Goal: Task Accomplishment & Management: Complete application form

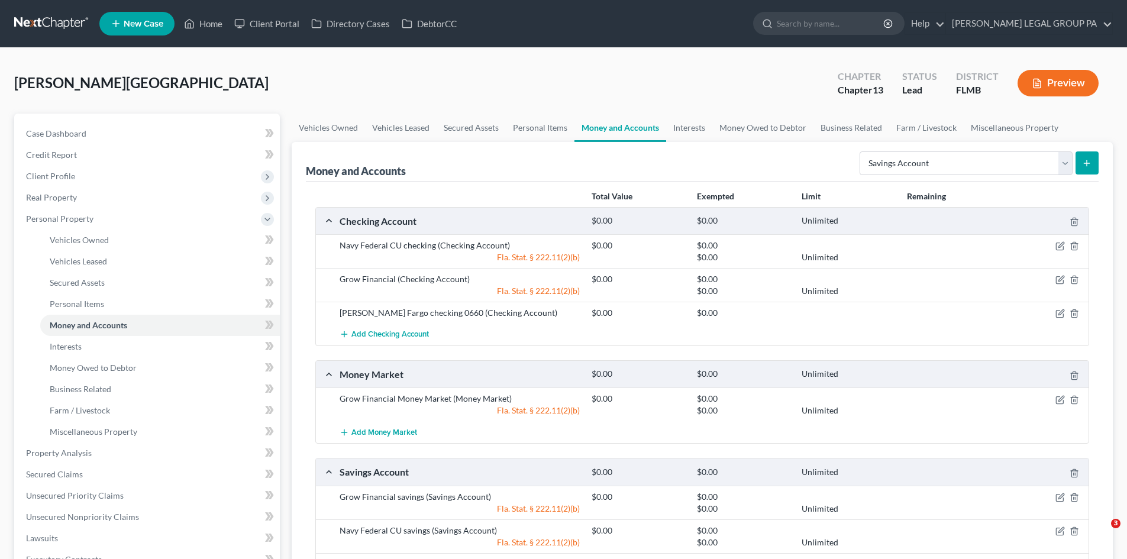
select select "savings"
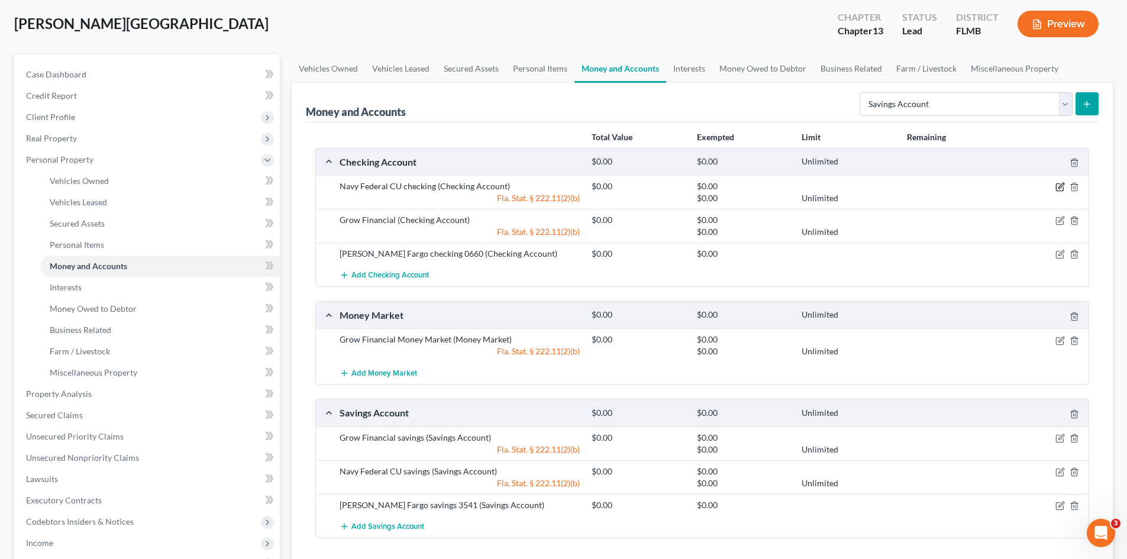
drag, startPoint x: 1058, startPoint y: 185, endPoint x: 572, endPoint y: 186, distance: 485.7
click at [1058, 185] on icon "button" at bounding box center [1059, 186] width 9 height 9
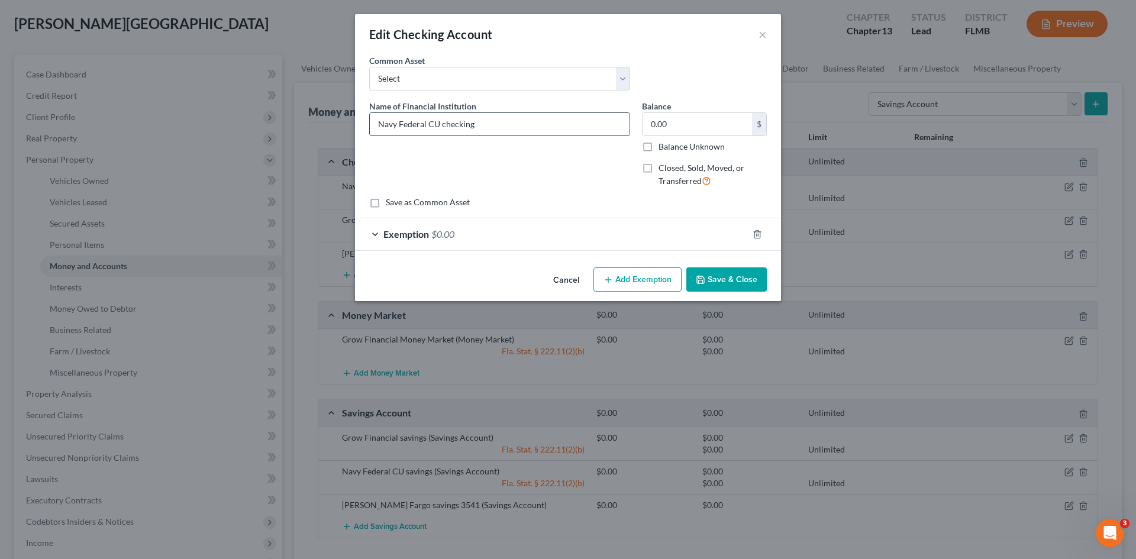
click at [549, 130] on input "Navy Federal CU checking" at bounding box center [500, 124] width 260 height 22
type input "Navy Federal CU checking 6054"
click at [740, 273] on button "Save & Close" at bounding box center [726, 279] width 80 height 25
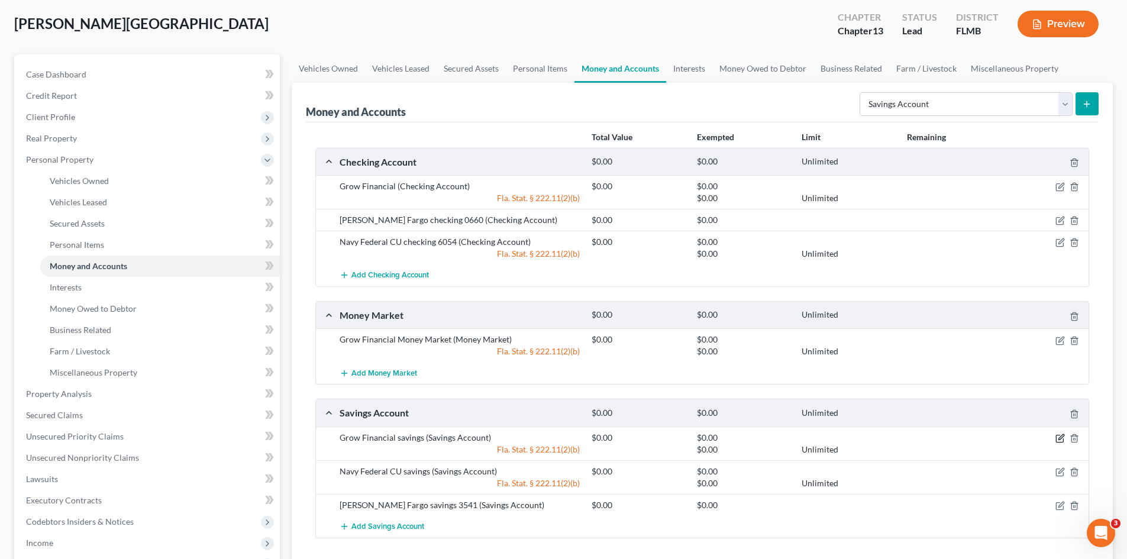
click at [1061, 438] on icon "button" at bounding box center [1060, 436] width 5 height 5
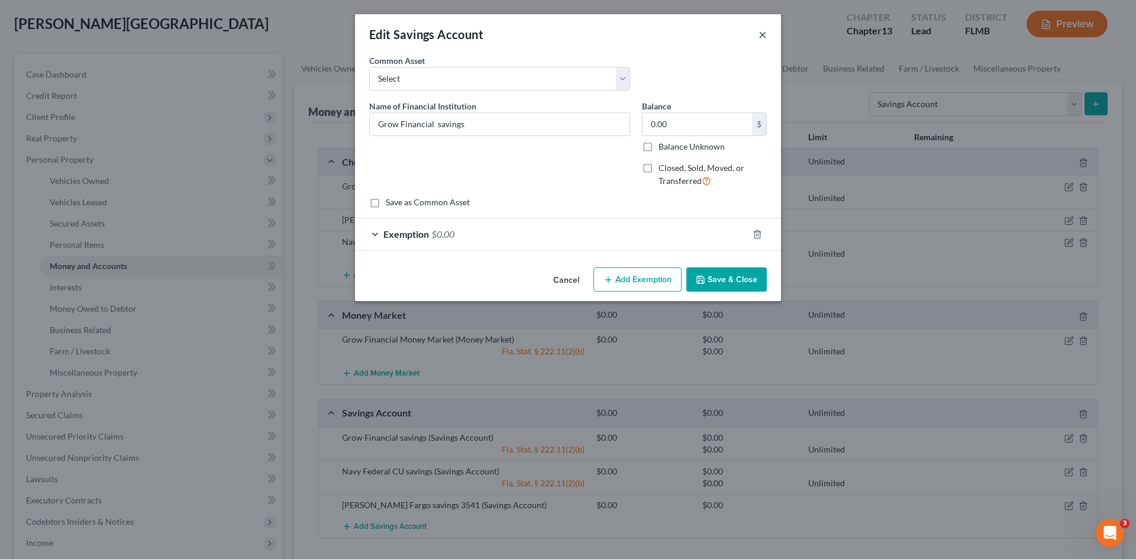
click at [766, 30] on button "×" at bounding box center [762, 34] width 8 height 14
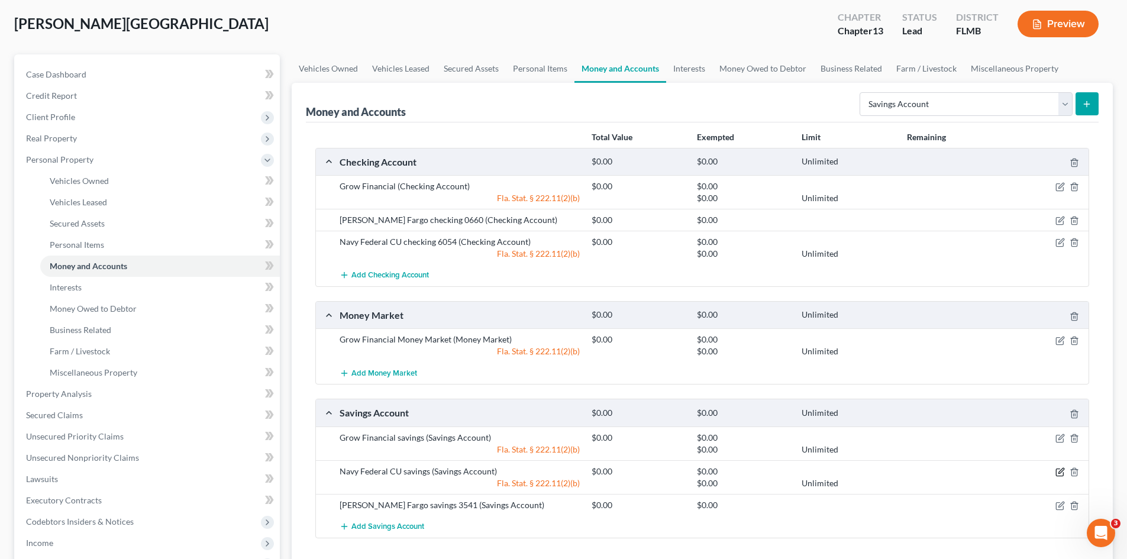
click at [1060, 475] on icon "button" at bounding box center [1059, 471] width 9 height 9
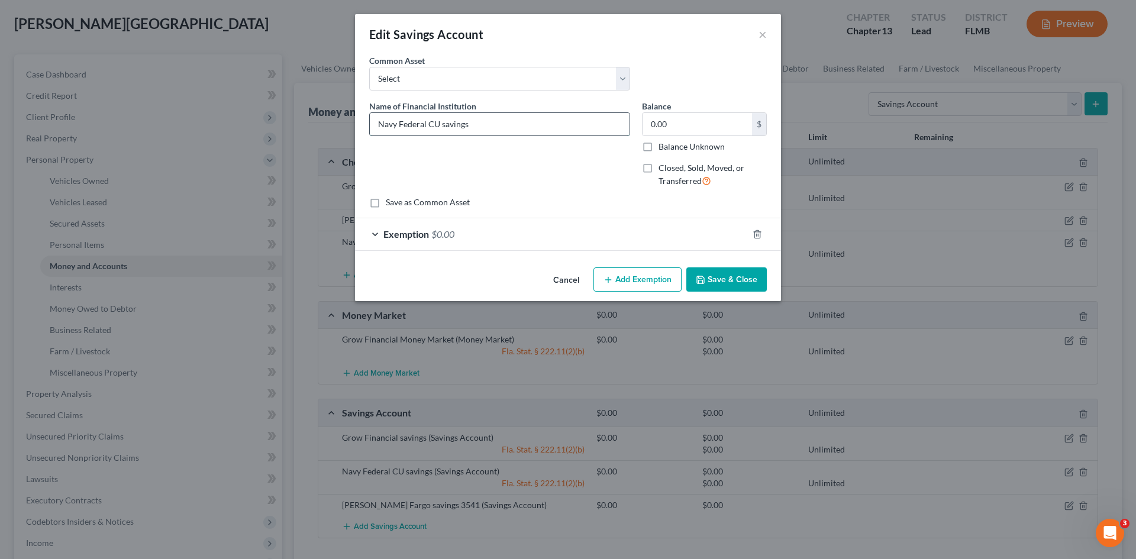
click at [527, 122] on input "Navy Federal CU savings" at bounding box center [500, 124] width 260 height 22
type input "Navy Federal CU savings 7343"
click at [753, 284] on button "Save & Close" at bounding box center [726, 279] width 80 height 25
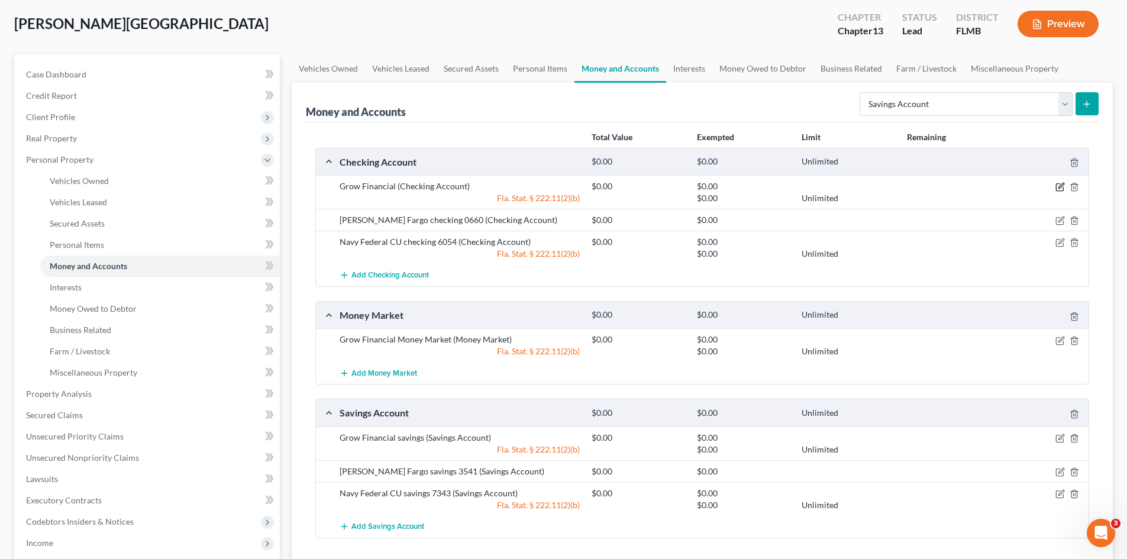
drag, startPoint x: 1058, startPoint y: 184, endPoint x: 531, endPoint y: 161, distance: 527.0
click at [1058, 184] on icon "button" at bounding box center [1059, 187] width 7 height 7
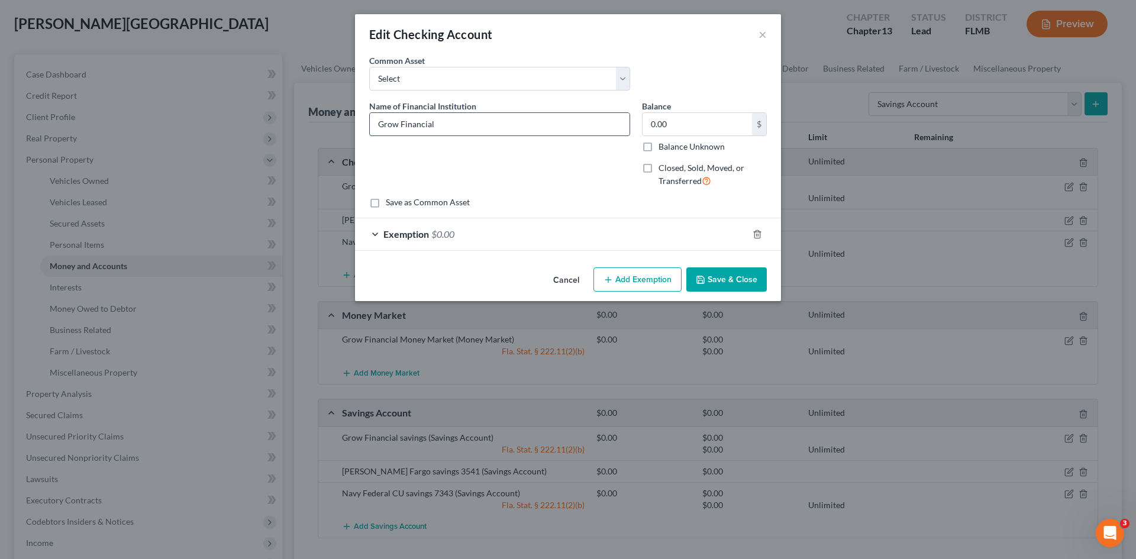
click at [458, 127] on input "Grow Financial" at bounding box center [500, 124] width 260 height 22
drag, startPoint x: 500, startPoint y: 127, endPoint x: 468, endPoint y: 123, distance: 32.7
click at [468, 123] on input "Grow Financial checking 6586" at bounding box center [500, 124] width 260 height 22
click at [474, 125] on input "Grow Financial checking 8586" at bounding box center [500, 124] width 260 height 22
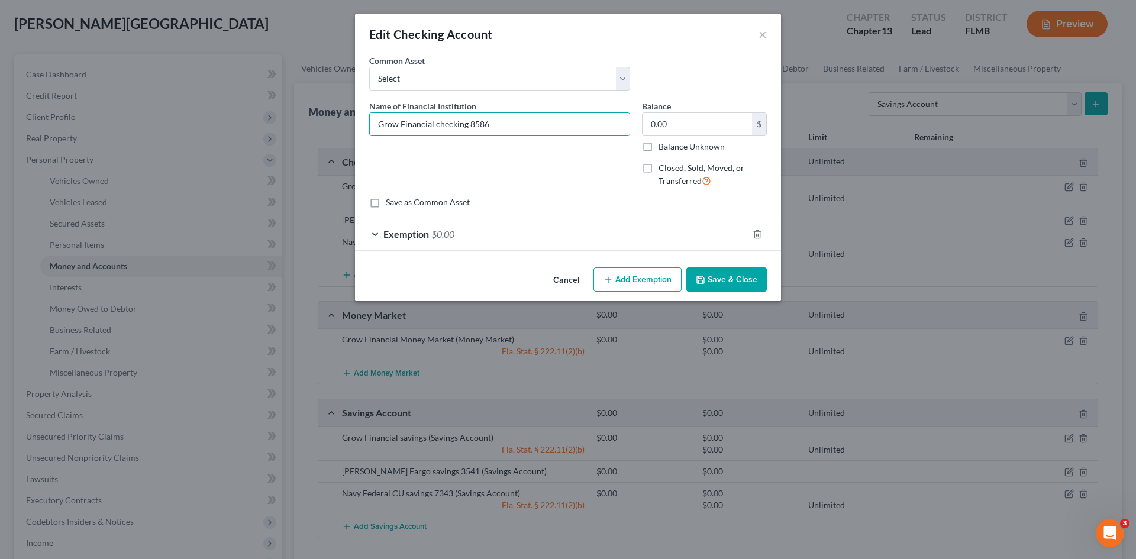
type input "Grow Financial checking 8586"
click at [737, 279] on button "Save & Close" at bounding box center [726, 279] width 80 height 25
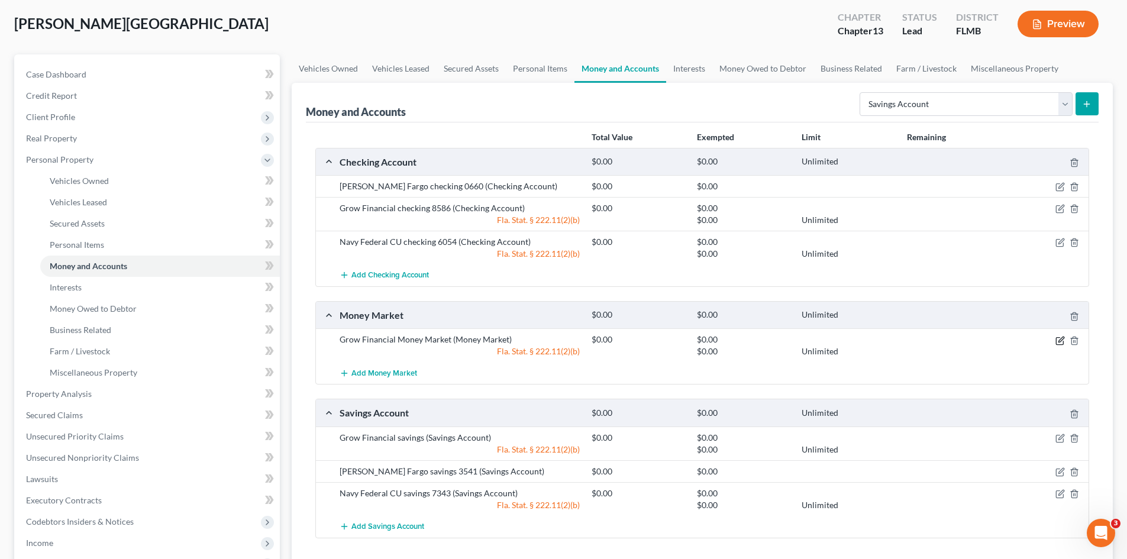
click at [1058, 342] on icon "button" at bounding box center [1060, 339] width 5 height 5
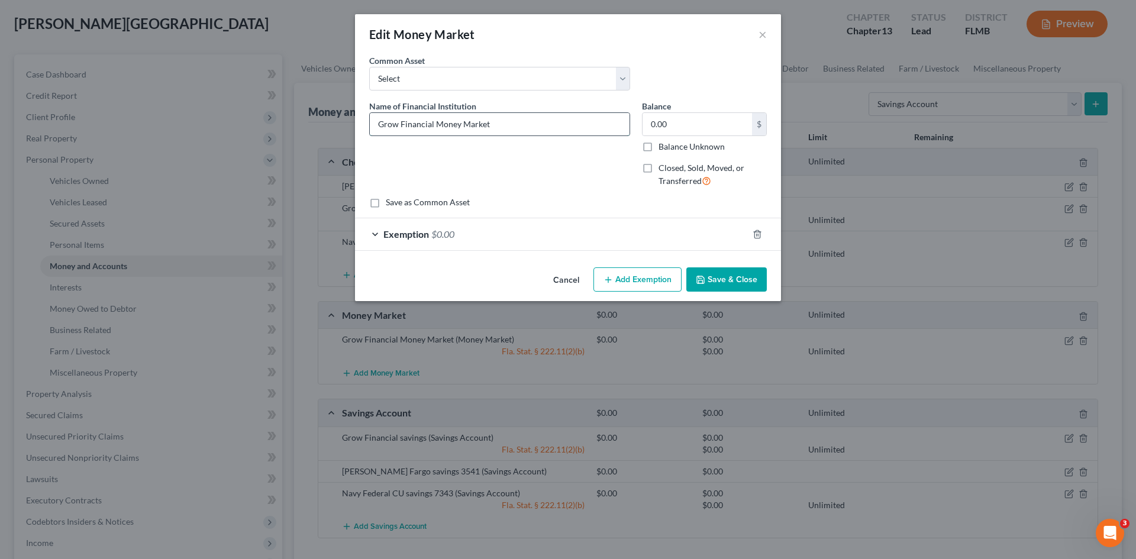
click at [533, 127] on input "Grow Financial Money Market" at bounding box center [500, 124] width 260 height 22
paste input "8586"
type input "Grow Financial Money Market 8586"
click at [732, 280] on button "Save & Close" at bounding box center [726, 279] width 80 height 25
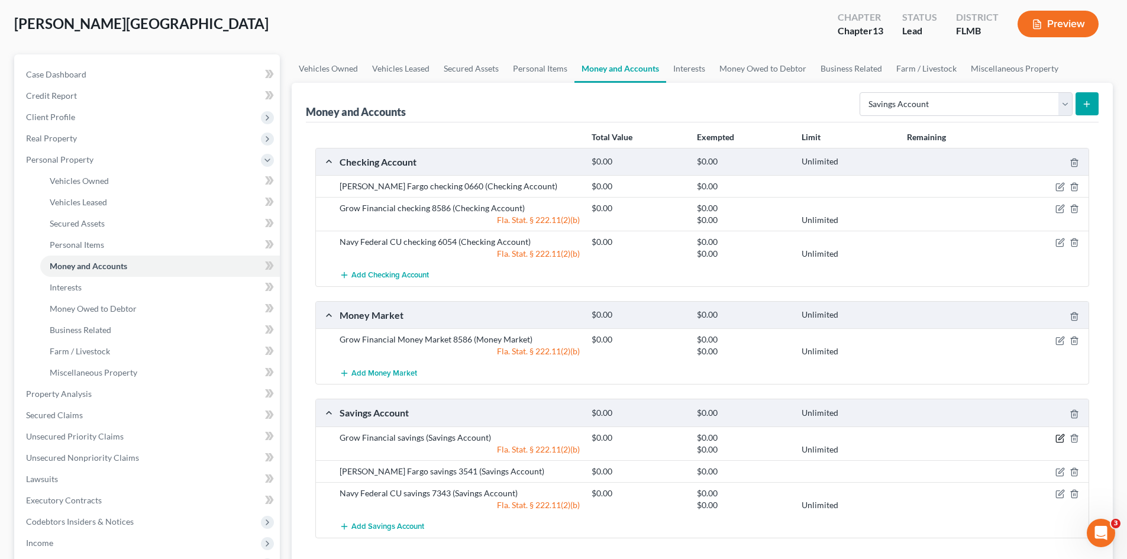
click at [1060, 437] on icon "button" at bounding box center [1059, 438] width 9 height 9
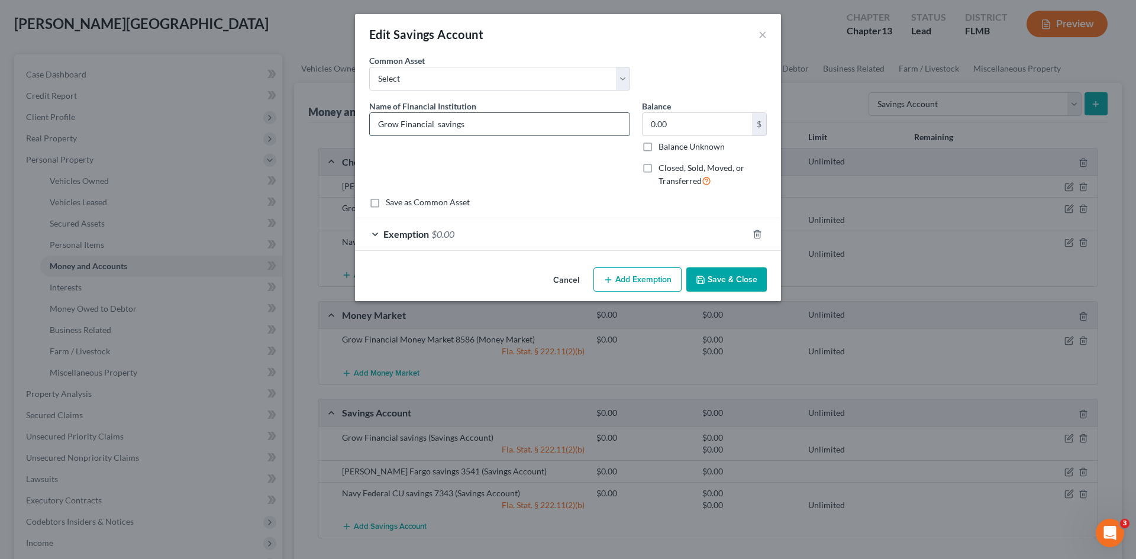
click at [524, 129] on input "Grow Financial savings" at bounding box center [500, 124] width 260 height 22
paste input "8586"
type input "Grow Financial savings 8586"
click at [726, 273] on button "Save & Close" at bounding box center [726, 279] width 80 height 25
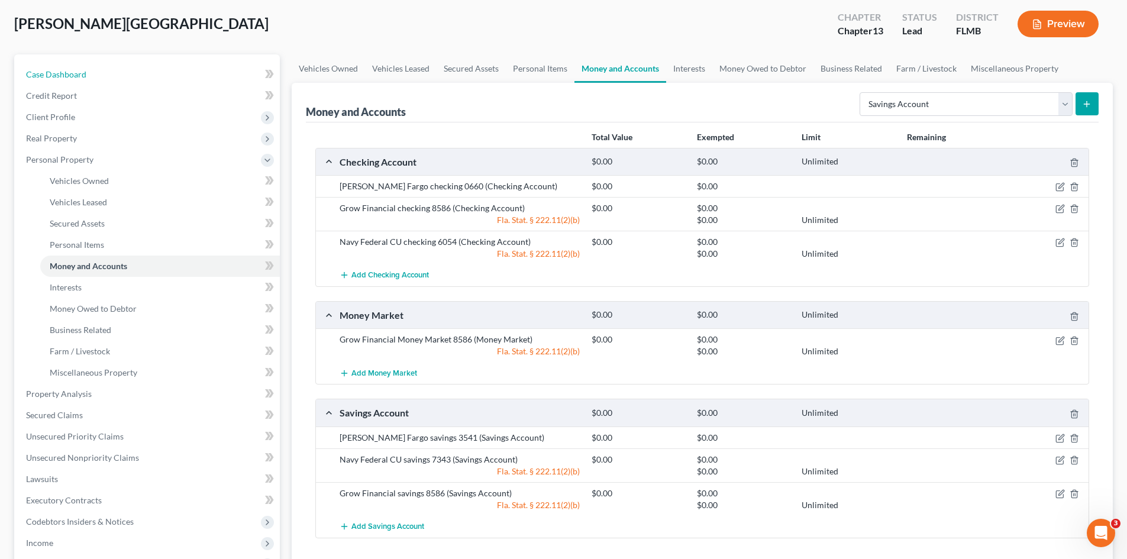
drag, startPoint x: 108, startPoint y: 76, endPoint x: 946, endPoint y: 210, distance: 849.0
click at [108, 76] on link "Case Dashboard" at bounding box center [148, 74] width 263 height 21
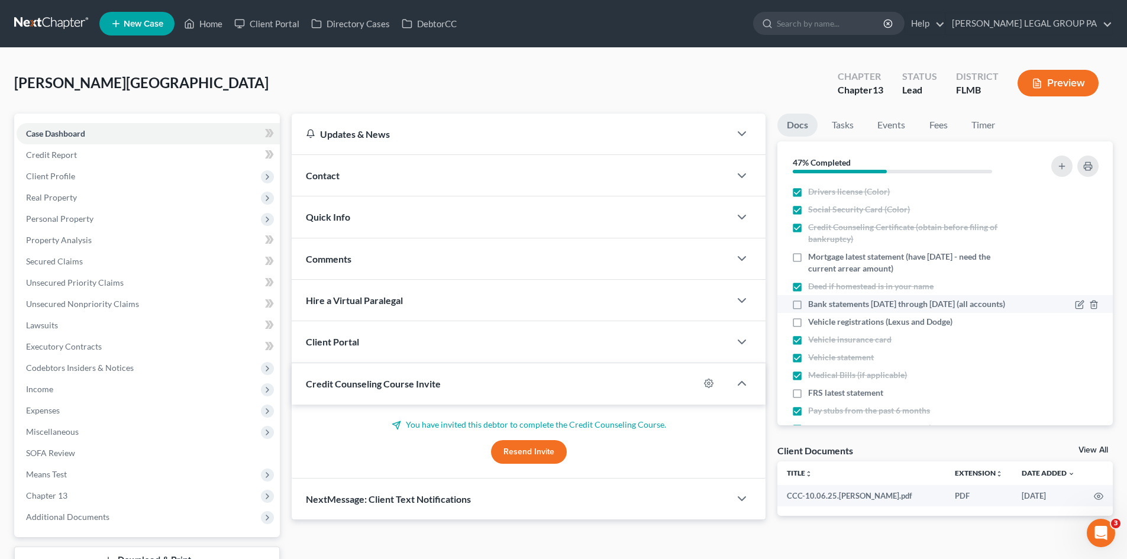
click at [808, 305] on label "Bank statements March 2025 through September 2025 (all accounts)" at bounding box center [906, 304] width 197 height 12
click at [813, 305] on input "Bank statements March 2025 through September 2025 (all accounts)" at bounding box center [817, 302] width 8 height 8
checkbox input "true"
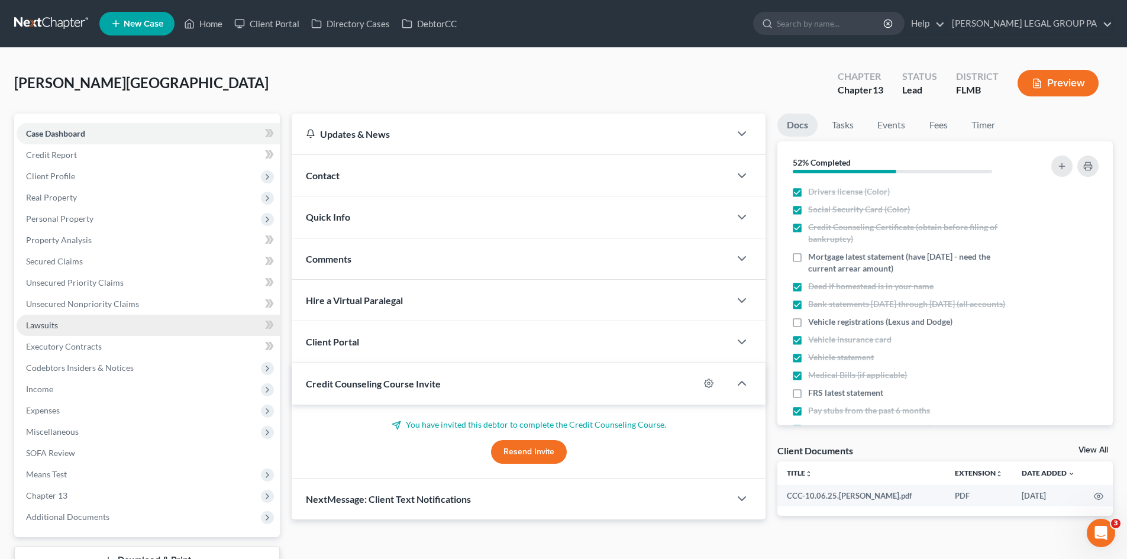
click at [95, 325] on link "Lawsuits" at bounding box center [148, 325] width 263 height 21
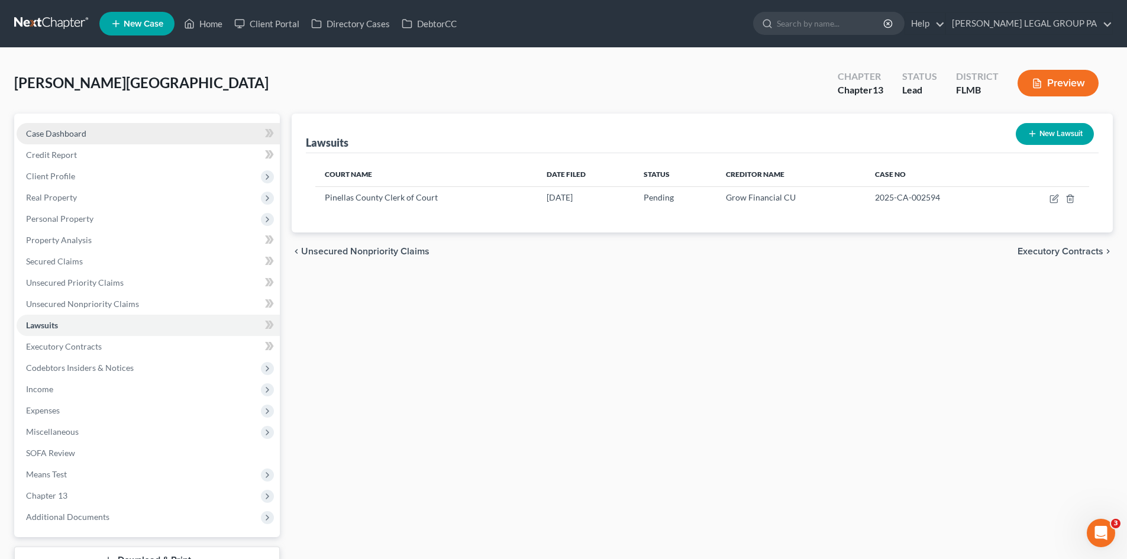
click at [90, 139] on link "Case Dashboard" at bounding box center [148, 133] width 263 height 21
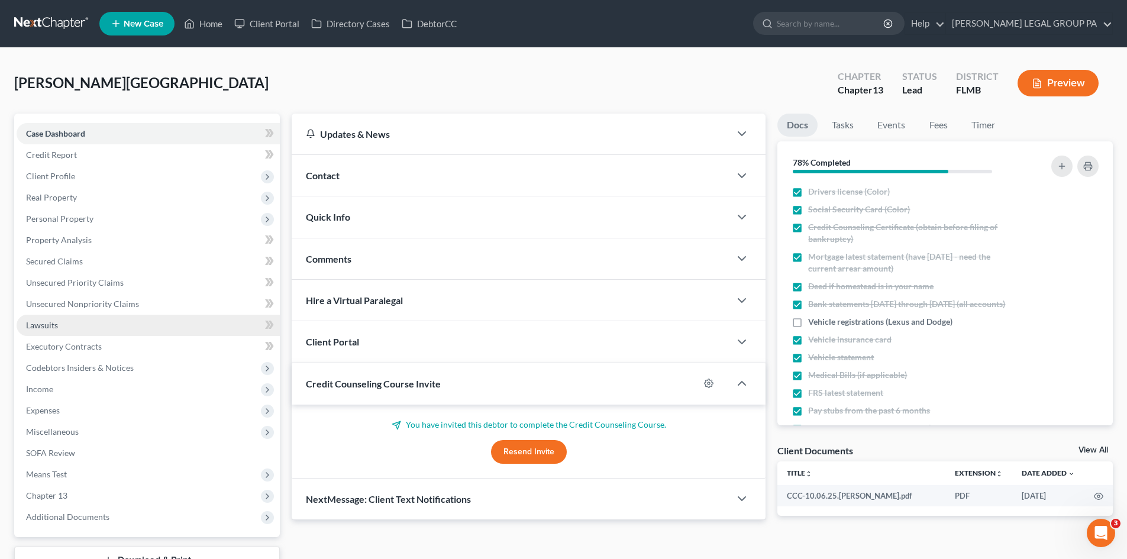
click at [62, 331] on link "Lawsuits" at bounding box center [148, 325] width 263 height 21
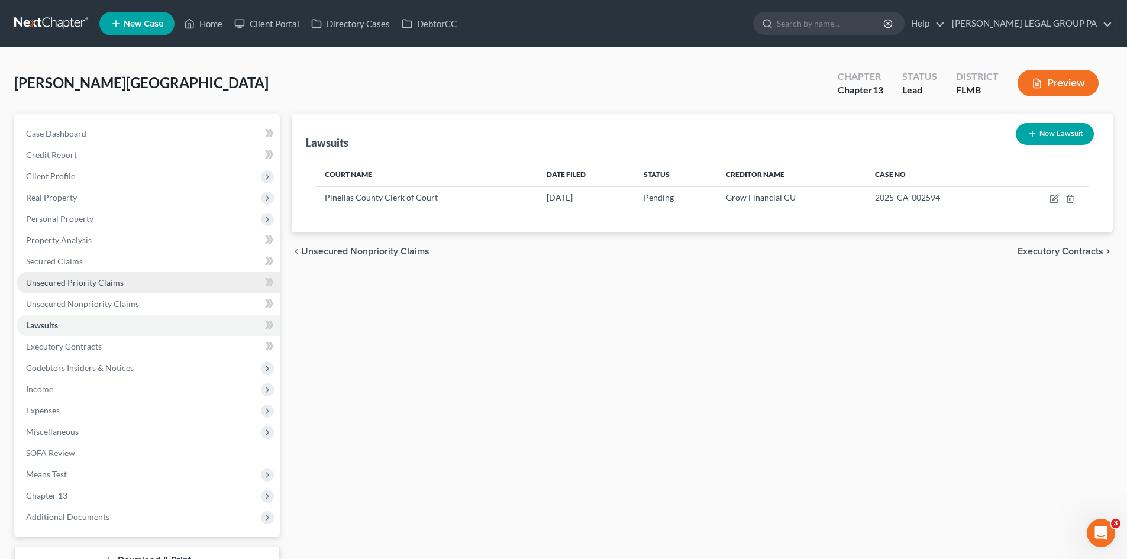
click at [108, 274] on link "Unsecured Priority Claims" at bounding box center [148, 282] width 263 height 21
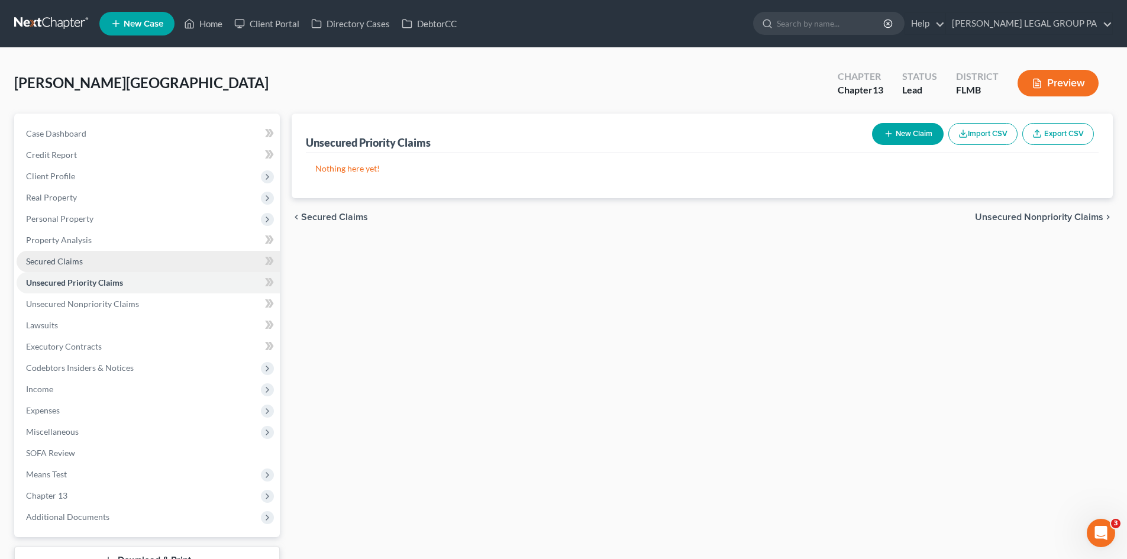
click at [121, 266] on link "Secured Claims" at bounding box center [148, 261] width 263 height 21
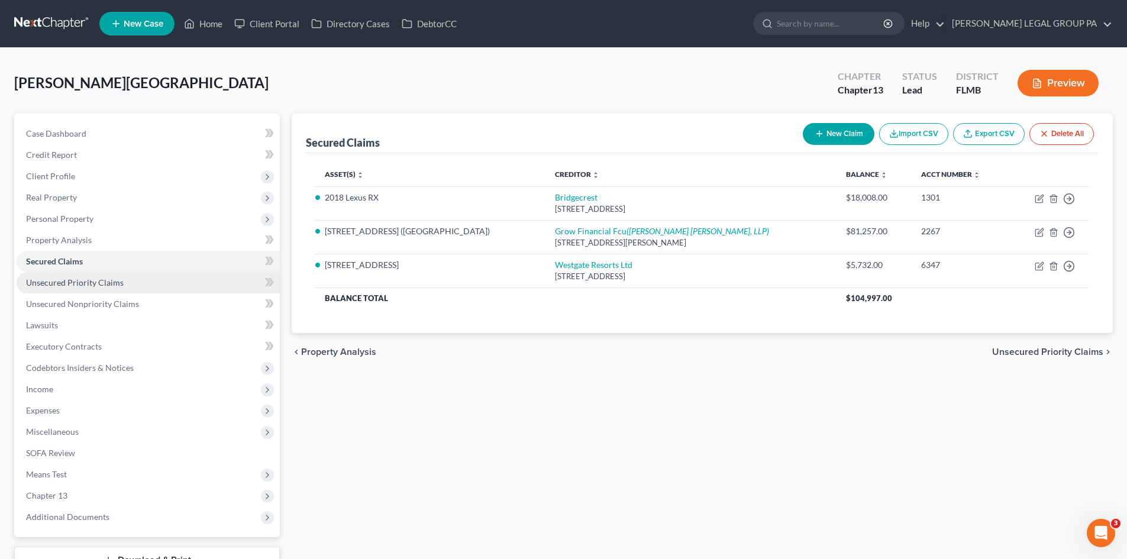
click at [130, 281] on link "Unsecured Priority Claims" at bounding box center [148, 282] width 263 height 21
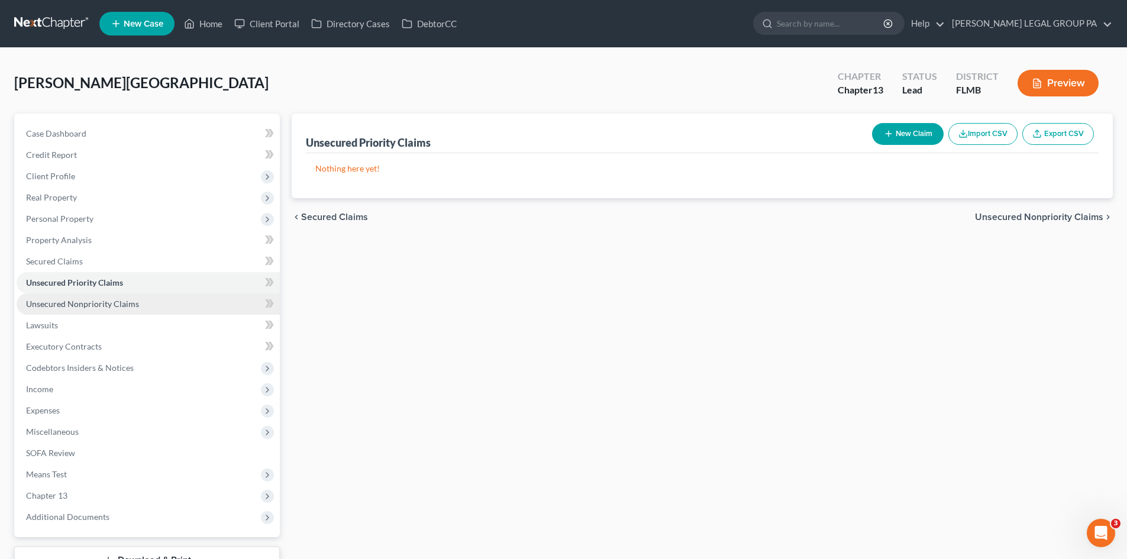
click at [137, 304] on link "Unsecured Nonpriority Claims" at bounding box center [148, 303] width 263 height 21
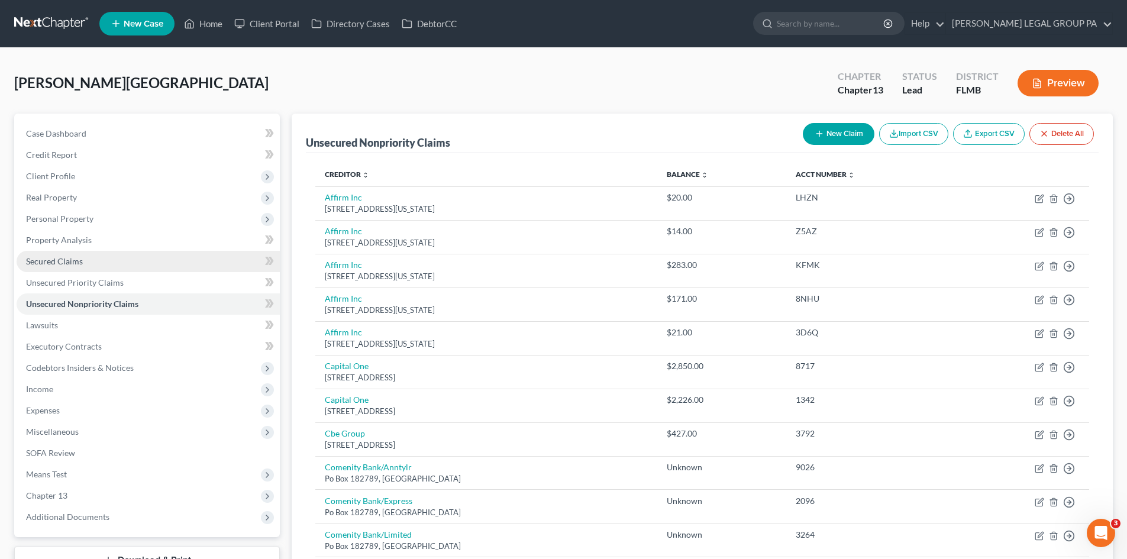
click at [78, 255] on link "Secured Claims" at bounding box center [148, 261] width 263 height 21
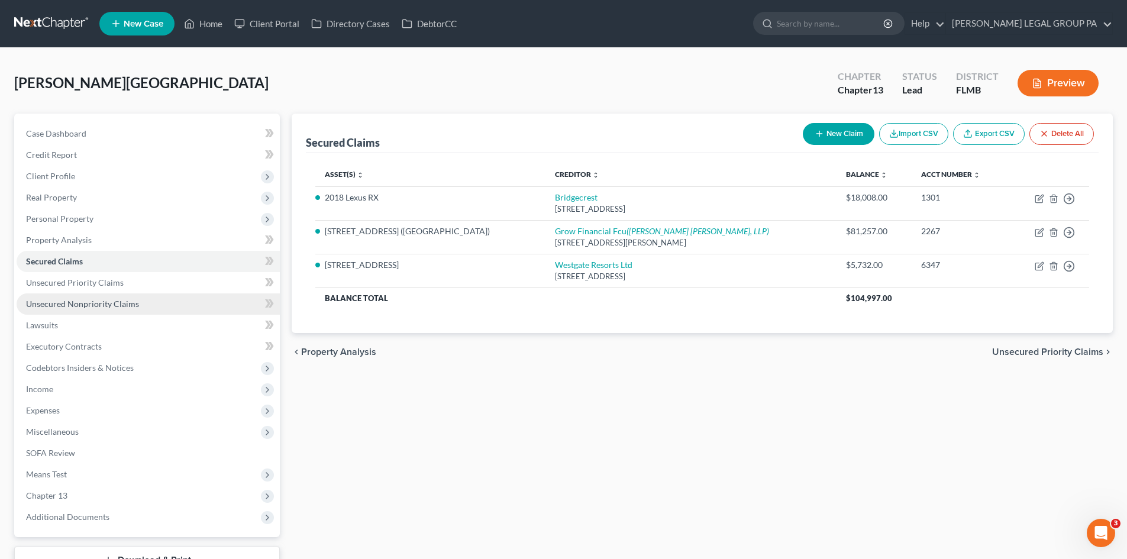
click at [154, 301] on link "Unsecured Nonpriority Claims" at bounding box center [148, 303] width 263 height 21
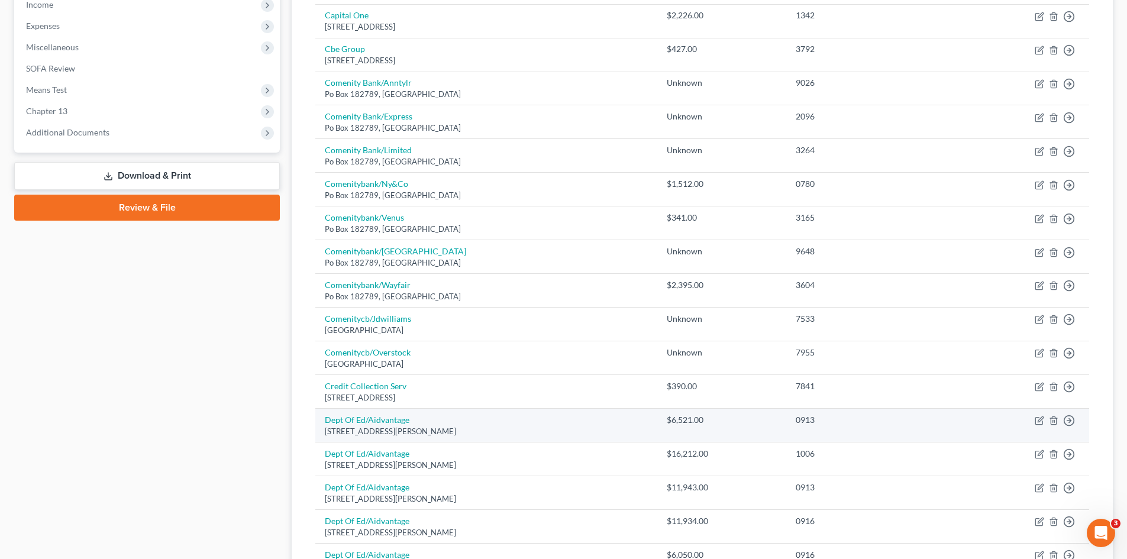
scroll to position [97, 0]
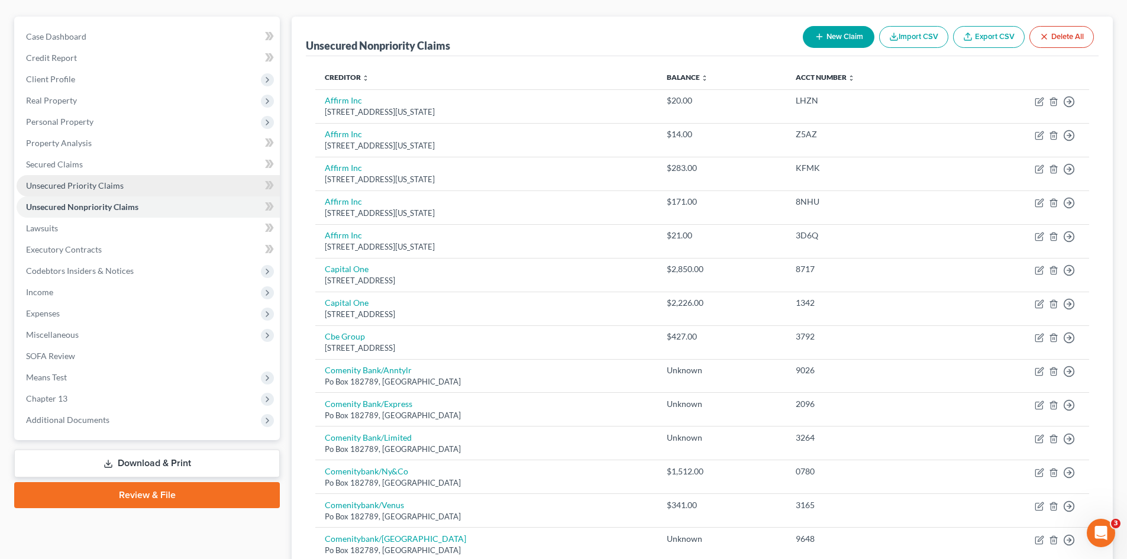
click at [157, 186] on link "Unsecured Priority Claims" at bounding box center [148, 185] width 263 height 21
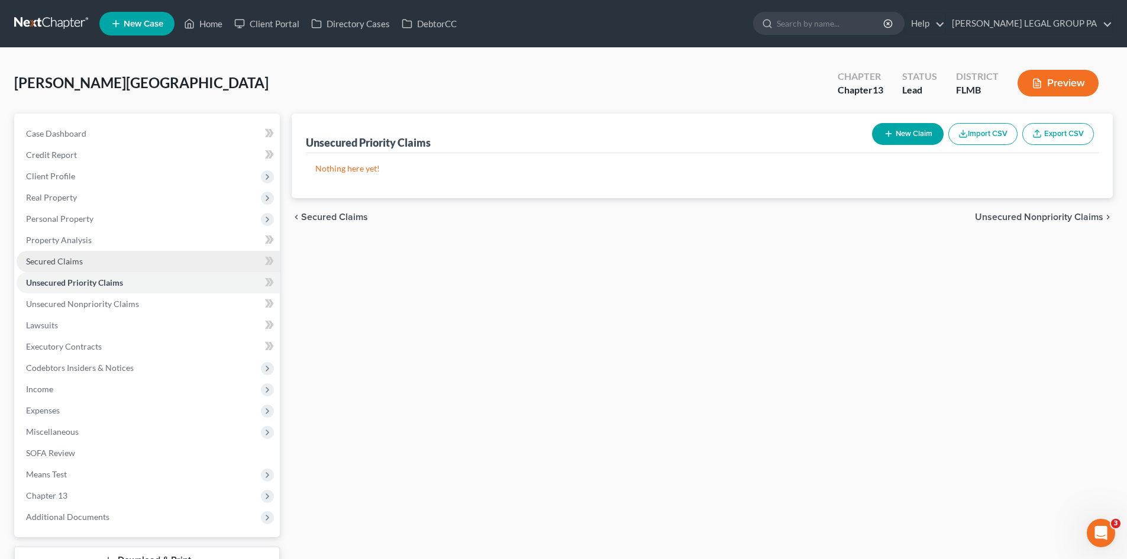
click at [114, 264] on link "Secured Claims" at bounding box center [148, 261] width 263 height 21
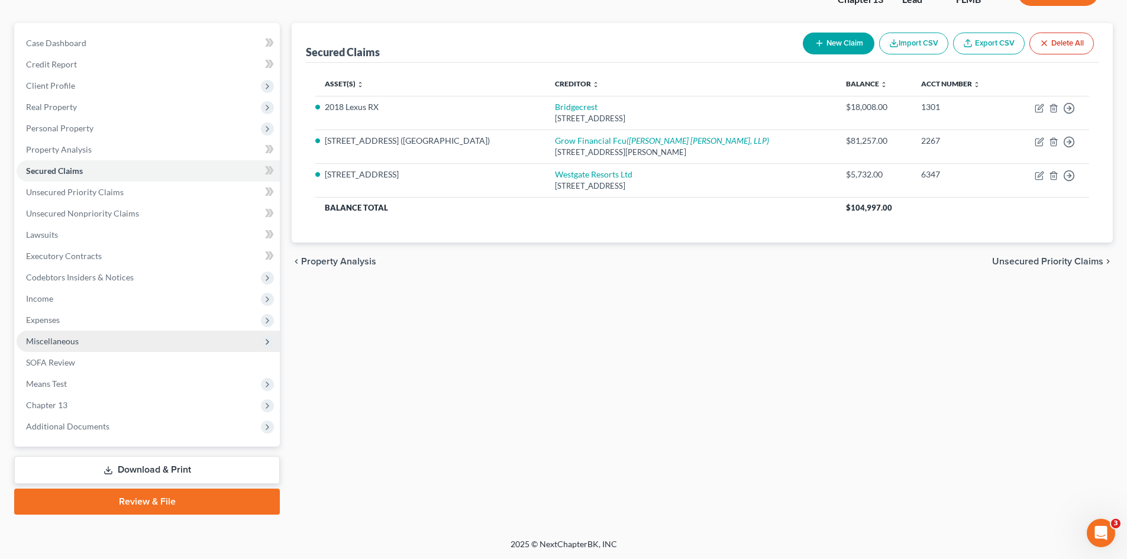
scroll to position [91, 0]
click at [109, 322] on span "Expenses" at bounding box center [148, 319] width 263 height 21
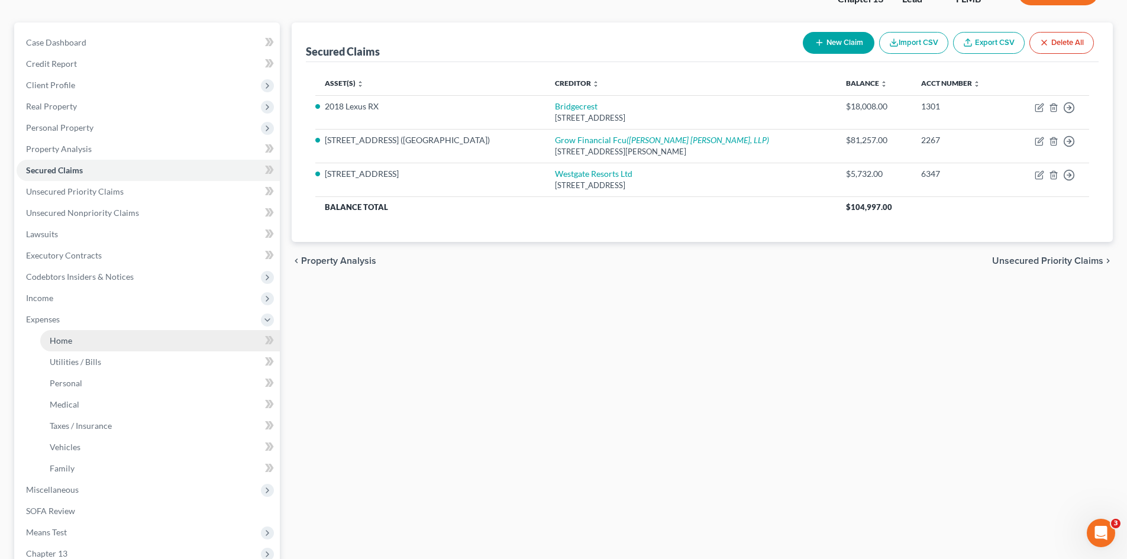
click at [106, 338] on link "Home" at bounding box center [160, 340] width 240 height 21
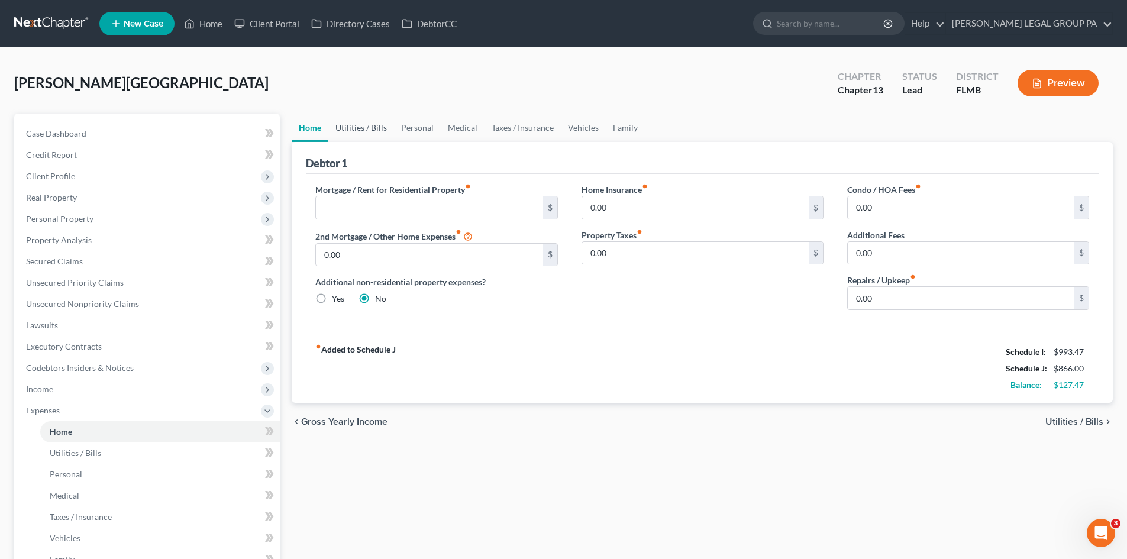
click at [373, 131] on link "Utilities / Bills" at bounding box center [361, 128] width 66 height 28
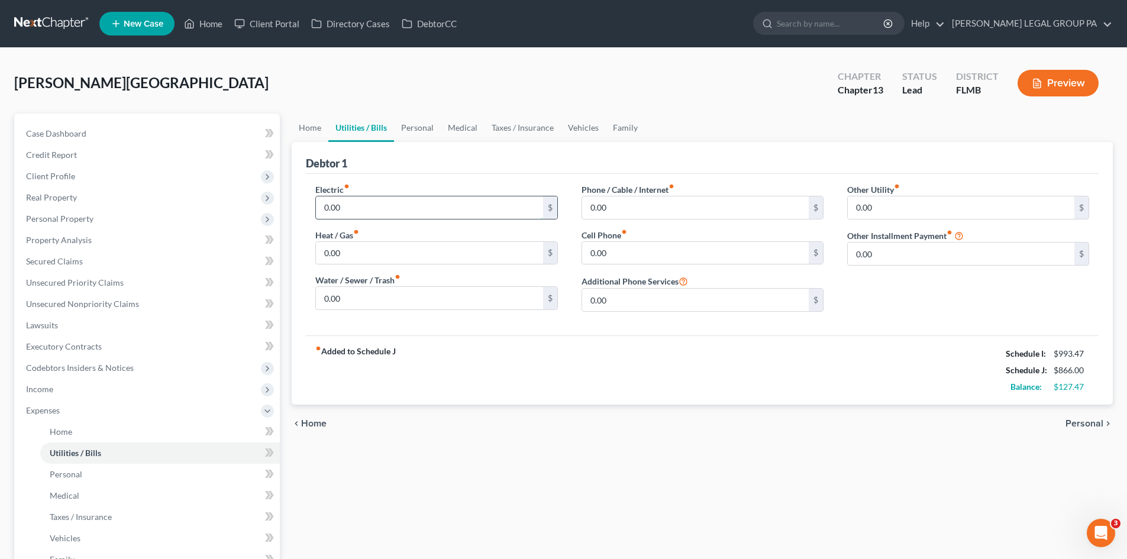
click at [392, 209] on input "0.00" at bounding box center [429, 207] width 227 height 22
type input "150.00"
click at [417, 260] on input "0.00" at bounding box center [429, 253] width 227 height 22
drag, startPoint x: 395, startPoint y: 472, endPoint x: 385, endPoint y: 281, distance: 190.8
click at [397, 472] on div "Home Utilities / Bills Personal Medical Taxes / Insurance Vehicles Family Debto…" at bounding box center [702, 434] width 833 height 641
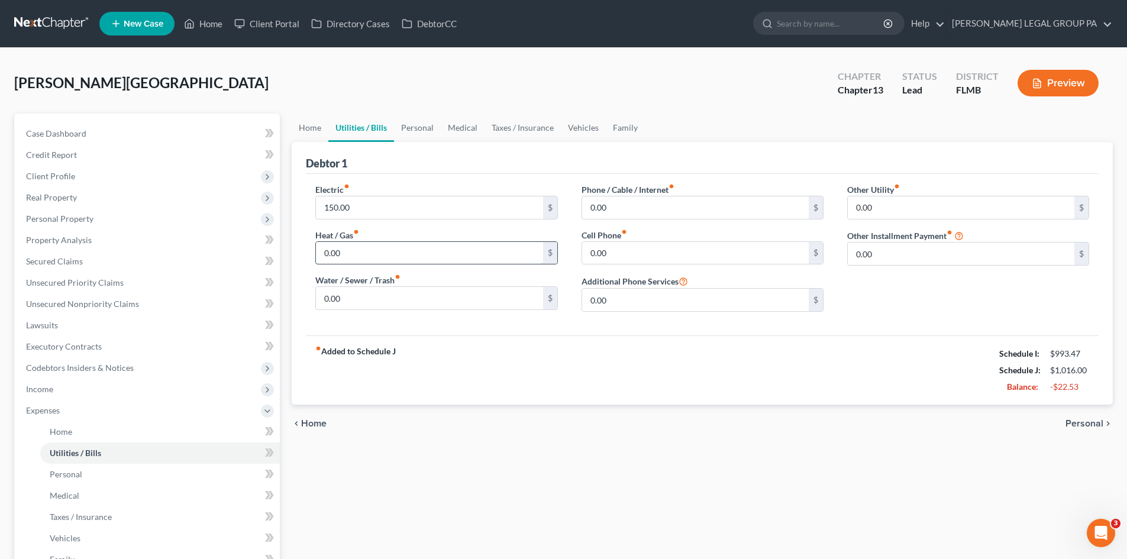
click at [369, 259] on input "0.00" at bounding box center [429, 253] width 227 height 22
click at [367, 257] on input "40.00" at bounding box center [429, 253] width 227 height 22
type input "60.00"
click at [367, 297] on input "0.00" at bounding box center [429, 298] width 227 height 22
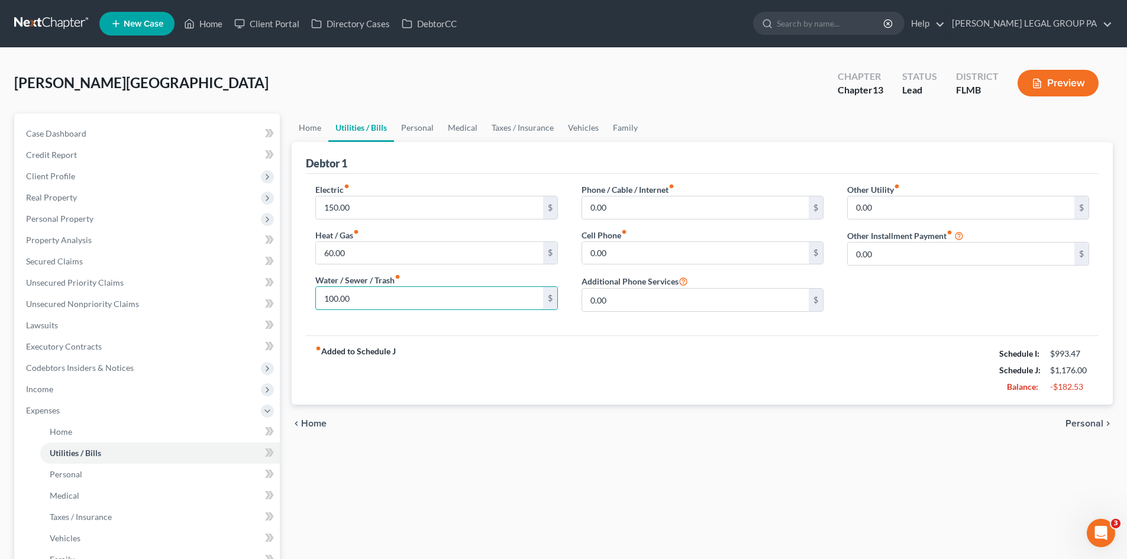
type input "100.00"
click at [571, 428] on div "chevron_left Home Personal chevron_right" at bounding box center [702, 424] width 821 height 38
click at [611, 120] on link "Family" at bounding box center [625, 128] width 39 height 28
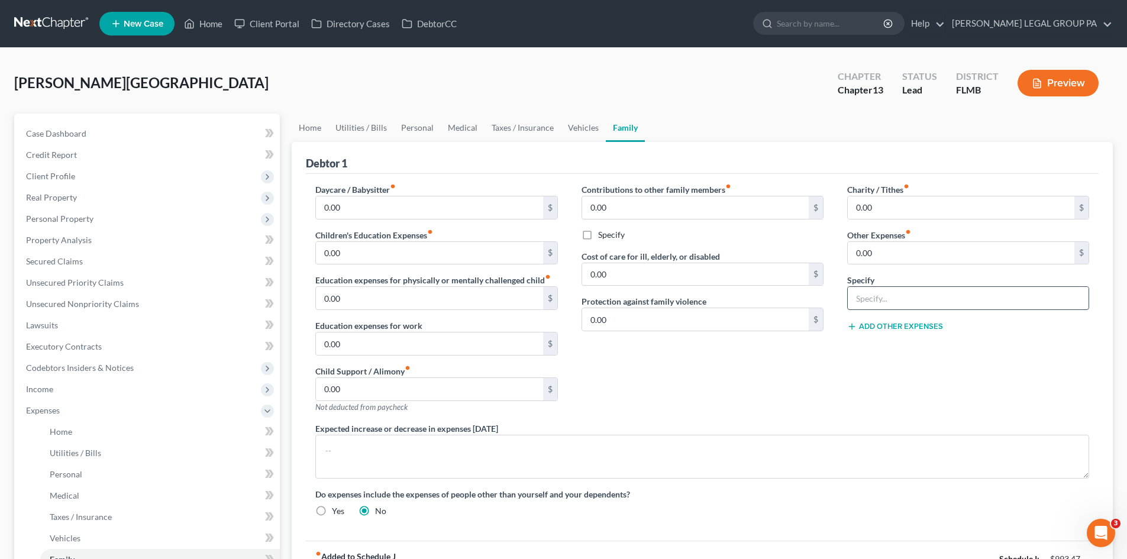
click at [918, 298] on input "text" at bounding box center [968, 298] width 241 height 22
click at [917, 256] on input "0.00" at bounding box center [961, 253] width 227 height 22
click at [981, 306] on input "text" at bounding box center [968, 298] width 241 height 22
type input "Water Service Payment Plan"
click at [888, 261] on input "0.00" at bounding box center [961, 253] width 227 height 22
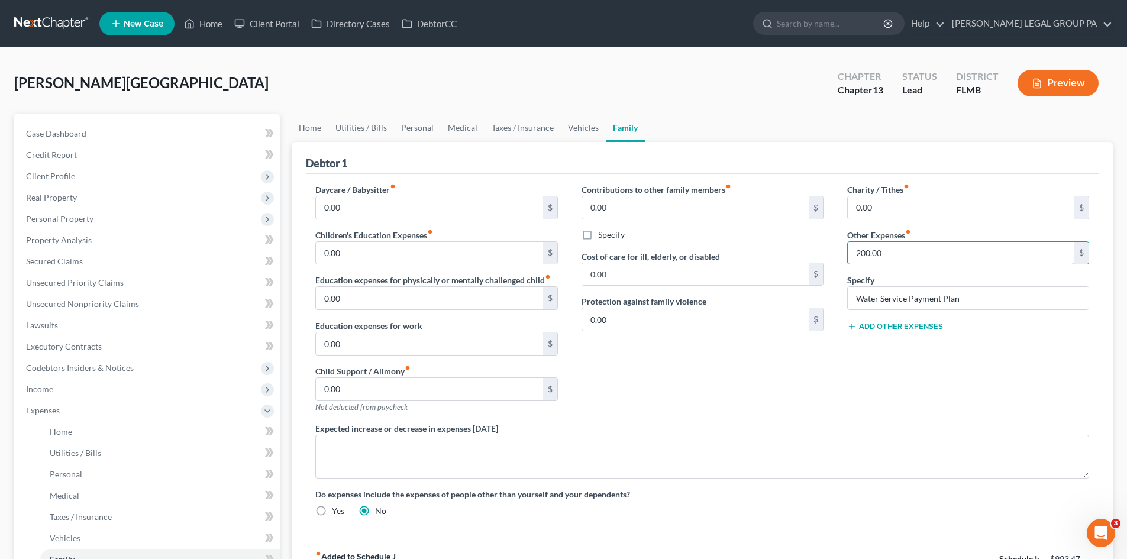
type input "200.00"
click at [783, 411] on div "Contributions to other family members fiber_manual_record 0.00 $ Specify Cost o…" at bounding box center [703, 302] width 266 height 239
click at [317, 126] on link "Home" at bounding box center [310, 128] width 37 height 28
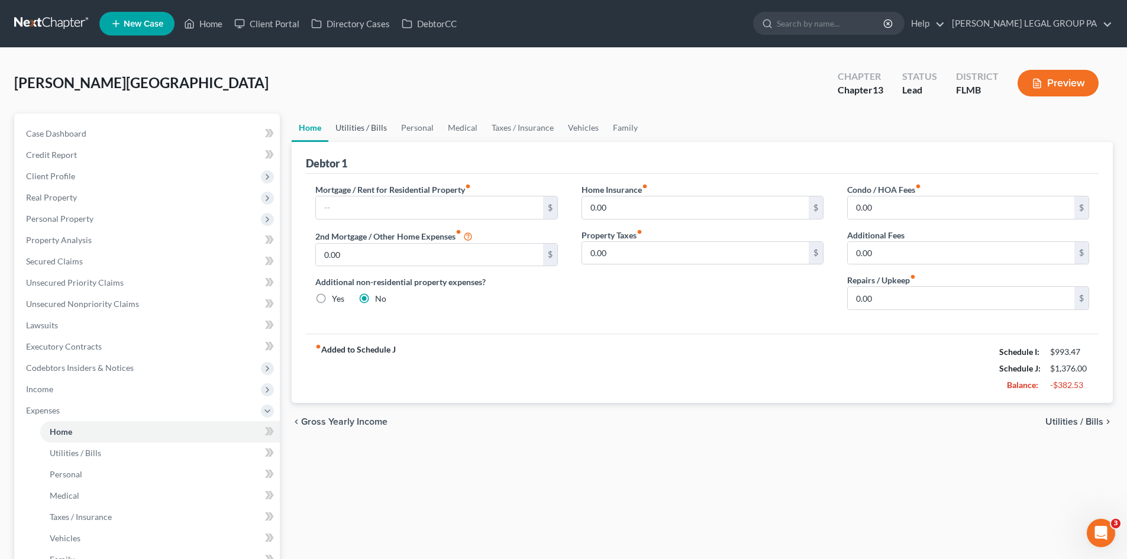
click at [362, 126] on link "Utilities / Bills" at bounding box center [361, 128] width 66 height 28
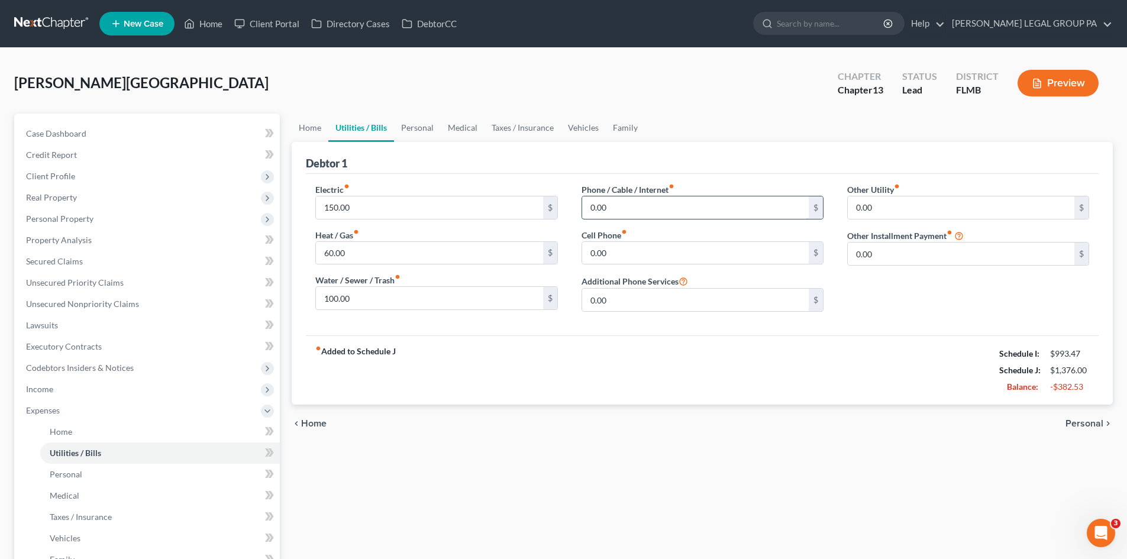
drag, startPoint x: 607, startPoint y: 197, endPoint x: 638, endPoint y: 212, distance: 34.1
click at [608, 197] on input "0.00" at bounding box center [695, 207] width 227 height 22
click at [651, 253] on input "0.00" at bounding box center [695, 253] width 227 height 22
type input "65.00"
click at [658, 212] on input "0.00" at bounding box center [695, 207] width 227 height 22
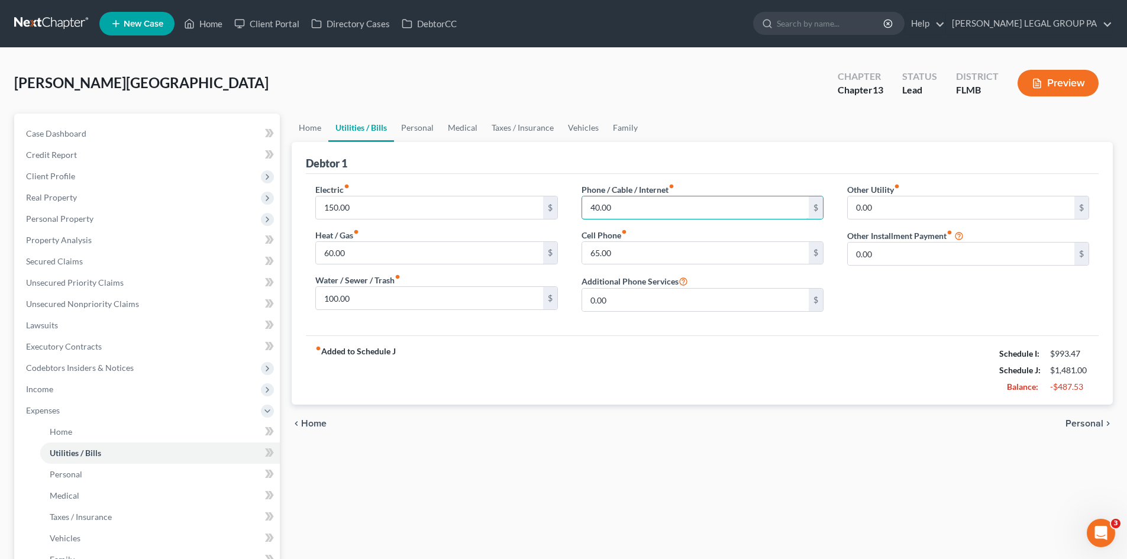
type input "40.00"
click at [850, 490] on div "Home Utilities / Bills Personal Medical Taxes / Insurance Vehicles Family Debto…" at bounding box center [702, 434] width 833 height 641
click at [883, 214] on input "0.00" at bounding box center [961, 207] width 227 height 22
drag, startPoint x: 417, startPoint y: 124, endPoint x: 401, endPoint y: 124, distance: 16.0
click at [417, 124] on link "Personal" at bounding box center [417, 128] width 47 height 28
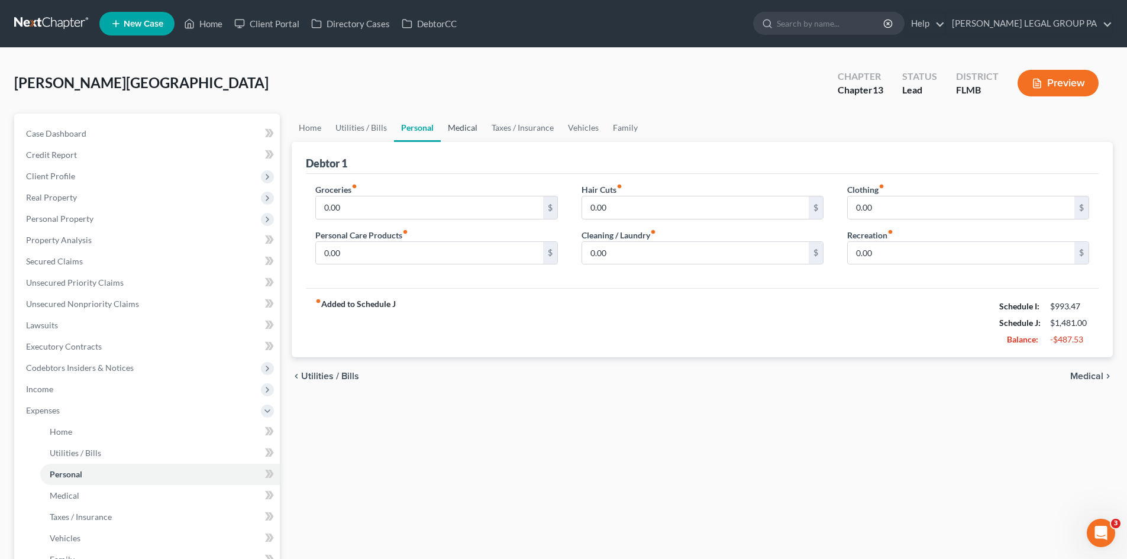
click at [463, 127] on link "Medical" at bounding box center [463, 128] width 44 height 28
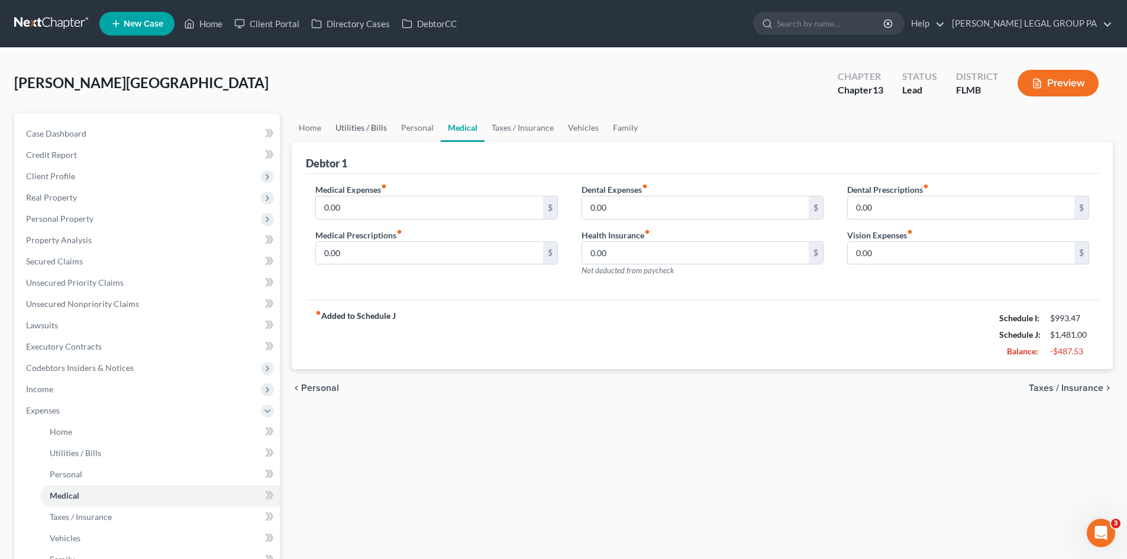
click at [375, 125] on link "Utilities / Bills" at bounding box center [361, 128] width 66 height 28
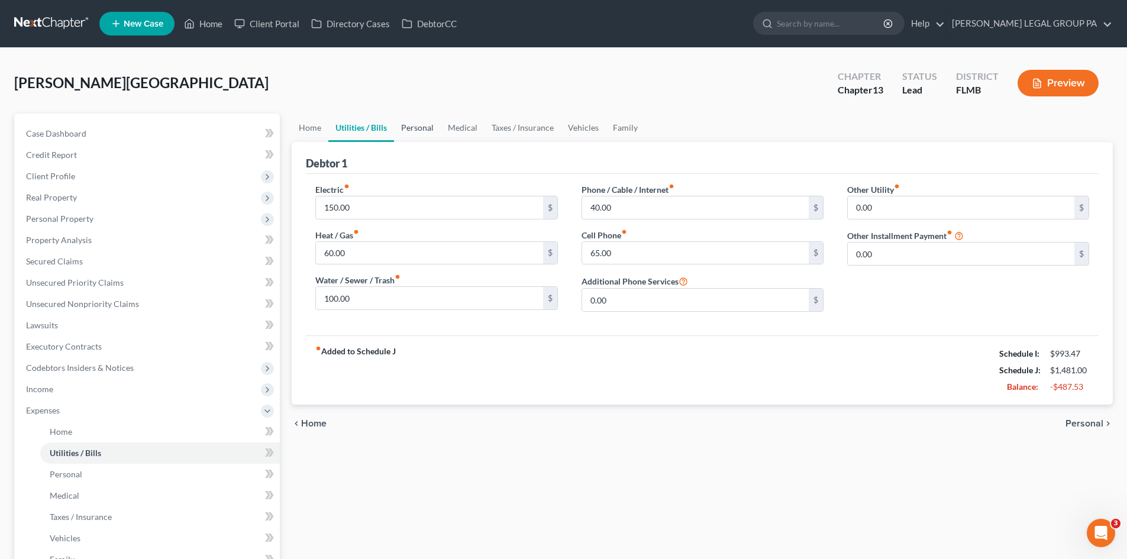
click at [424, 122] on link "Personal" at bounding box center [417, 128] width 47 height 28
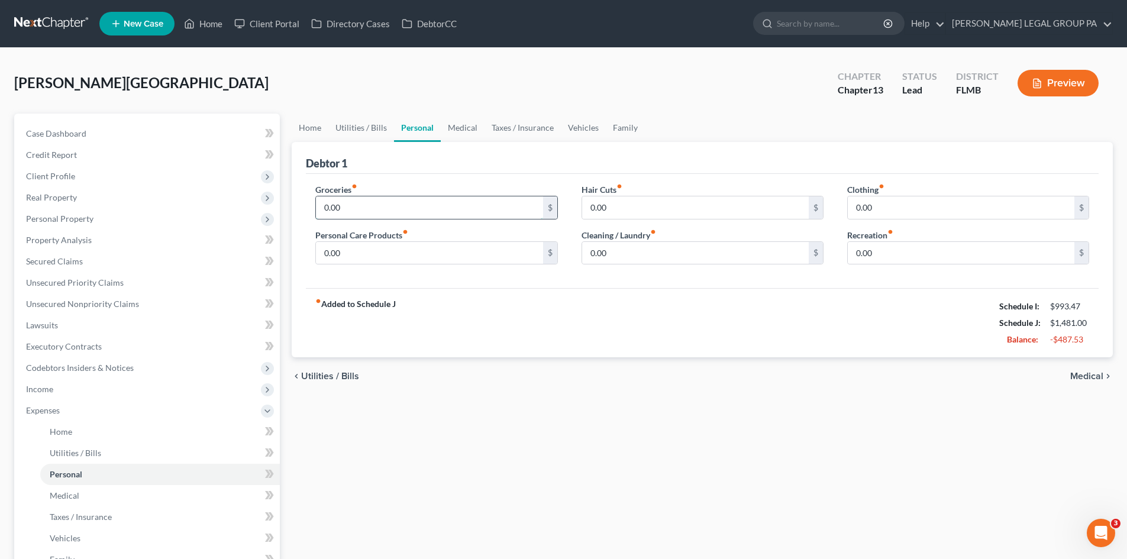
click at [377, 213] on input "0.00" at bounding box center [429, 207] width 227 height 22
type input "4"
type input "600.00"
drag, startPoint x: 474, startPoint y: 412, endPoint x: 351, endPoint y: 204, distance: 241.7
click at [470, 406] on div "Home Utilities / Bills Personal Medical Taxes / Insurance Vehicles Family Debto…" at bounding box center [702, 434] width 833 height 641
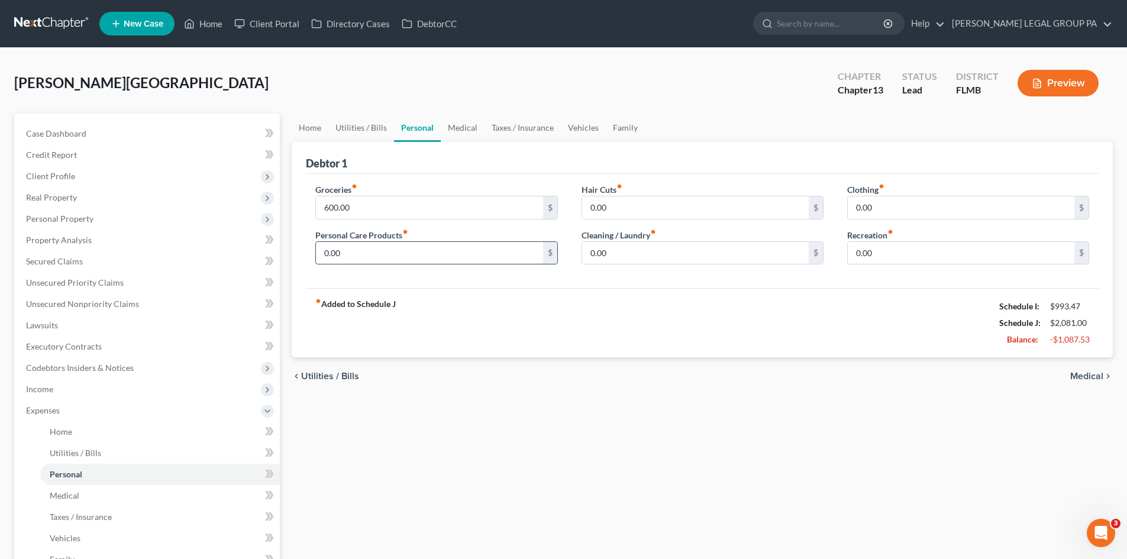
click at [356, 255] on input "0.00" at bounding box center [429, 253] width 227 height 22
type input "50.00"
click at [634, 253] on input "0.00" at bounding box center [695, 253] width 227 height 22
type input "20.00"
click at [614, 383] on div "chevron_left Utilities / Bills Medical chevron_right" at bounding box center [702, 376] width 821 height 38
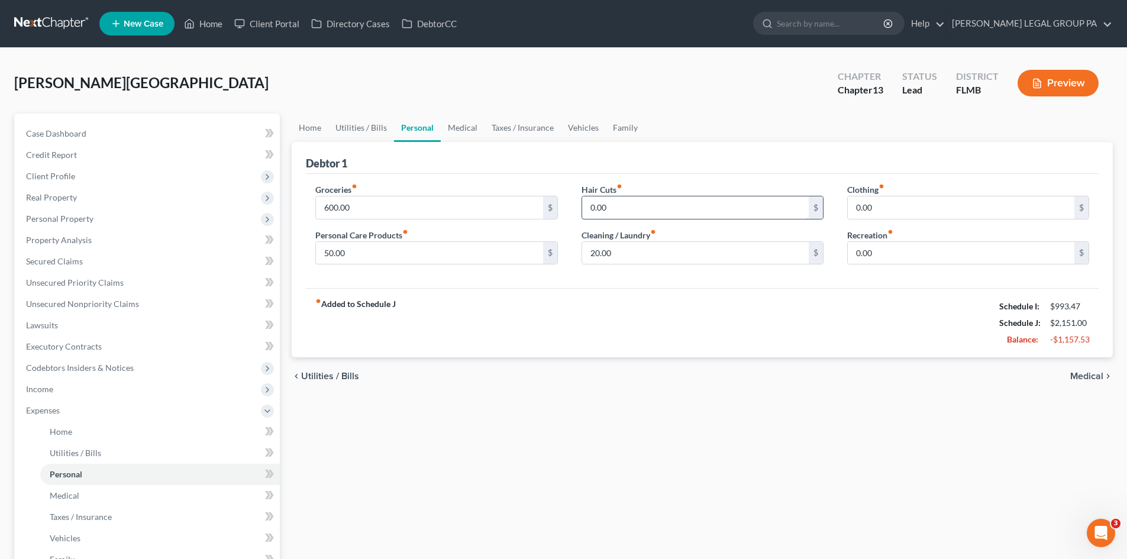
click at [612, 201] on input "0.00" at bounding box center [695, 207] width 227 height 22
click at [644, 424] on div "Home Utilities / Bills Personal Medical Taxes / Insurance Vehicles Family Debto…" at bounding box center [702, 434] width 833 height 641
click at [618, 206] on input "0.00" at bounding box center [695, 207] width 227 height 22
click at [628, 312] on div "fiber_manual_record Added to Schedule J Schedule I: $993.47 Schedule J: $2,151.…" at bounding box center [702, 322] width 793 height 69
click at [636, 193] on div "Hair Cuts fiber_manual_record 0.00 $" at bounding box center [703, 201] width 242 height 36
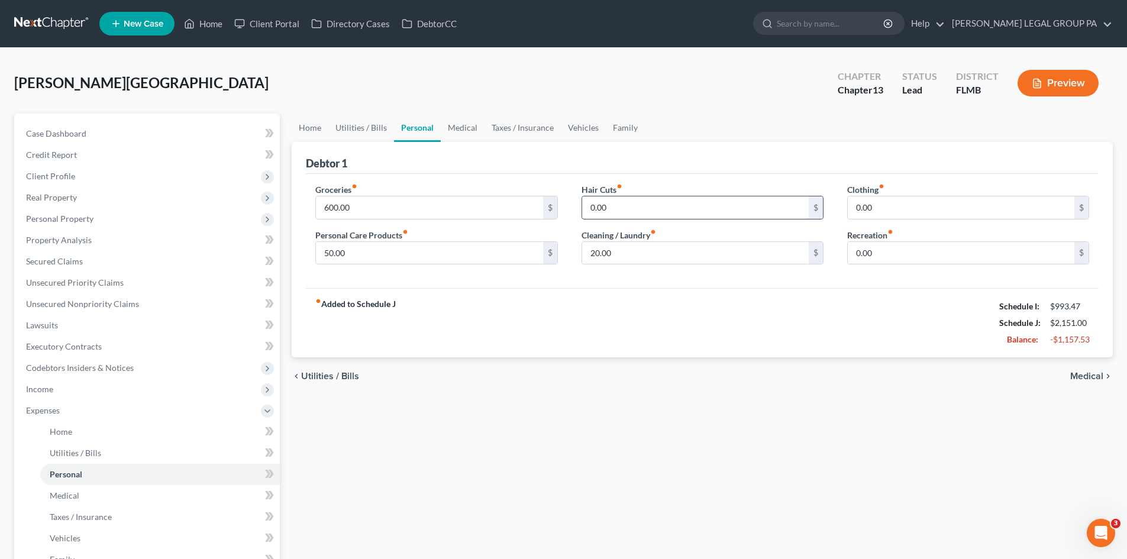
click at [640, 210] on input "0.00" at bounding box center [695, 207] width 227 height 22
click at [906, 212] on input "0.00" at bounding box center [961, 207] width 227 height 22
type input "50.00"
click at [985, 261] on input "0.00" at bounding box center [961, 253] width 227 height 22
type input "150.00"
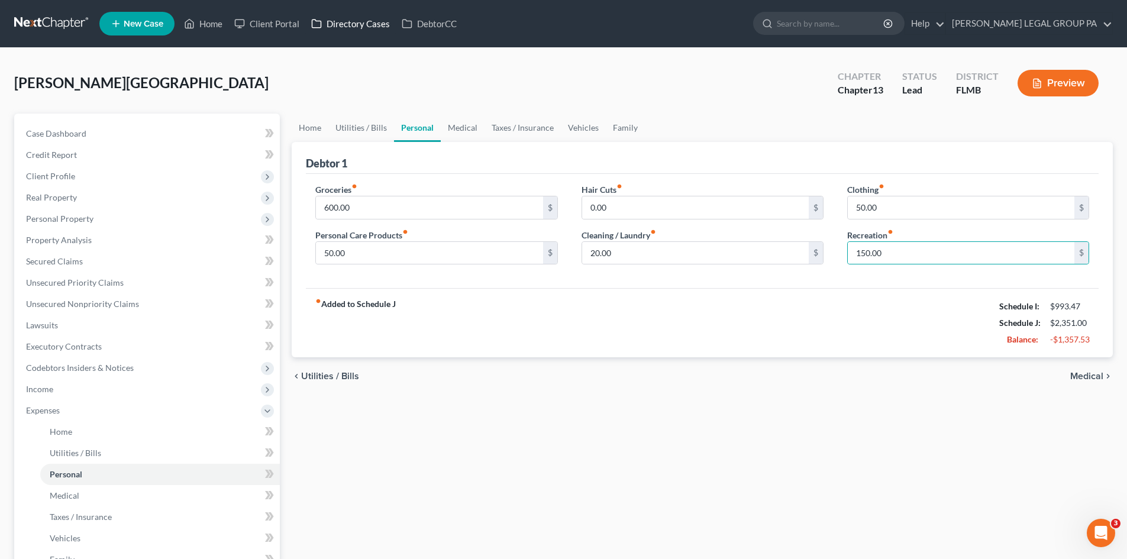
click at [584, 396] on div "Home Utilities / Bills Personal Medical Taxes / Insurance Vehicles Family Debto…" at bounding box center [702, 434] width 833 height 641
drag, startPoint x: 342, startPoint y: 137, endPoint x: 327, endPoint y: 130, distance: 16.4
click at [342, 137] on link "Utilities / Bills" at bounding box center [361, 128] width 66 height 28
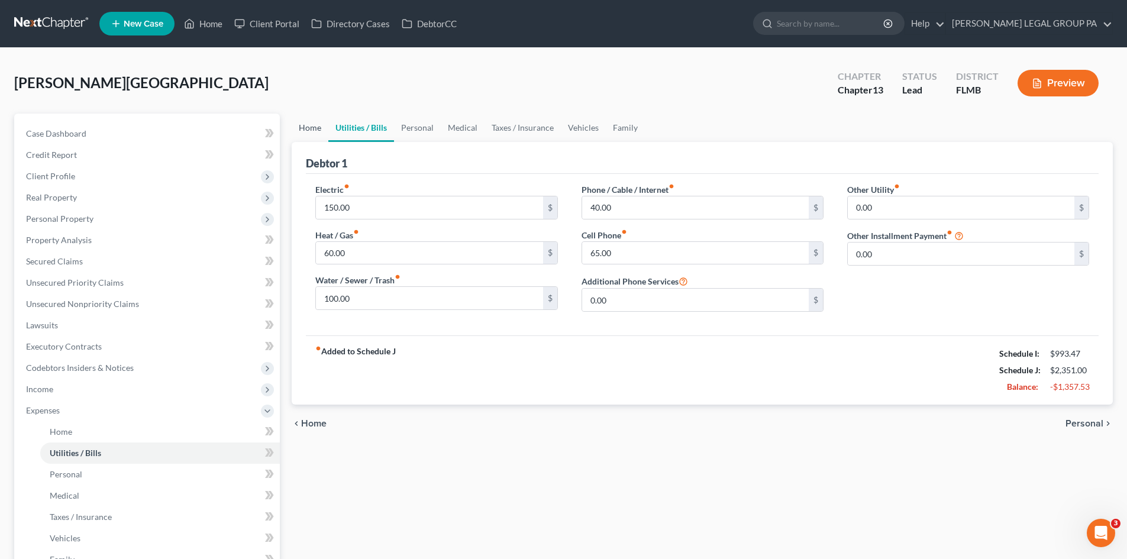
click at [310, 128] on link "Home" at bounding box center [310, 128] width 37 height 28
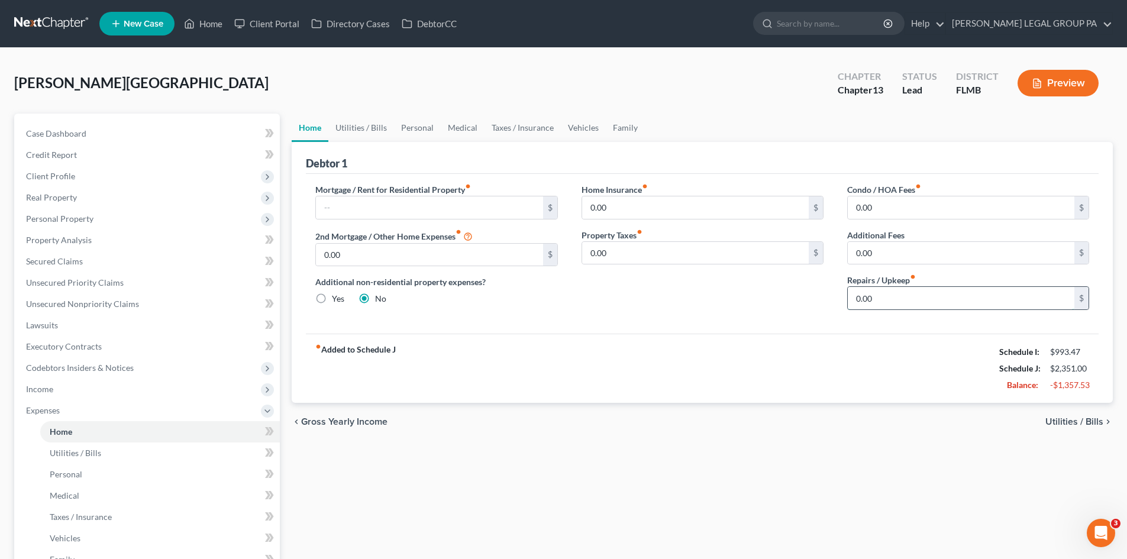
click at [895, 299] on input "0.00" at bounding box center [961, 298] width 227 height 22
click at [545, 212] on div "$" at bounding box center [550, 207] width 14 height 22
click at [518, 199] on input "text" at bounding box center [429, 207] width 227 height 22
type input "0.00"
drag, startPoint x: 898, startPoint y: 469, endPoint x: 880, endPoint y: 346, distance: 123.7
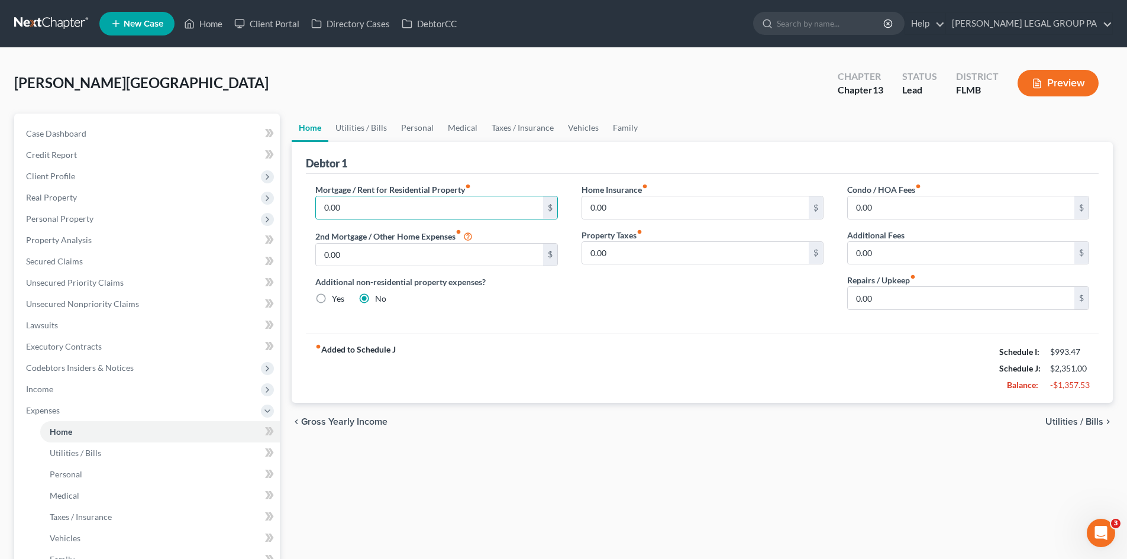
click at [898, 467] on div "Home Utilities / Bills Personal Medical Taxes / Insurance Vehicles Family Debto…" at bounding box center [702, 434] width 833 height 641
click at [881, 306] on input "0.00" at bounding box center [961, 298] width 227 height 22
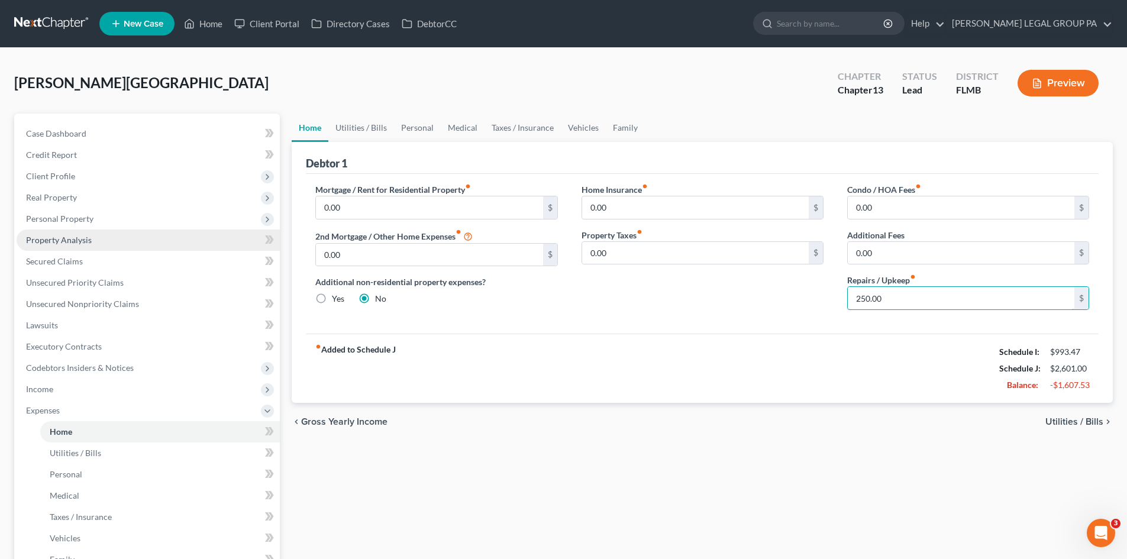
type input "250.00"
click at [929, 396] on div "fiber_manual_record Added to Schedule J Schedule I: $993.47 Schedule J: $2,601.…" at bounding box center [702, 368] width 793 height 69
click at [902, 296] on input "250.00" at bounding box center [961, 298] width 227 height 22
click at [885, 328] on div "Mortgage / Rent for Residential Property fiber_manual_record 0.00 $ 2nd Mortgag…" at bounding box center [702, 254] width 793 height 160
click at [894, 305] on input "250.00" at bounding box center [961, 298] width 227 height 22
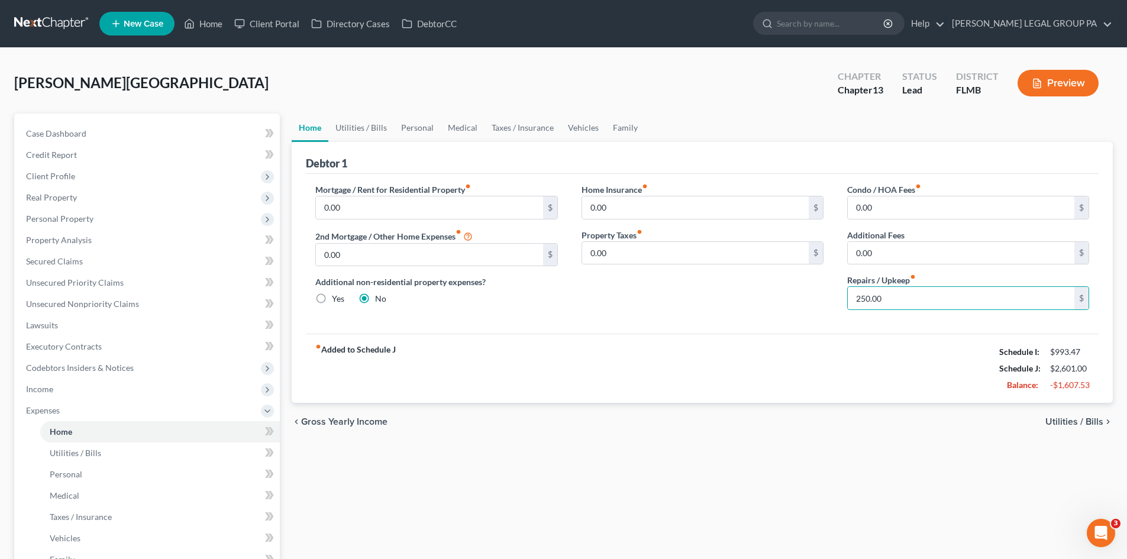
click at [858, 371] on div "fiber_manual_record Added to Schedule J Schedule I: $993.47 Schedule J: $2,601.…" at bounding box center [702, 368] width 793 height 69
click at [376, 133] on link "Utilities / Bills" at bounding box center [361, 128] width 66 height 28
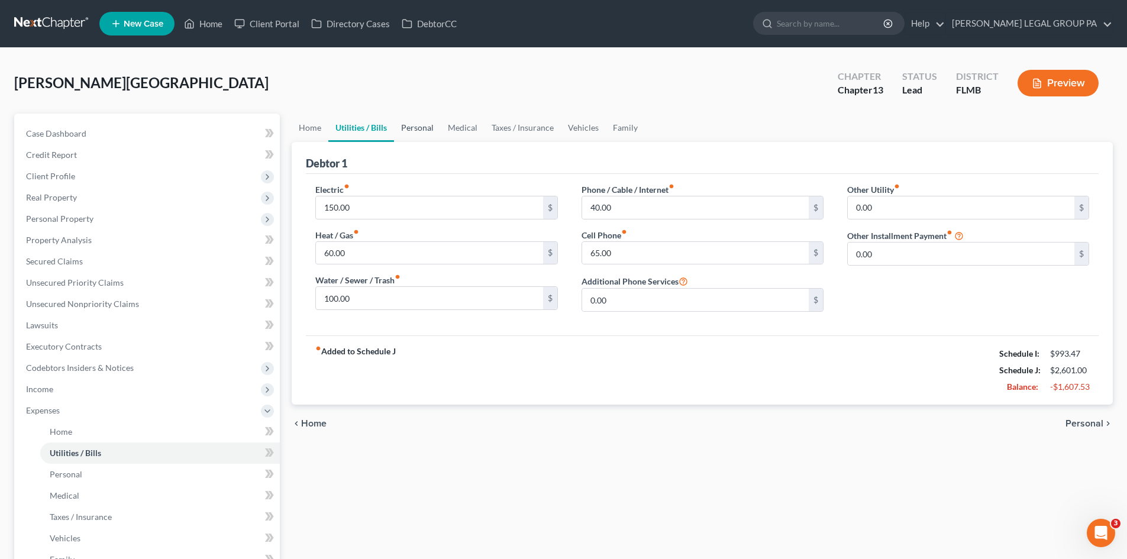
click at [415, 133] on link "Personal" at bounding box center [417, 128] width 47 height 28
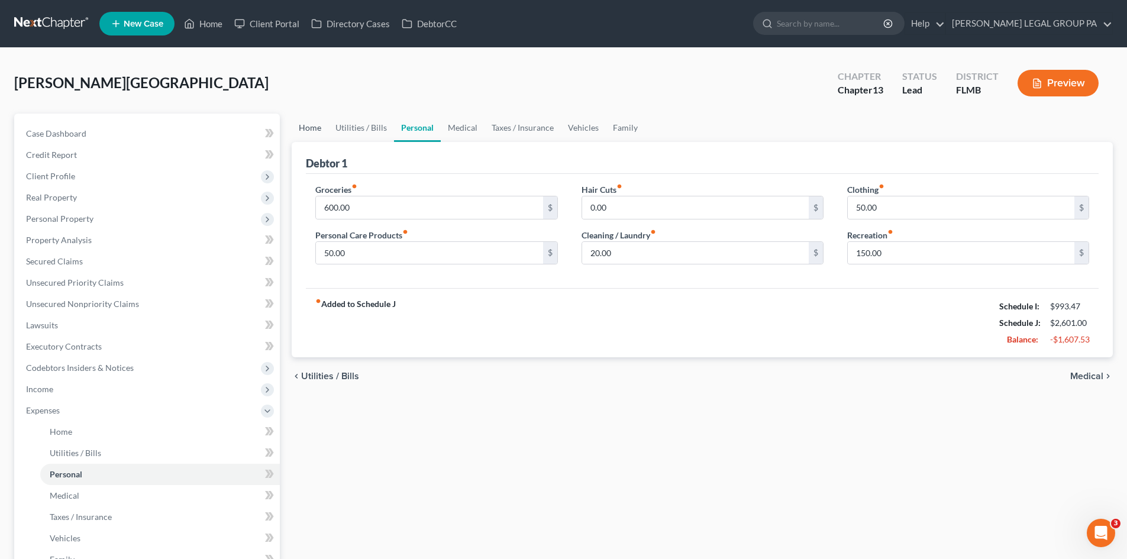
click at [306, 125] on link "Home" at bounding box center [310, 128] width 37 height 28
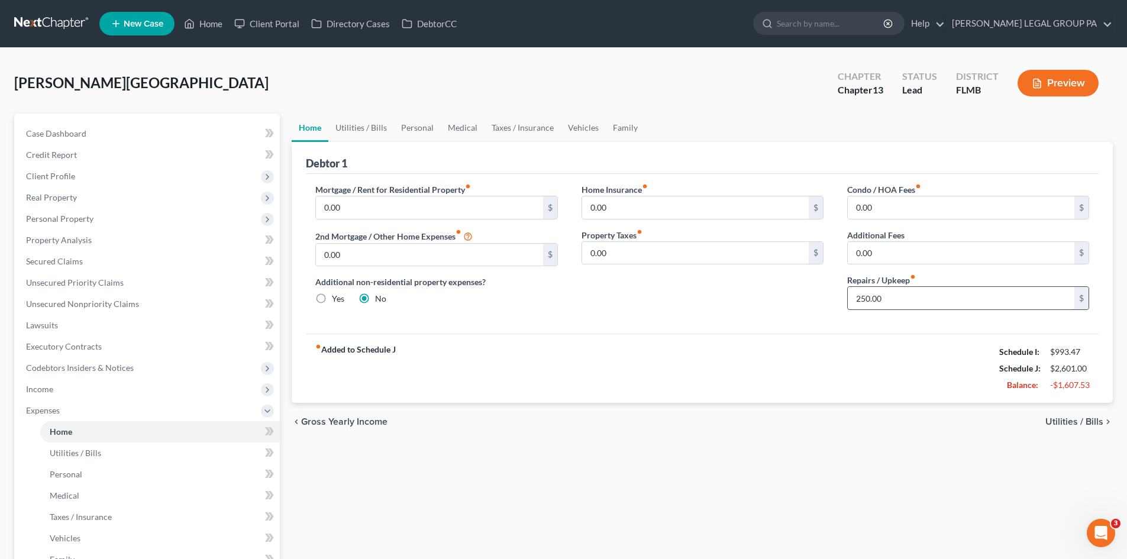
click at [963, 304] on input "250.00" at bounding box center [961, 298] width 227 height 22
type input "200.00"
click at [659, 424] on div "chevron_left Gross Yearly Income Utilities / Bills chevron_right" at bounding box center [702, 422] width 821 height 38
click at [373, 127] on link "Utilities / Bills" at bounding box center [361, 128] width 66 height 28
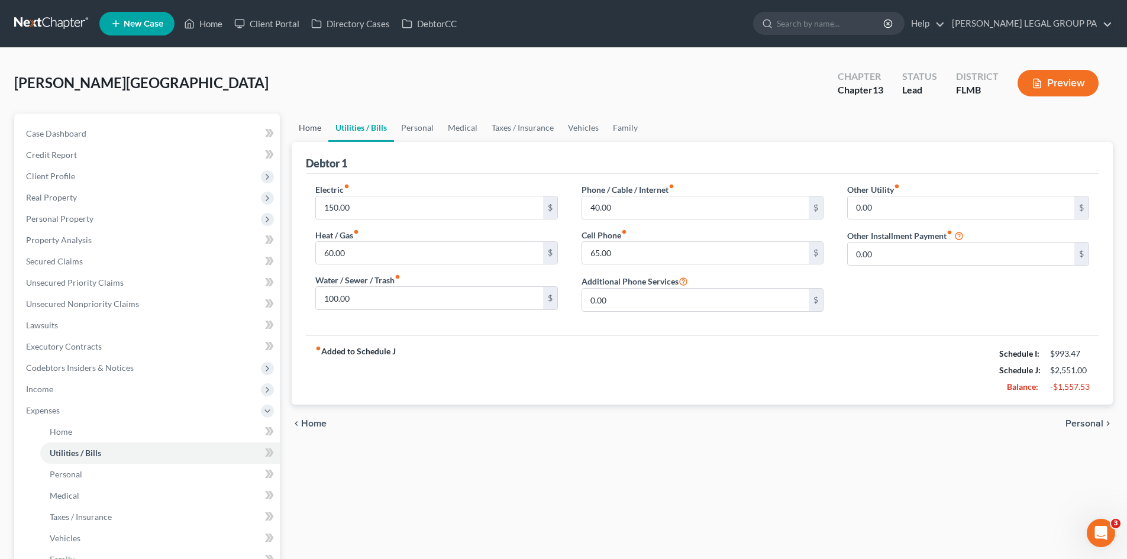
click at [306, 123] on link "Home" at bounding box center [310, 128] width 37 height 28
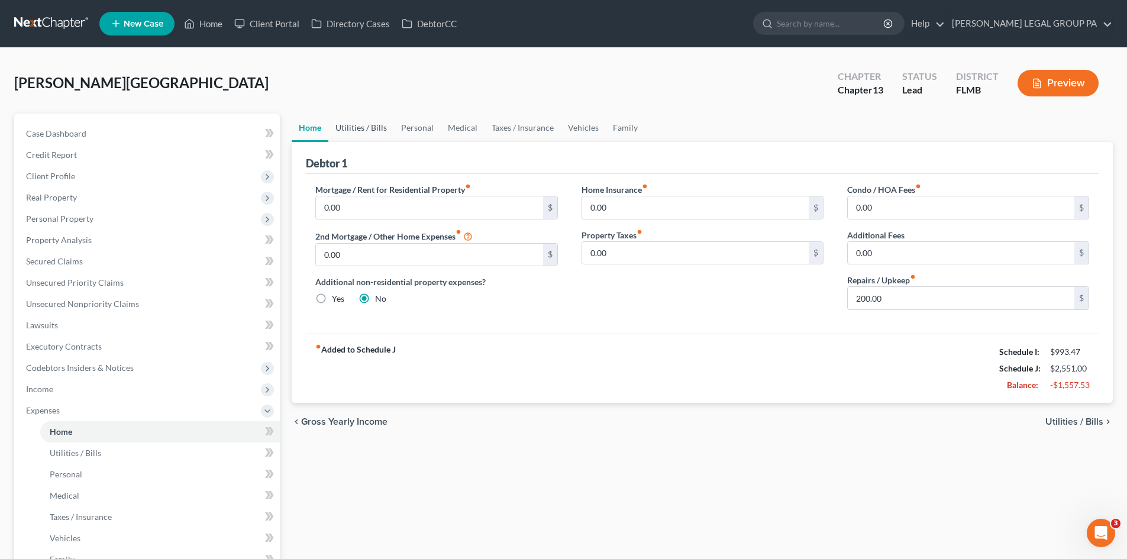
click at [359, 130] on link "Utilities / Bills" at bounding box center [361, 128] width 66 height 28
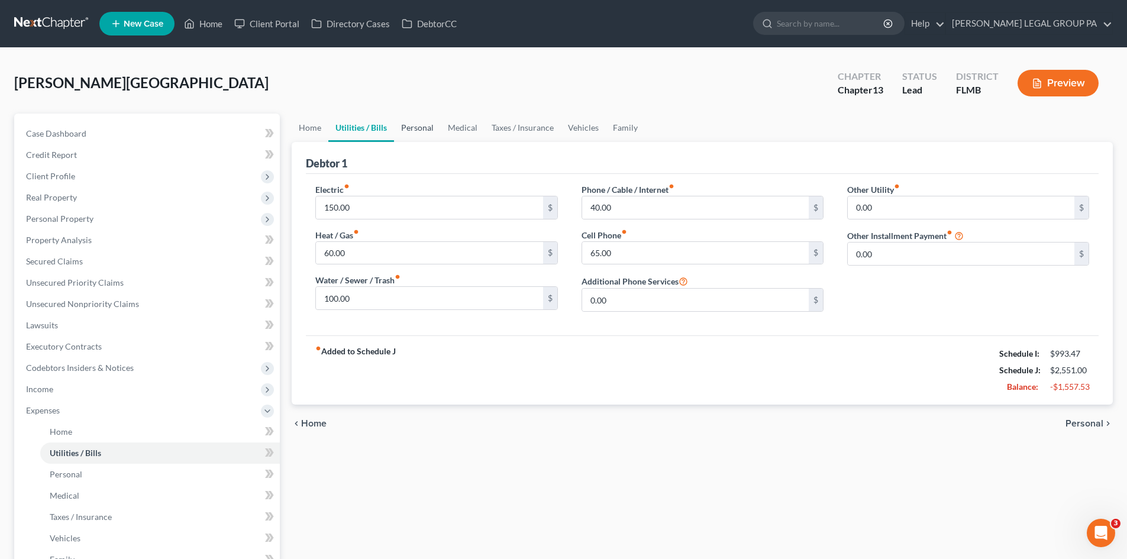
click at [427, 132] on link "Personal" at bounding box center [417, 128] width 47 height 28
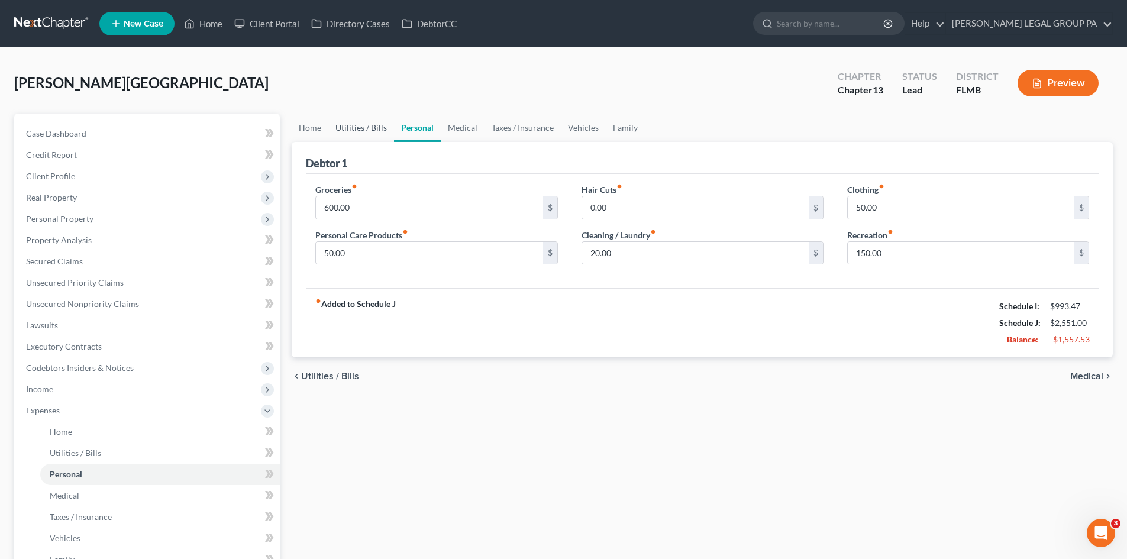
click at [364, 130] on link "Utilities / Bills" at bounding box center [361, 128] width 66 height 28
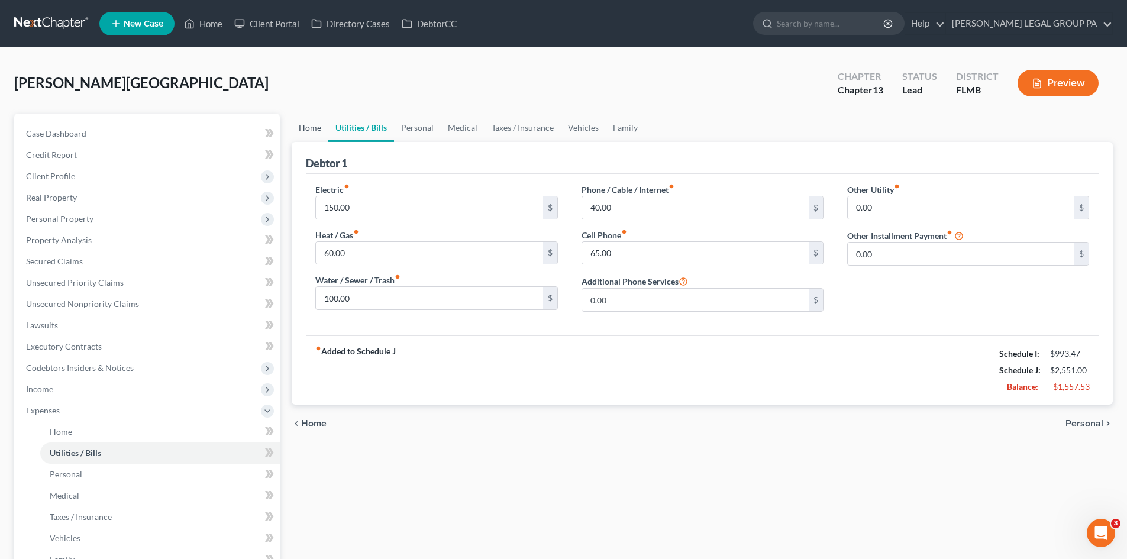
click at [324, 129] on link "Home" at bounding box center [310, 128] width 37 height 28
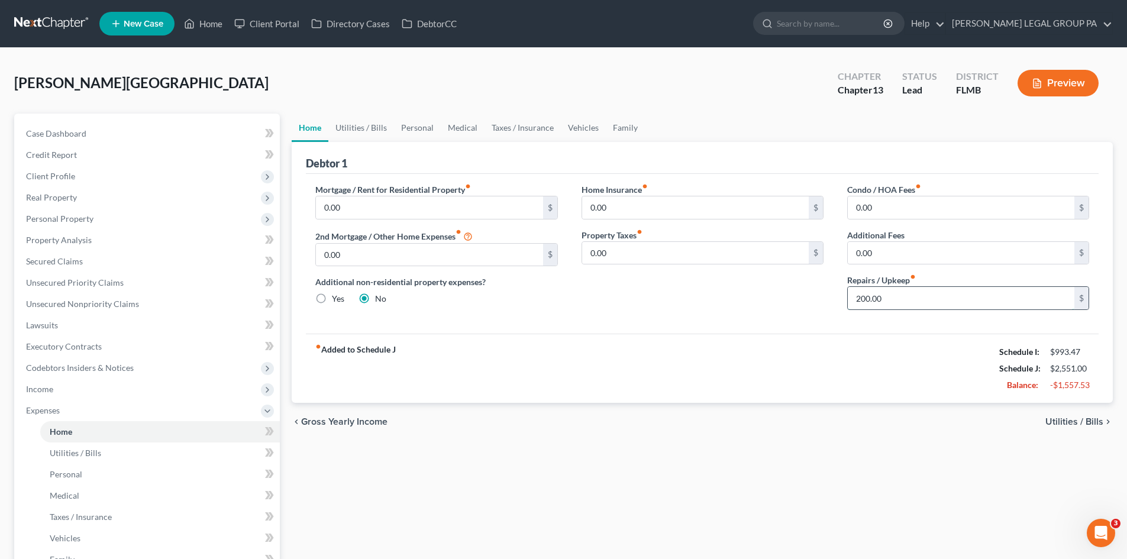
click at [907, 301] on input "200.00" at bounding box center [961, 298] width 227 height 22
type input "100.00"
click at [608, 426] on div "chevron_left Gross Yearly Income Utilities / Bills chevron_right" at bounding box center [702, 422] width 821 height 38
click at [356, 122] on link "Utilities / Bills" at bounding box center [361, 128] width 66 height 28
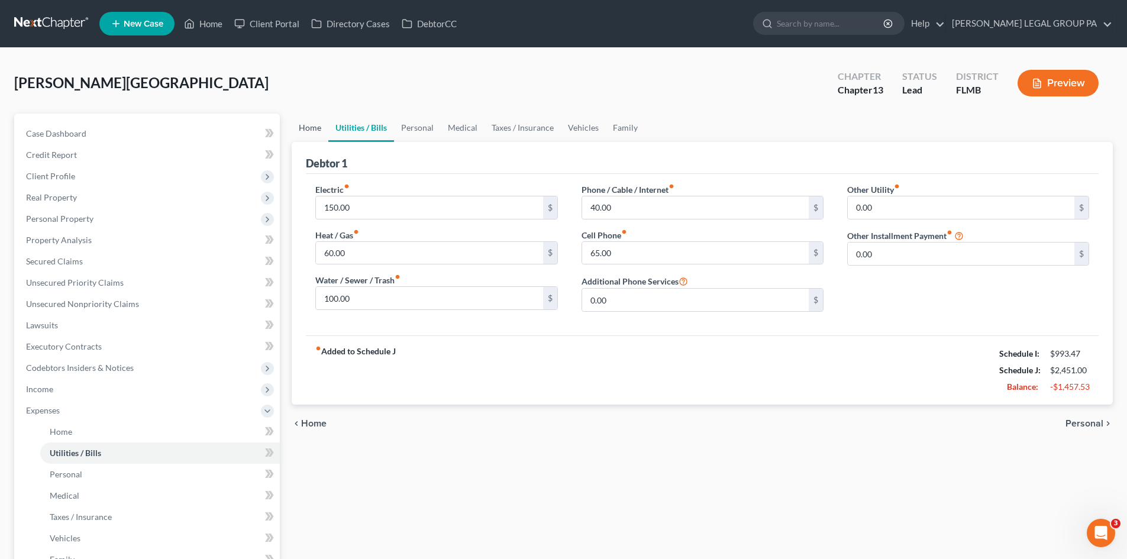
click at [315, 125] on link "Home" at bounding box center [310, 128] width 37 height 28
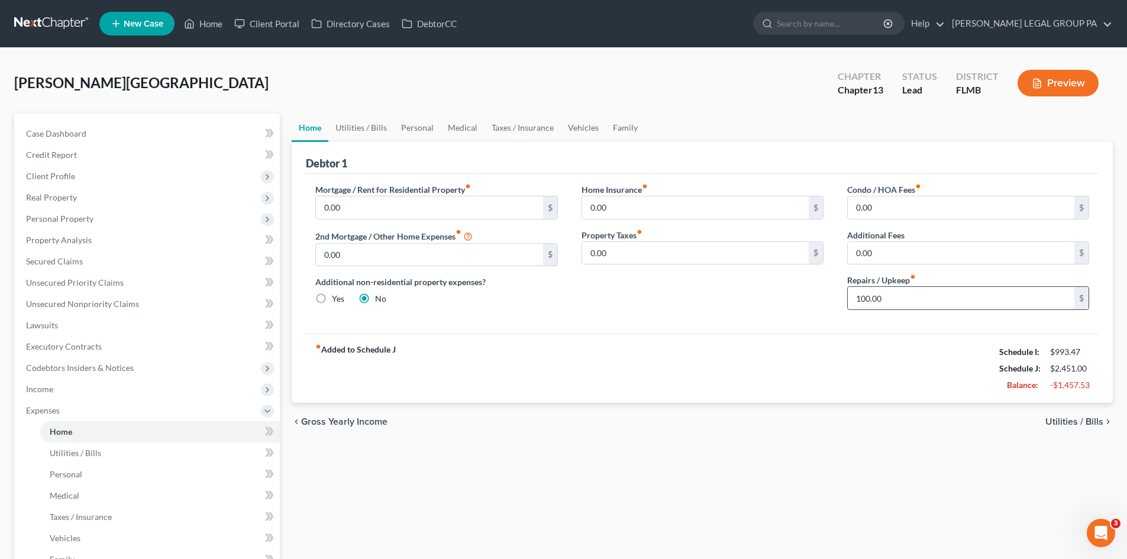
click at [955, 301] on input "100.00" at bounding box center [961, 298] width 227 height 22
type input "50.00"
drag, startPoint x: 763, startPoint y: 386, endPoint x: 571, endPoint y: 147, distance: 306.4
click at [763, 386] on div "fiber_manual_record Added to Schedule J Schedule I: $993.47 Schedule J: $2,401.…" at bounding box center [702, 368] width 793 height 69
click at [379, 121] on link "Utilities / Bills" at bounding box center [361, 128] width 66 height 28
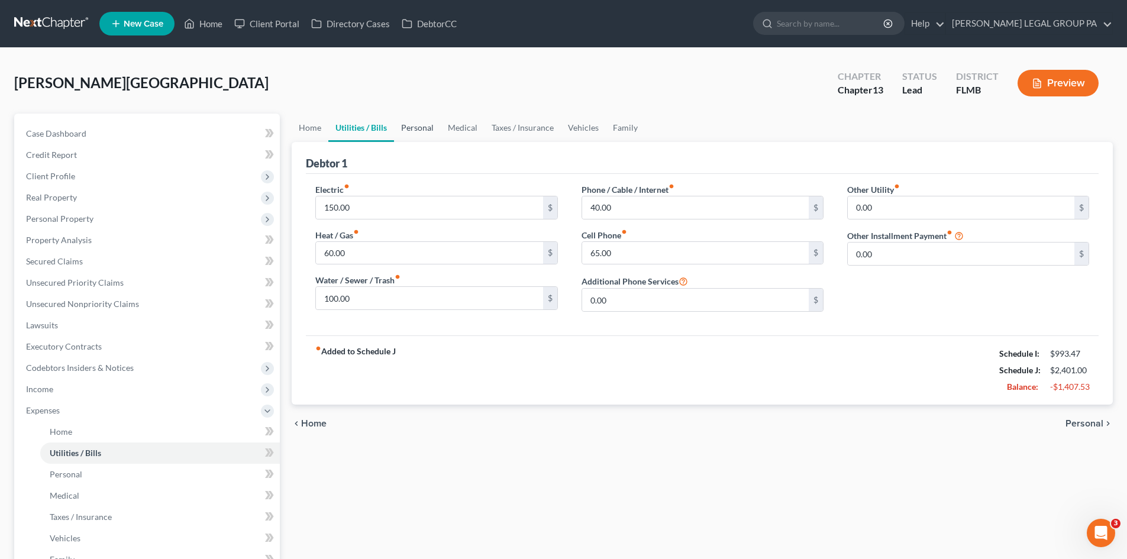
click at [422, 127] on link "Personal" at bounding box center [417, 128] width 47 height 28
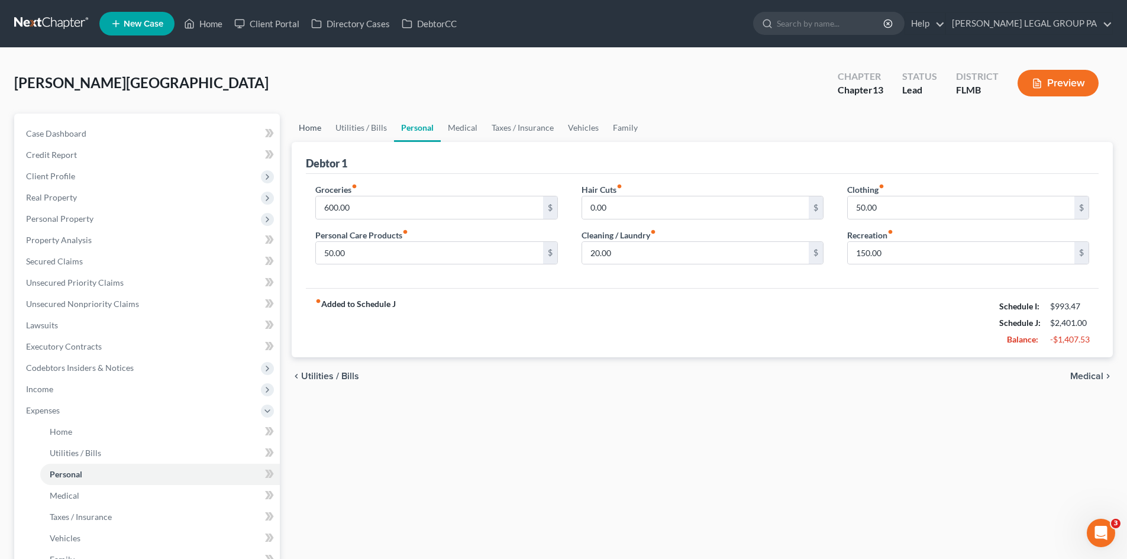
click at [319, 129] on link "Home" at bounding box center [310, 128] width 37 height 28
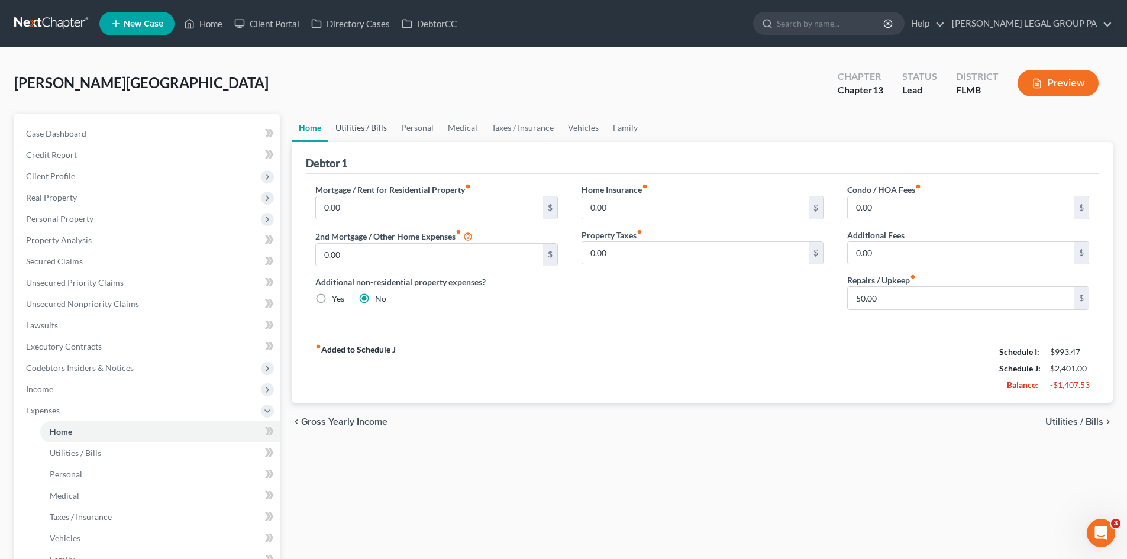
click at [385, 125] on link "Utilities / Bills" at bounding box center [361, 128] width 66 height 28
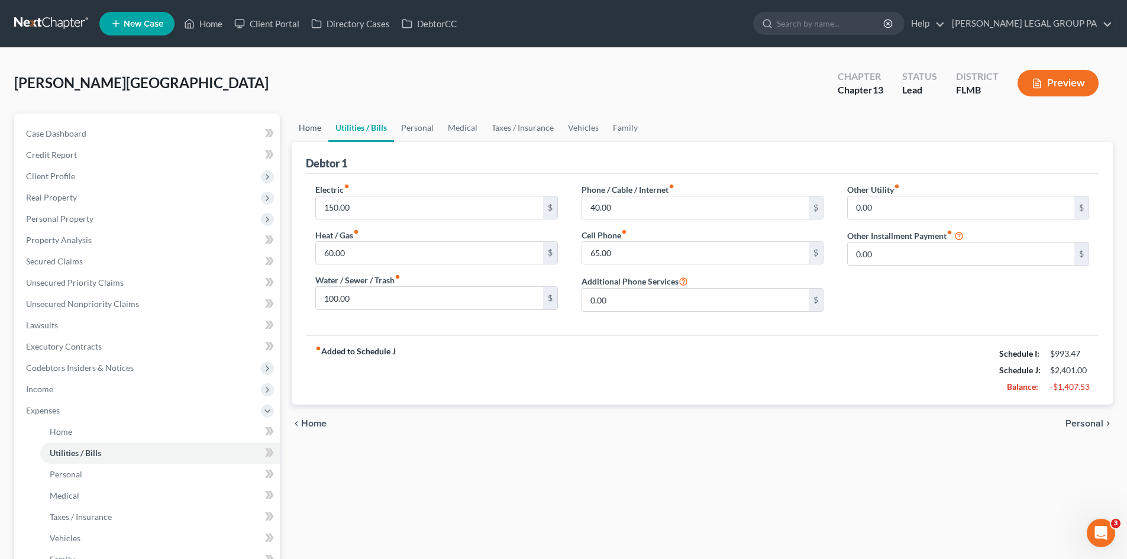
click at [325, 133] on link "Home" at bounding box center [310, 128] width 37 height 28
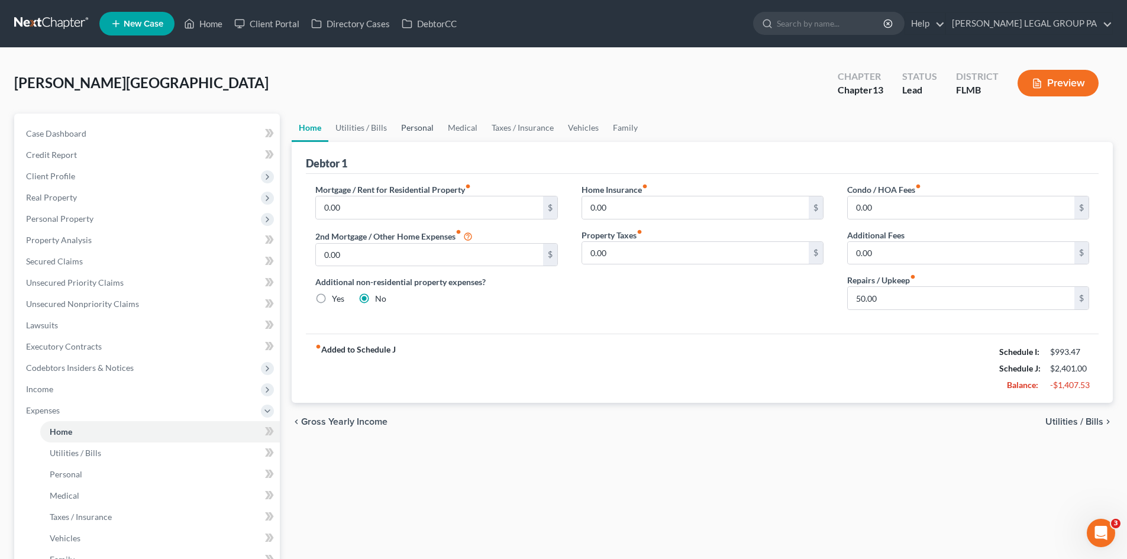
click at [401, 131] on link "Personal" at bounding box center [417, 128] width 47 height 28
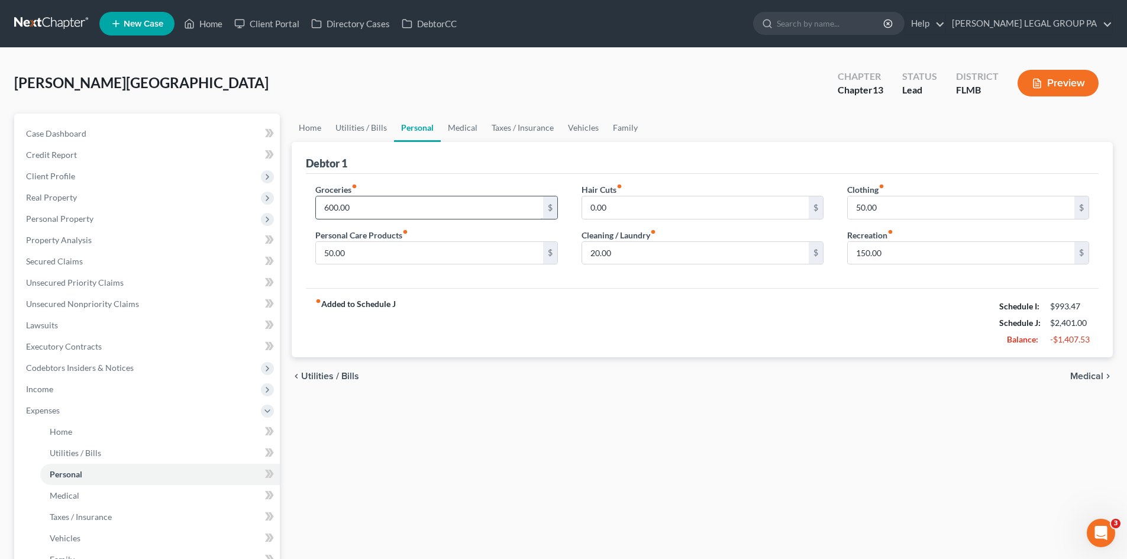
click at [415, 205] on input "600.00" at bounding box center [429, 207] width 227 height 22
type input "500.00"
click at [592, 367] on div "chevron_left Utilities / Bills Medical chevron_right" at bounding box center [702, 376] width 821 height 38
click at [454, 124] on link "Medical" at bounding box center [463, 128] width 44 height 28
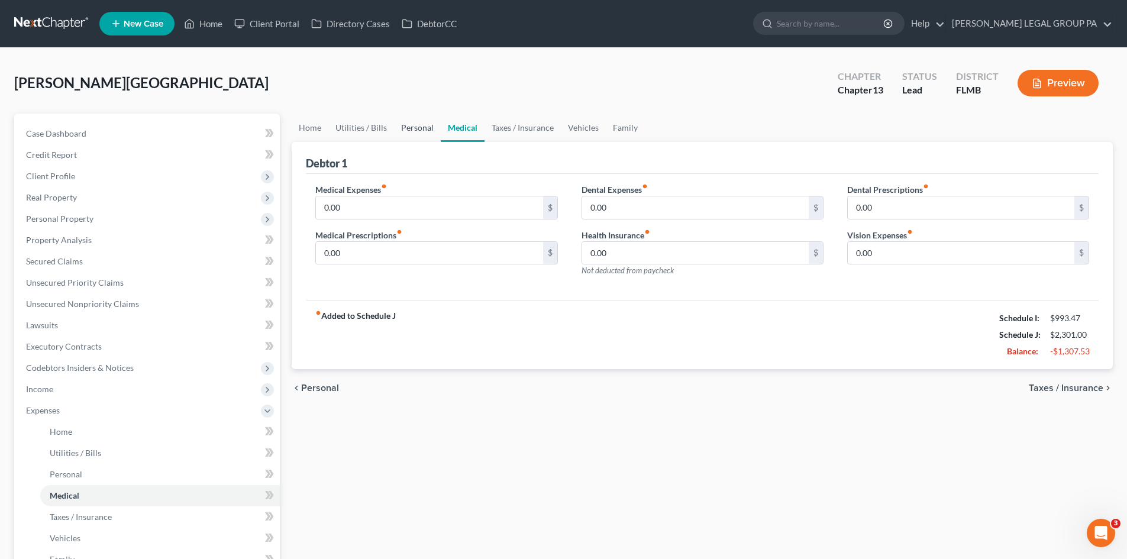
click at [434, 122] on link "Personal" at bounding box center [417, 128] width 47 height 28
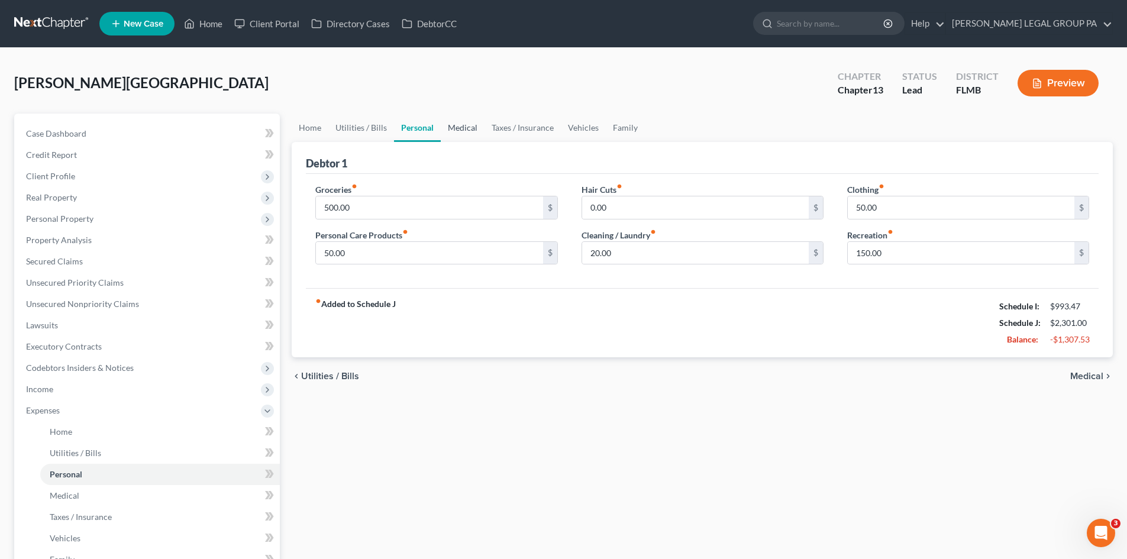
click at [460, 124] on link "Medical" at bounding box center [463, 128] width 44 height 28
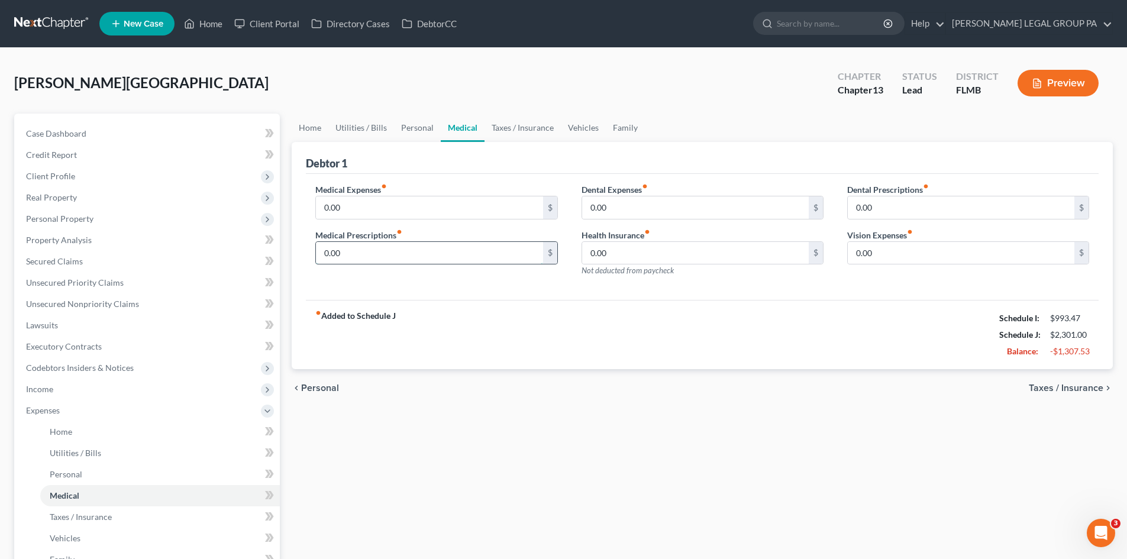
click at [379, 261] on input "0.00" at bounding box center [429, 253] width 227 height 22
click at [386, 211] on input "0.00" at bounding box center [429, 207] width 227 height 22
click at [625, 203] on input "0.00" at bounding box center [695, 207] width 227 height 22
click at [726, 251] on input "0.00" at bounding box center [695, 253] width 227 height 22
drag, startPoint x: 695, startPoint y: 347, endPoint x: 456, endPoint y: 185, distance: 288.5
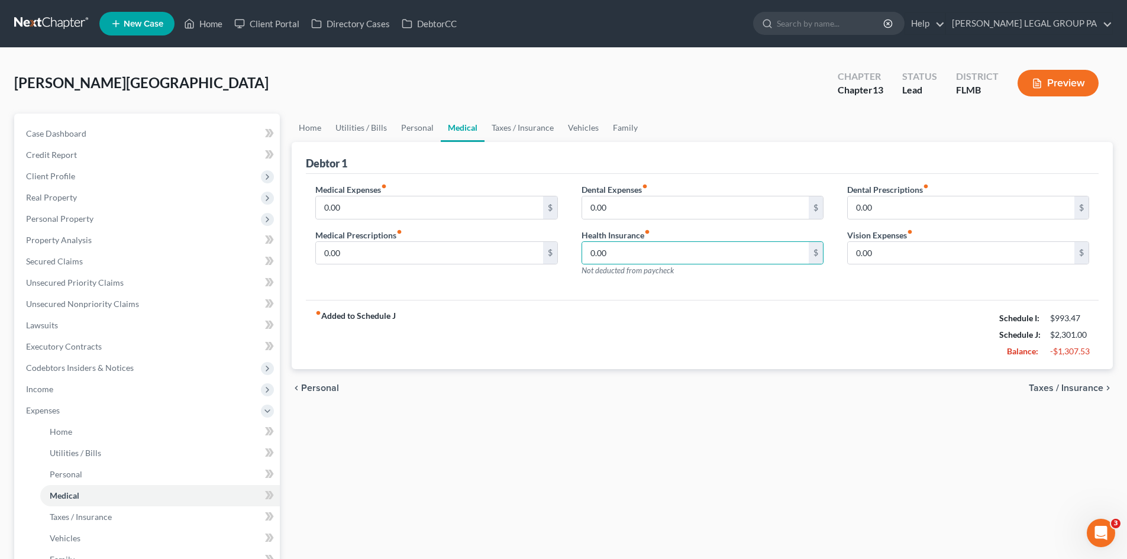
click at [695, 345] on div "fiber_manual_record Added to Schedule J Schedule I: $993.47 Schedule J: $2,301.…" at bounding box center [702, 334] width 793 height 69
click at [527, 125] on link "Taxes / Insurance" at bounding box center [523, 128] width 76 height 28
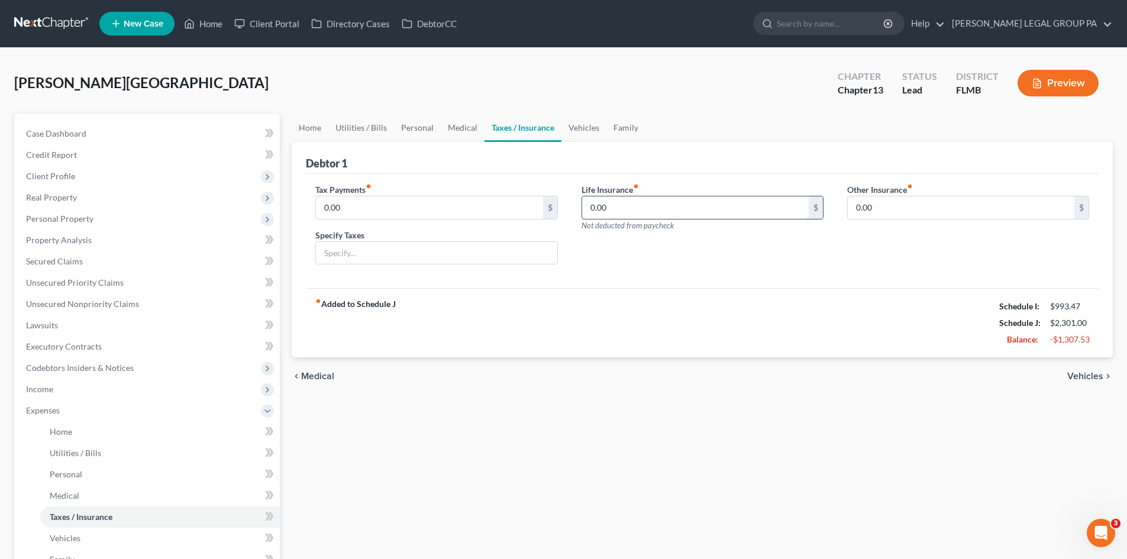
click at [647, 206] on input "0.00" at bounding box center [695, 207] width 227 height 22
click at [864, 207] on input "0.00" at bounding box center [961, 207] width 227 height 22
click at [572, 125] on link "Vehicles" at bounding box center [583, 128] width 45 height 28
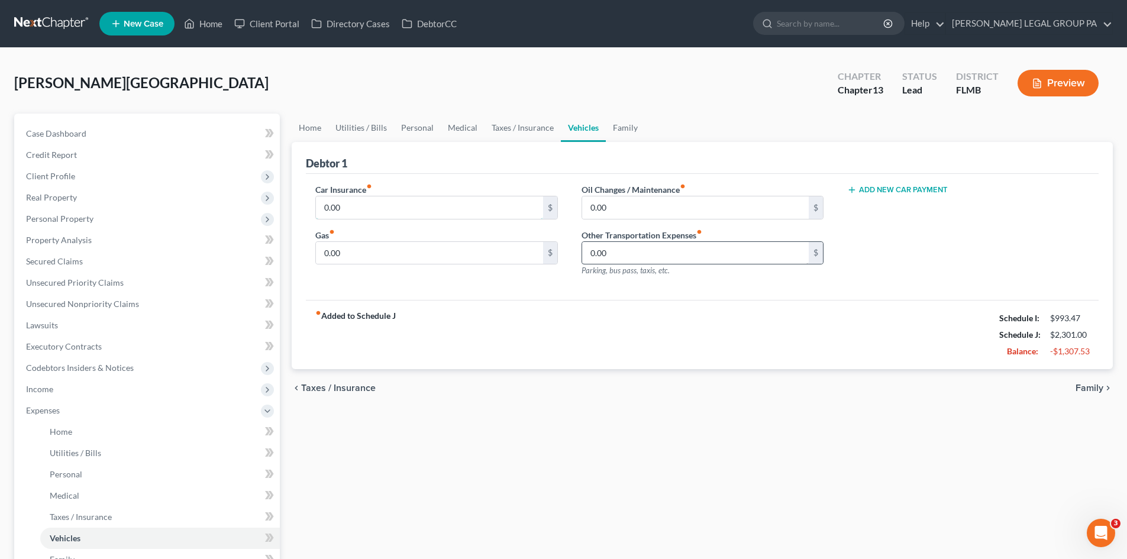
drag, startPoint x: 373, startPoint y: 204, endPoint x: 670, endPoint y: 257, distance: 301.7
click at [373, 204] on input "0.00" at bounding box center [429, 207] width 227 height 22
click at [892, 211] on input "866.00" at bounding box center [961, 207] width 227 height 22
type input "0.00"
click at [392, 205] on input "0.00" at bounding box center [429, 207] width 227 height 22
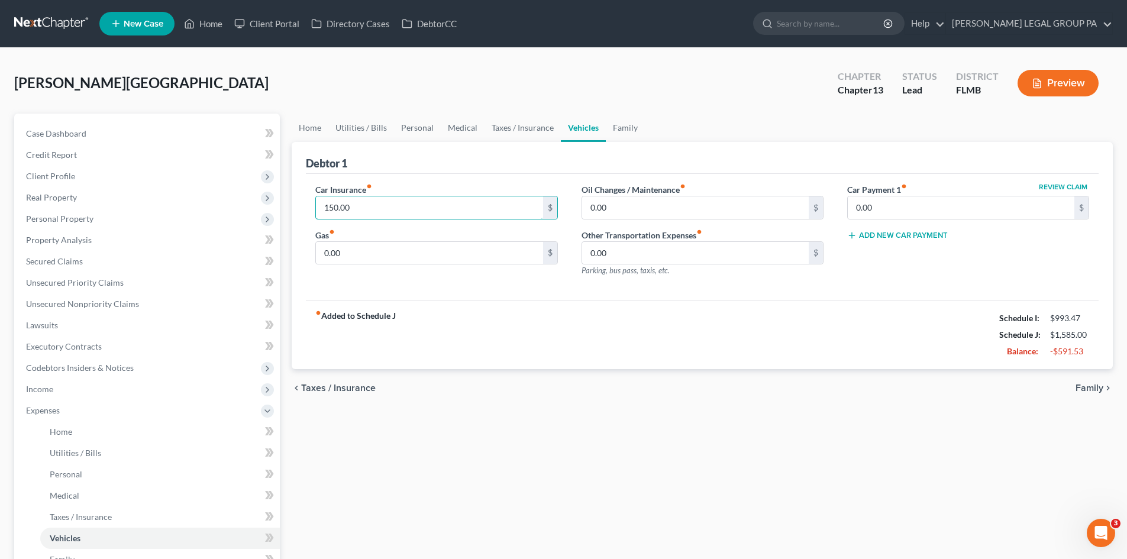
type input "150.00"
drag, startPoint x: 593, startPoint y: 512, endPoint x: 379, endPoint y: 253, distance: 336.6
click at [588, 507] on div "Home Utilities / Bills Personal Medical Taxes / Insurance Vehicles Family Debto…" at bounding box center [702, 434] width 833 height 641
click at [374, 250] on input "0.00" at bounding box center [429, 253] width 227 height 22
type input "150.00"
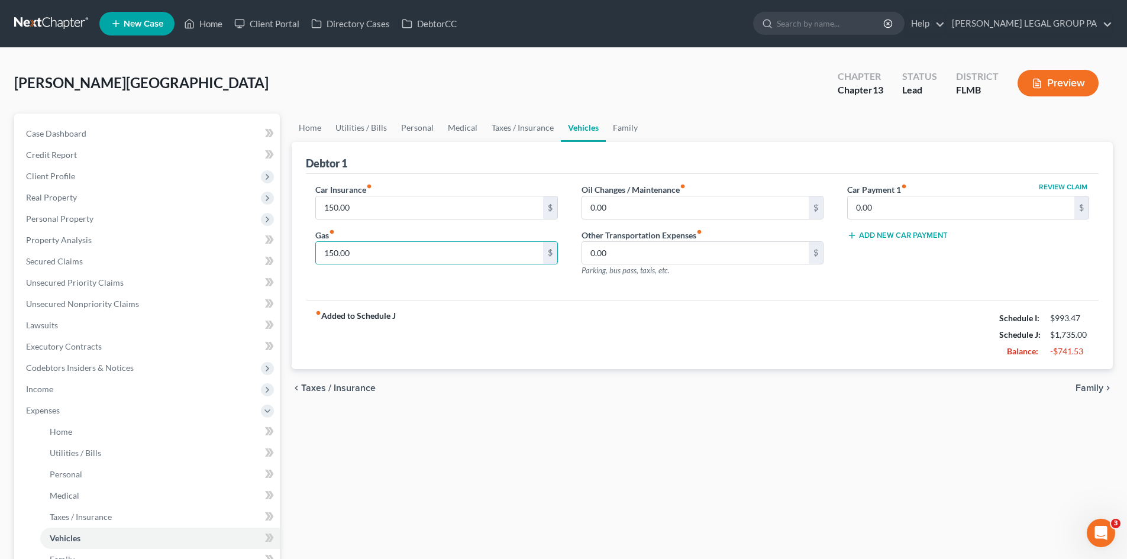
click at [773, 408] on div "Home Utilities / Bills Personal Medical Taxes / Insurance Vehicles Family Debto…" at bounding box center [702, 434] width 833 height 641
click at [724, 212] on input "0.00" at bounding box center [695, 207] width 227 height 22
type input "6"
type input "20.00"
drag, startPoint x: 663, startPoint y: 439, endPoint x: 664, endPoint y: 214, distance: 224.8
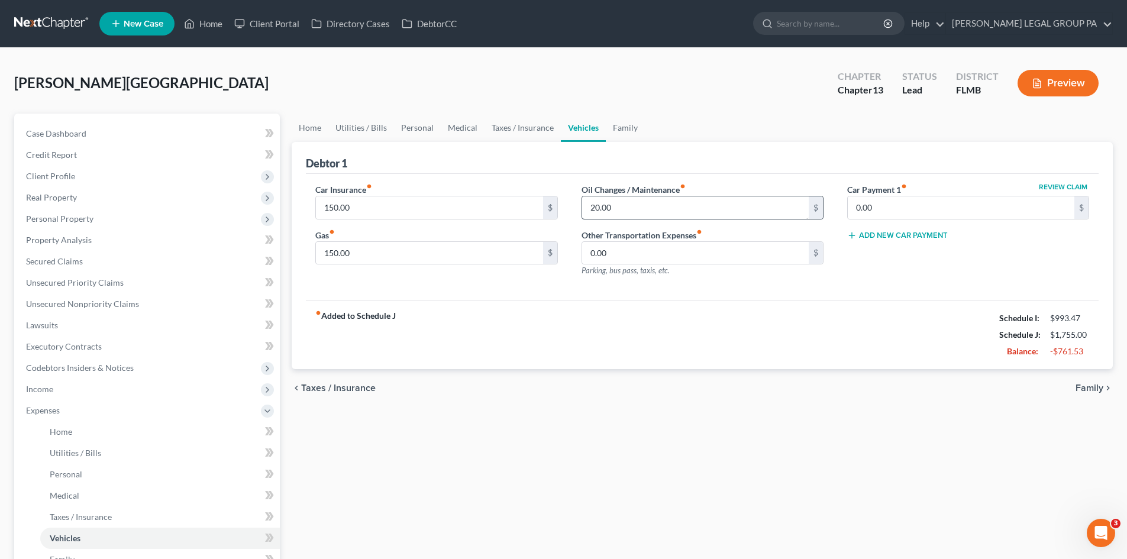
click at [664, 438] on div "Home Utilities / Bills Personal Medical Taxes / Insurance Vehicles Family Debto…" at bounding box center [702, 434] width 833 height 641
click at [664, 214] on input "20.00" at bounding box center [695, 207] width 227 height 22
click at [682, 259] on input "0.00" at bounding box center [695, 253] width 227 height 22
drag, startPoint x: 617, startPoint y: 315, endPoint x: 635, endPoint y: 269, distance: 49.7
click at [617, 315] on div "fiber_manual_record Added to Schedule J Schedule I: $993.47 Schedule J: $1,755.…" at bounding box center [702, 334] width 793 height 69
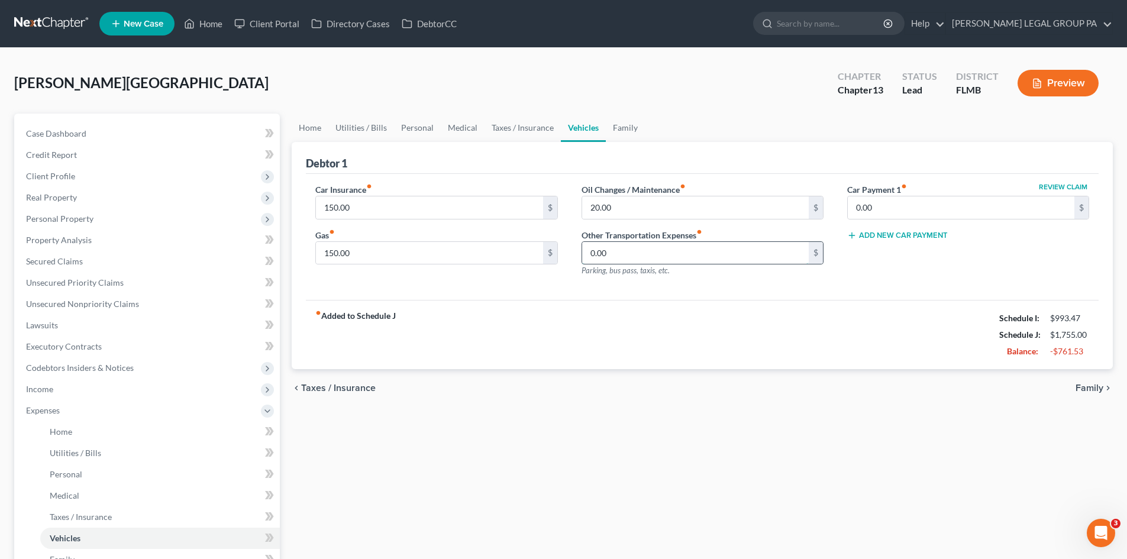
click at [637, 261] on input "0.00" at bounding box center [695, 253] width 227 height 22
type input "5.00"
drag, startPoint x: 754, startPoint y: 408, endPoint x: 830, endPoint y: 340, distance: 101.8
click at [750, 407] on div "Home Utilities / Bills Personal Medical Taxes / Insurance Vehicles Family Debto…" at bounding box center [702, 434] width 833 height 641
click at [609, 127] on link "Family" at bounding box center [625, 128] width 39 height 28
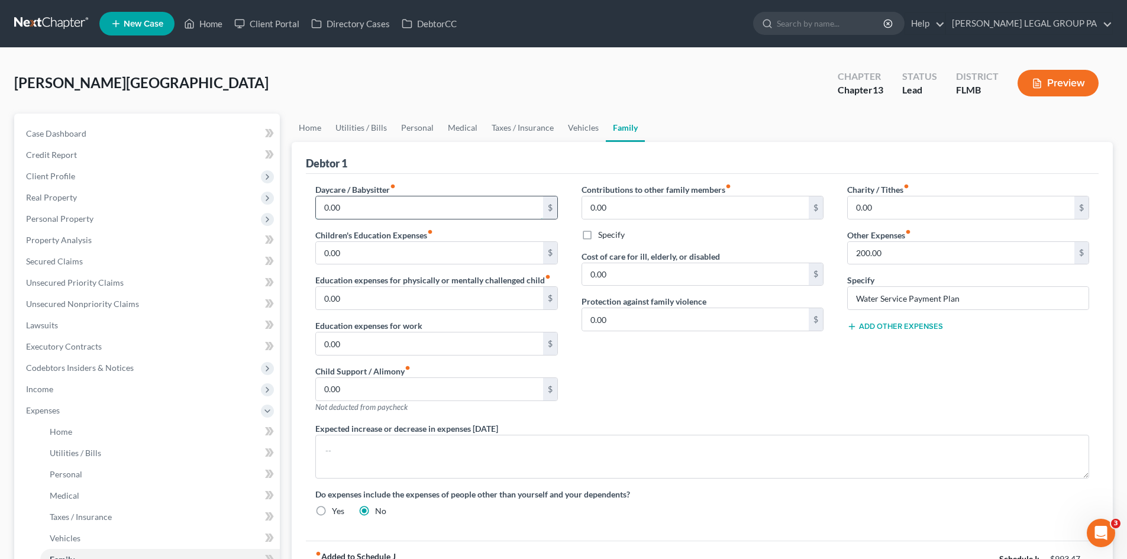
click at [369, 206] on input "0.00" at bounding box center [429, 207] width 227 height 22
type input "350.00"
click at [732, 389] on div "Contributions to other family members fiber_manual_record 0.00 $ Specify Cost o…" at bounding box center [703, 302] width 266 height 239
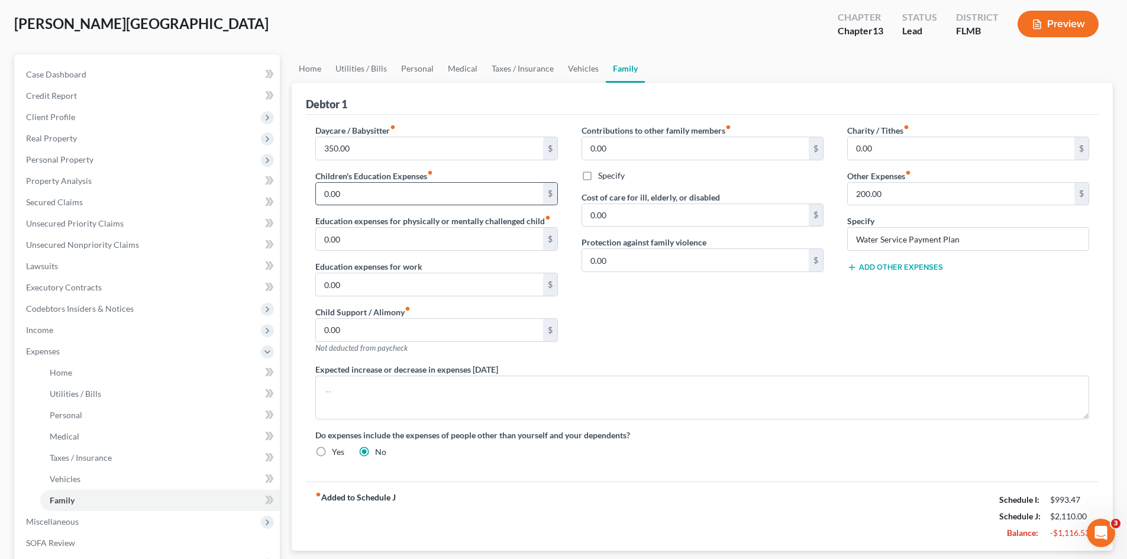
click at [393, 200] on input "0.00" at bounding box center [429, 194] width 227 height 22
click at [396, 325] on input "0.00" at bounding box center [429, 330] width 227 height 22
drag, startPoint x: 636, startPoint y: 148, endPoint x: 641, endPoint y: 155, distance: 8.9
click at [636, 148] on input "0.00" at bounding box center [695, 148] width 227 height 22
click at [925, 271] on button "Add Other Expenses" at bounding box center [895, 267] width 96 height 9
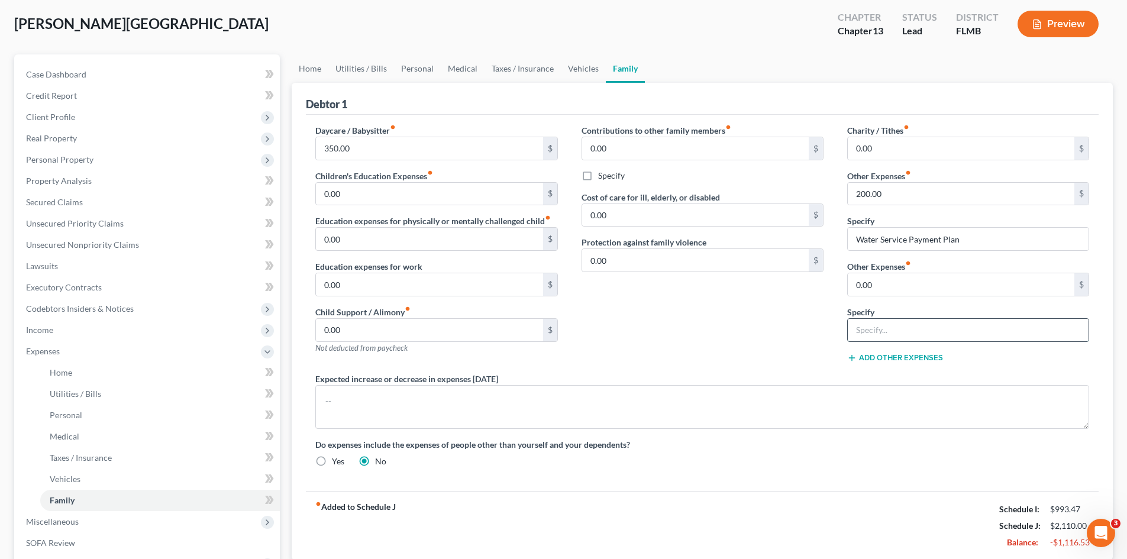
click at [908, 330] on input "text" at bounding box center [968, 330] width 241 height 22
click at [703, 302] on div "Contributions to other family members fiber_manual_record 0.00 $ Specify Cost o…" at bounding box center [703, 248] width 266 height 248
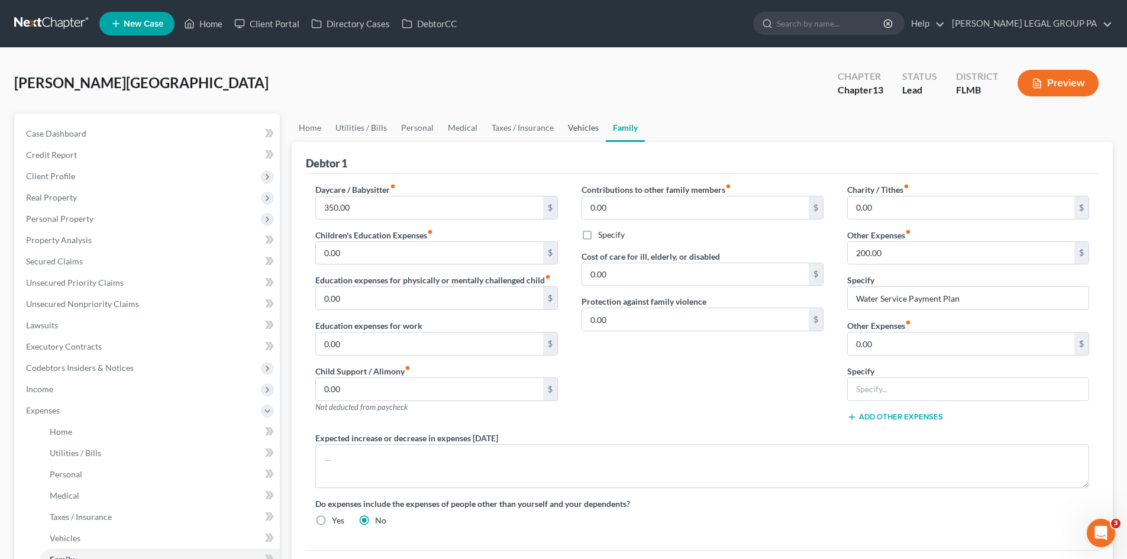
click at [595, 131] on link "Vehicles" at bounding box center [583, 128] width 45 height 28
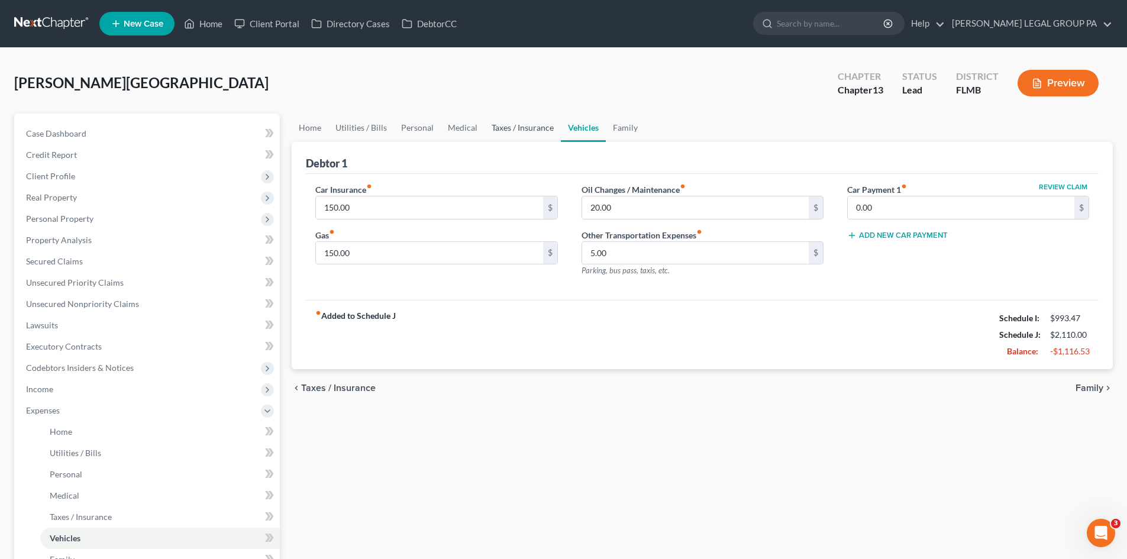
click at [511, 124] on link "Taxes / Insurance" at bounding box center [523, 128] width 76 height 28
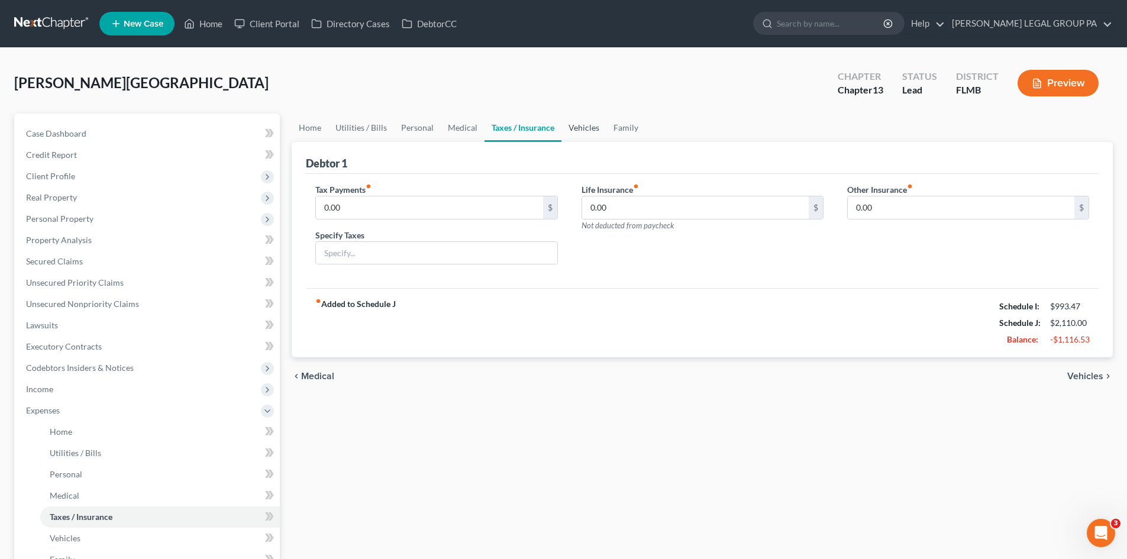
click at [570, 130] on link "Vehicles" at bounding box center [583, 128] width 45 height 28
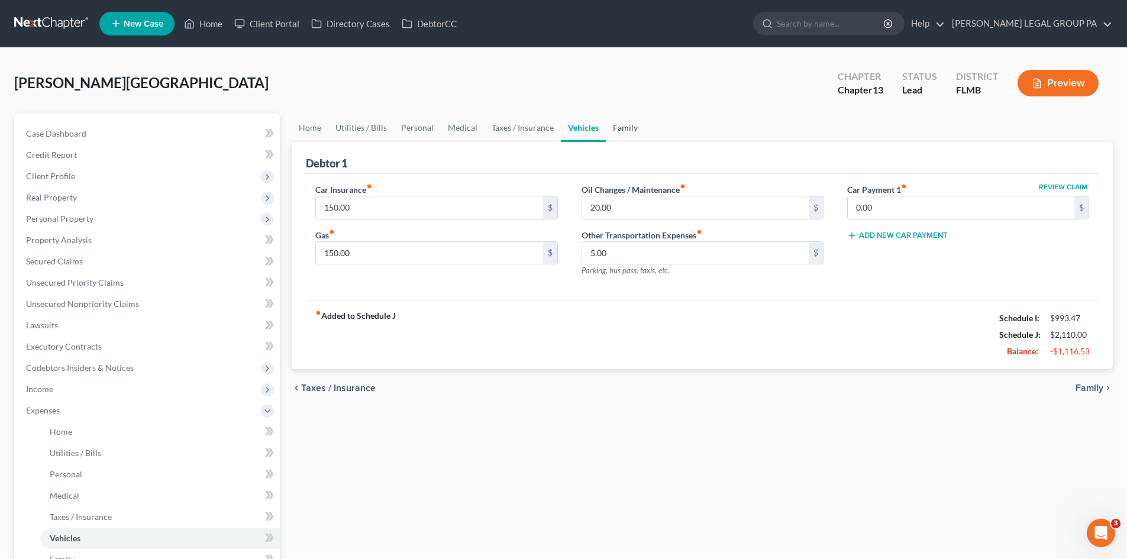
click at [624, 126] on link "Family" at bounding box center [625, 128] width 39 height 28
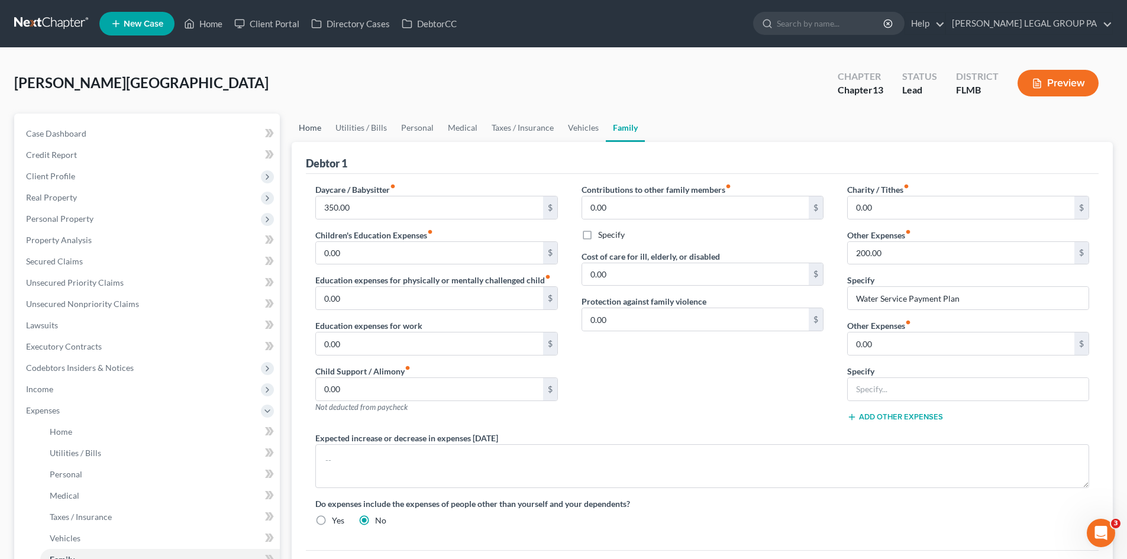
click at [297, 127] on link "Home" at bounding box center [310, 128] width 37 height 28
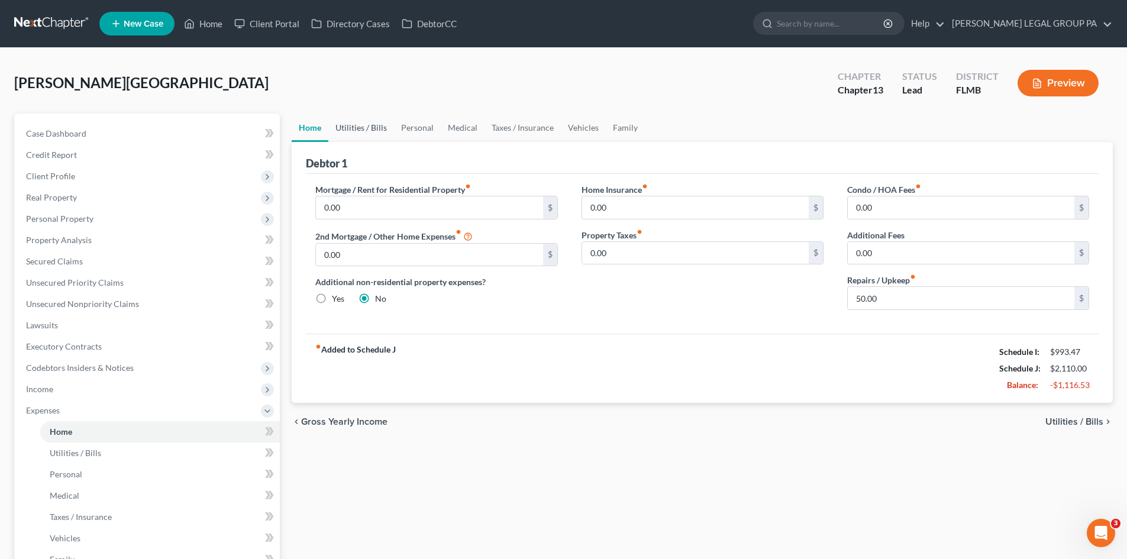
click at [356, 132] on link "Utilities / Bills" at bounding box center [361, 128] width 66 height 28
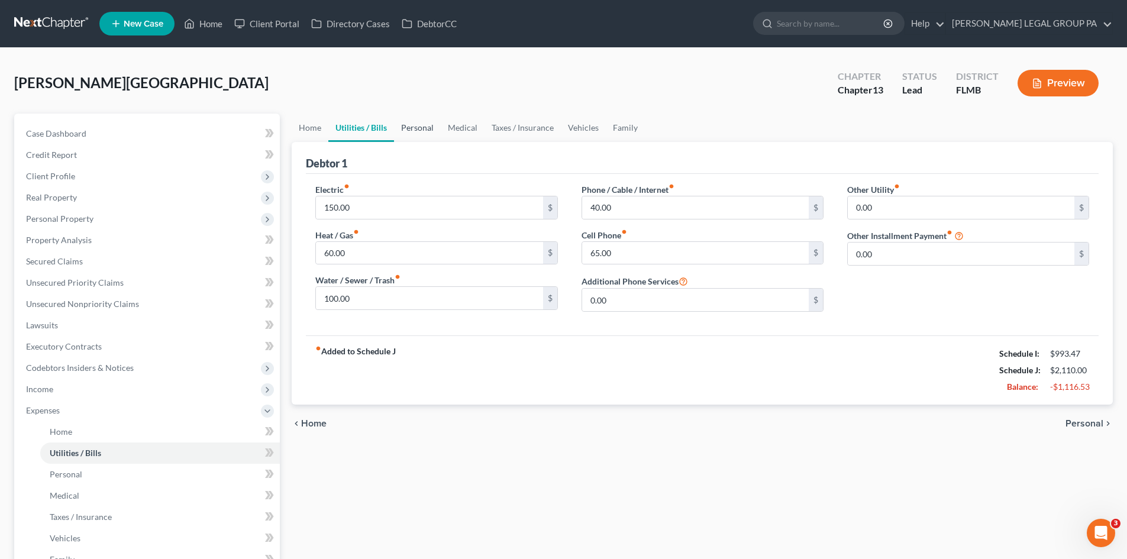
click at [405, 128] on link "Personal" at bounding box center [417, 128] width 47 height 28
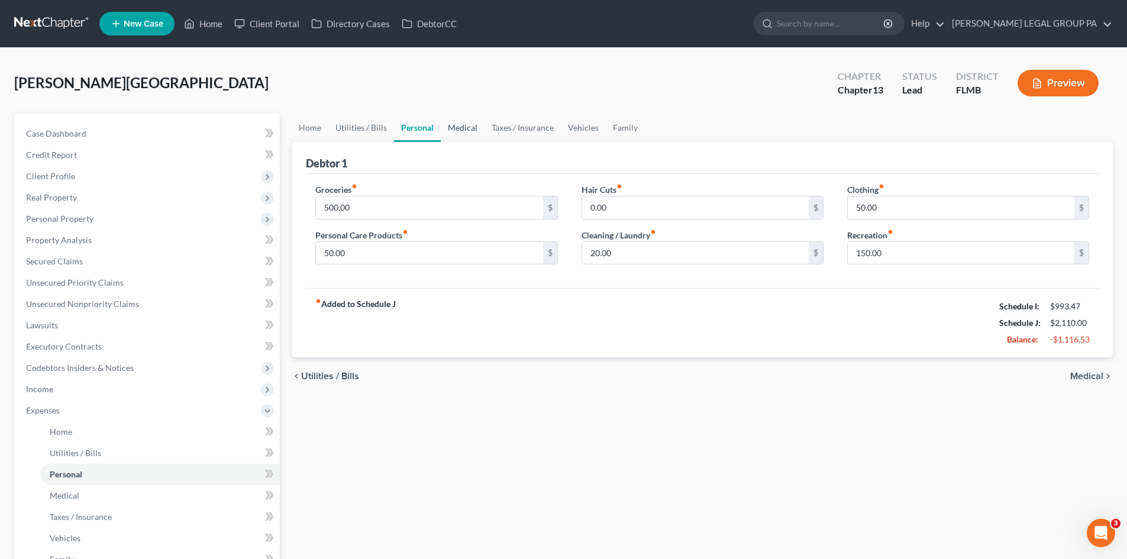
click at [466, 126] on link "Medical" at bounding box center [463, 128] width 44 height 28
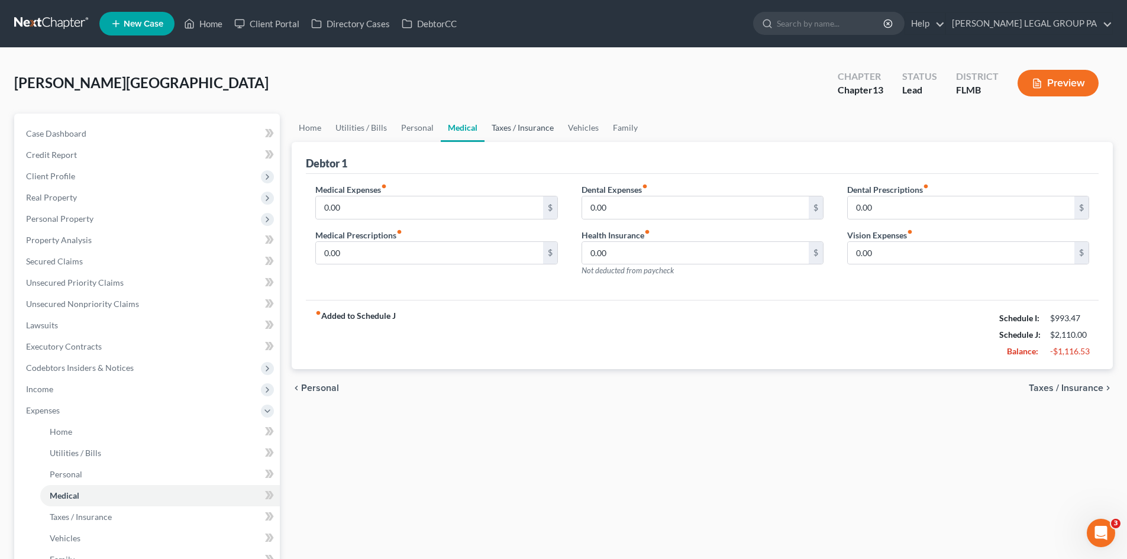
click at [523, 129] on link "Taxes / Insurance" at bounding box center [523, 128] width 76 height 28
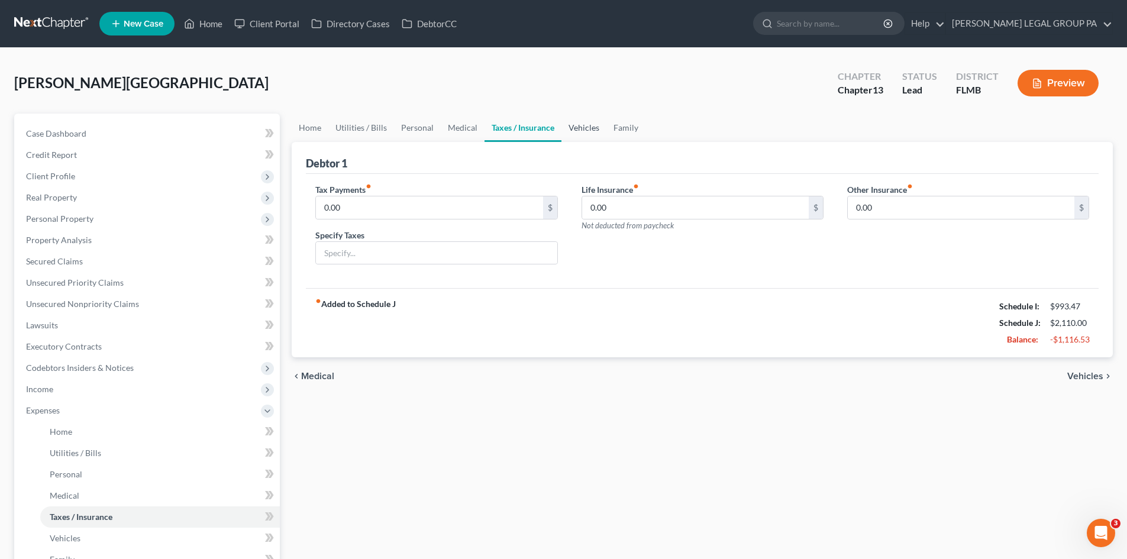
click at [592, 126] on link "Vehicles" at bounding box center [583, 128] width 45 height 28
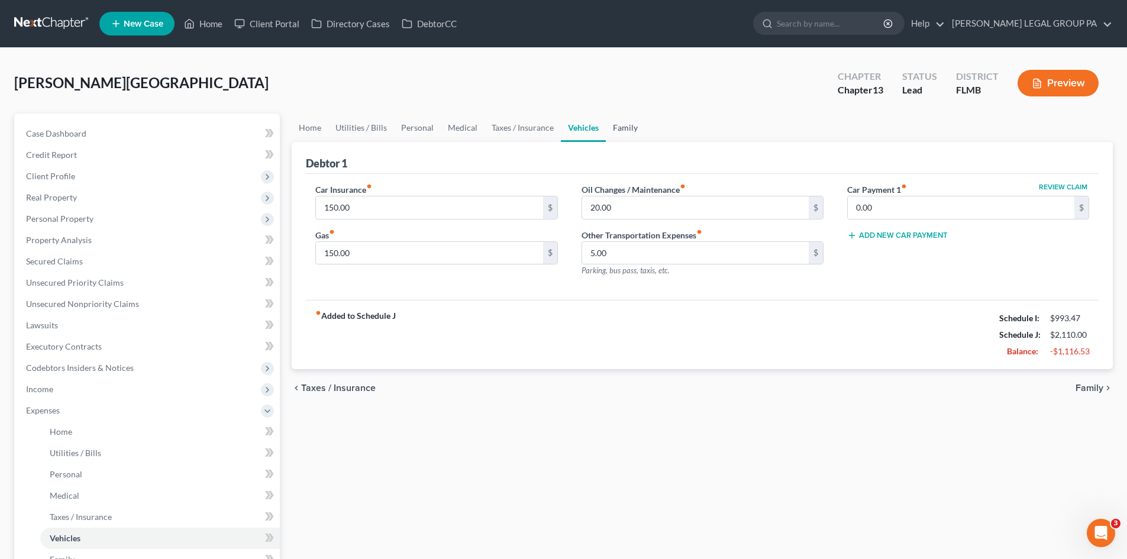
click at [631, 127] on link "Family" at bounding box center [625, 128] width 39 height 28
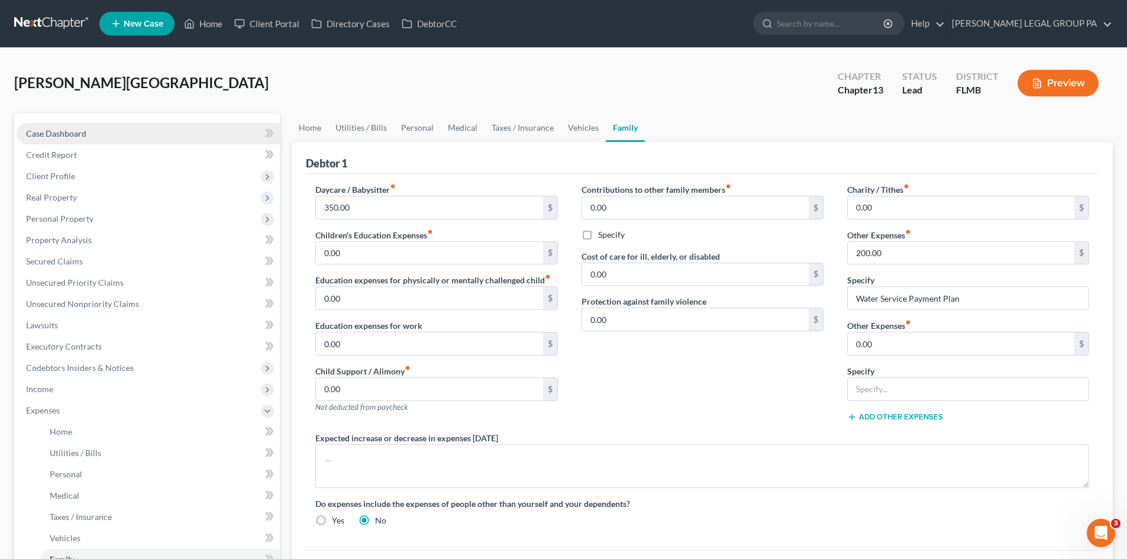
click at [64, 134] on span "Case Dashboard" at bounding box center [56, 133] width 60 height 10
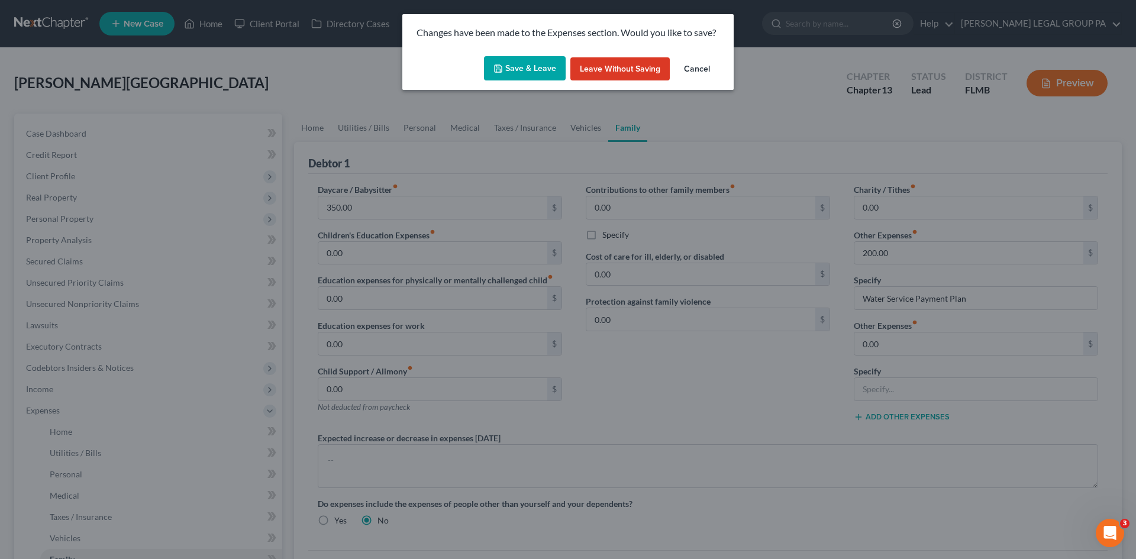
click at [502, 70] on icon "button" at bounding box center [498, 68] width 7 height 7
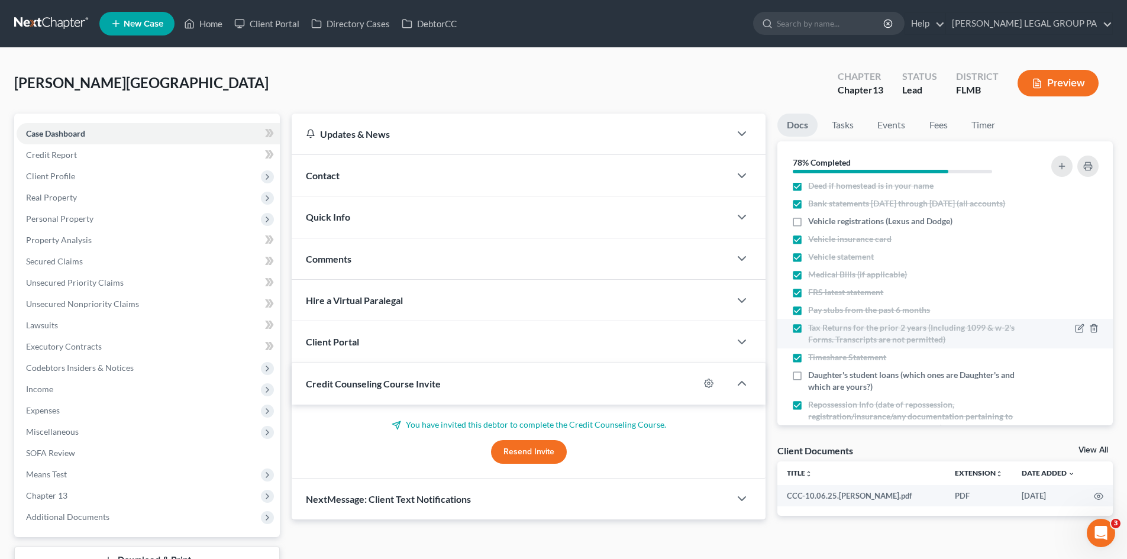
scroll to position [90, 0]
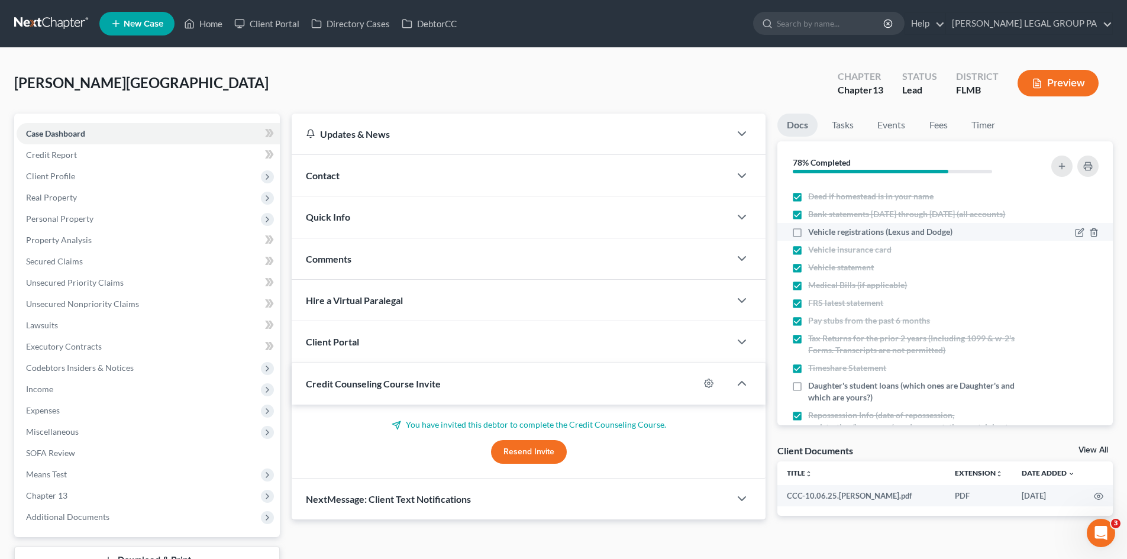
click at [808, 238] on label "Vehicle registrations (Lexus and Dodge)" at bounding box center [880, 232] width 144 height 12
click at [813, 234] on input "Vehicle registrations (Lexus and Dodge)" at bounding box center [817, 230] width 8 height 8
checkbox input "true"
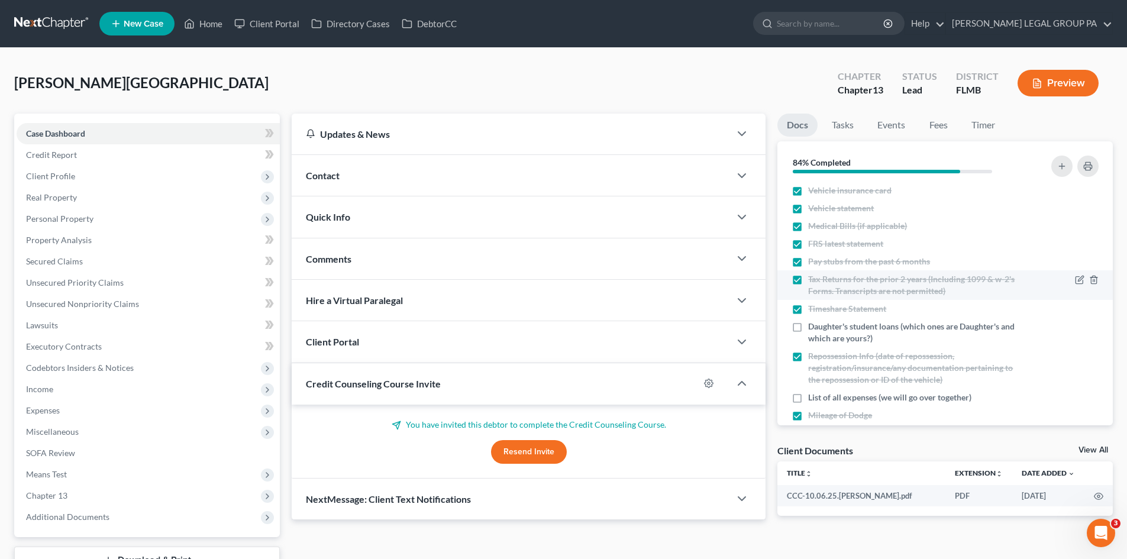
scroll to position [208, 0]
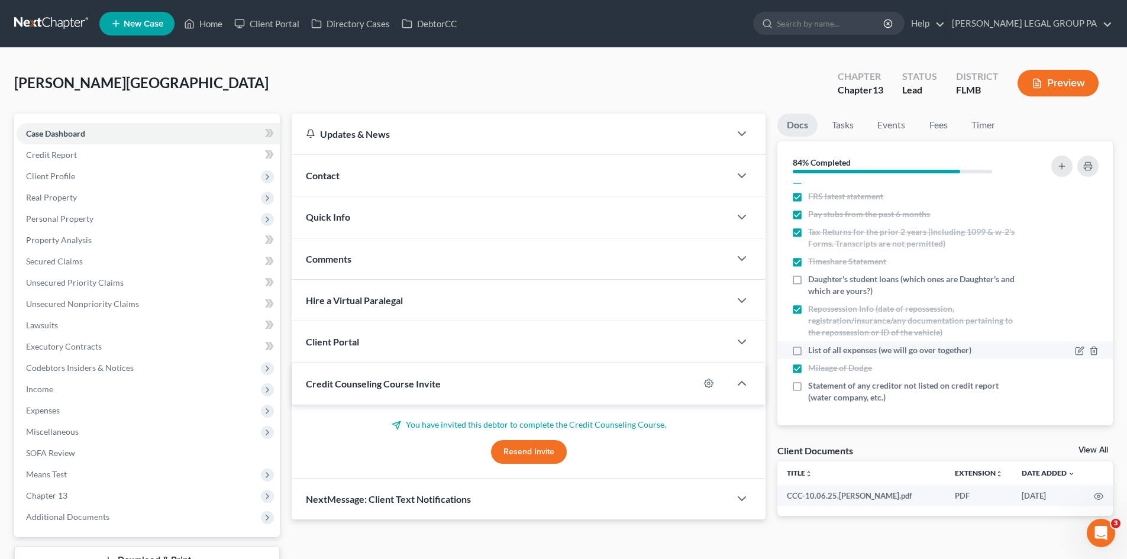
click at [808, 350] on label "List of all expenses (we will go over together)" at bounding box center [889, 350] width 163 height 12
click at [813, 350] on input "List of all expenses (we will go over together)" at bounding box center [817, 348] width 8 height 8
checkbox input "true"
click at [808, 389] on label "Statement of any creditor not listed on credit report (water company, etc.)" at bounding box center [913, 392] width 211 height 24
click at [813, 387] on input "Statement of any creditor not listed on credit report (water company, etc.)" at bounding box center [817, 384] width 8 height 8
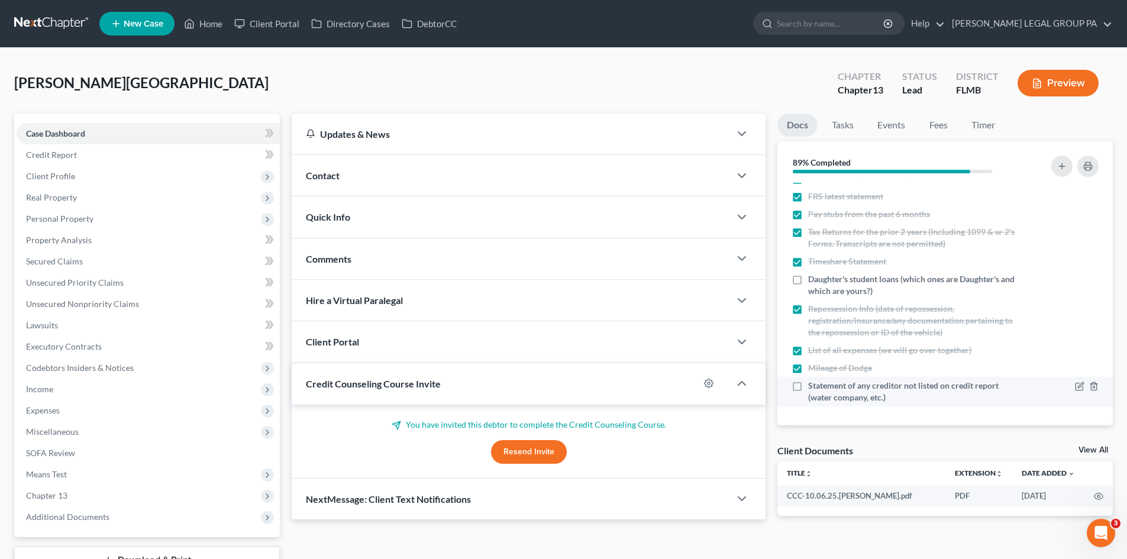
checkbox input "true"
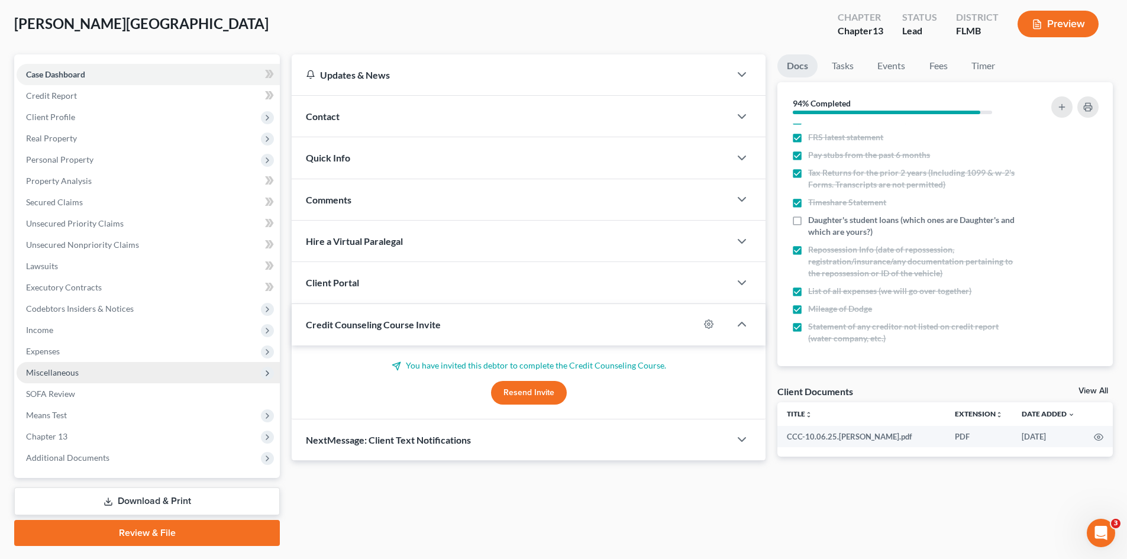
drag, startPoint x: 77, startPoint y: 348, endPoint x: 79, endPoint y: 369, distance: 20.1
click at [77, 348] on span "Expenses" at bounding box center [148, 351] width 263 height 21
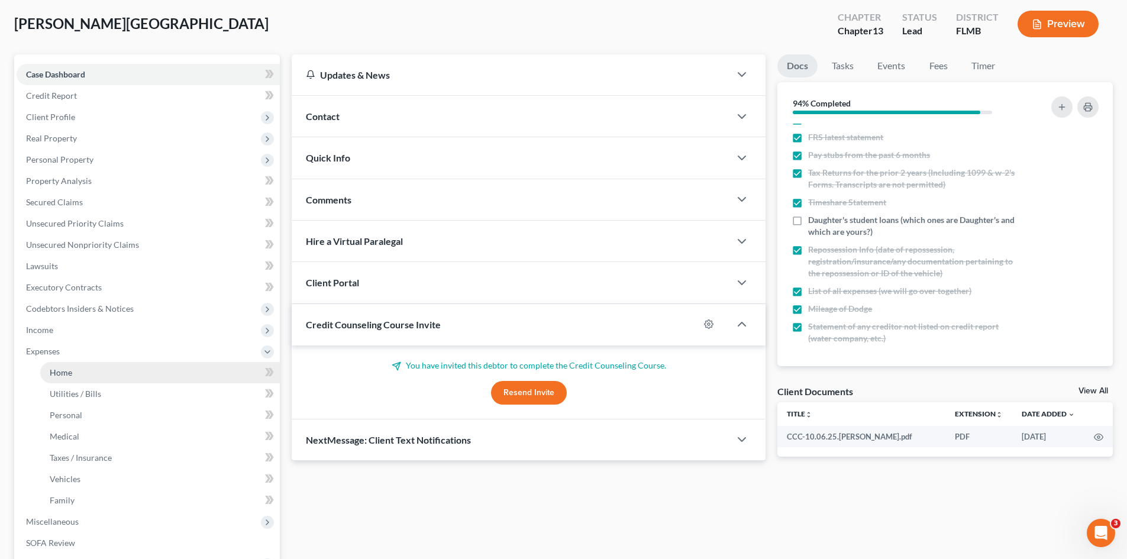
click at [79, 367] on link "Home" at bounding box center [160, 372] width 240 height 21
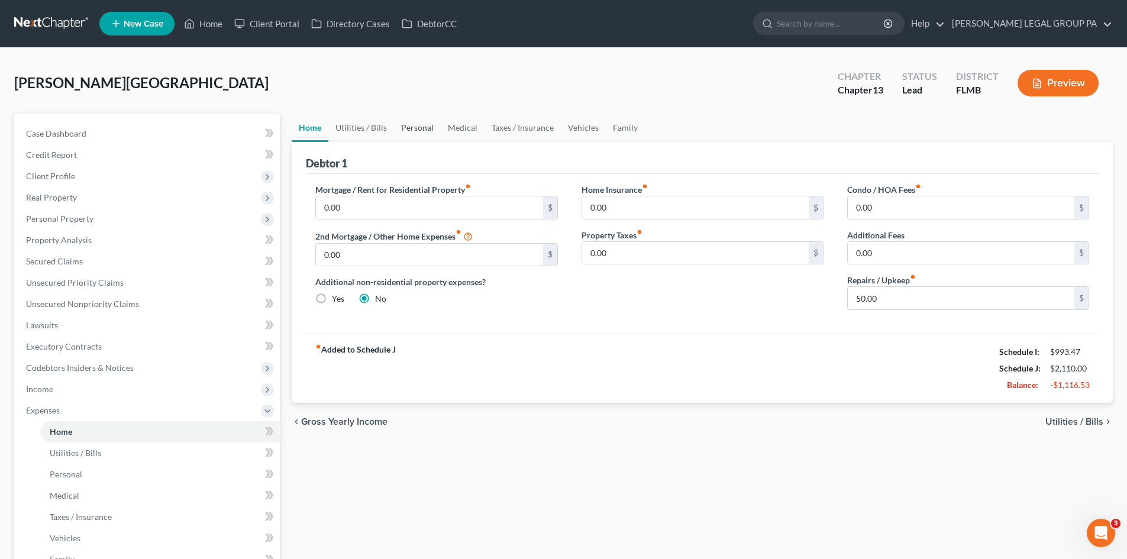
click at [419, 125] on link "Personal" at bounding box center [417, 128] width 47 height 28
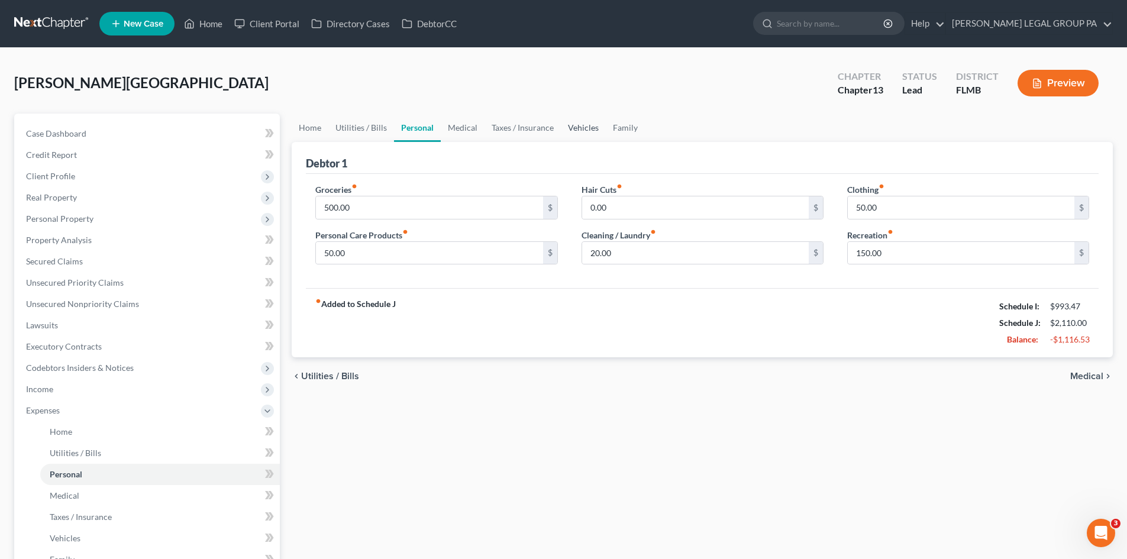
click at [585, 131] on link "Vehicles" at bounding box center [583, 128] width 45 height 28
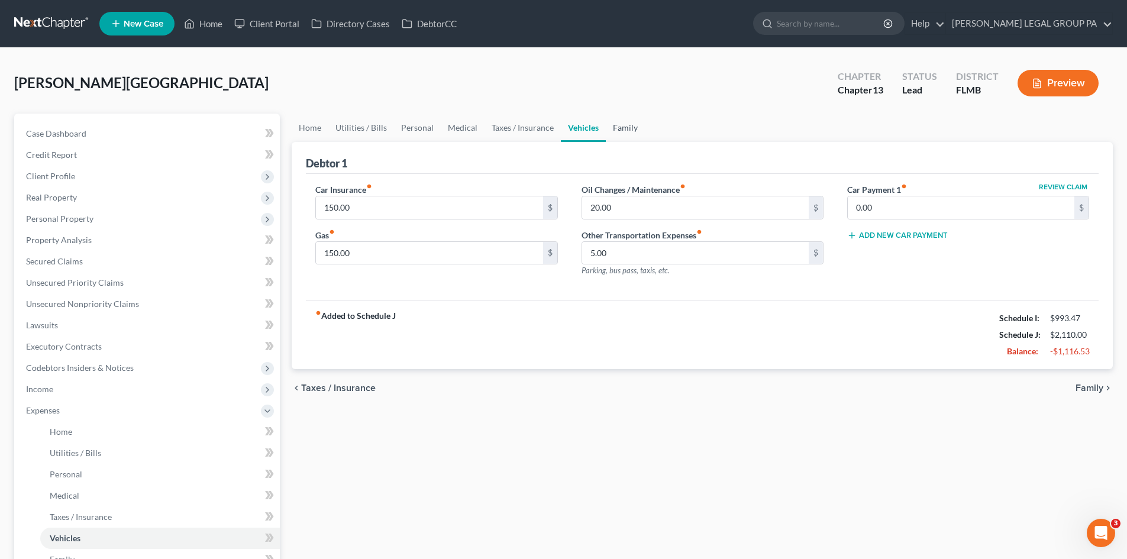
click at [622, 133] on link "Family" at bounding box center [625, 128] width 39 height 28
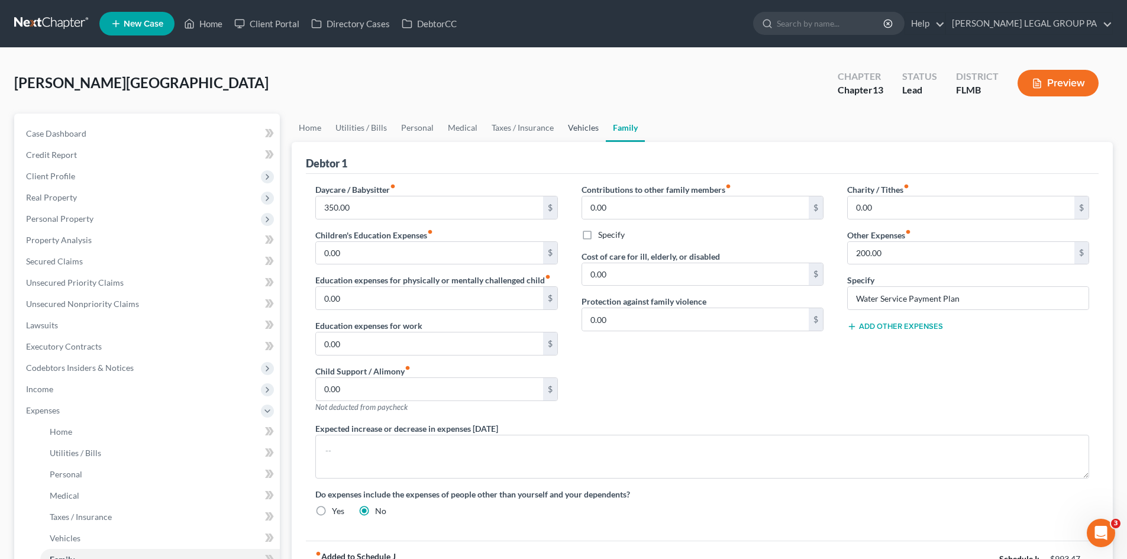
click at [587, 128] on link "Vehicles" at bounding box center [583, 128] width 45 height 28
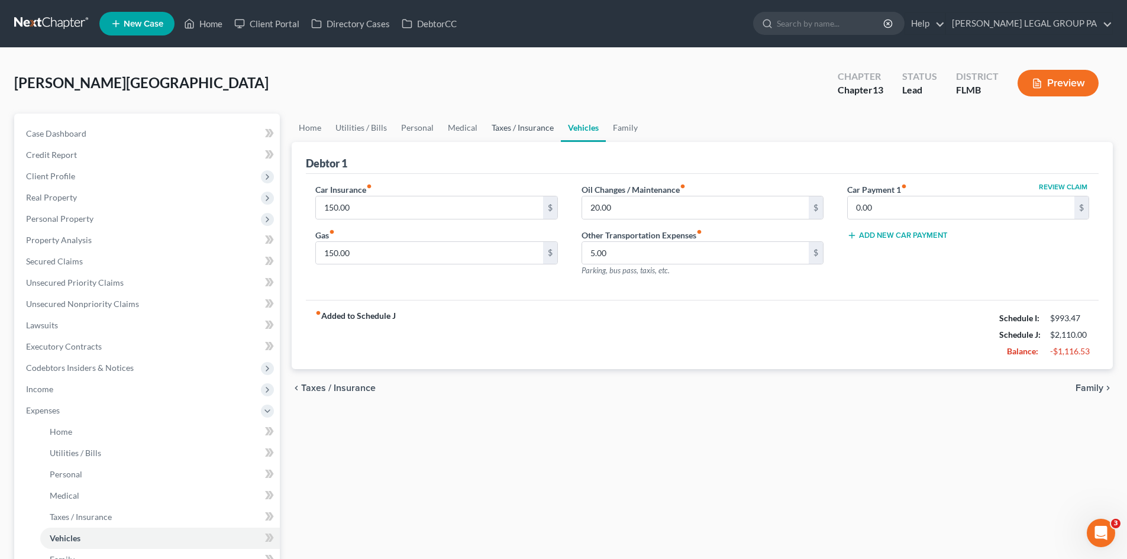
click at [519, 130] on link "Taxes / Insurance" at bounding box center [523, 128] width 76 height 28
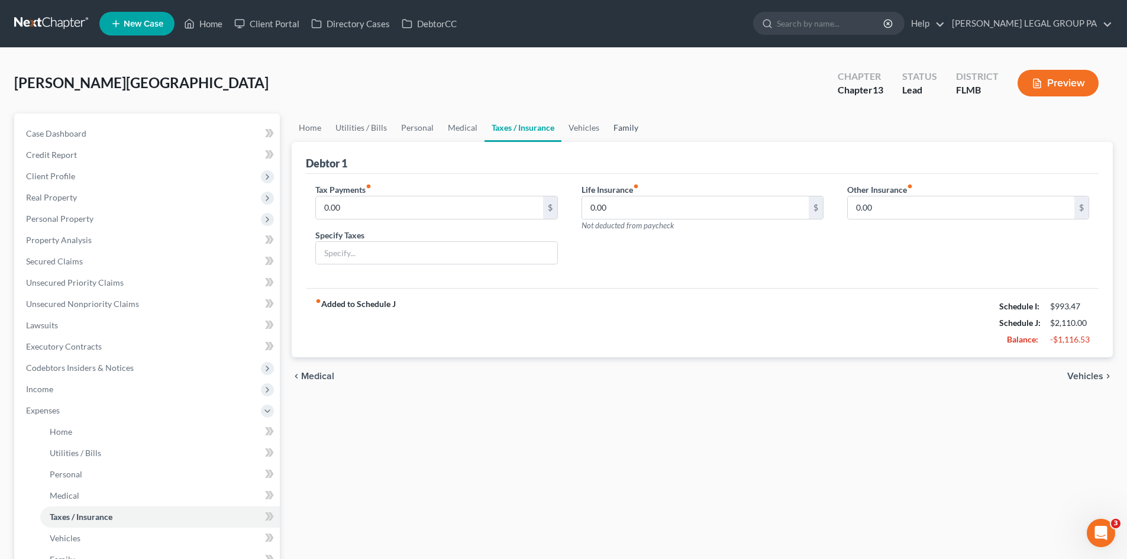
click at [627, 124] on link "Family" at bounding box center [625, 128] width 39 height 28
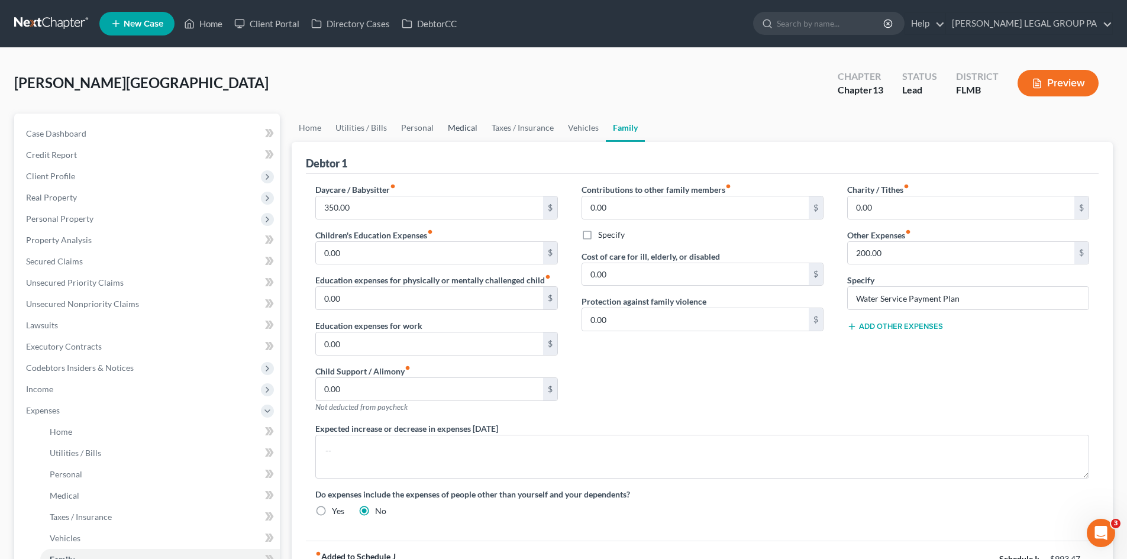
click at [457, 124] on link "Medical" at bounding box center [463, 128] width 44 height 28
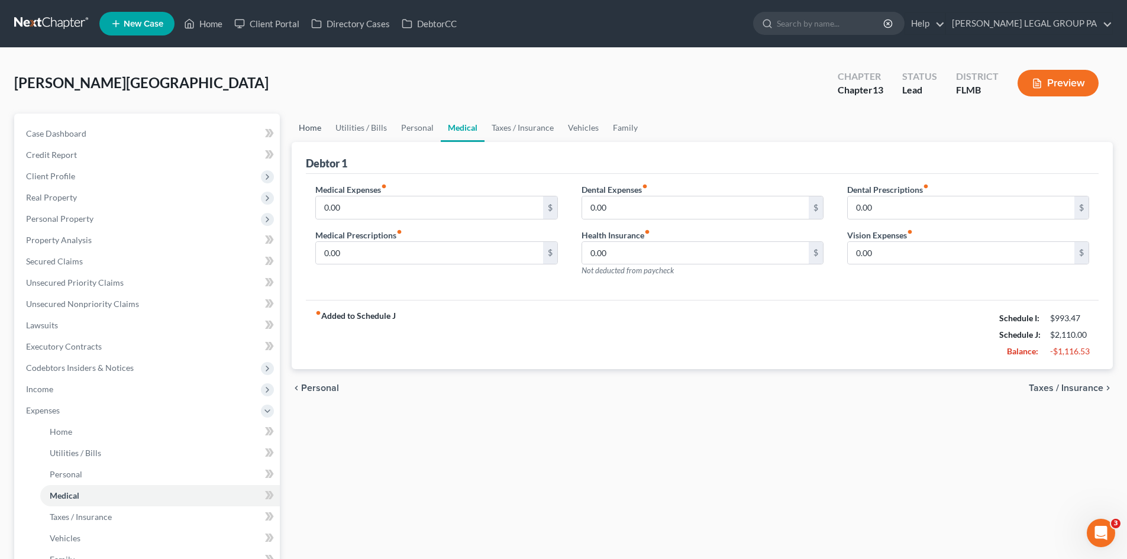
click at [294, 131] on link "Home" at bounding box center [310, 128] width 37 height 28
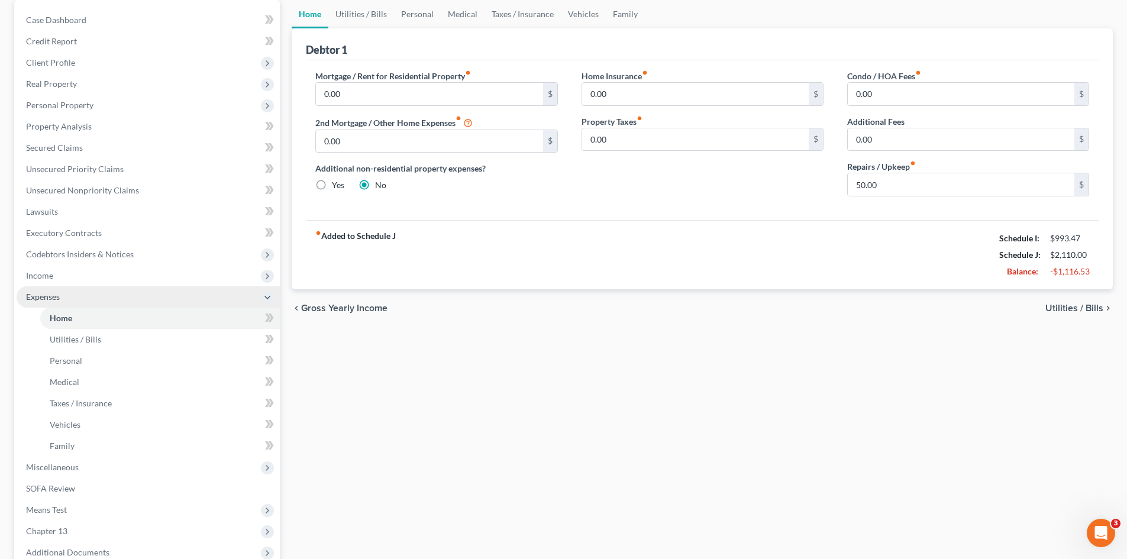
scroll to position [118, 0]
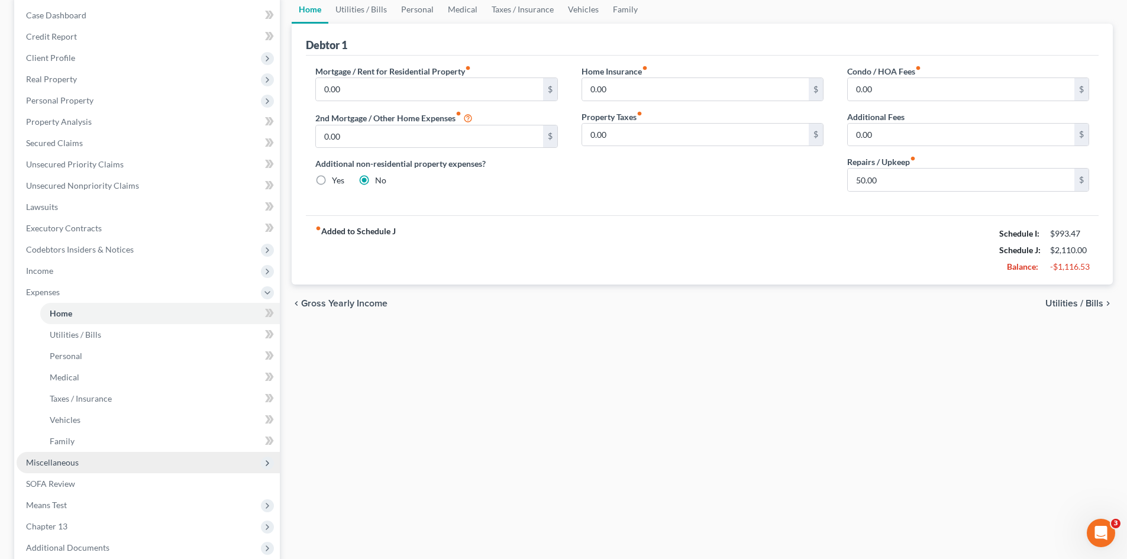
click at [76, 464] on span "Miscellaneous" at bounding box center [52, 462] width 53 height 10
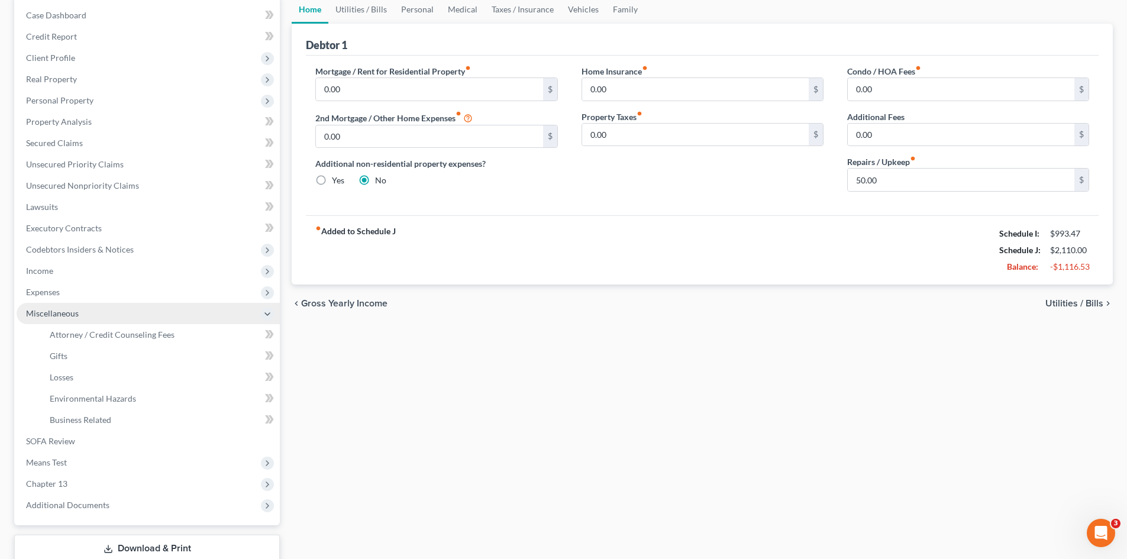
click at [75, 322] on span "Miscellaneous" at bounding box center [148, 313] width 263 height 21
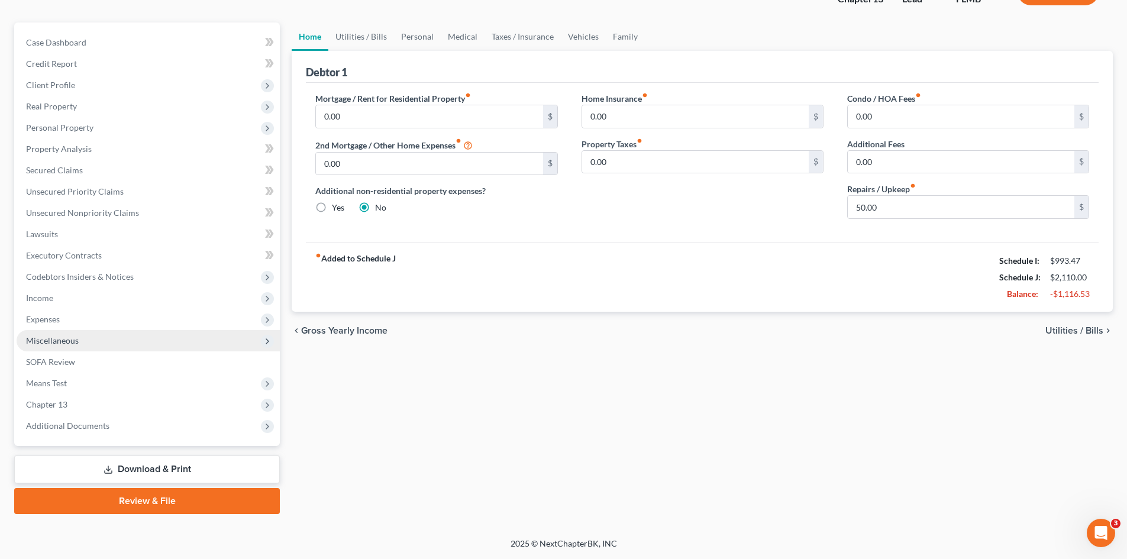
scroll to position [91, 0]
click at [86, 337] on span "Miscellaneous" at bounding box center [148, 340] width 263 height 21
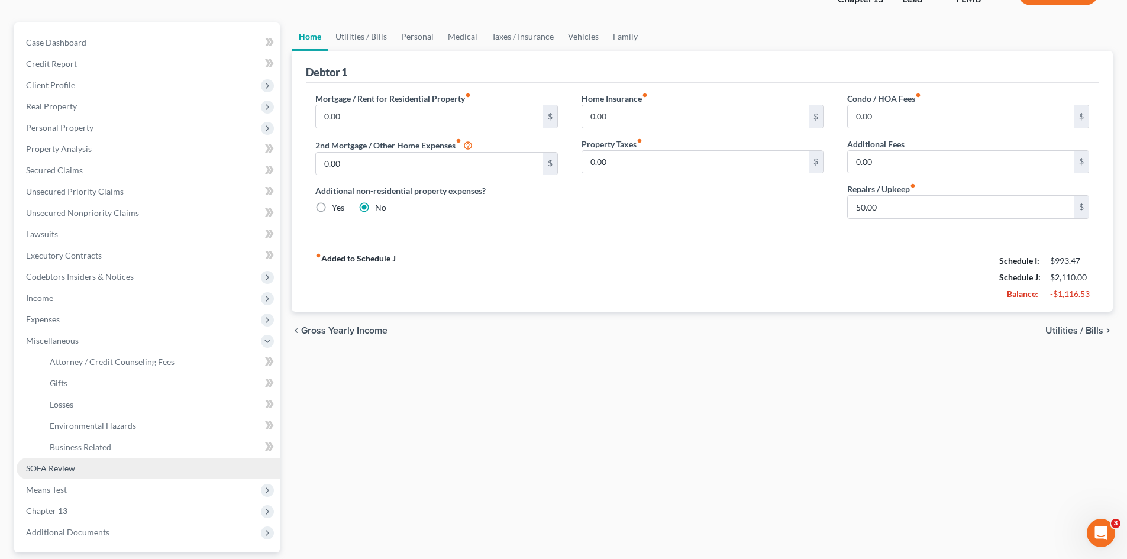
scroll to position [118, 0]
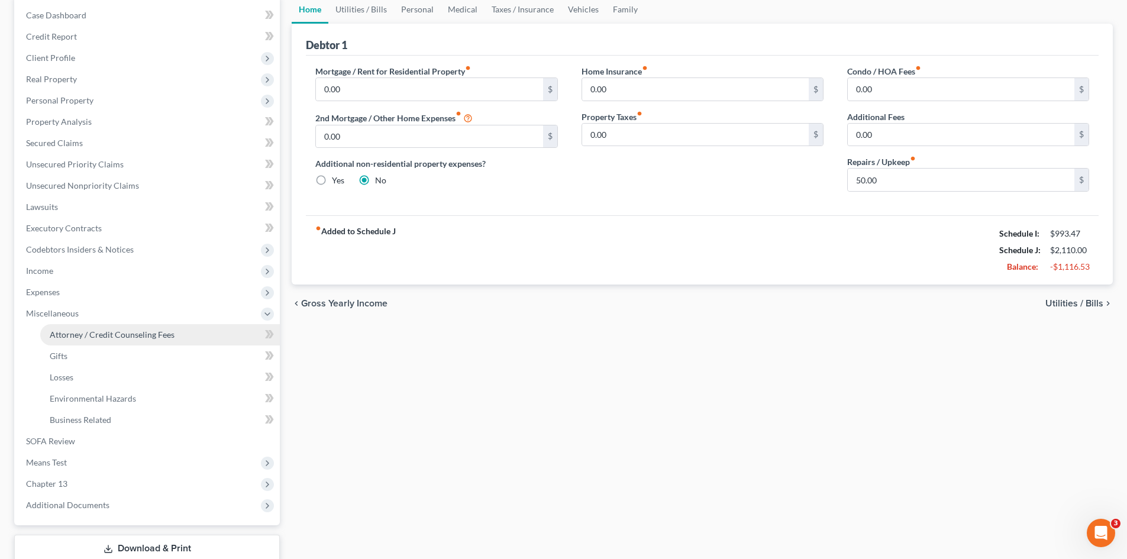
click at [102, 330] on span "Attorney / Credit Counseling Fees" at bounding box center [112, 335] width 125 height 10
select select "0"
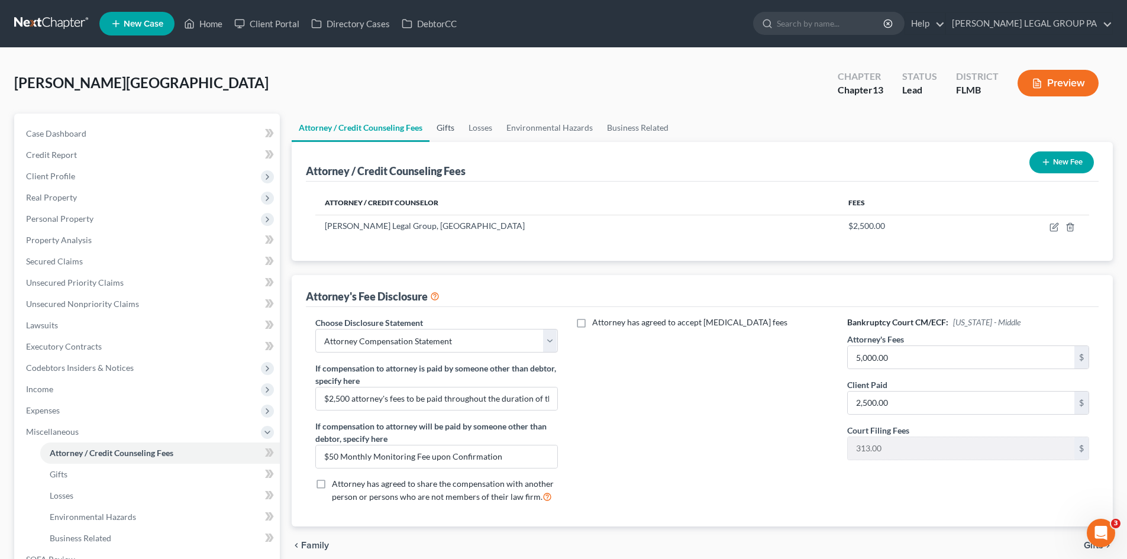
click at [436, 129] on link "Gifts" at bounding box center [446, 128] width 32 height 28
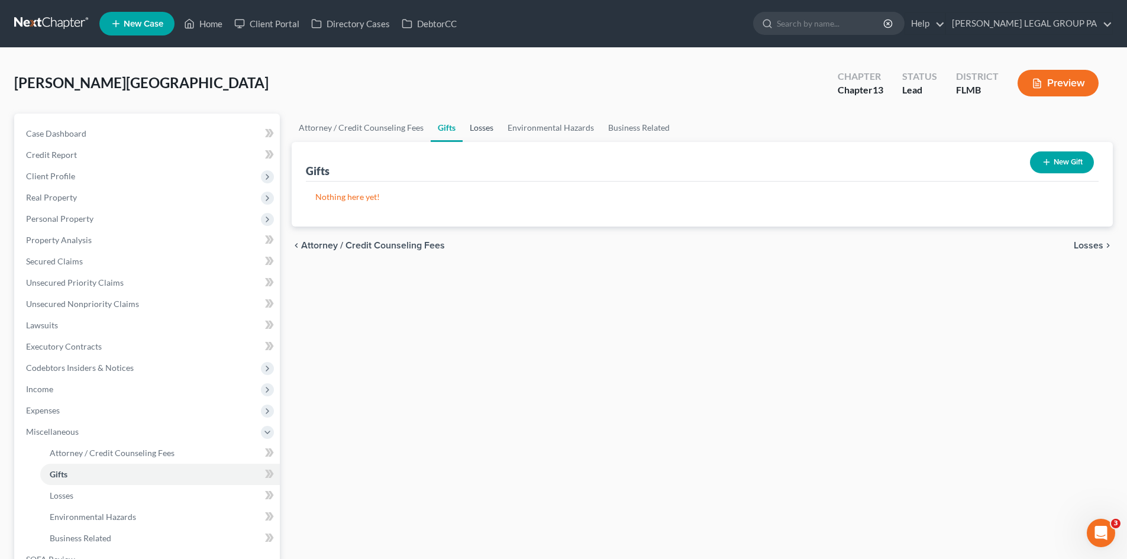
click at [486, 124] on link "Losses" at bounding box center [482, 128] width 38 height 28
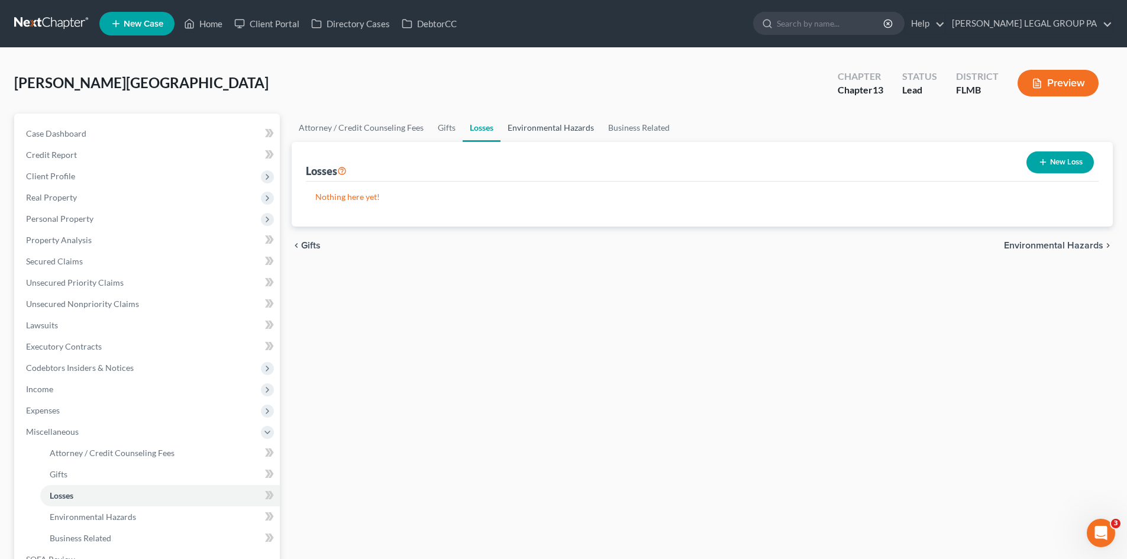
click at [563, 126] on link "Environmental Hazards" at bounding box center [550, 128] width 101 height 28
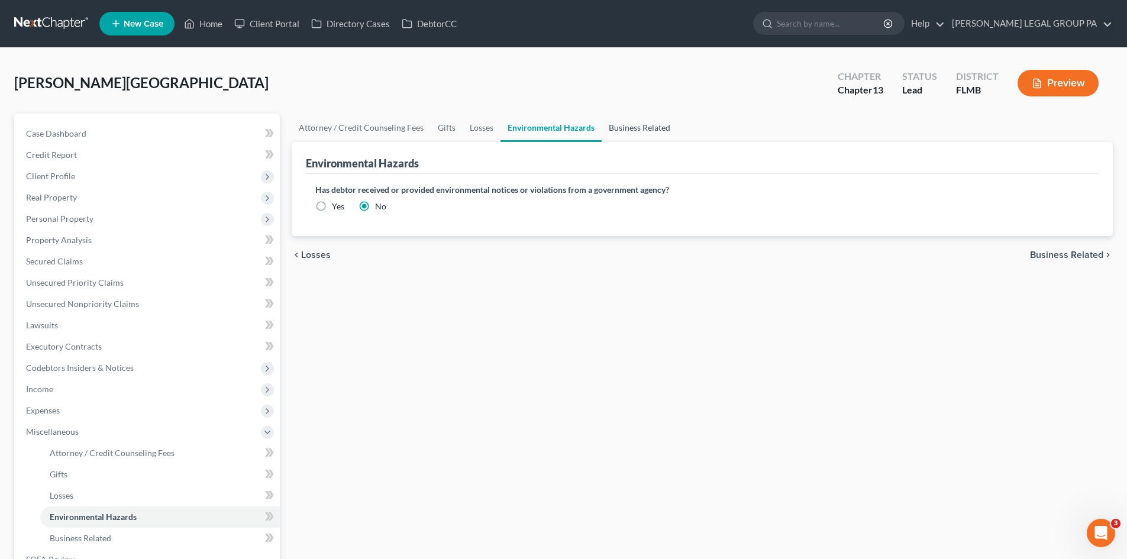
click at [640, 131] on link "Business Related" at bounding box center [640, 128] width 76 height 28
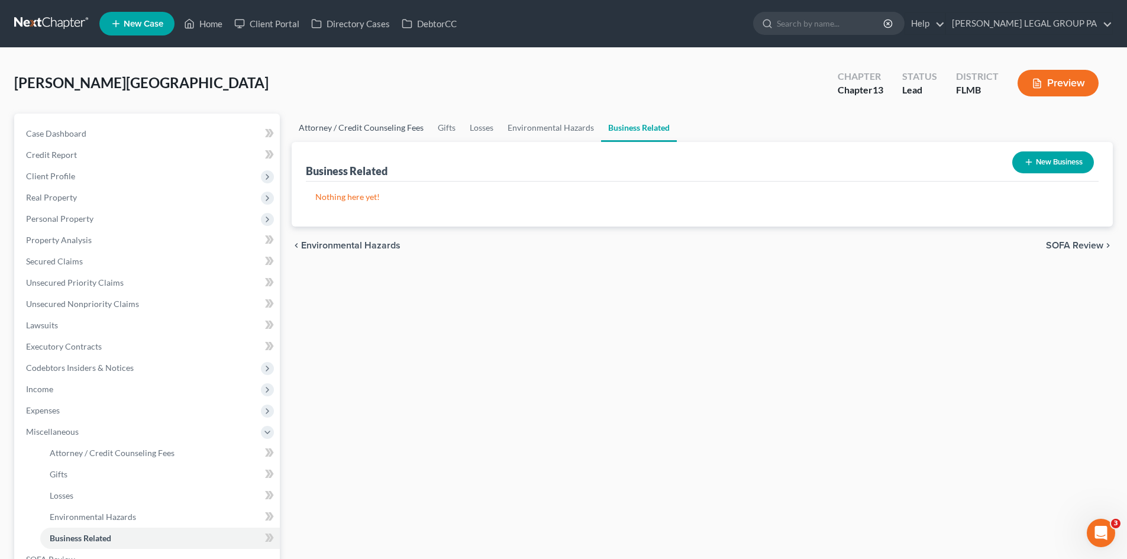
click at [353, 124] on link "Attorney / Credit Counseling Fees" at bounding box center [361, 128] width 139 height 28
select select "0"
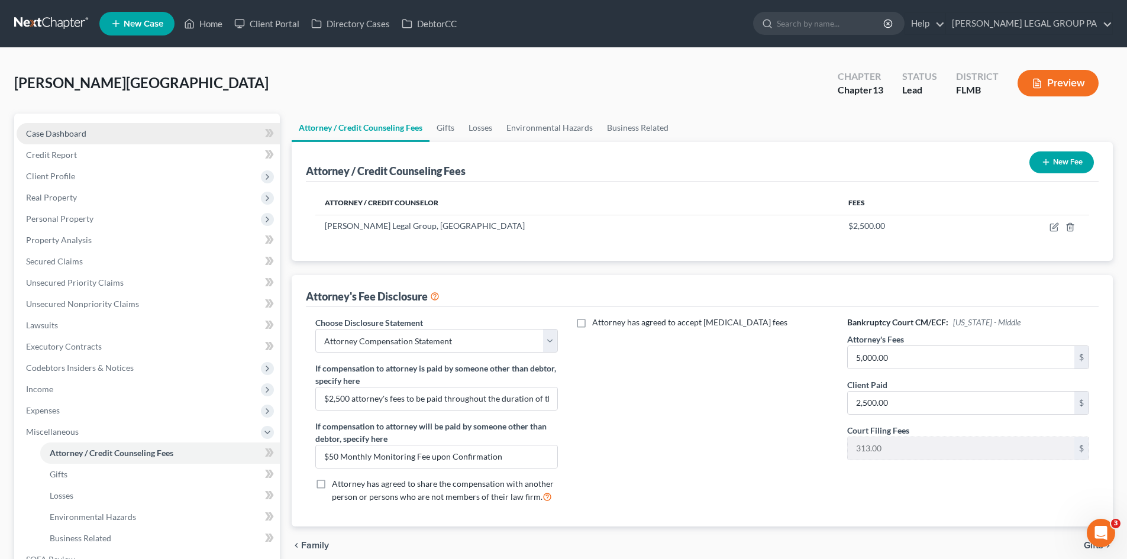
click at [78, 130] on span "Case Dashboard" at bounding box center [56, 133] width 60 height 10
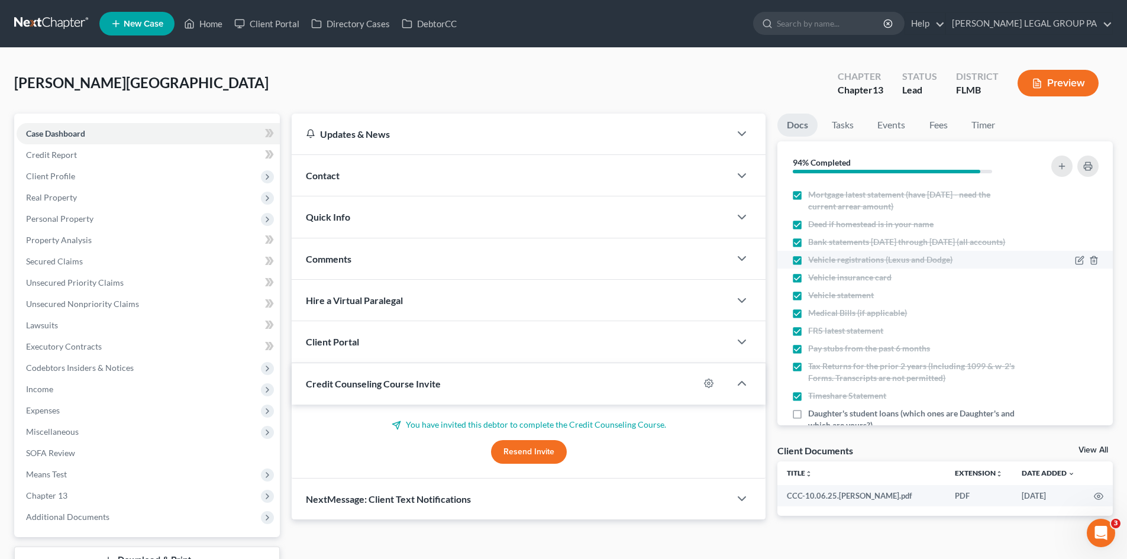
scroll to position [208, 0]
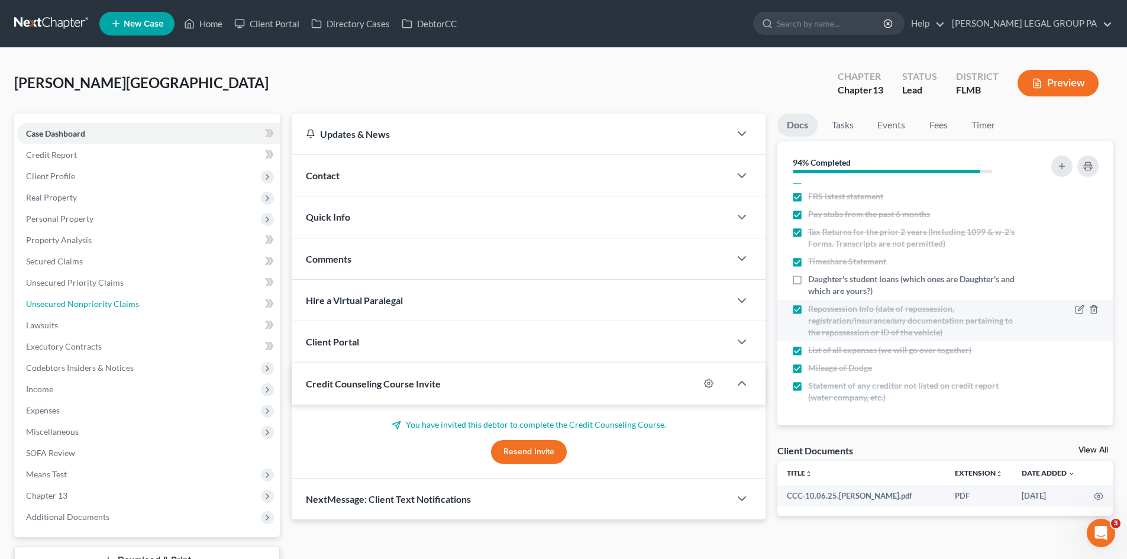
drag, startPoint x: 88, startPoint y: 305, endPoint x: 779, endPoint y: 314, distance: 691.0
click at [88, 305] on span "Unsecured Nonpriority Claims" at bounding box center [82, 304] width 113 height 10
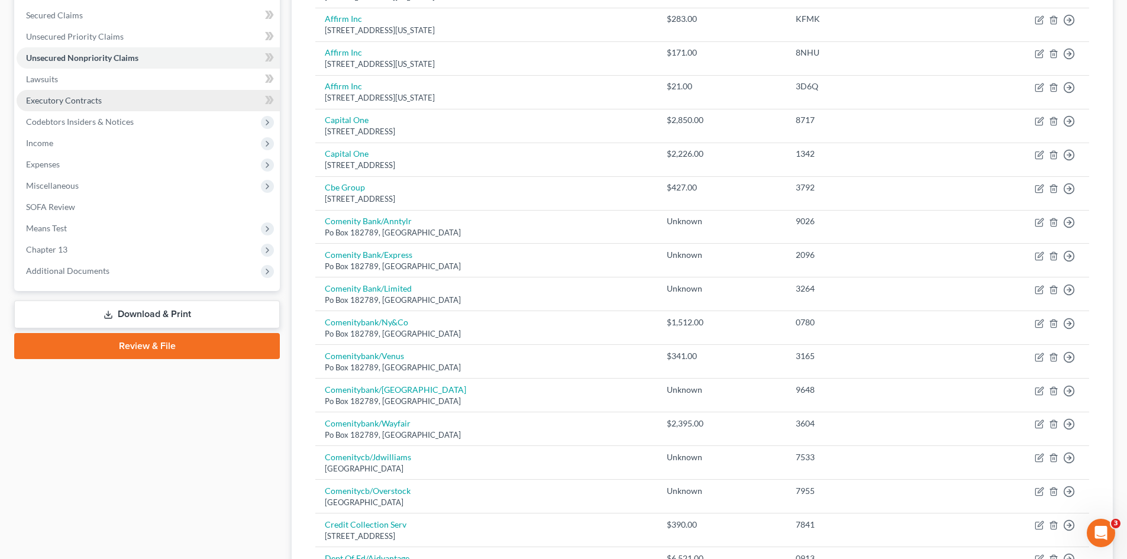
scroll to position [177, 0]
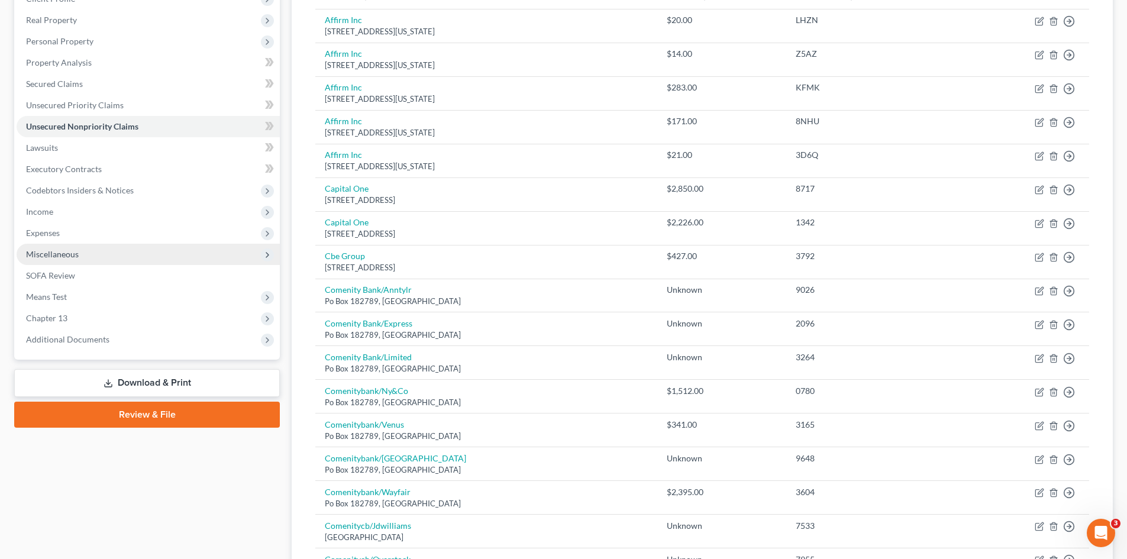
click at [77, 254] on span "Miscellaneous" at bounding box center [52, 254] width 53 height 10
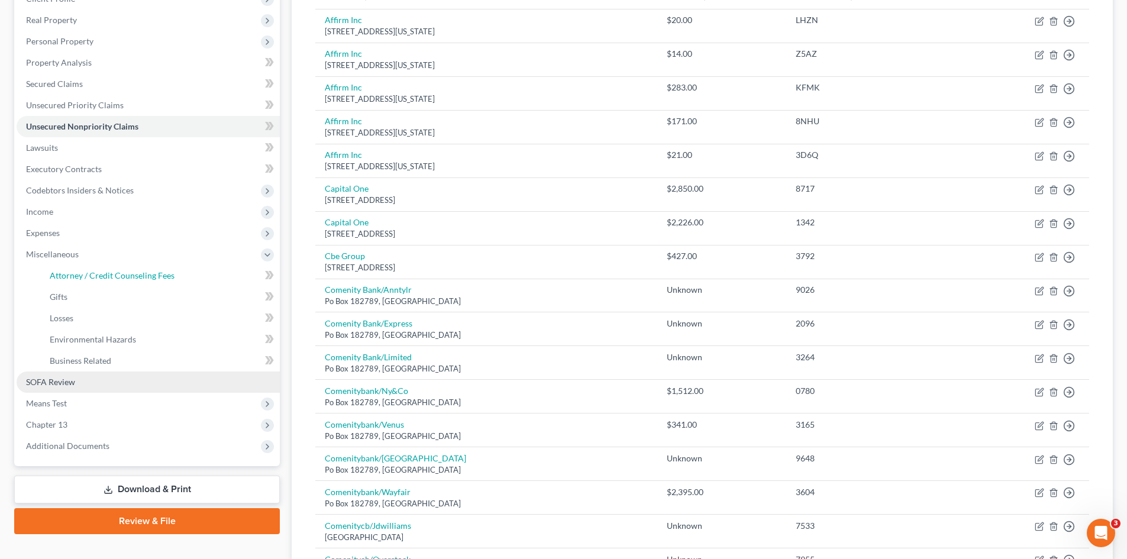
click at [86, 269] on link "Attorney / Credit Counseling Fees" at bounding box center [160, 275] width 240 height 21
select select "0"
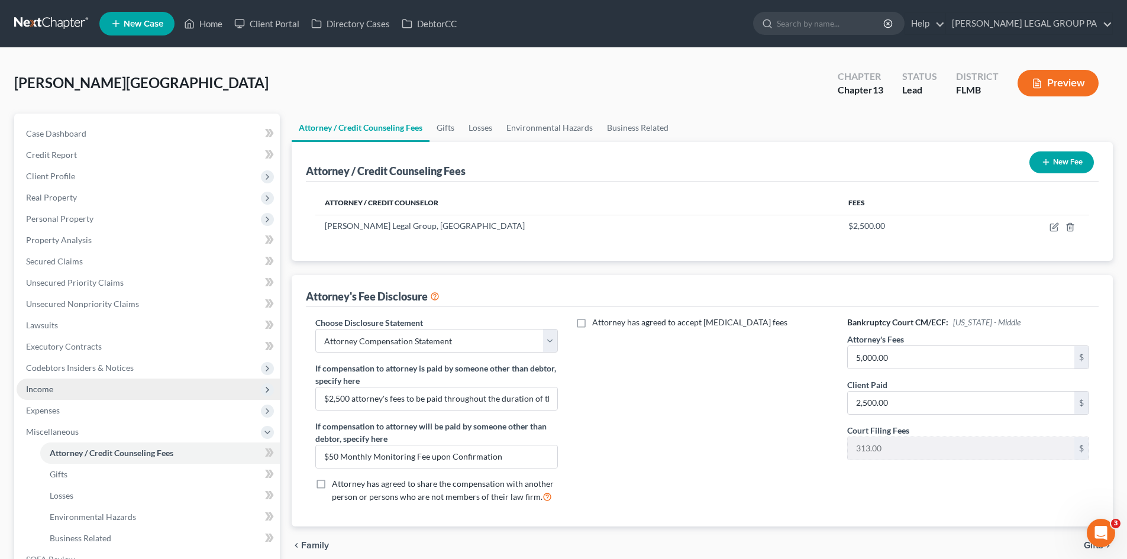
drag, startPoint x: 80, startPoint y: 368, endPoint x: 96, endPoint y: 383, distance: 22.2
click at [80, 368] on span "Codebtors Insiders & Notices" at bounding box center [80, 368] width 108 height 10
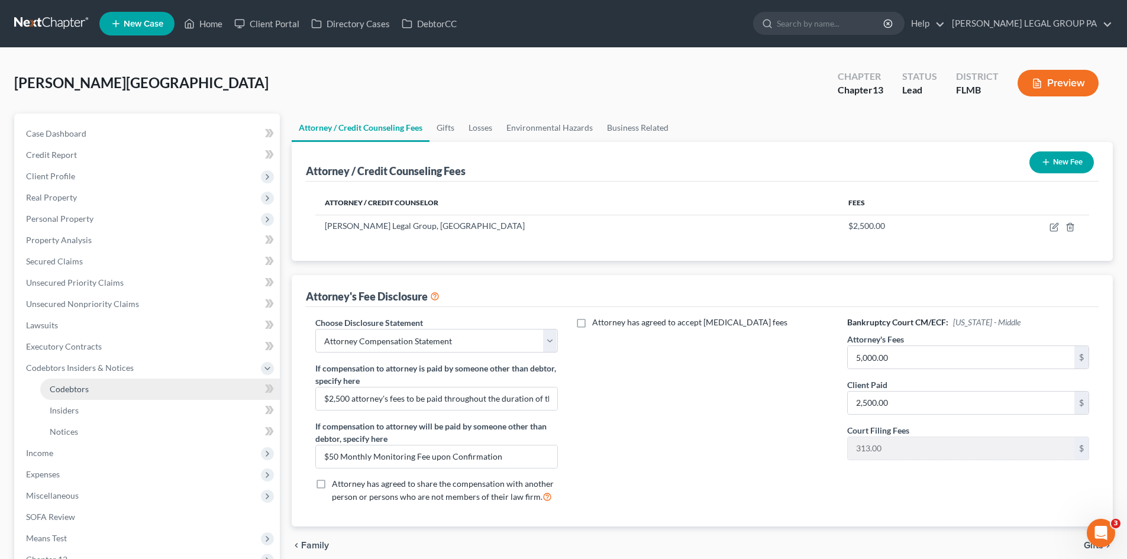
click at [104, 382] on link "Codebtors" at bounding box center [160, 389] width 240 height 21
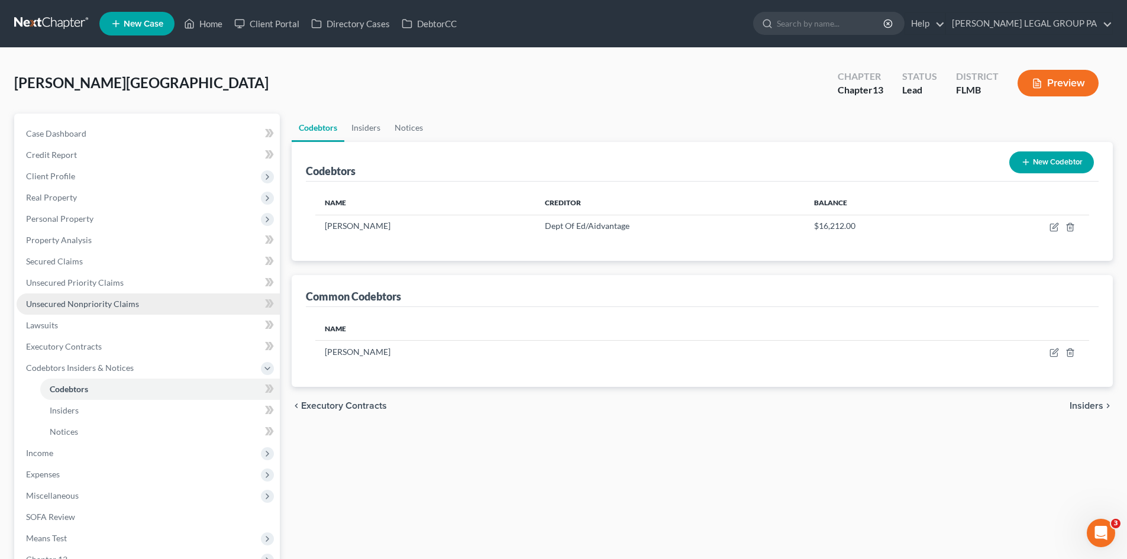
click at [73, 308] on span "Unsecured Nonpriority Claims" at bounding box center [82, 304] width 113 height 10
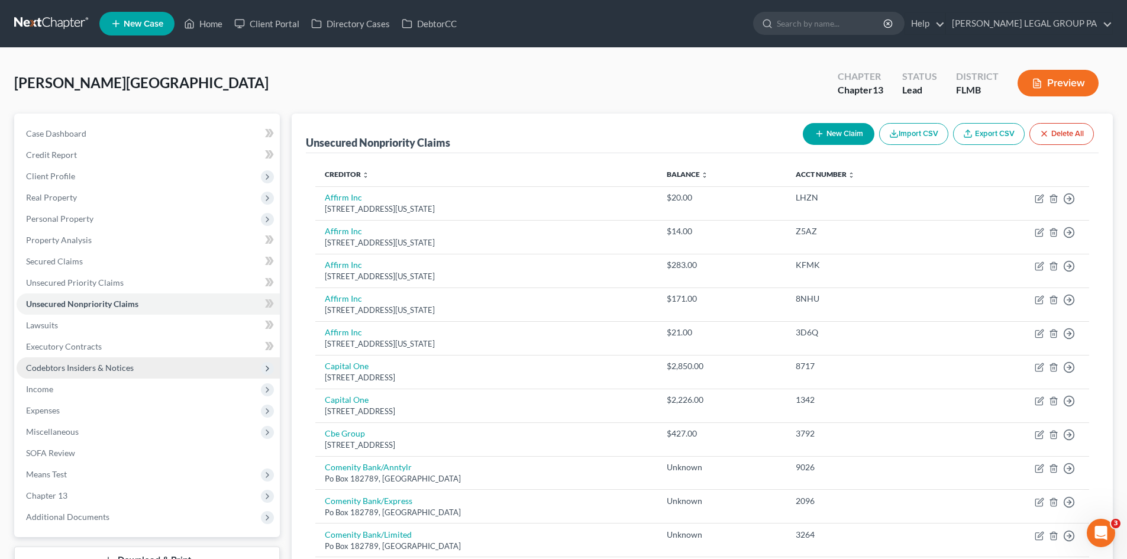
click at [64, 372] on span "Codebtors Insiders & Notices" at bounding box center [80, 368] width 108 height 10
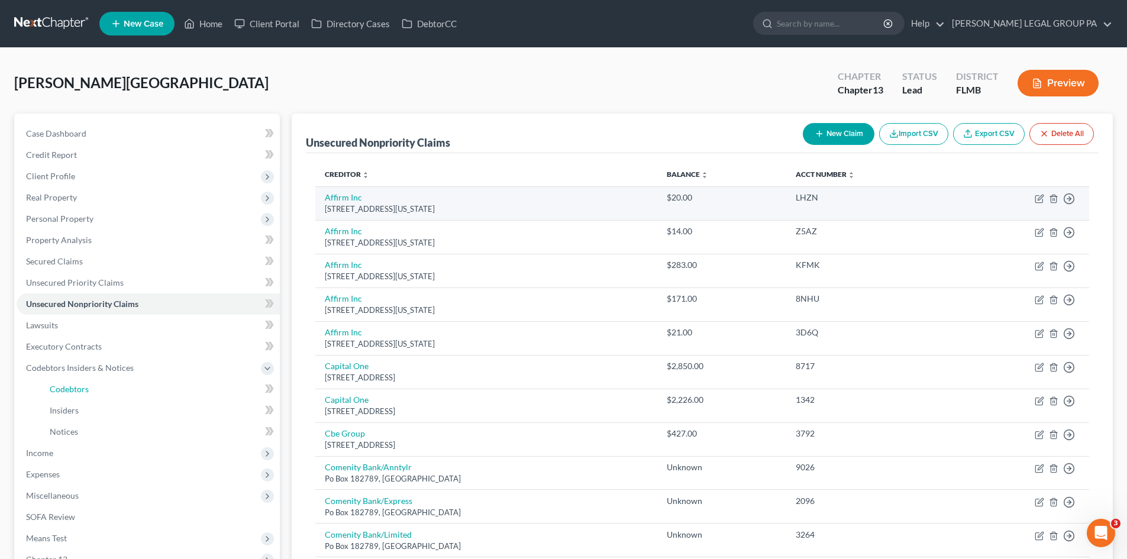
click at [76, 389] on span "Codebtors" at bounding box center [69, 389] width 39 height 10
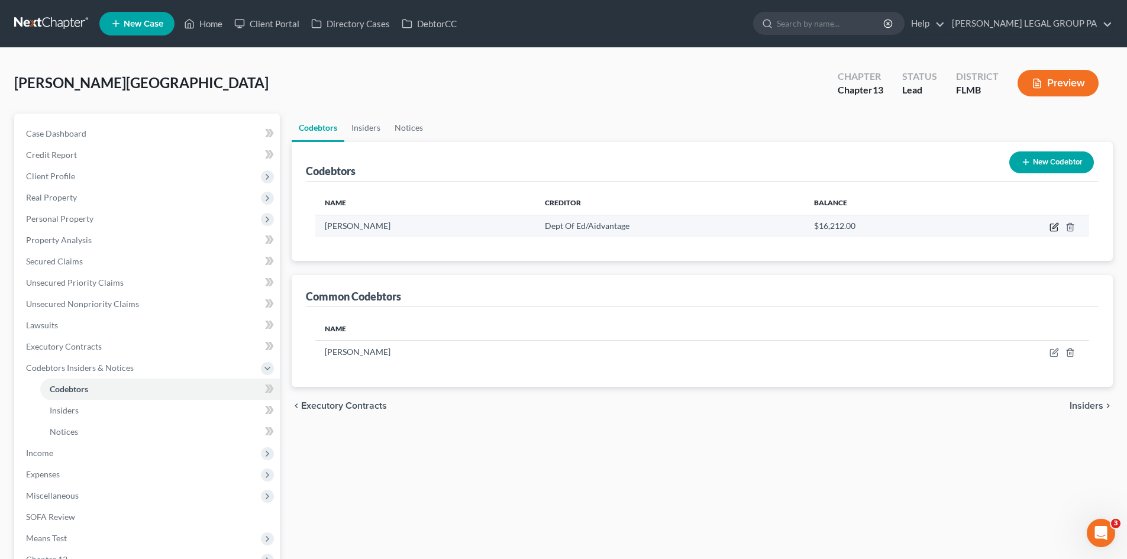
click at [1052, 231] on icon "button" at bounding box center [1053, 227] width 7 height 7
select select "9"
select select "1"
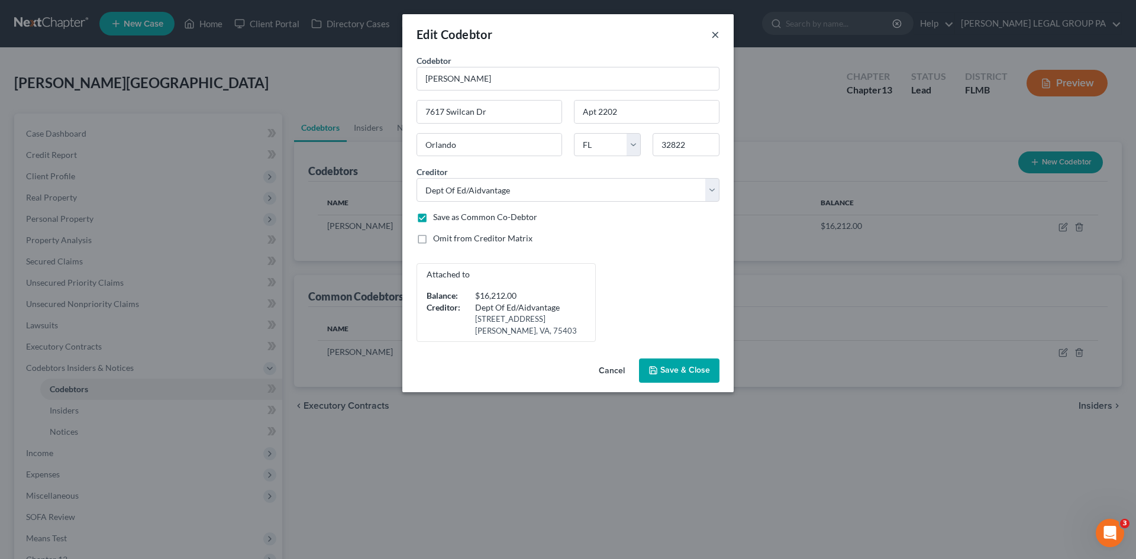
click at [717, 35] on button "×" at bounding box center [715, 34] width 8 height 14
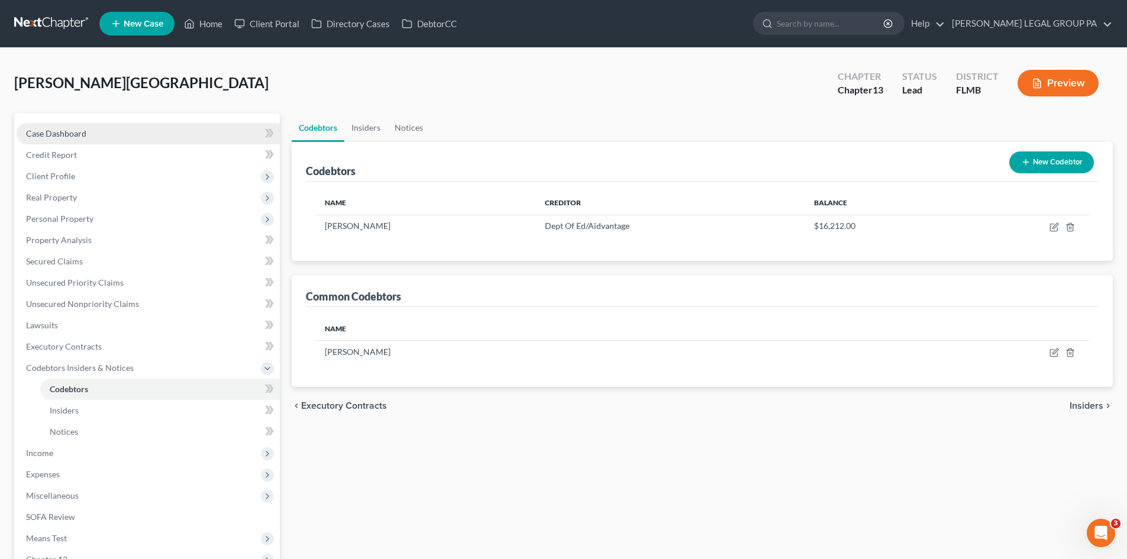
click at [92, 126] on link "Case Dashboard" at bounding box center [148, 133] width 263 height 21
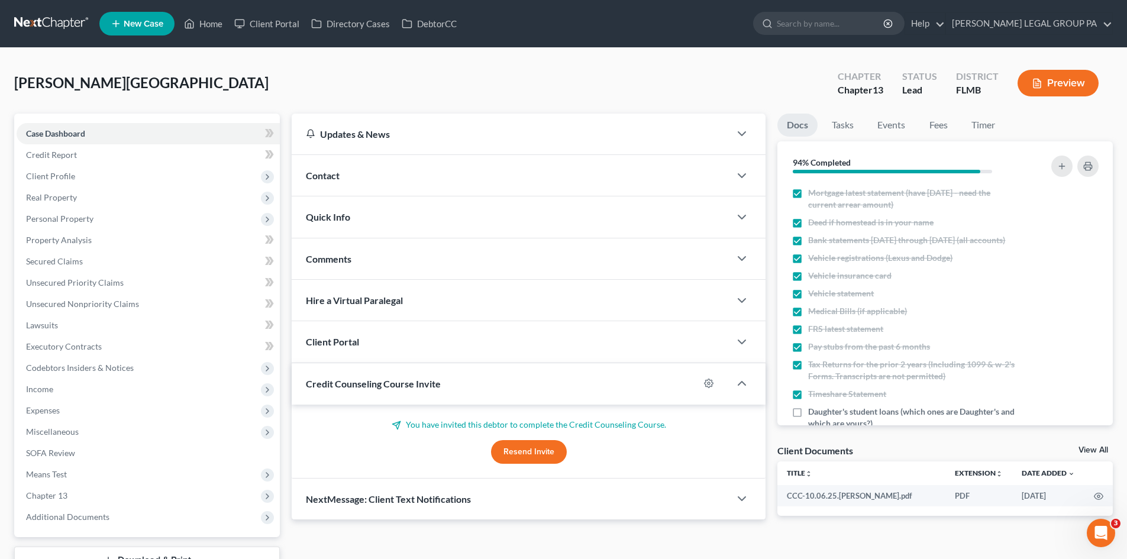
scroll to position [208, 0]
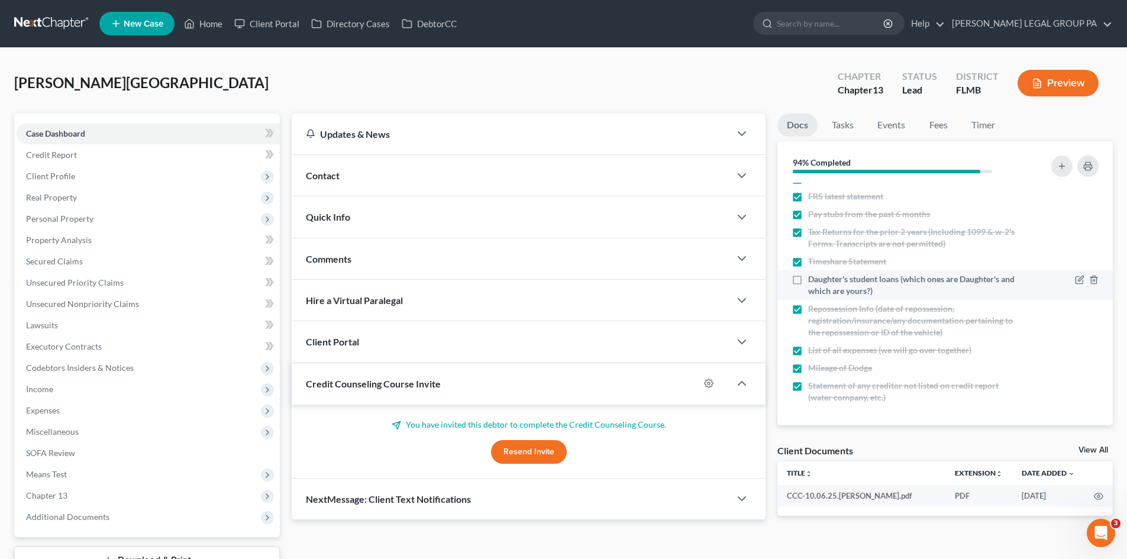
click at [808, 277] on label "Daughter's student loans (which ones are Daughter's and which are yours?)" at bounding box center [913, 285] width 211 height 24
click at [813, 277] on input "Daughter's student loans (which ones are Daughter's and which are yours?)" at bounding box center [817, 277] width 8 height 8
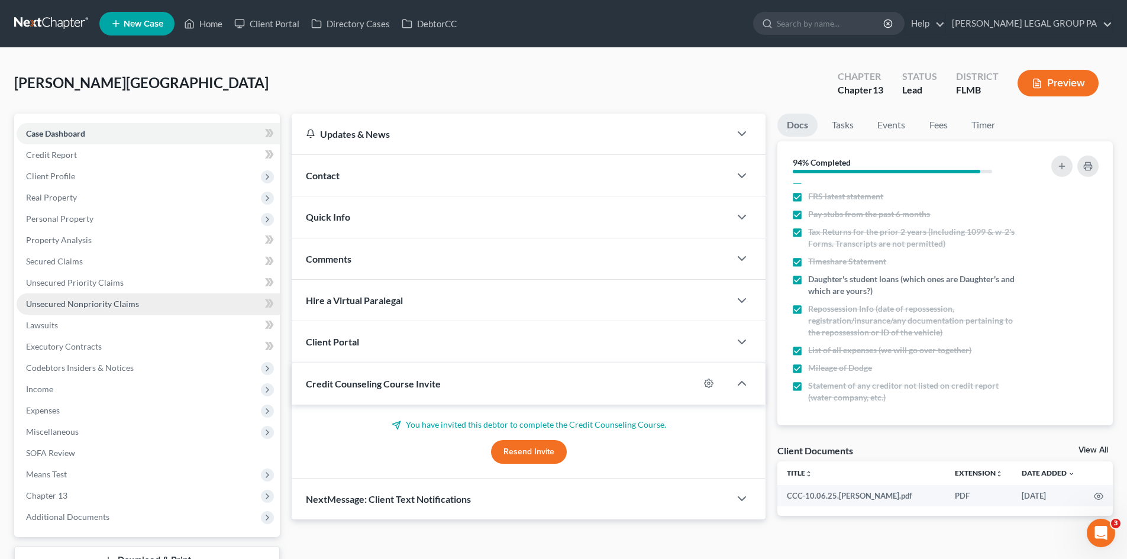
click at [96, 308] on span "Unsecured Nonpriority Claims" at bounding box center [82, 304] width 113 height 10
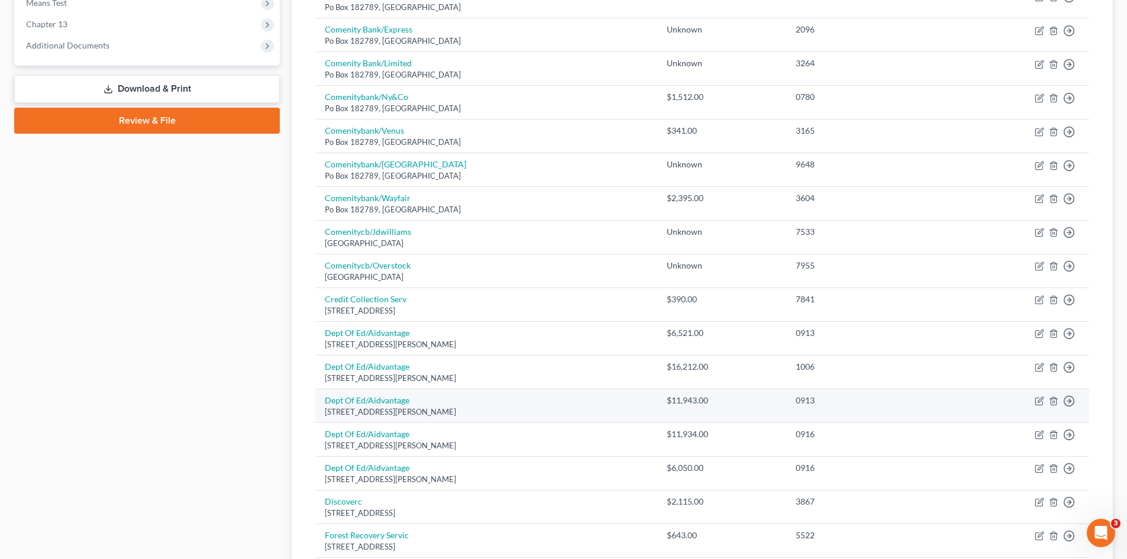
scroll to position [473, 0]
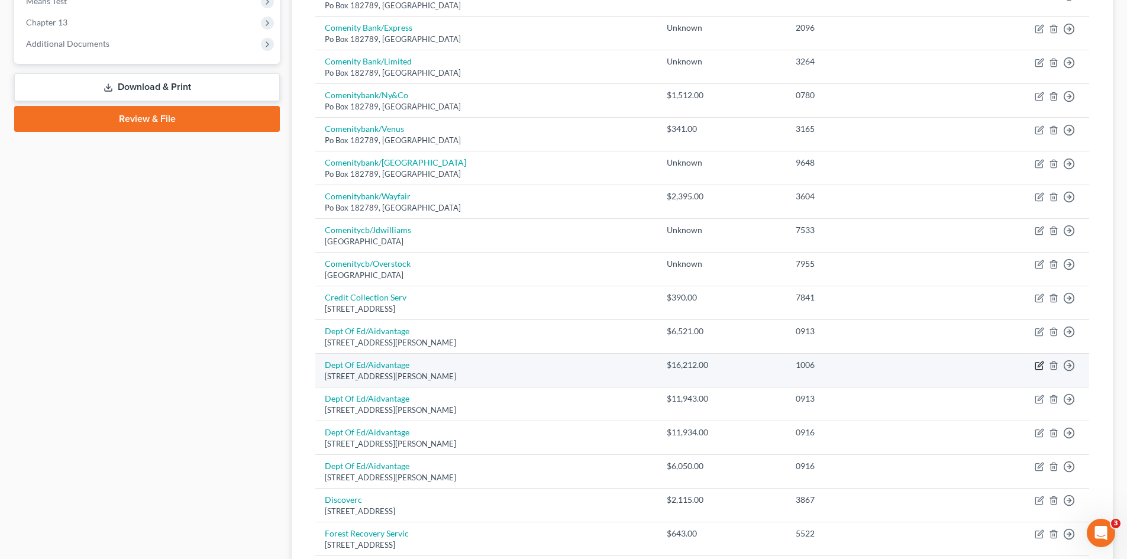
click at [1038, 361] on icon "button" at bounding box center [1039, 365] width 9 height 9
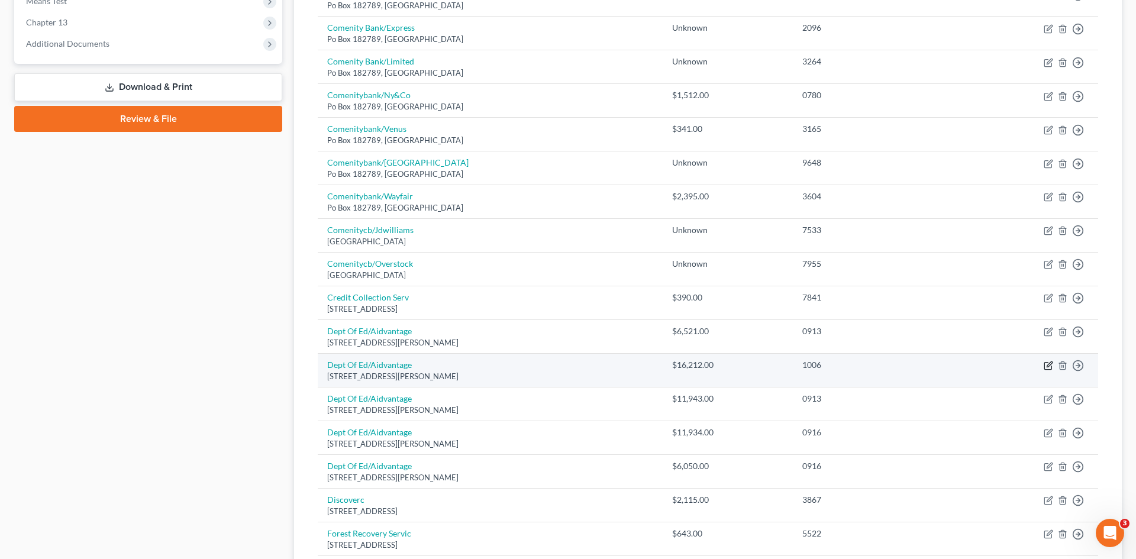
select select "48"
select select "17"
select select "0"
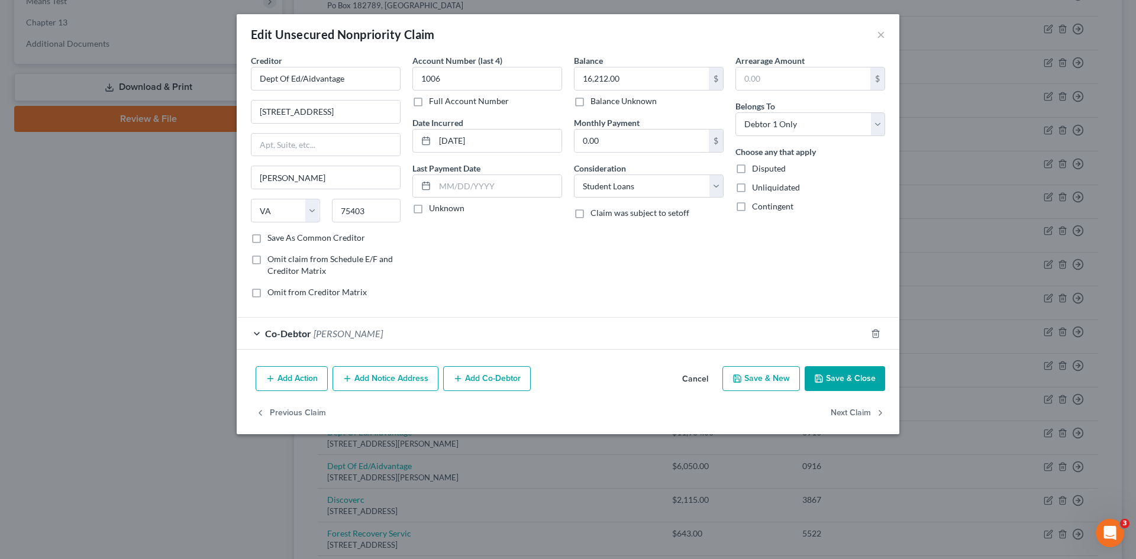
click at [343, 340] on div "Co-Debtor Donesha Sermons" at bounding box center [551, 333] width 629 height 31
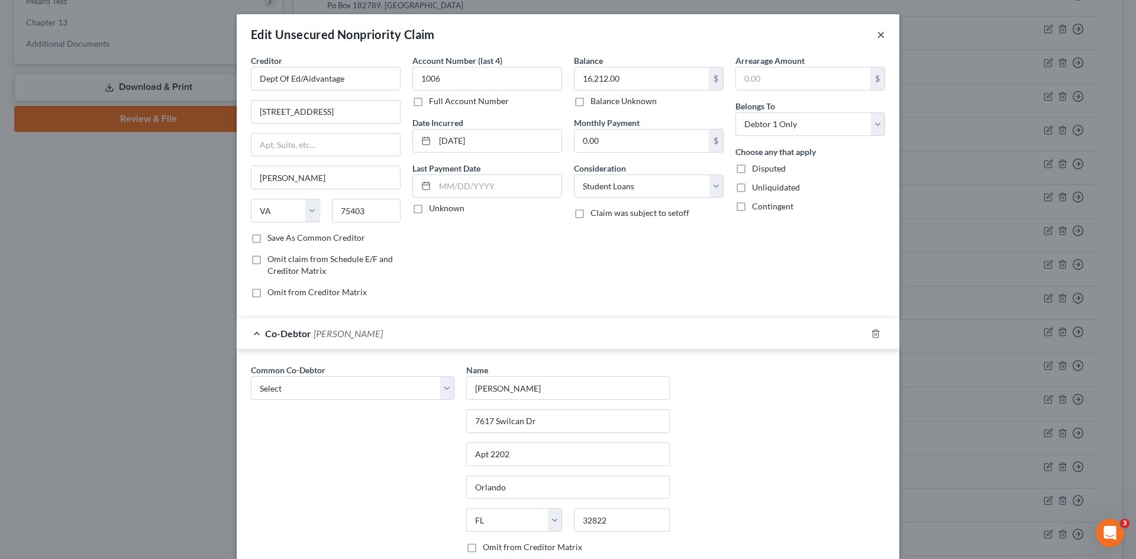
click at [877, 35] on button "×" at bounding box center [881, 34] width 8 height 14
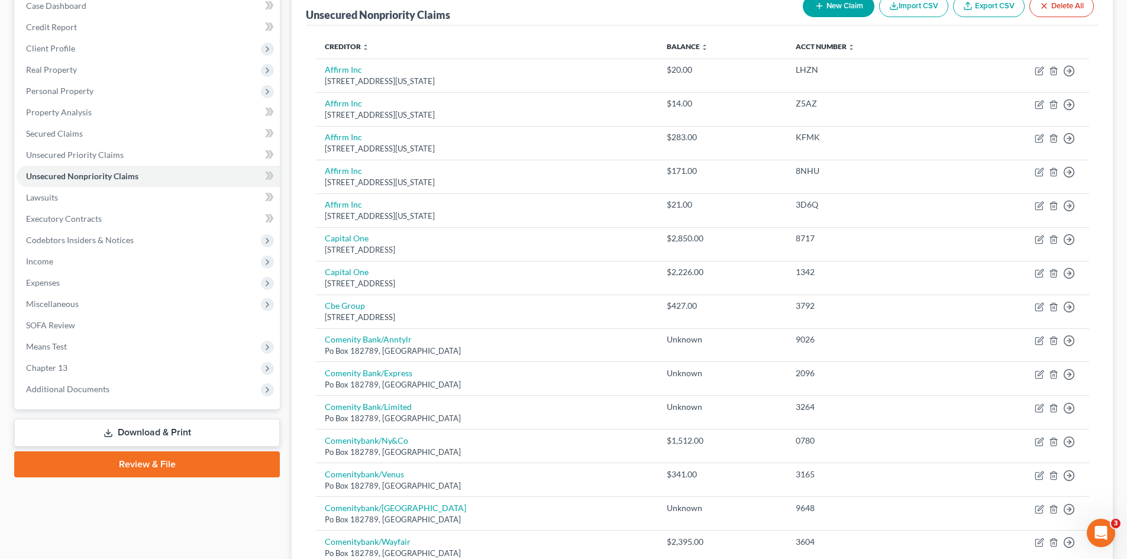
scroll to position [118, 0]
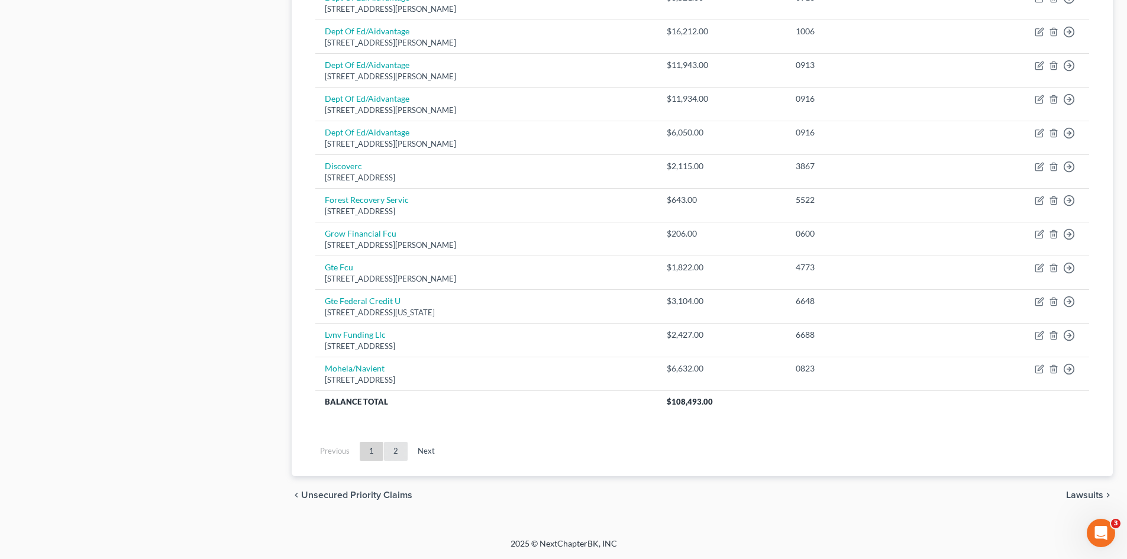
click at [402, 450] on link "2" at bounding box center [396, 451] width 24 height 19
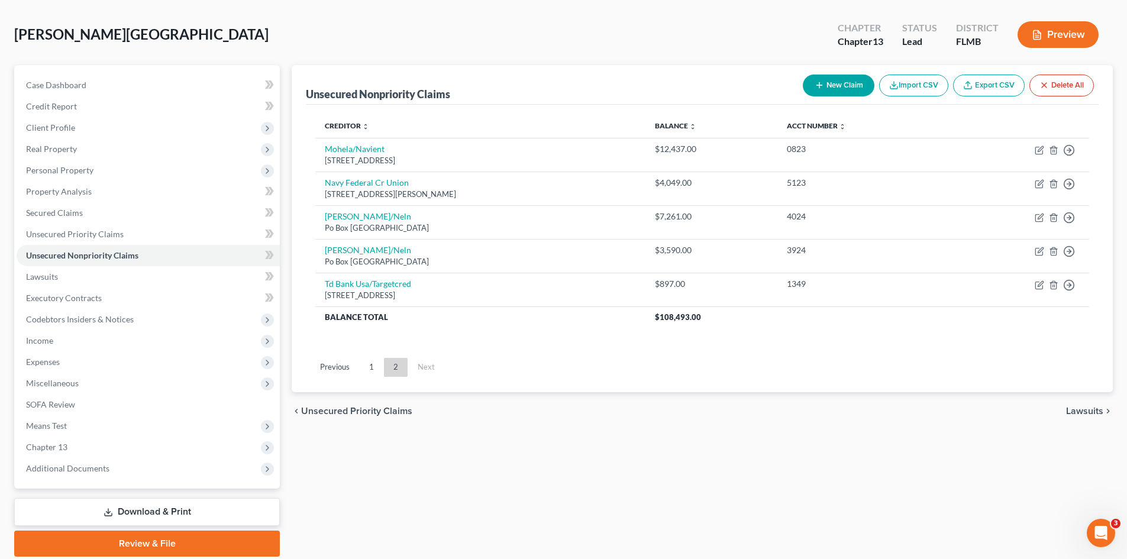
scroll to position [0, 0]
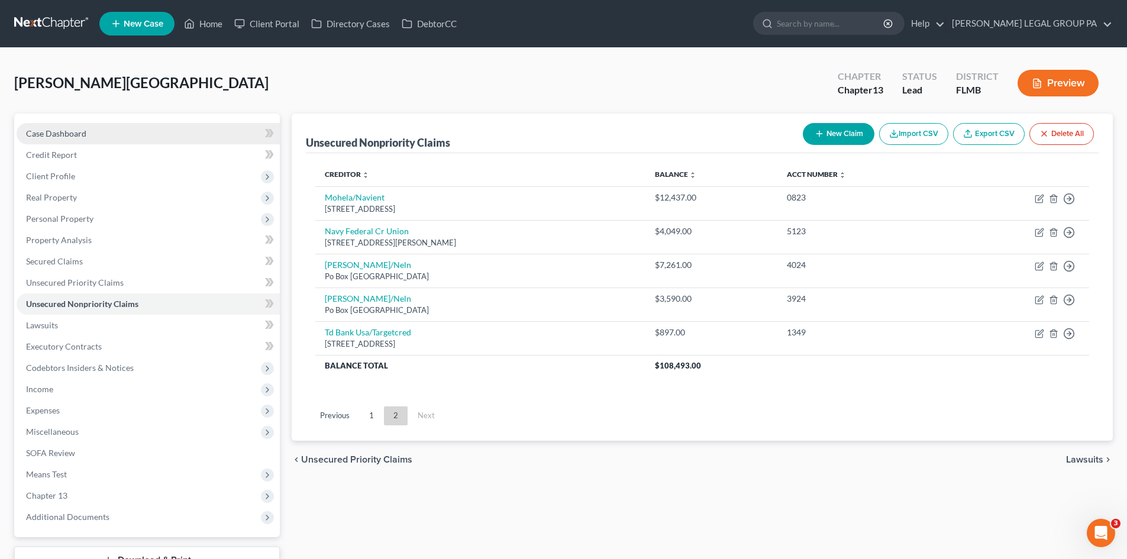
click at [82, 142] on link "Case Dashboard" at bounding box center [148, 133] width 263 height 21
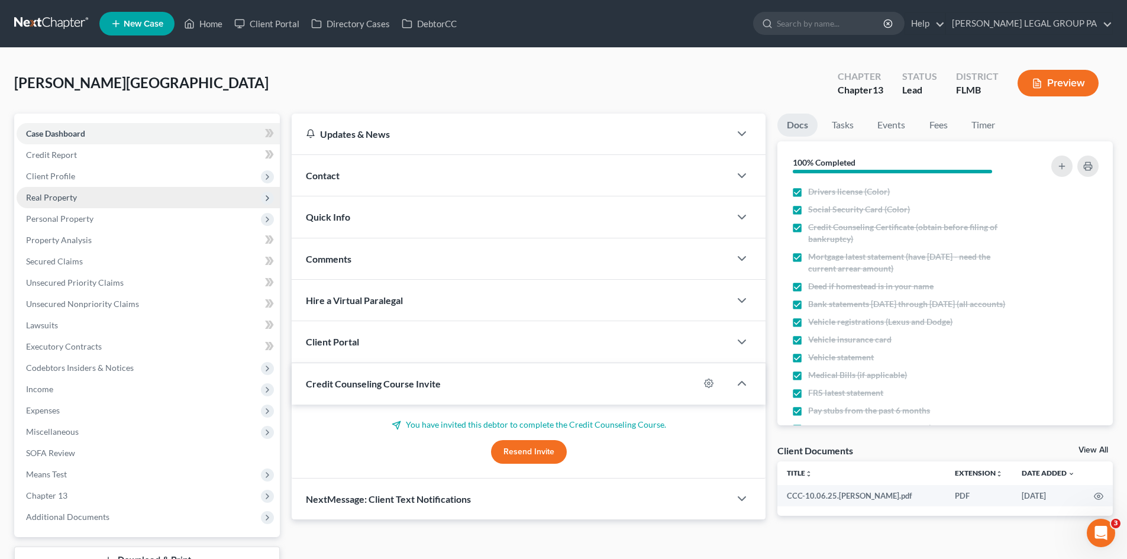
click at [65, 198] on span "Real Property" at bounding box center [51, 197] width 51 height 10
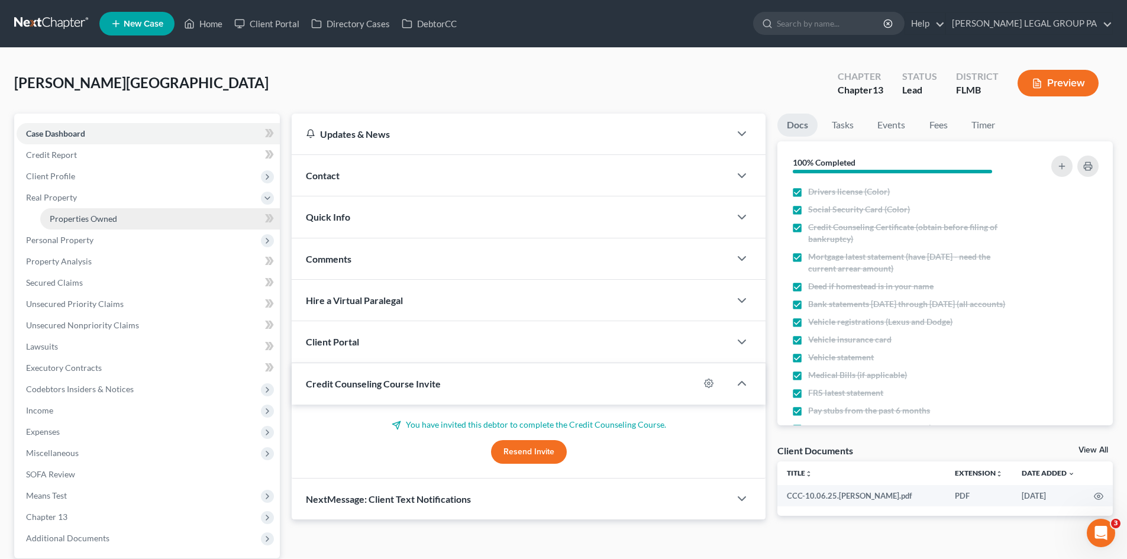
click at [103, 221] on span "Properties Owned" at bounding box center [83, 219] width 67 height 10
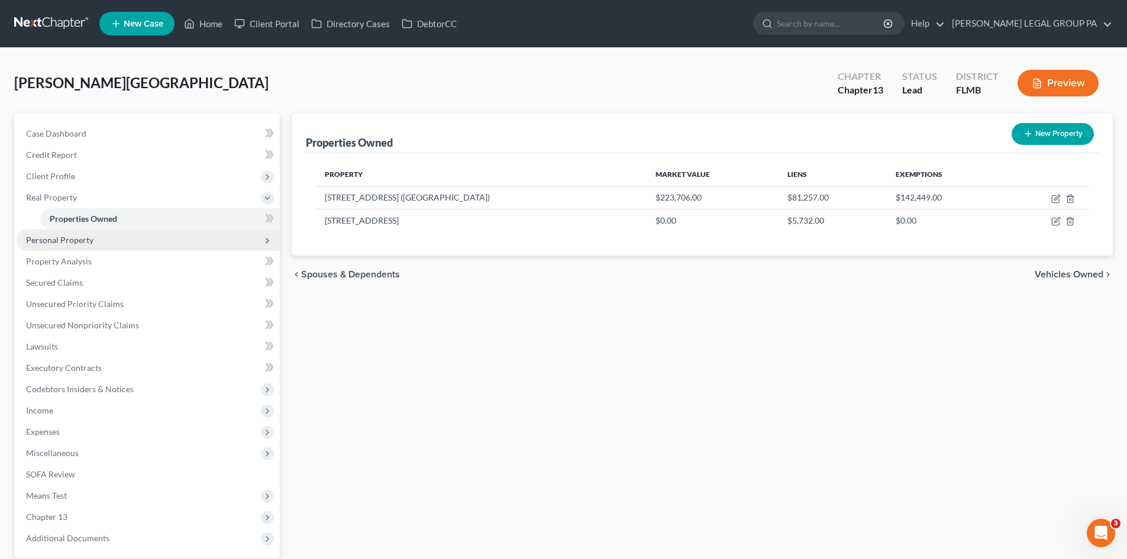
click at [68, 245] on span "Personal Property" at bounding box center [148, 240] width 263 height 21
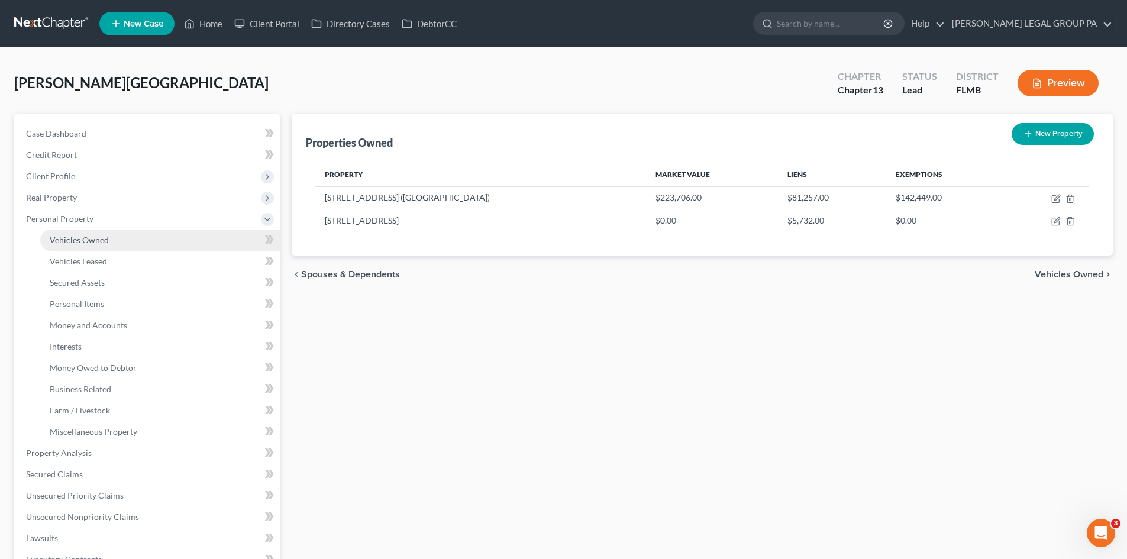
click at [83, 239] on span "Vehicles Owned" at bounding box center [79, 240] width 59 height 10
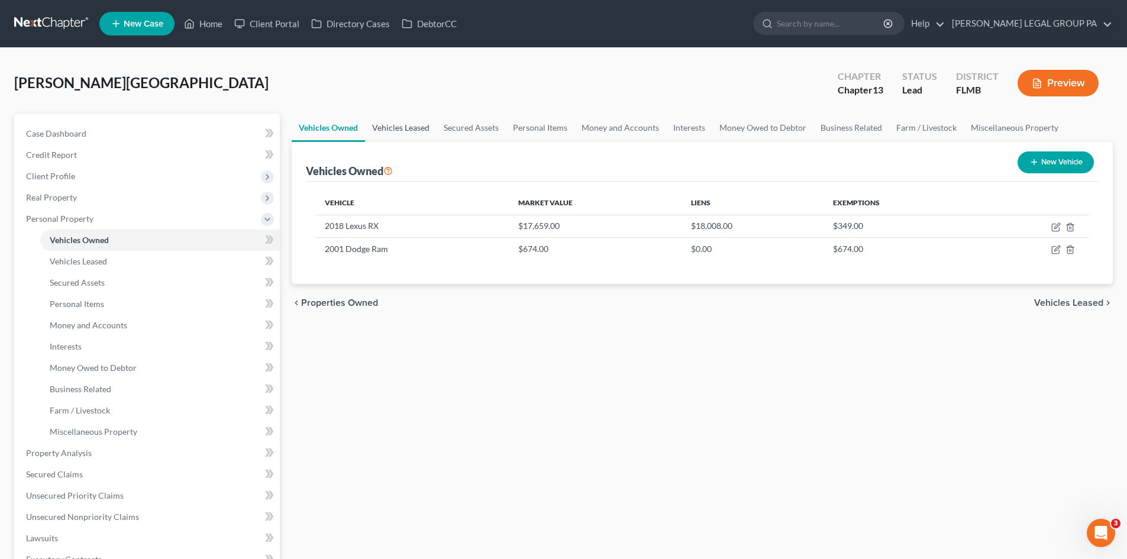
click at [402, 120] on link "Vehicles Leased" at bounding box center [401, 128] width 72 height 28
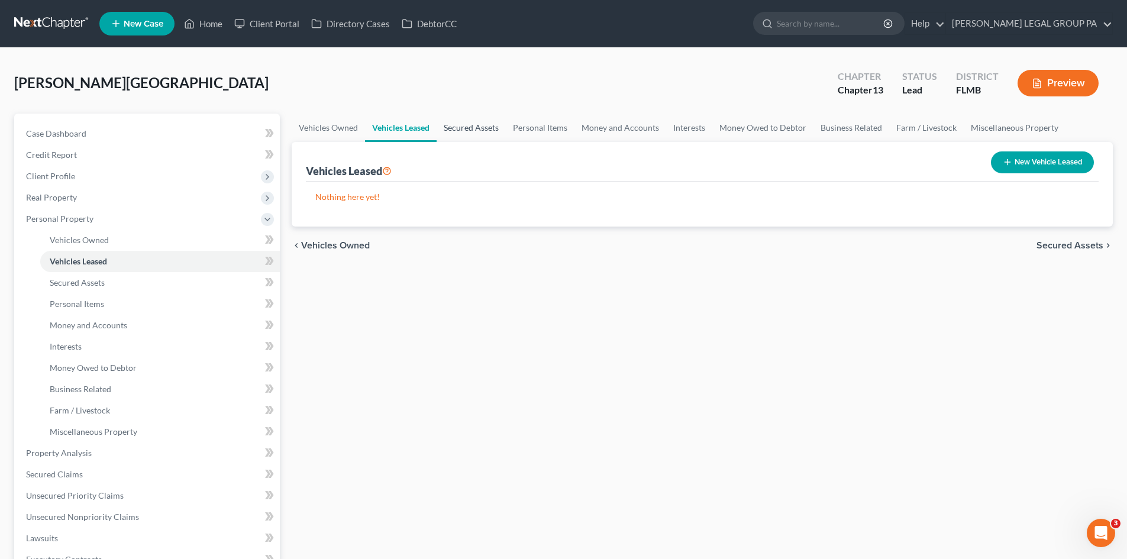
click at [479, 133] on link "Secured Assets" at bounding box center [471, 128] width 69 height 28
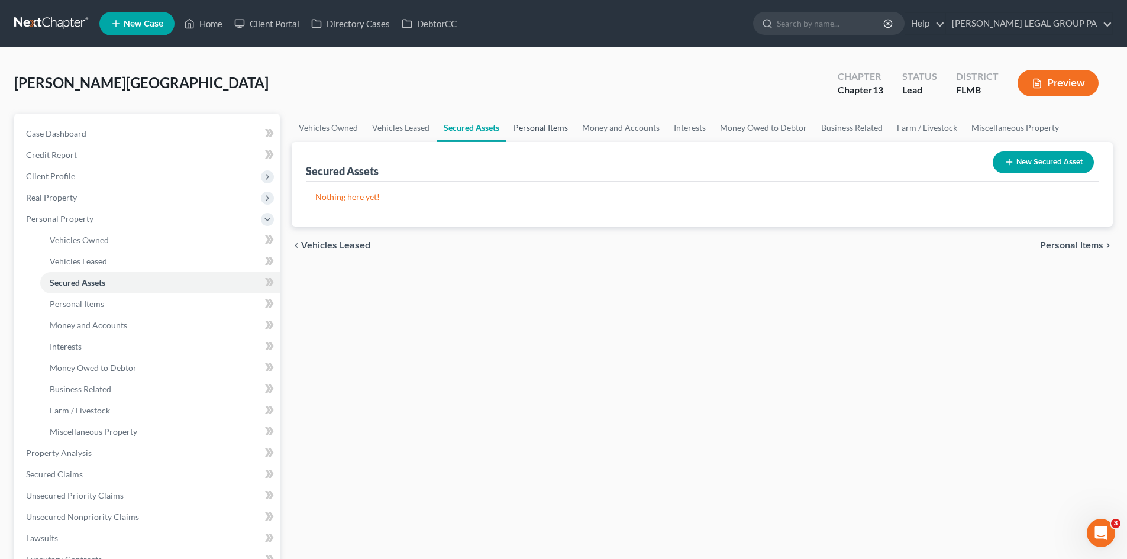
click at [546, 127] on link "Personal Items" at bounding box center [540, 128] width 69 height 28
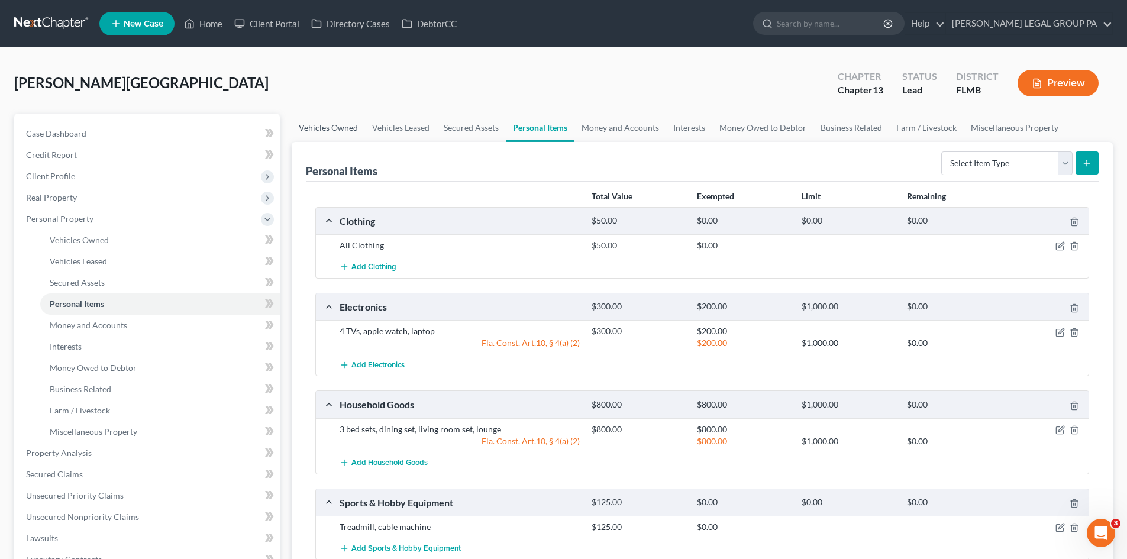
click at [353, 128] on link "Vehicles Owned" at bounding box center [328, 128] width 73 height 28
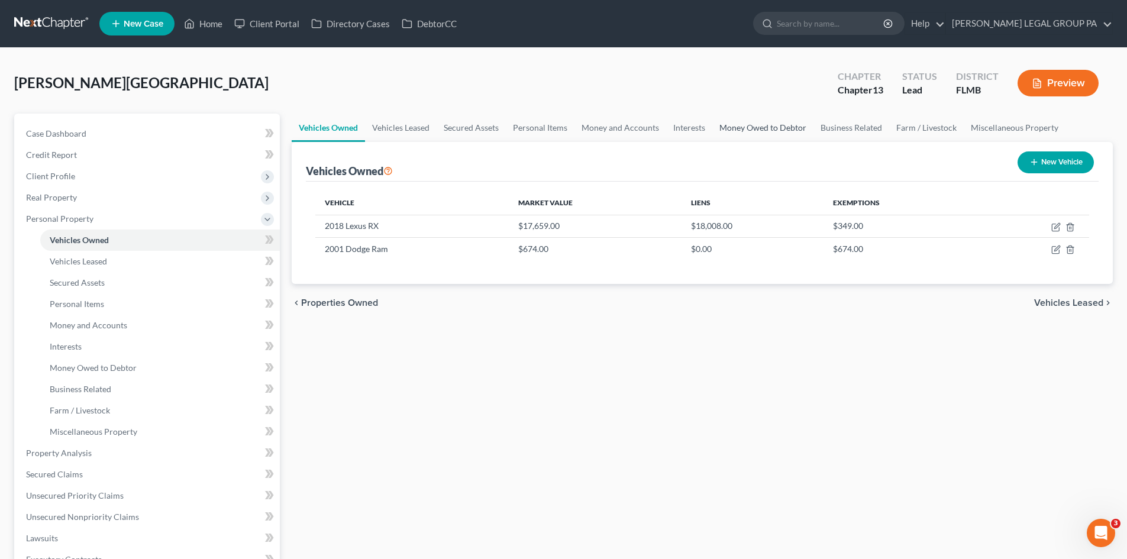
click at [737, 122] on link "Money Owed to Debtor" at bounding box center [762, 128] width 101 height 28
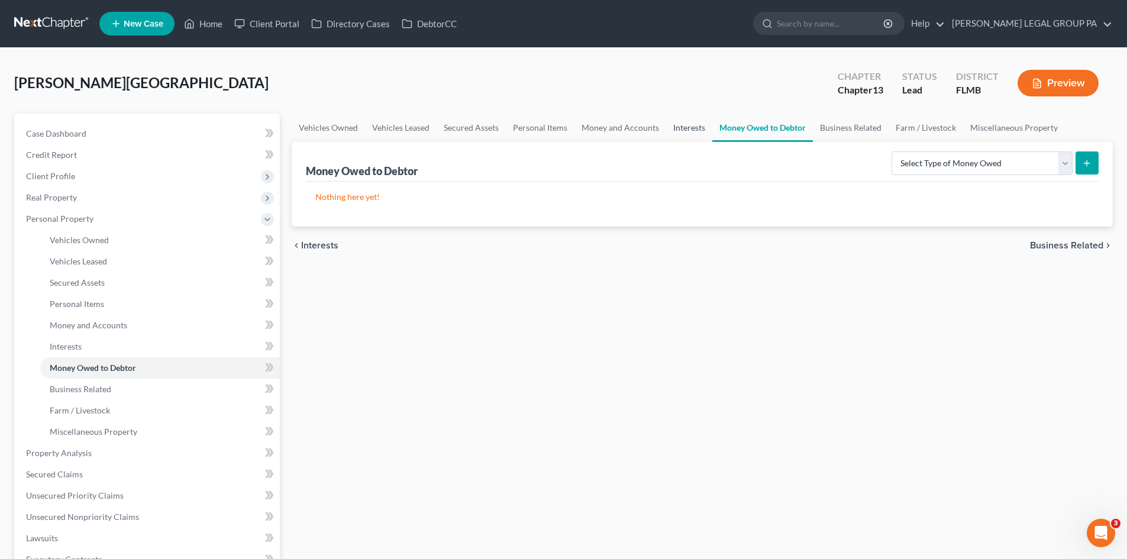
click at [693, 130] on link "Interests" at bounding box center [689, 128] width 46 height 28
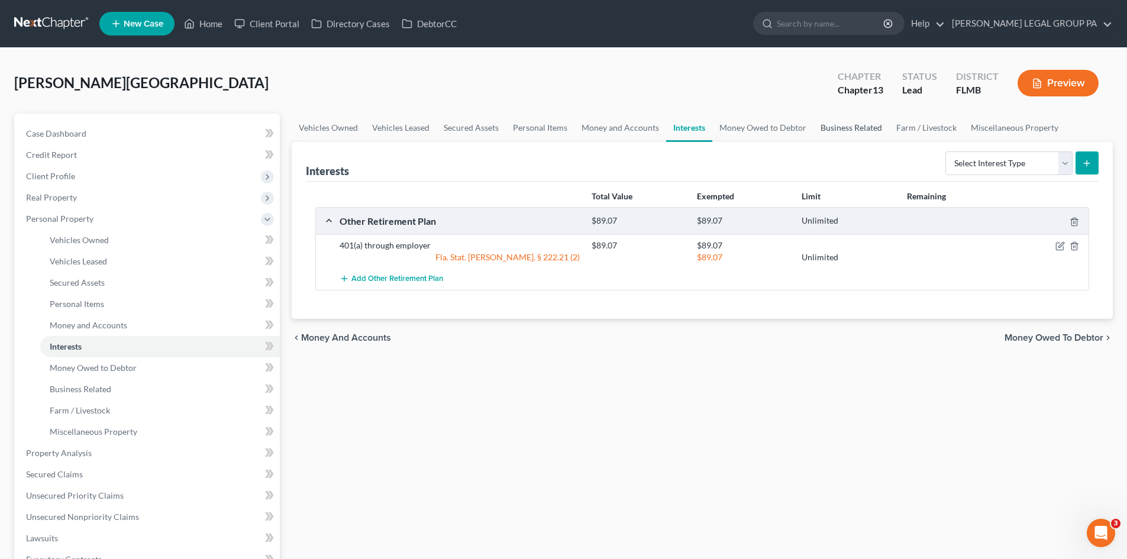
click at [855, 133] on link "Business Related" at bounding box center [851, 128] width 76 height 28
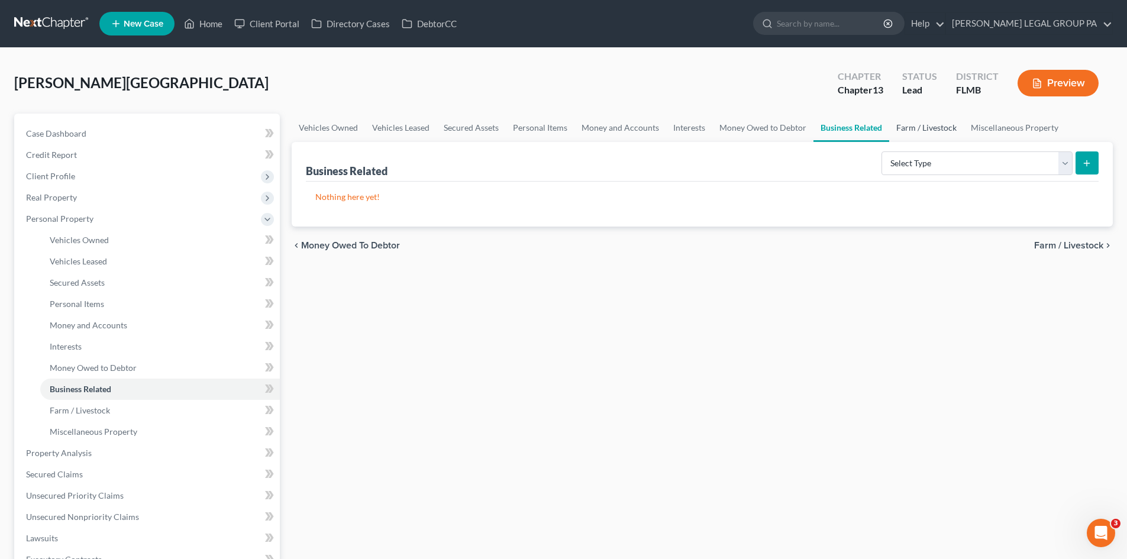
click at [917, 133] on link "Farm / Livestock" at bounding box center [926, 128] width 75 height 28
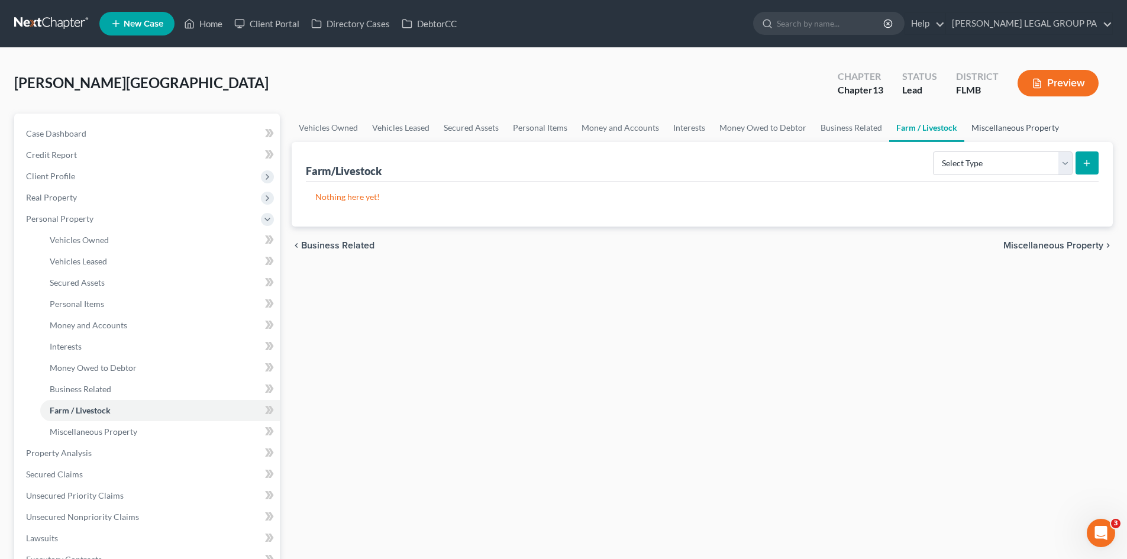
click at [1002, 127] on link "Miscellaneous Property" at bounding box center [1015, 128] width 102 height 28
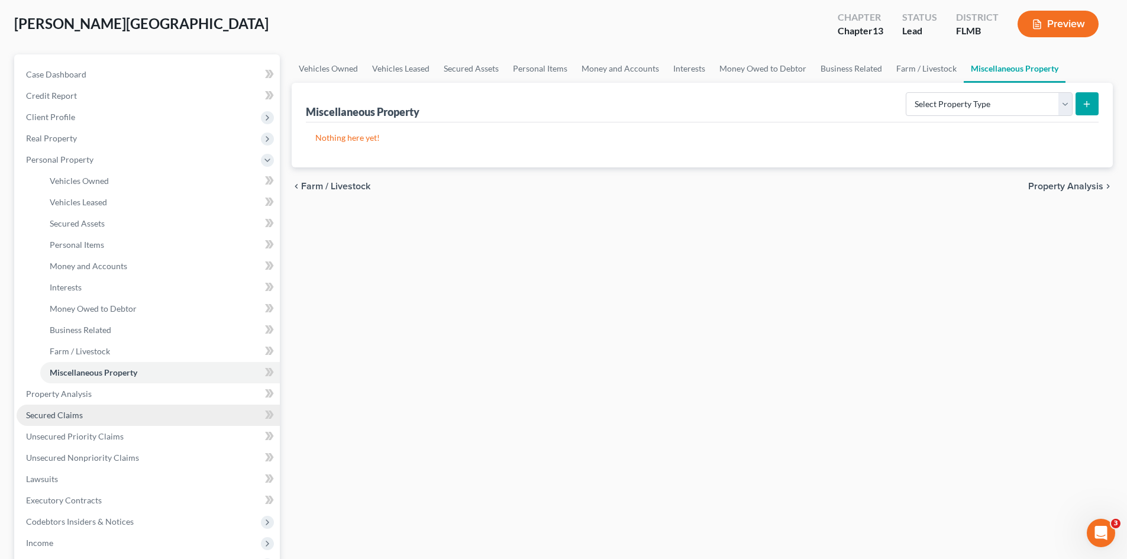
click at [94, 411] on link "Secured Claims" at bounding box center [148, 415] width 263 height 21
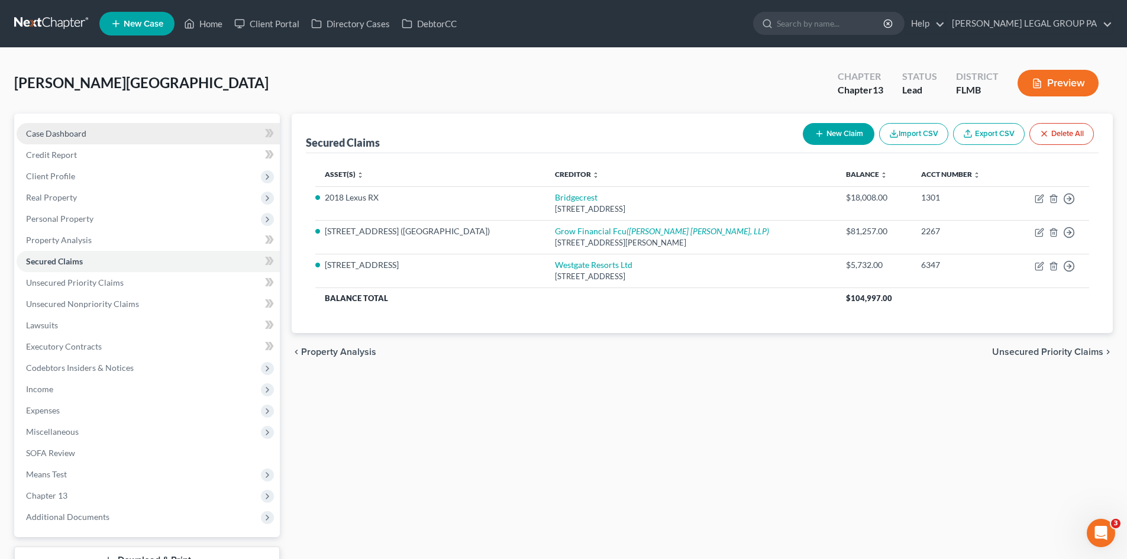
click at [77, 126] on link "Case Dashboard" at bounding box center [148, 133] width 263 height 21
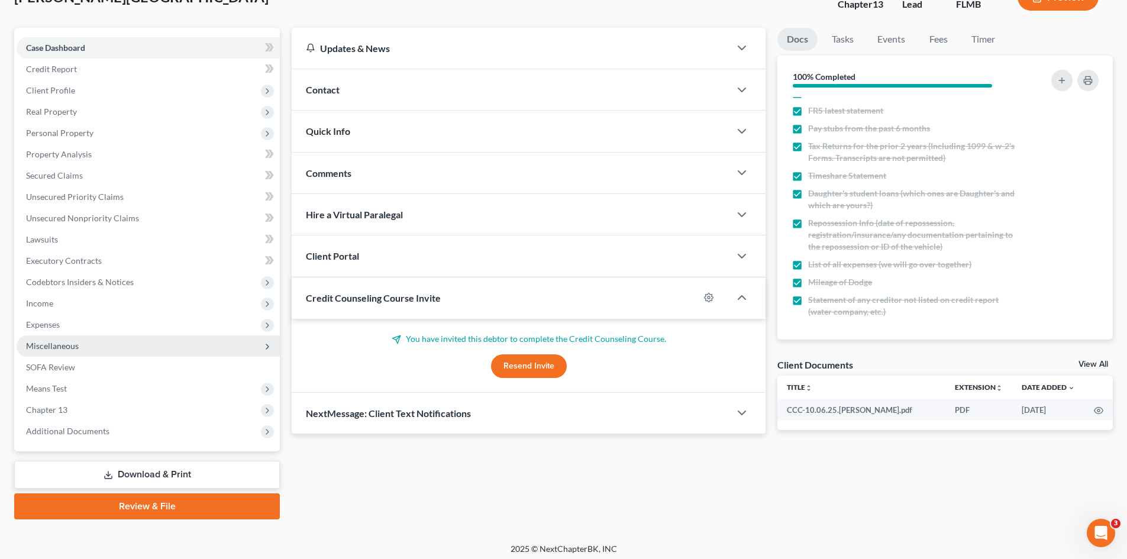
scroll to position [91, 0]
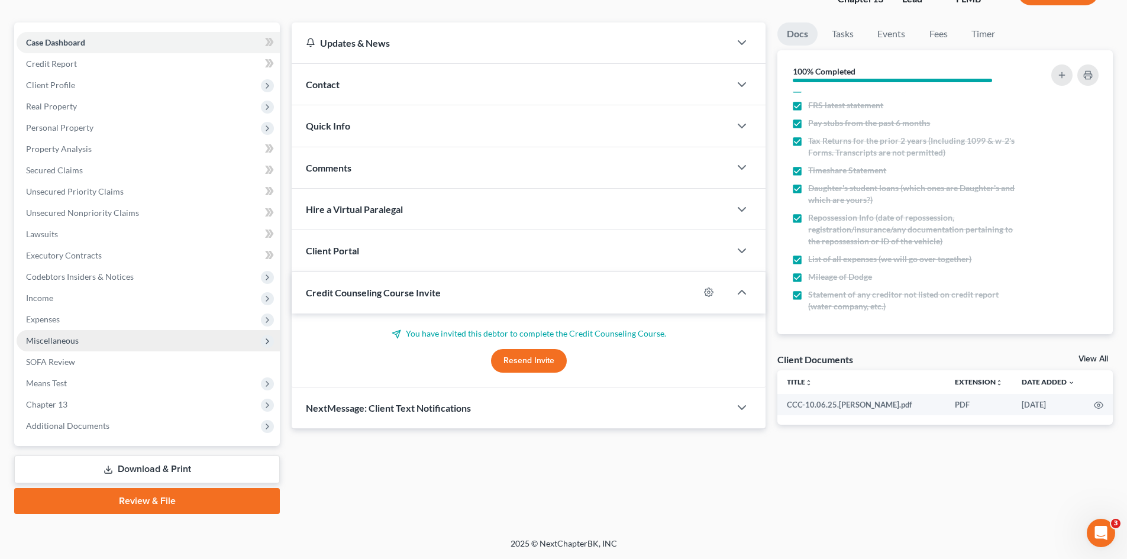
drag, startPoint x: 61, startPoint y: 318, endPoint x: 86, endPoint y: 343, distance: 35.6
click at [61, 318] on span "Expenses" at bounding box center [148, 319] width 263 height 21
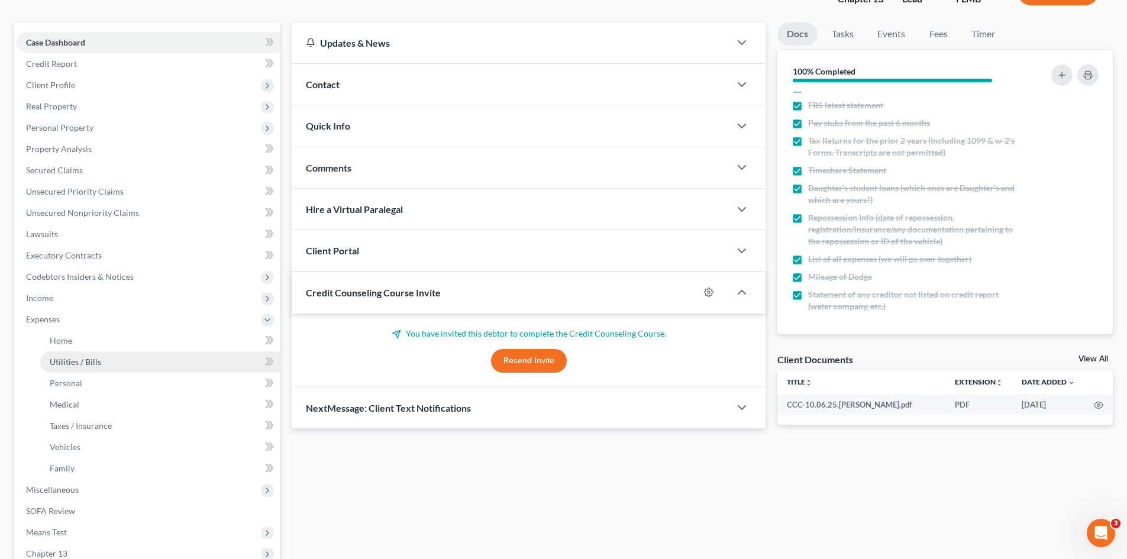
click at [97, 359] on span "Utilities / Bills" at bounding box center [75, 362] width 51 height 10
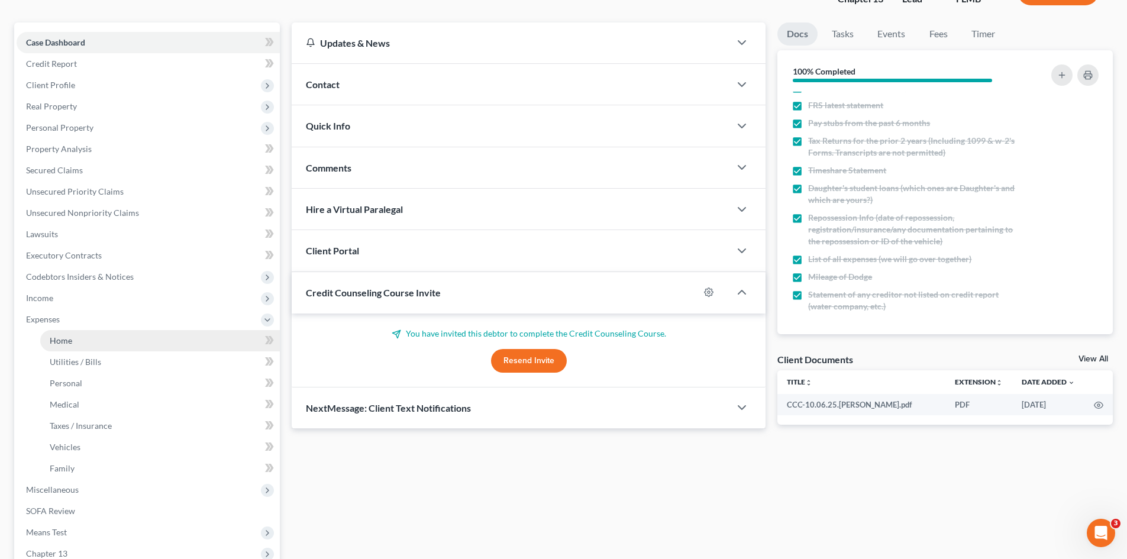
click at [103, 343] on link "Home" at bounding box center [160, 340] width 240 height 21
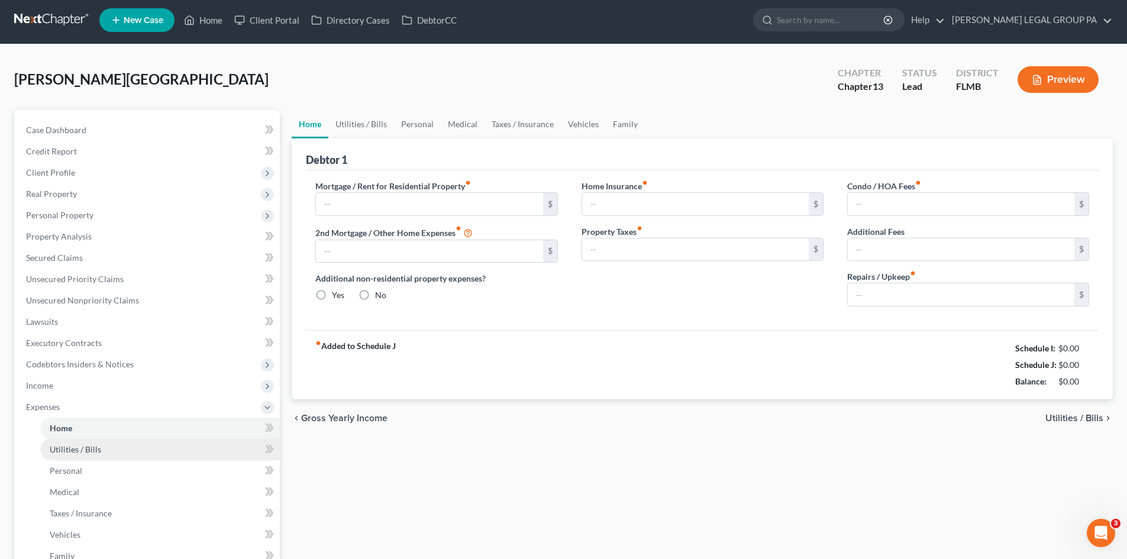
type input "0.00"
radio input "true"
type input "0.00"
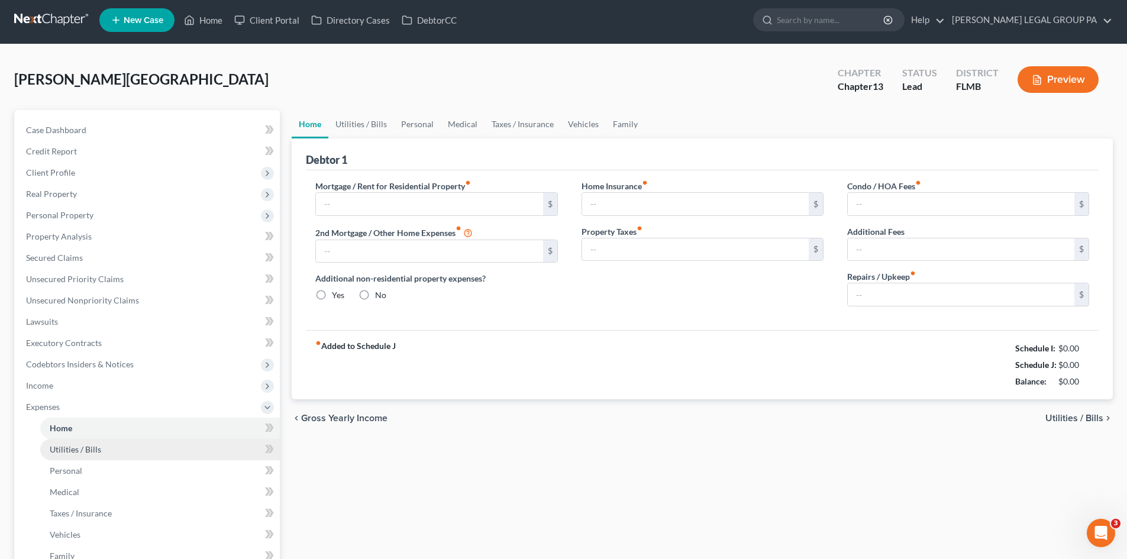
type input "0.00"
type input "50.00"
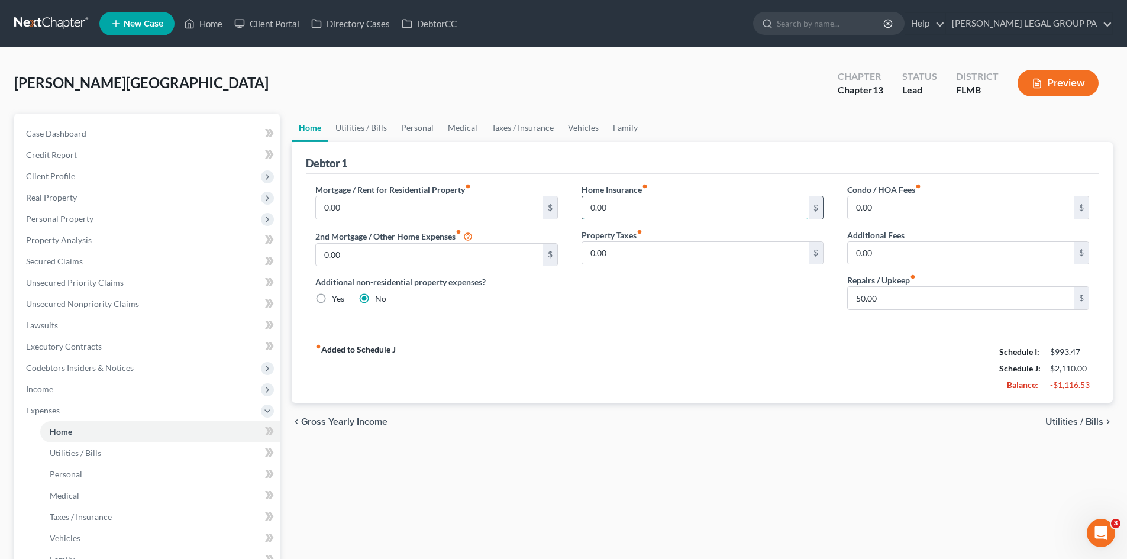
click at [599, 214] on input "0.00" at bounding box center [695, 207] width 227 height 22
click at [697, 205] on input "0.00" at bounding box center [695, 207] width 227 height 22
drag, startPoint x: 606, startPoint y: 208, endPoint x: 558, endPoint y: 208, distance: 47.3
click at [554, 208] on div "Mortgage / Rent for Residential Property fiber_manual_record 0.00 $ 2nd Mortgag…" at bounding box center [701, 251] width 797 height 136
type input "250.00"
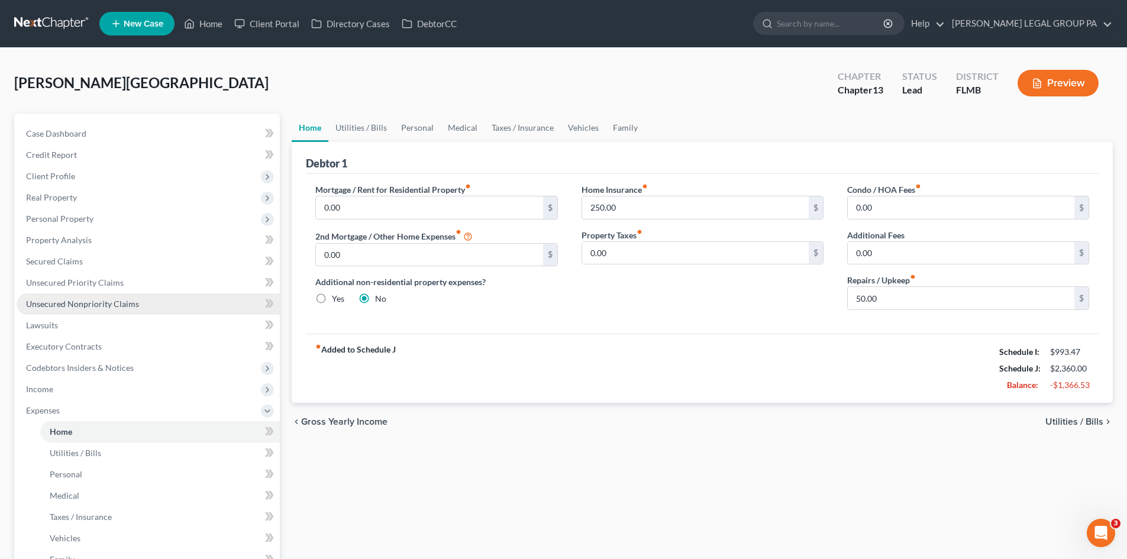
click at [76, 304] on span "Unsecured Nonpriority Claims" at bounding box center [82, 304] width 113 height 10
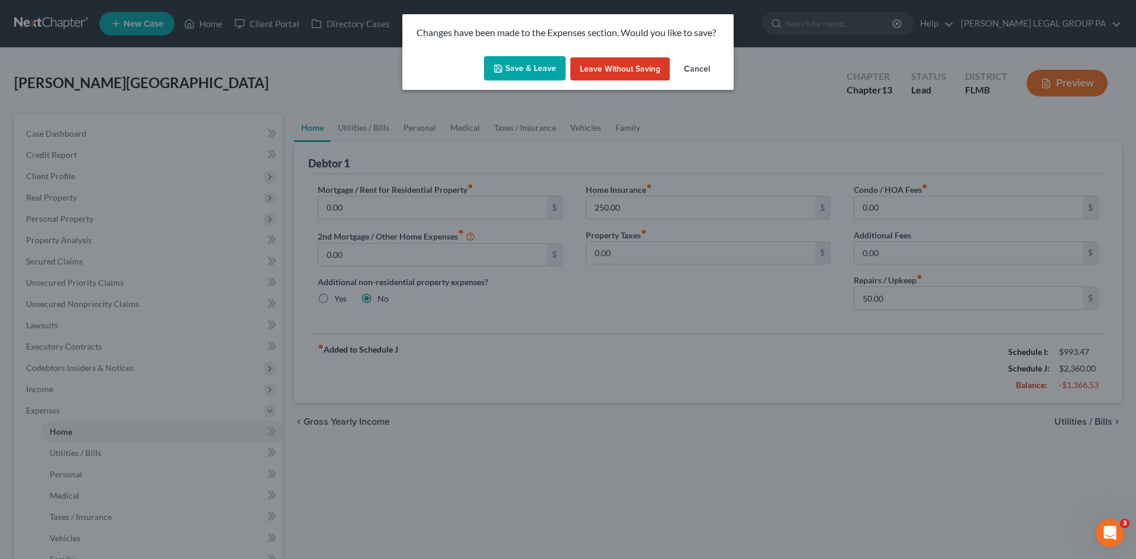
click at [524, 67] on button "Save & Leave" at bounding box center [525, 68] width 82 height 25
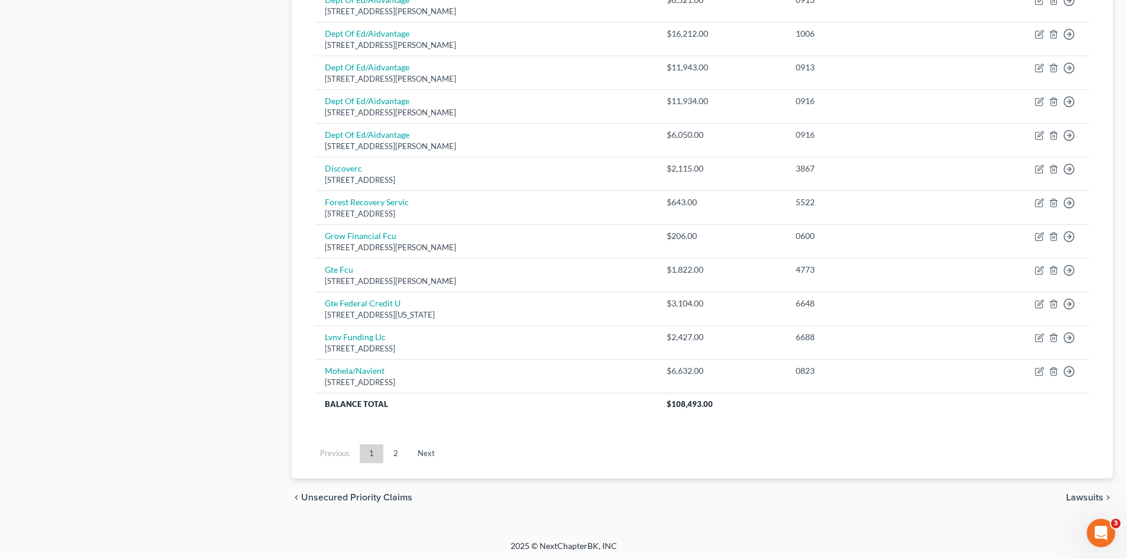
scroll to position [807, 0]
click at [402, 451] on link "2" at bounding box center [396, 451] width 24 height 19
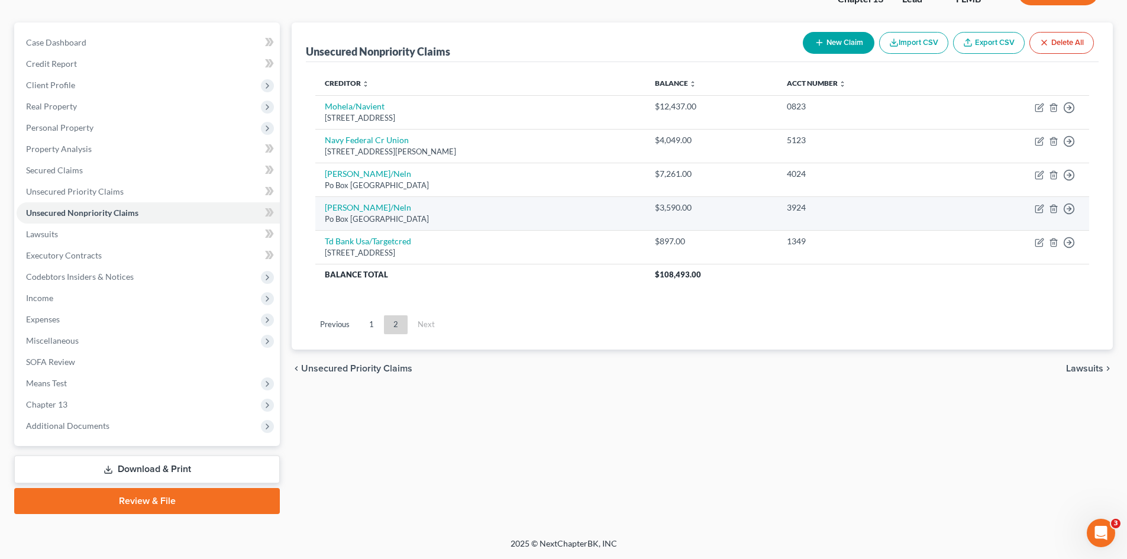
scroll to position [91, 0]
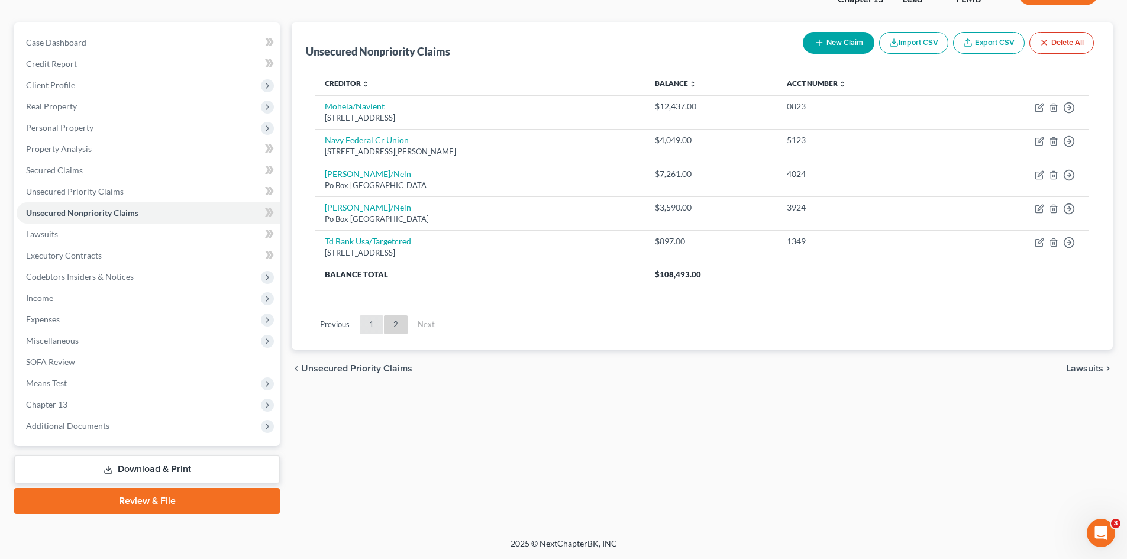
click at [371, 317] on link "1" at bounding box center [372, 324] width 24 height 19
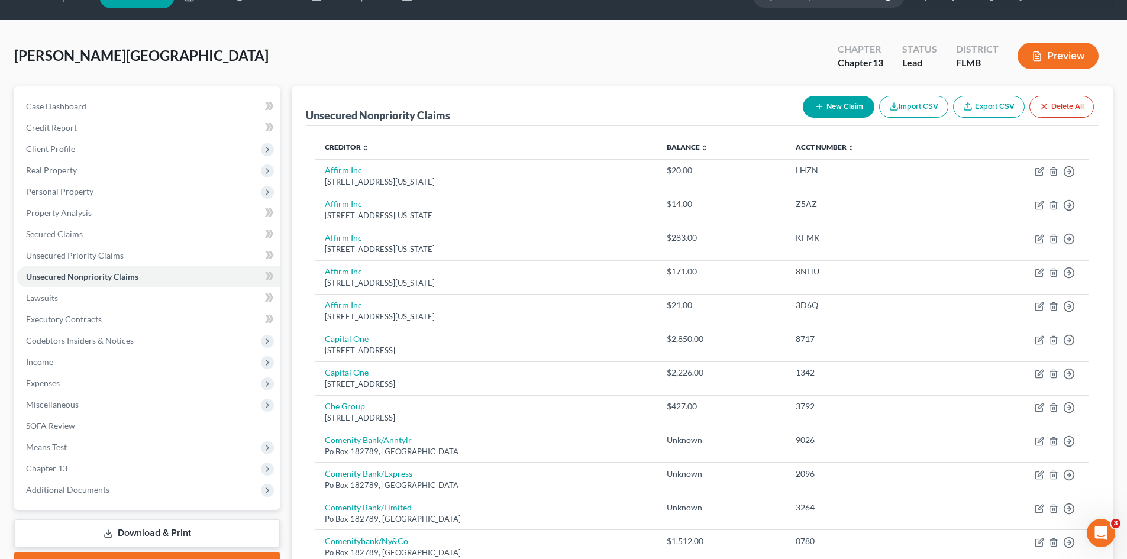
scroll to position [0, 0]
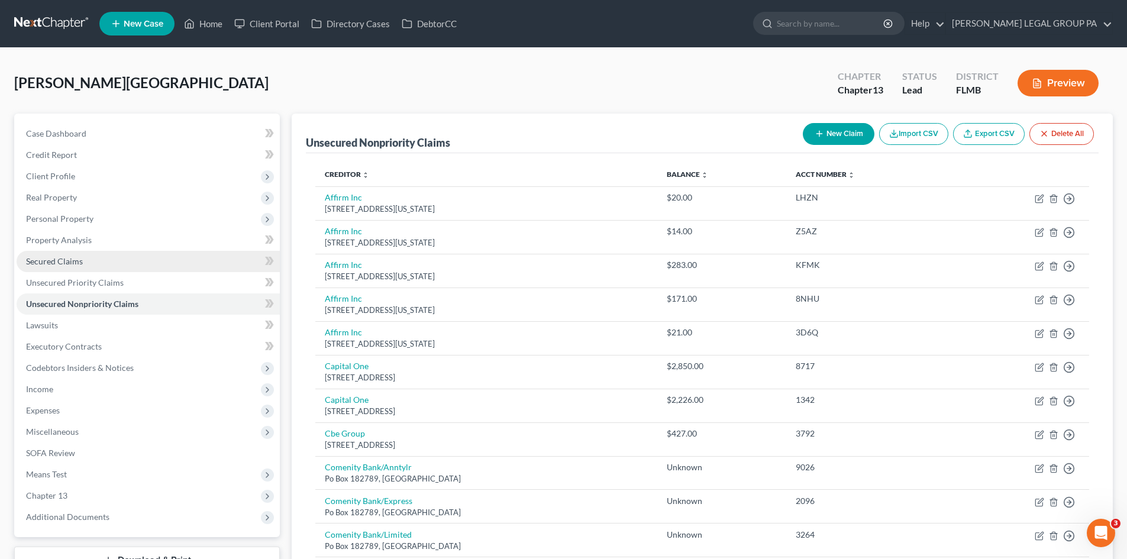
click at [80, 256] on span "Secured Claims" at bounding box center [54, 261] width 57 height 10
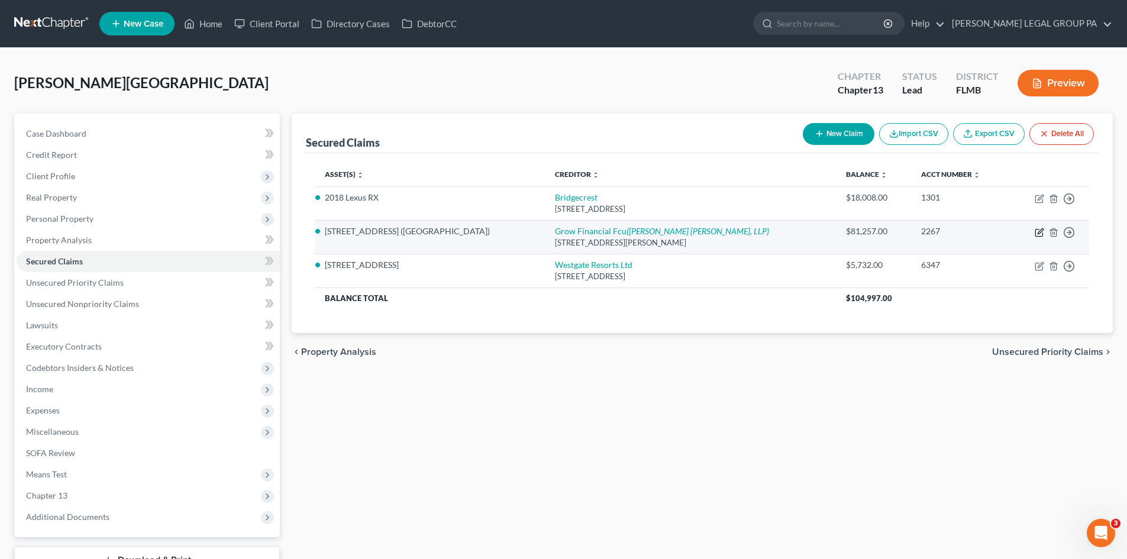
click at [1036, 230] on icon "button" at bounding box center [1039, 232] width 9 height 9
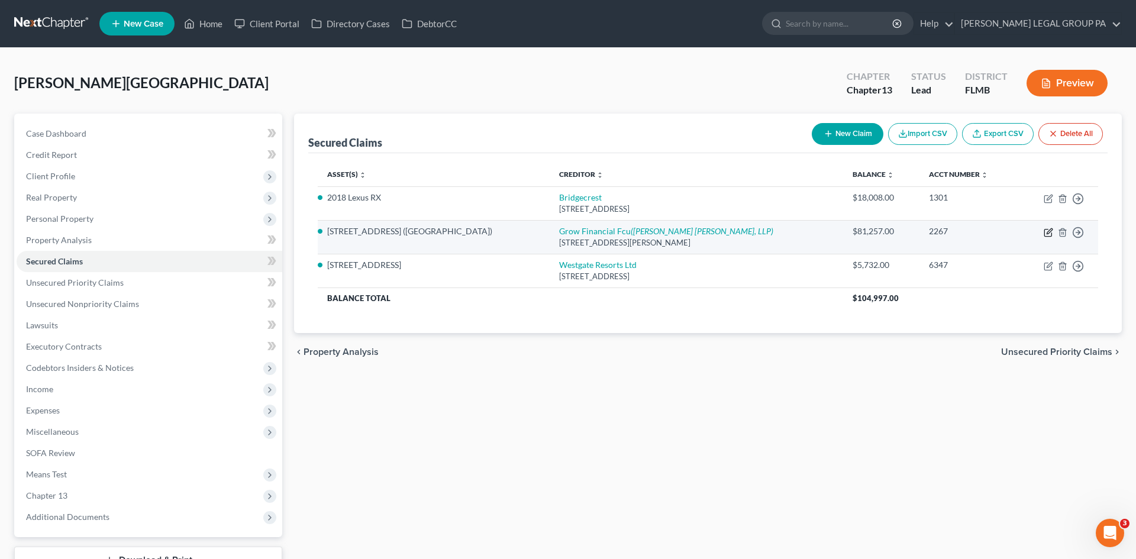
select select "33"
select select "3"
select select "0"
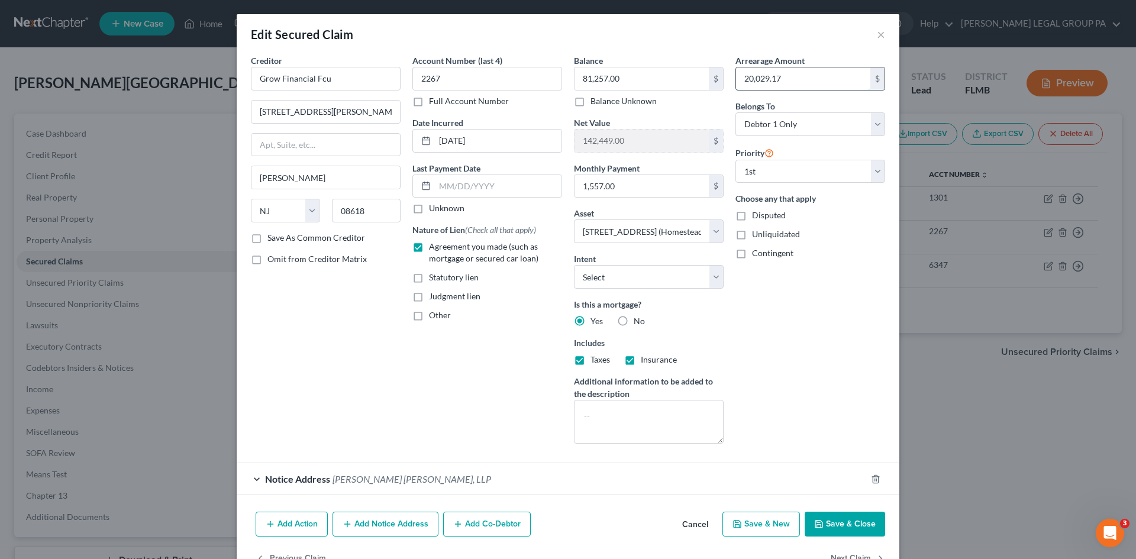
click at [795, 81] on input "20,029.17" at bounding box center [803, 78] width 134 height 22
type input "30,000.00"
click at [834, 522] on button "Save & Close" at bounding box center [845, 524] width 80 height 25
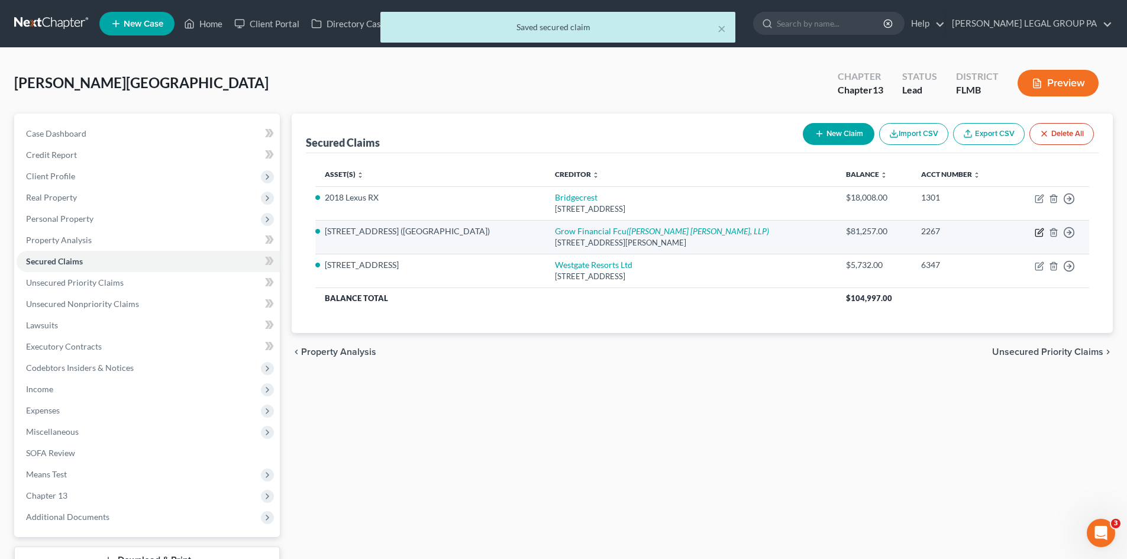
click at [1039, 235] on icon "button" at bounding box center [1039, 232] width 9 height 9
select select "33"
select select "3"
select select "0"
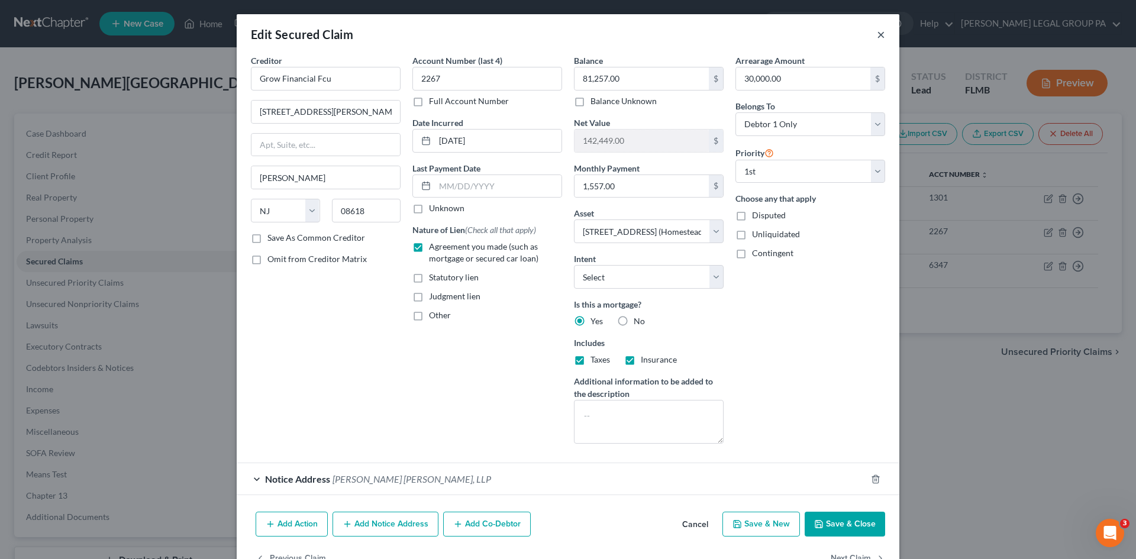
click at [879, 34] on button "×" at bounding box center [881, 34] width 8 height 14
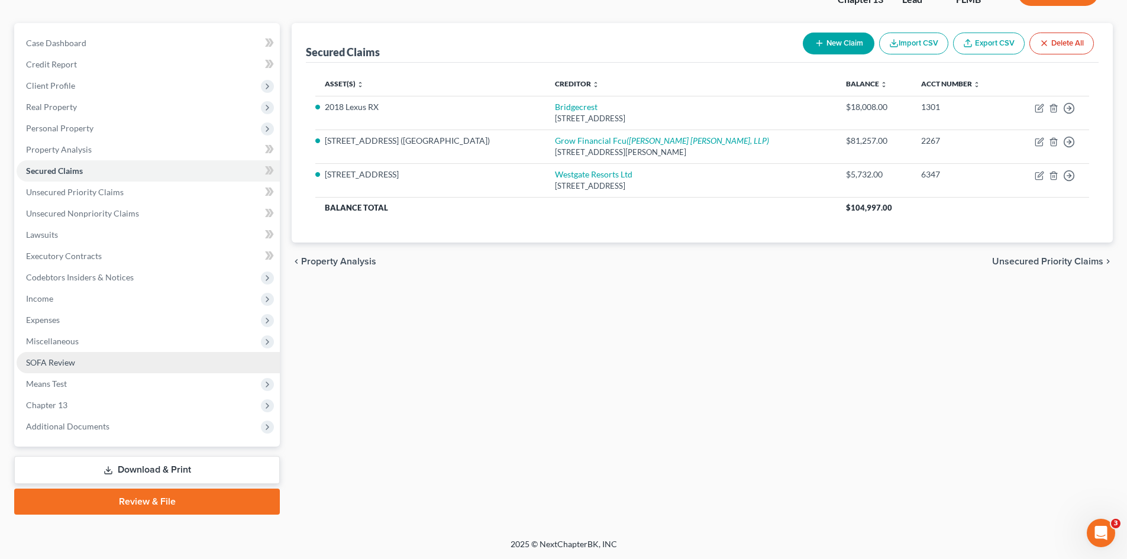
scroll to position [91, 0]
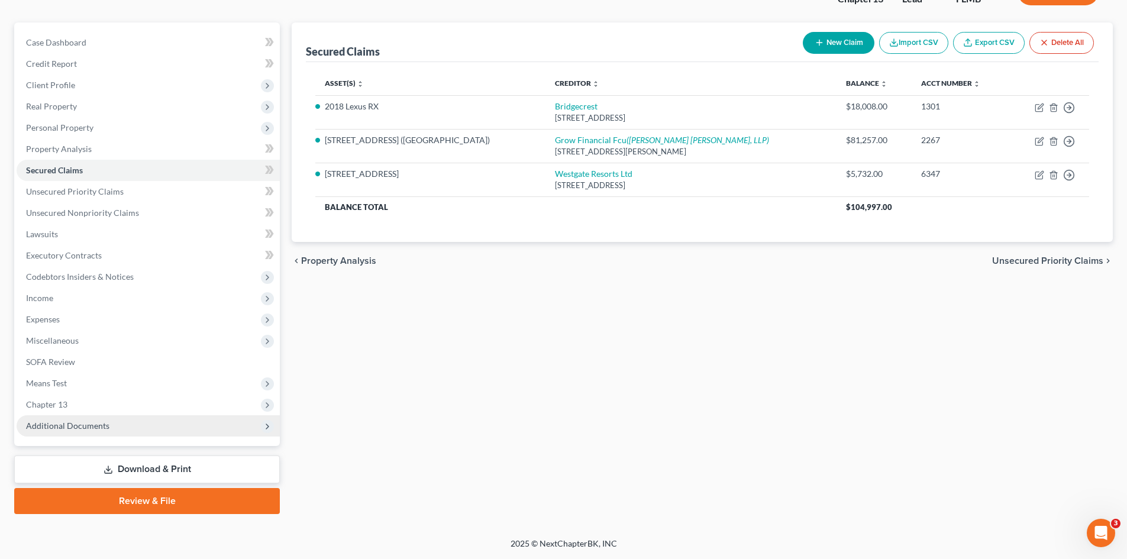
click at [98, 417] on span "Additional Documents" at bounding box center [148, 425] width 263 height 21
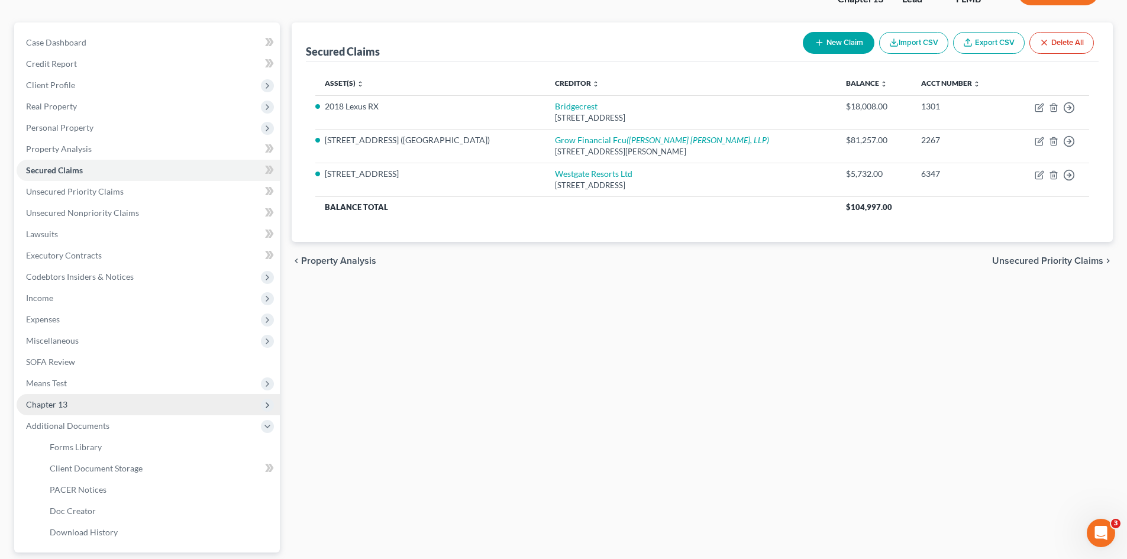
click at [121, 404] on span "Chapter 13" at bounding box center [148, 404] width 263 height 21
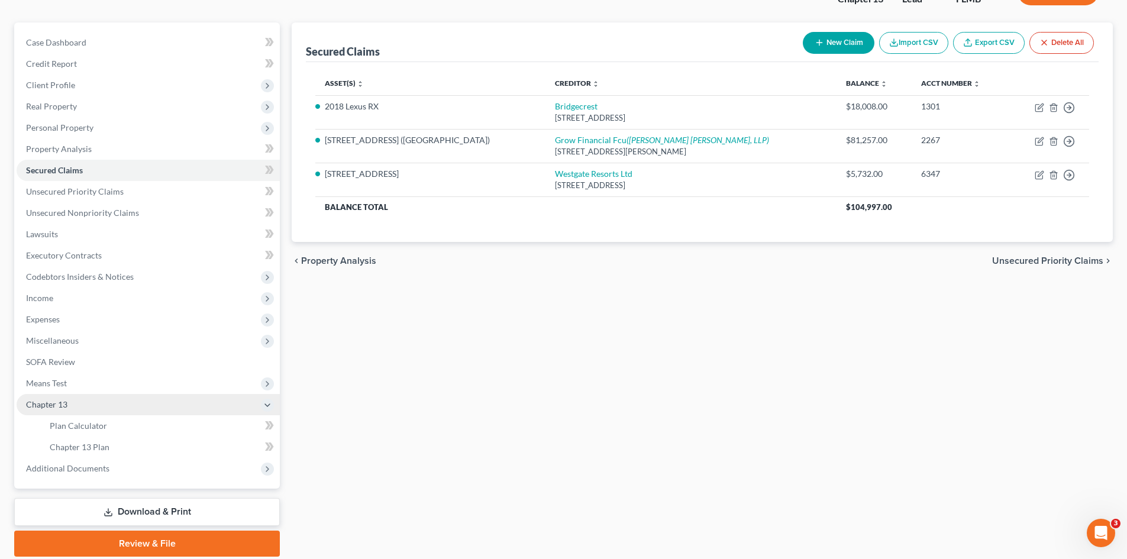
drag, startPoint x: 122, startPoint y: 383, endPoint x: 134, endPoint y: 397, distance: 18.9
click at [122, 383] on span "Means Test" at bounding box center [148, 383] width 263 height 21
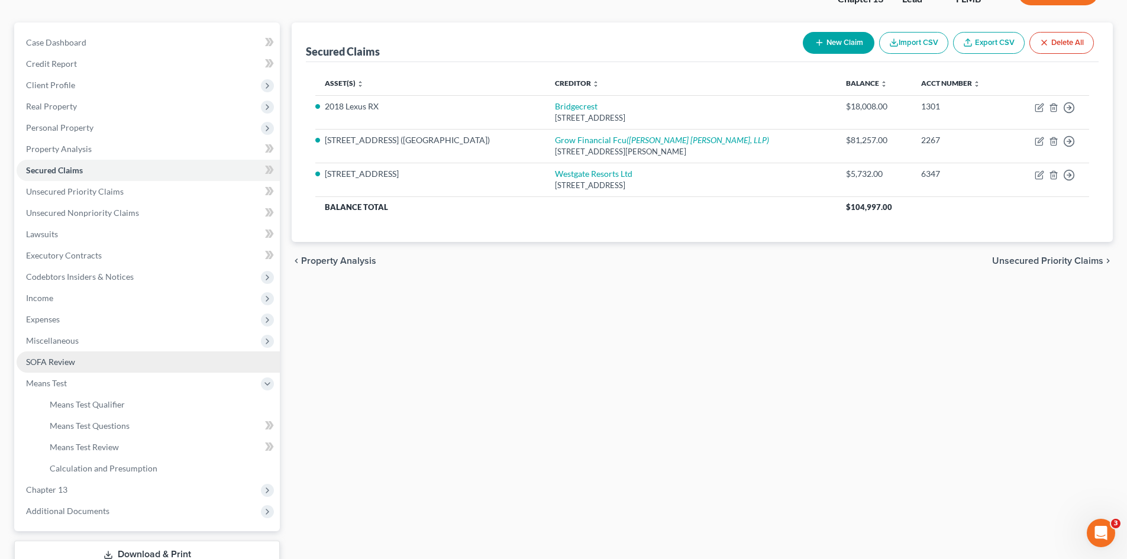
click at [135, 355] on link "SOFA Review" at bounding box center [148, 361] width 263 height 21
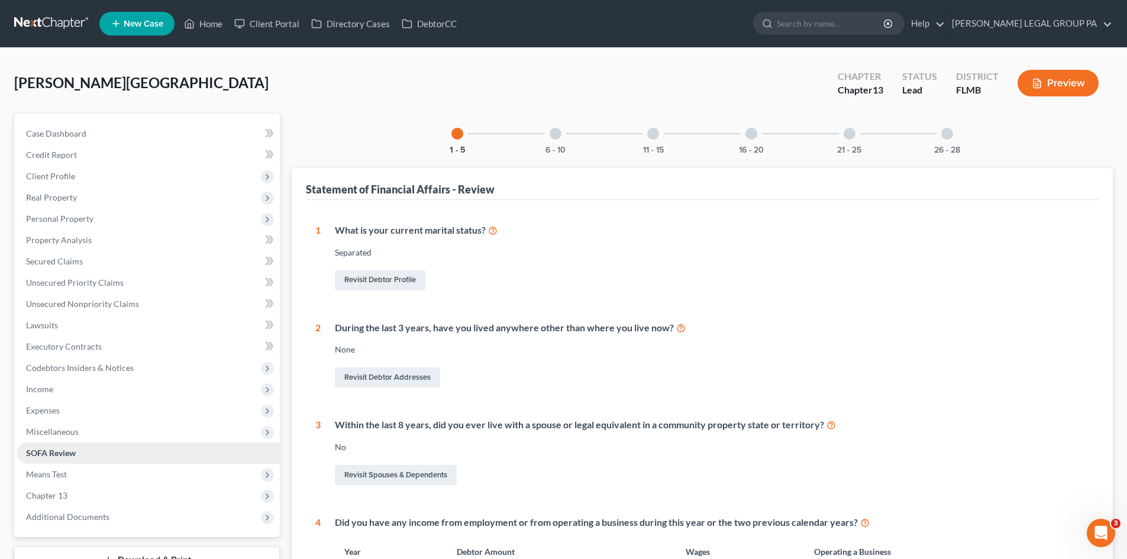
scroll to position [59, 0]
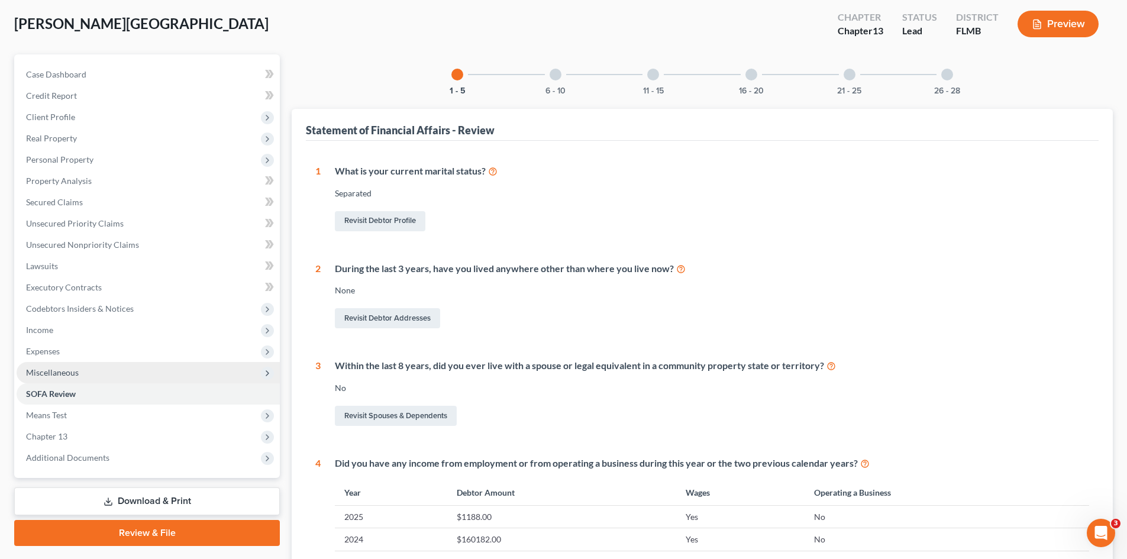
click at [122, 373] on span "Miscellaneous" at bounding box center [148, 372] width 263 height 21
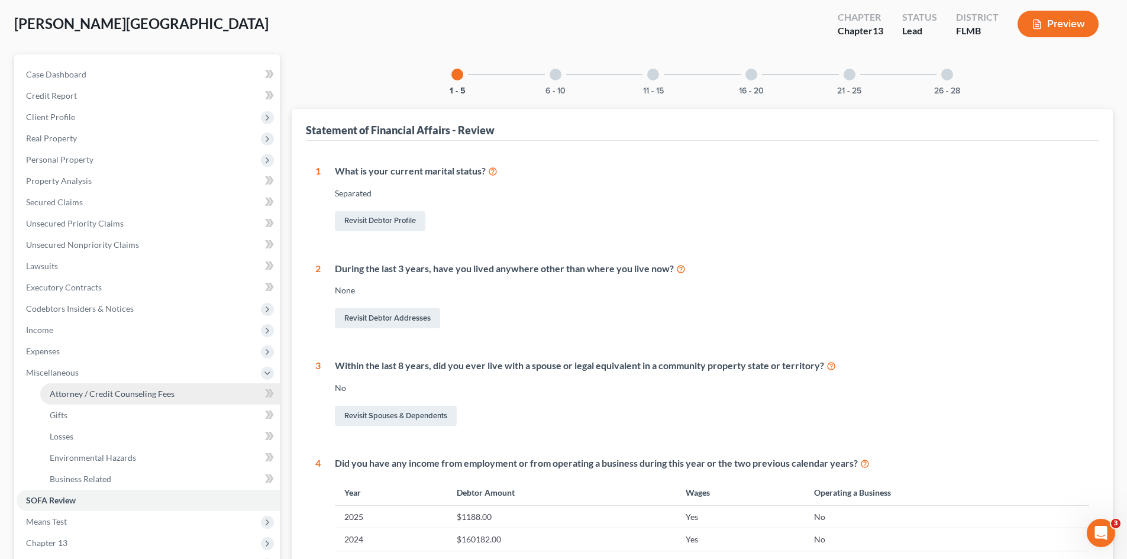
click at [133, 393] on span "Attorney / Credit Counseling Fees" at bounding box center [112, 394] width 125 height 10
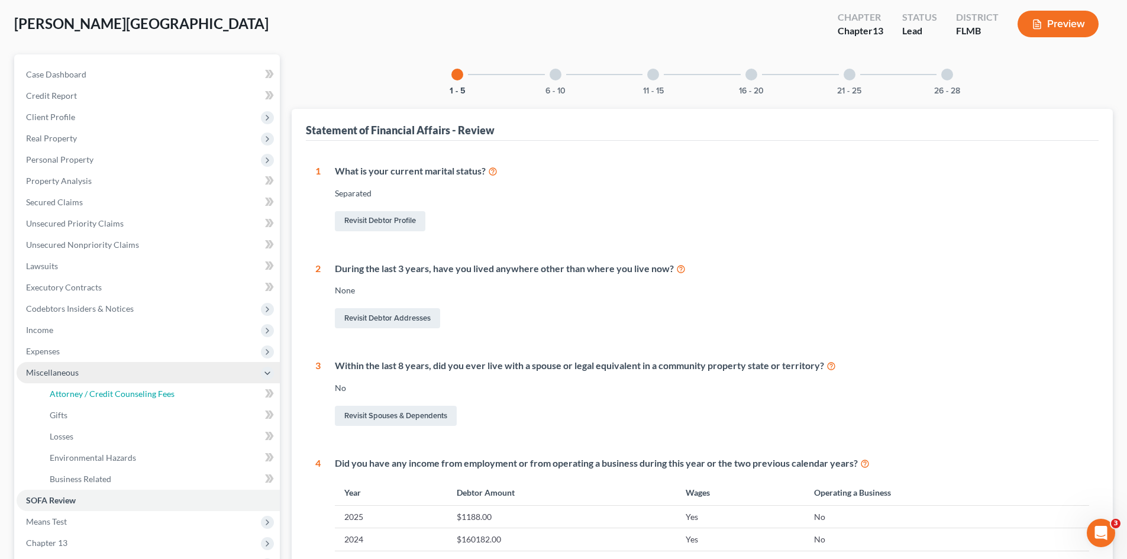
select select "0"
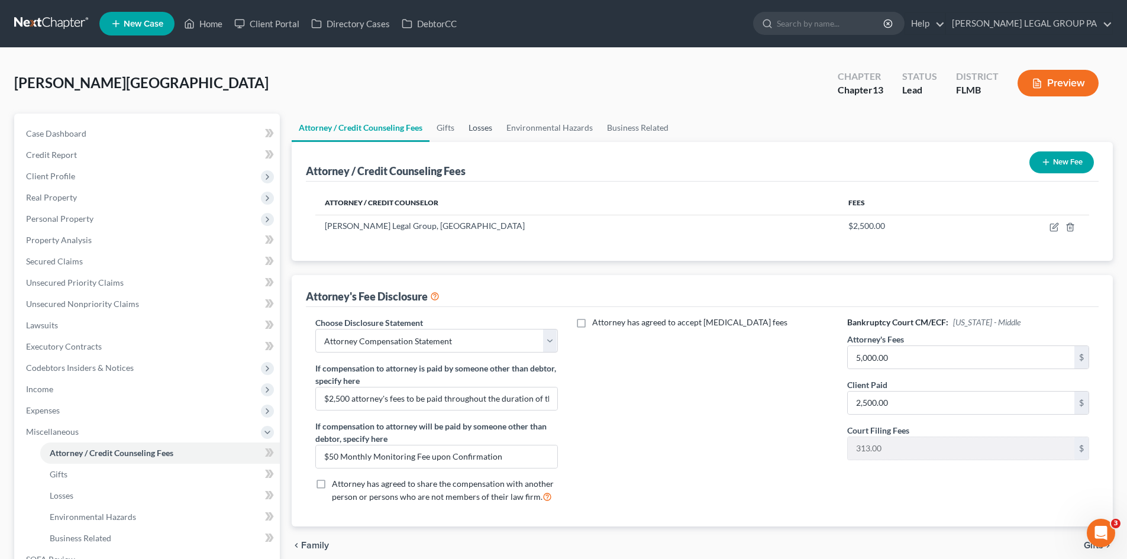
click at [486, 128] on link "Losses" at bounding box center [480, 128] width 38 height 28
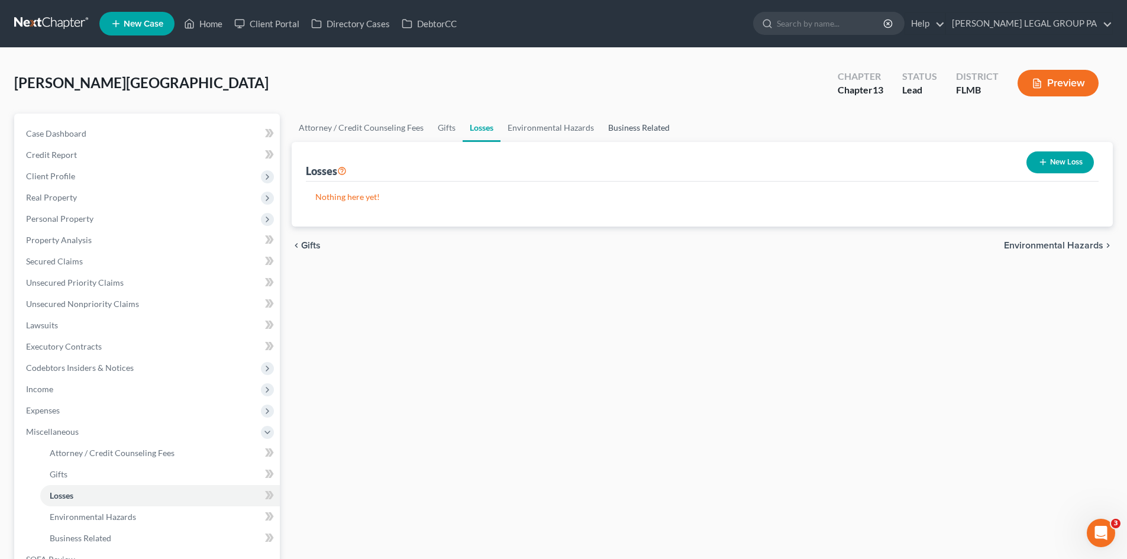
click at [657, 129] on link "Business Related" at bounding box center [639, 128] width 76 height 28
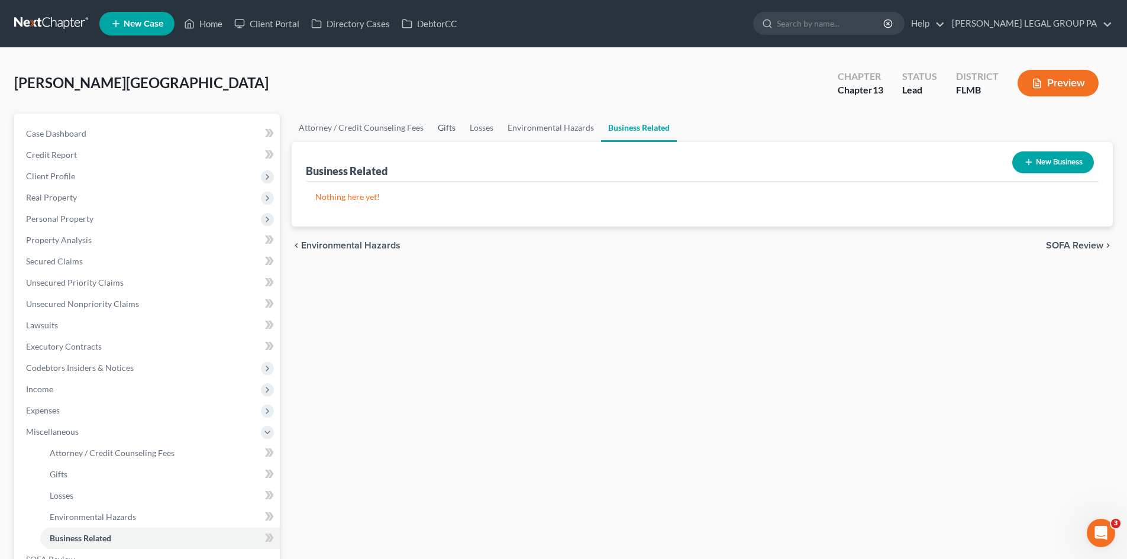
click at [458, 129] on link "Gifts" at bounding box center [447, 128] width 32 height 28
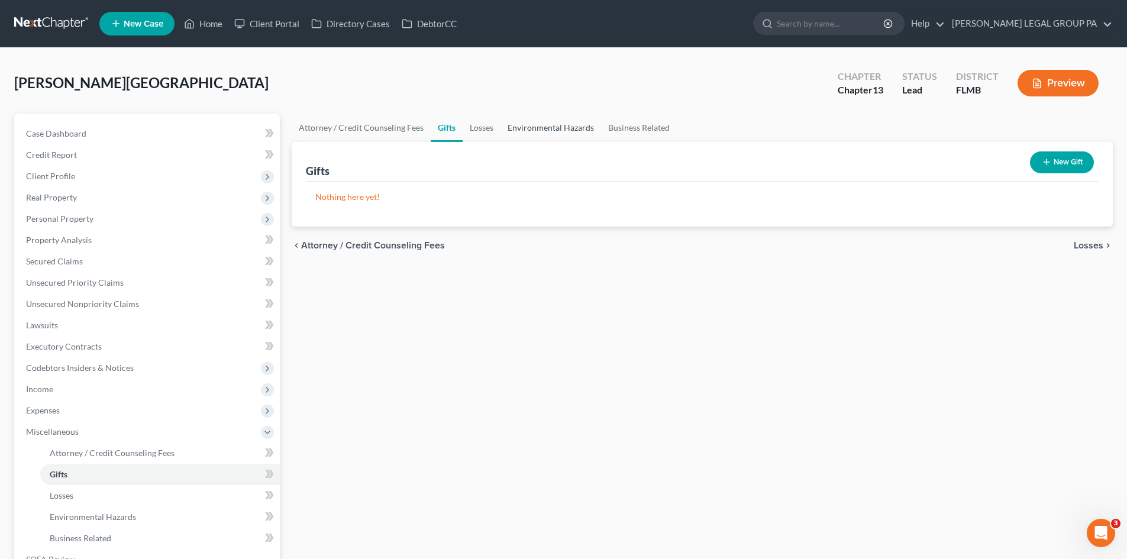
click at [576, 124] on link "Environmental Hazards" at bounding box center [550, 128] width 101 height 28
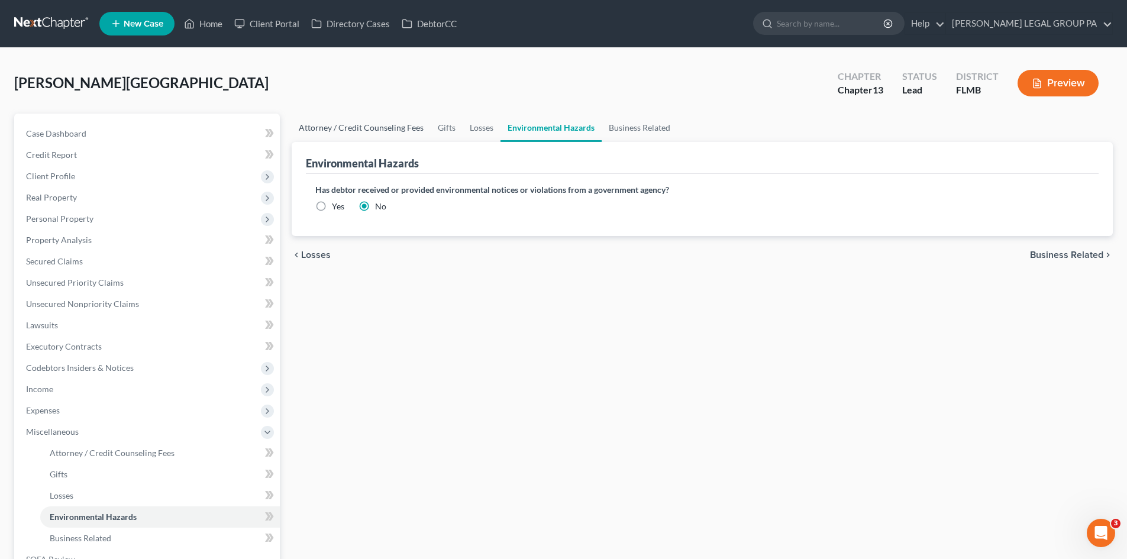
click at [377, 127] on link "Attorney / Credit Counseling Fees" at bounding box center [361, 128] width 139 height 28
select select "0"
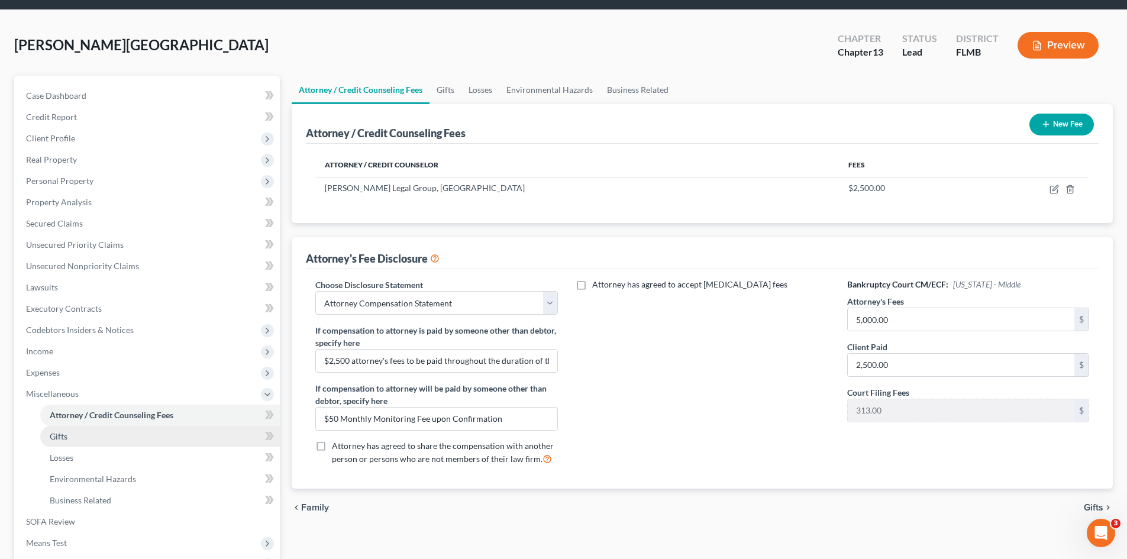
scroll to position [59, 0]
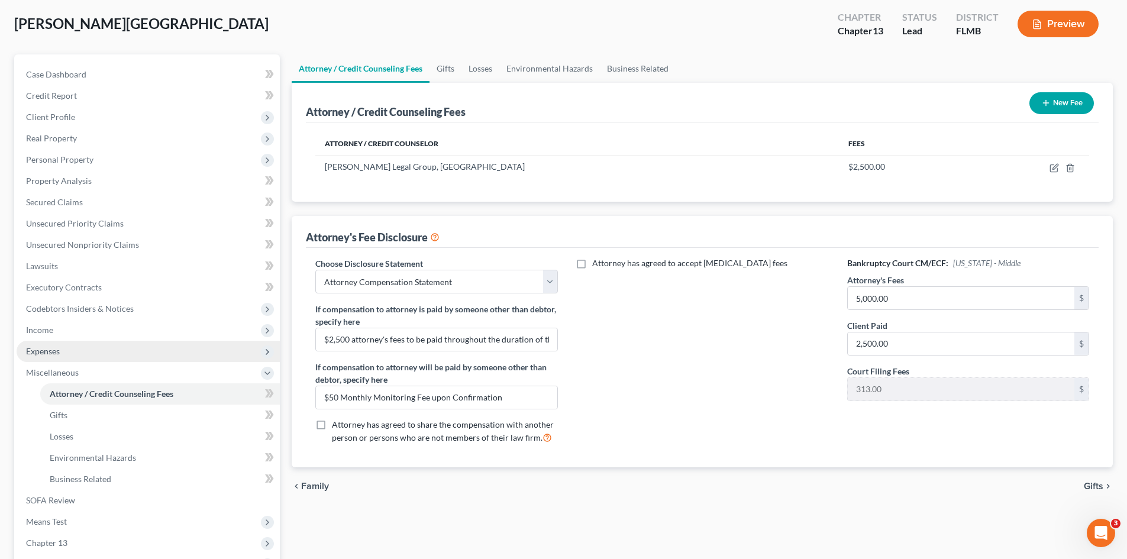
click at [119, 360] on span "Expenses" at bounding box center [148, 351] width 263 height 21
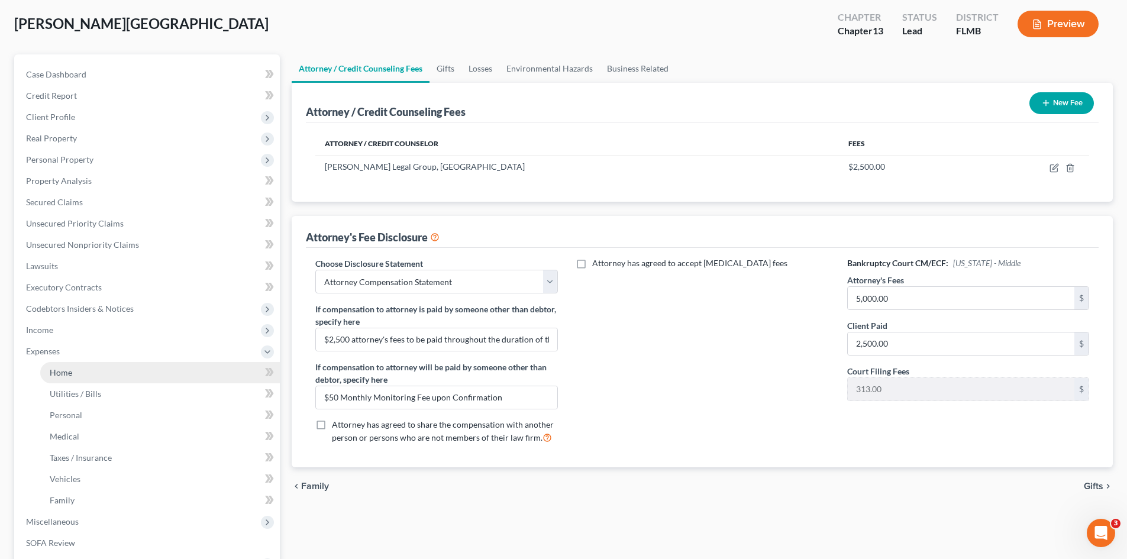
click at [117, 373] on link "Home" at bounding box center [160, 372] width 240 height 21
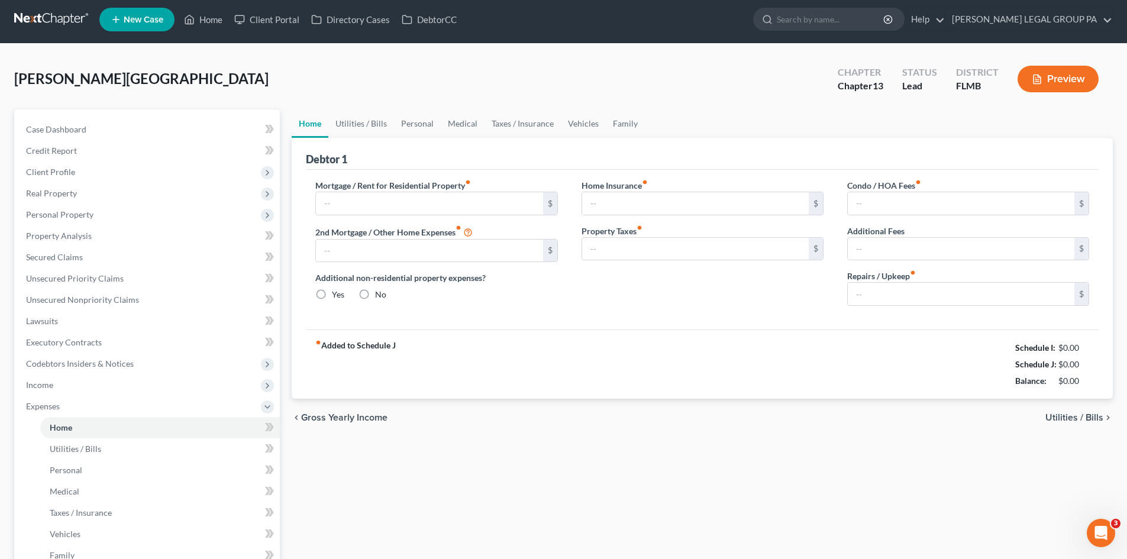
type input "0.00"
radio input "true"
type input "250.00"
type input "0.00"
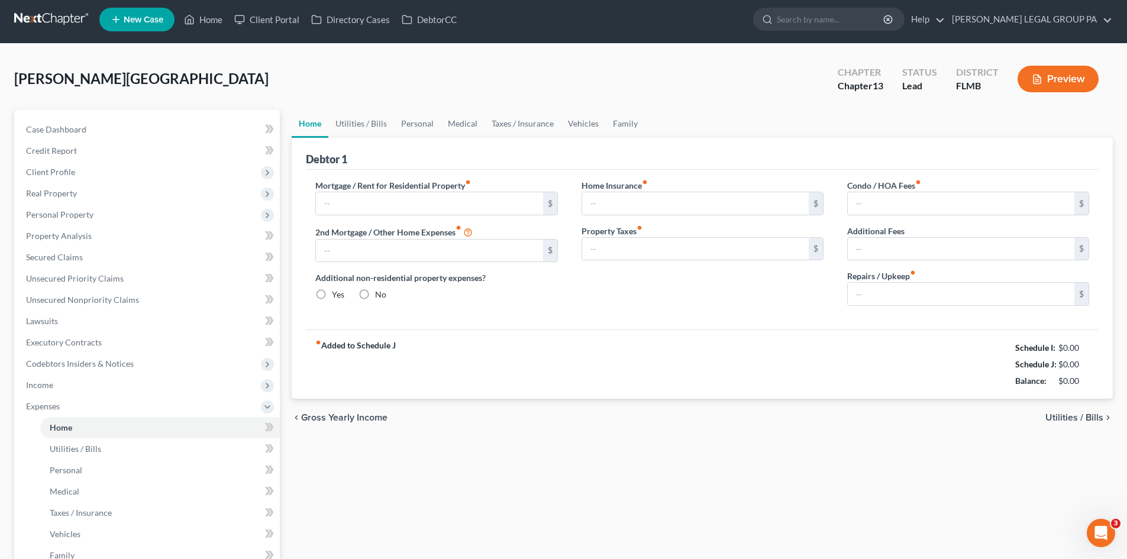
type input "0.00"
type input "50.00"
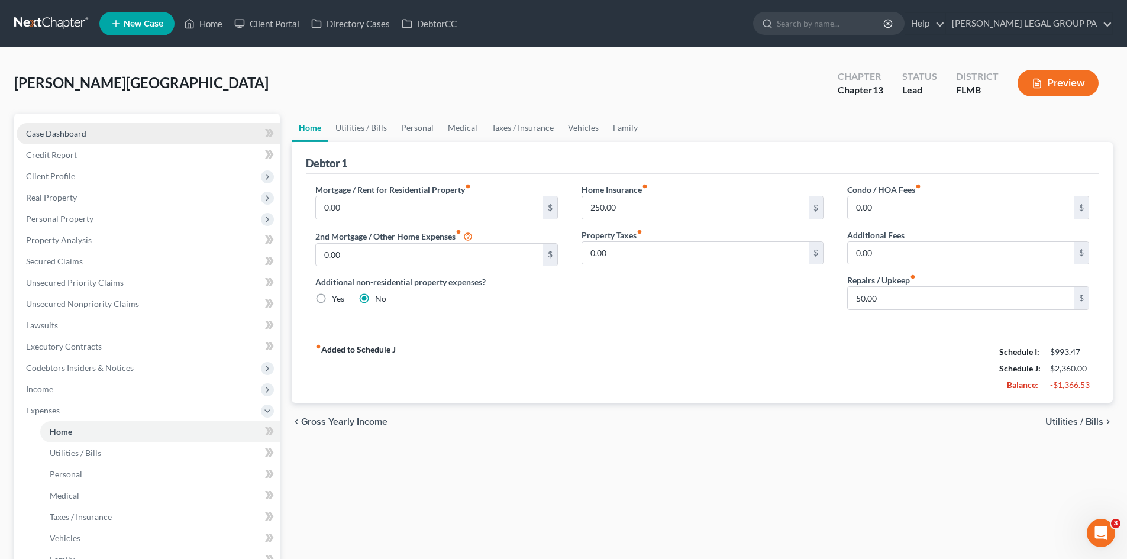
click at [43, 126] on link "Case Dashboard" at bounding box center [148, 133] width 263 height 21
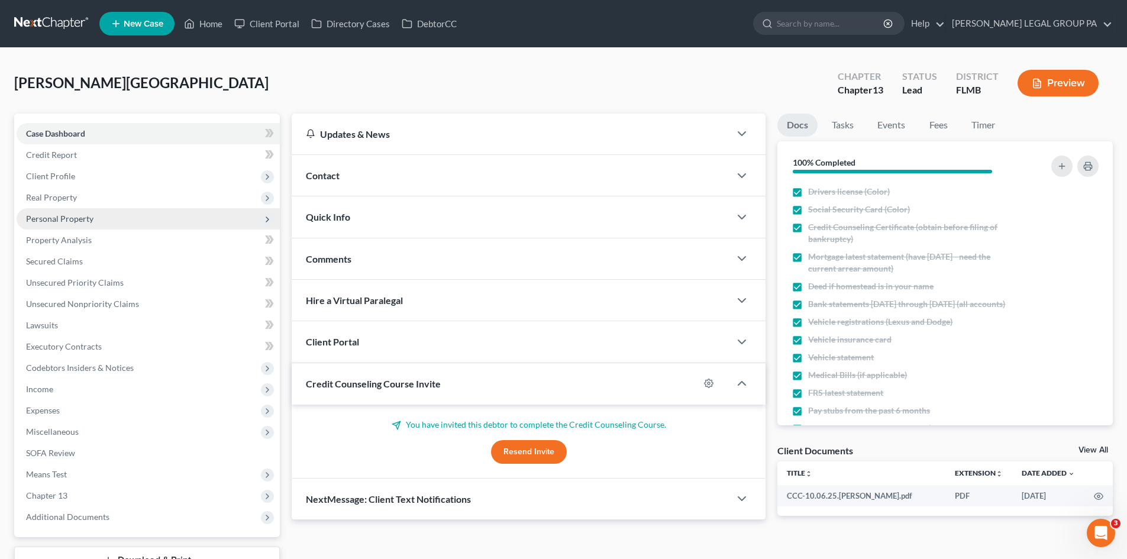
click at [62, 225] on span "Personal Property" at bounding box center [148, 218] width 263 height 21
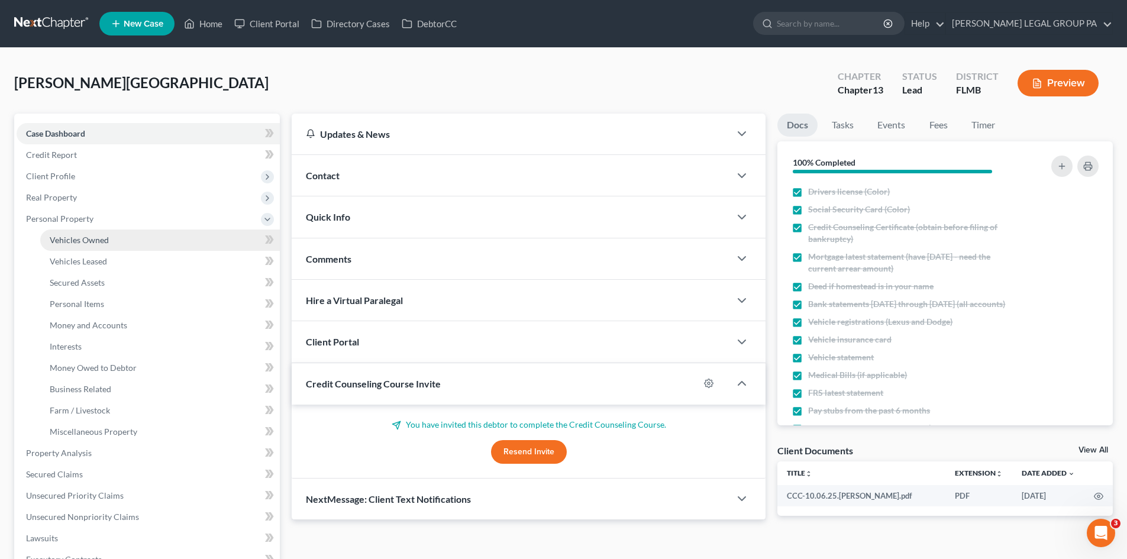
click at [77, 235] on span "Vehicles Owned" at bounding box center [79, 240] width 59 height 10
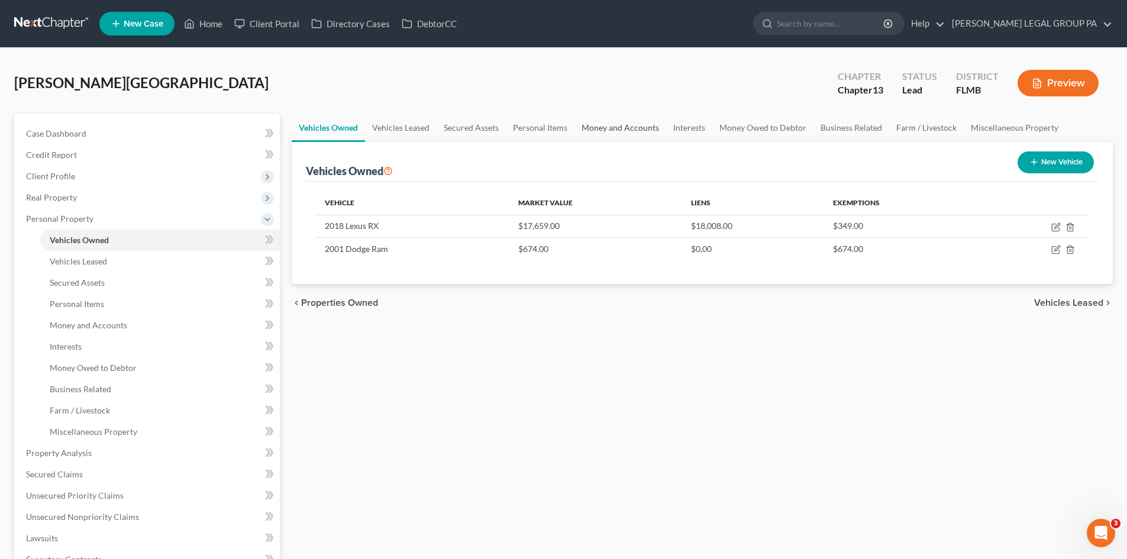
click at [634, 128] on link "Money and Accounts" at bounding box center [620, 128] width 92 height 28
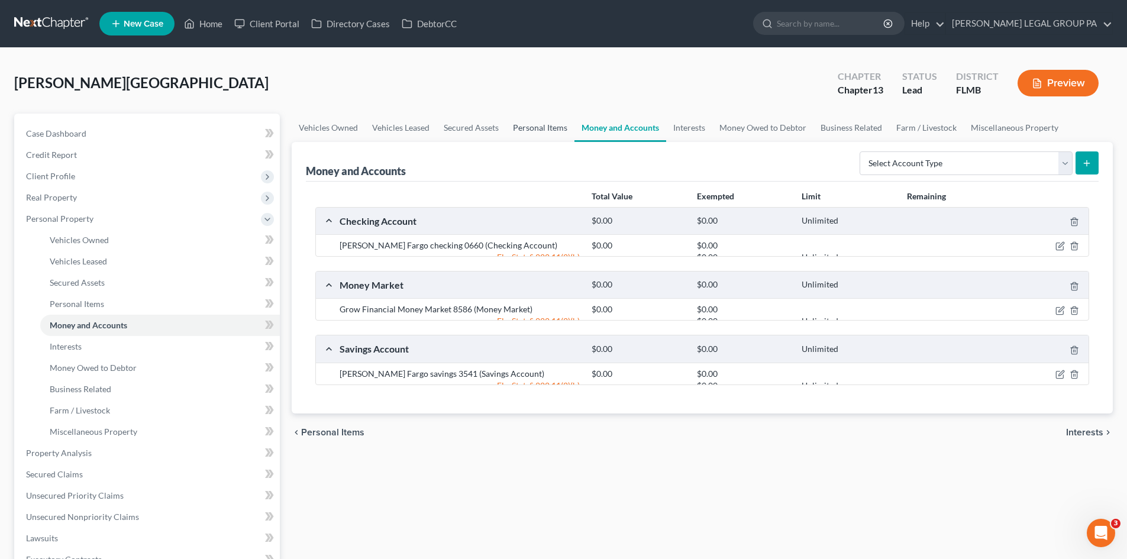
click at [551, 129] on link "Personal Items" at bounding box center [540, 128] width 69 height 28
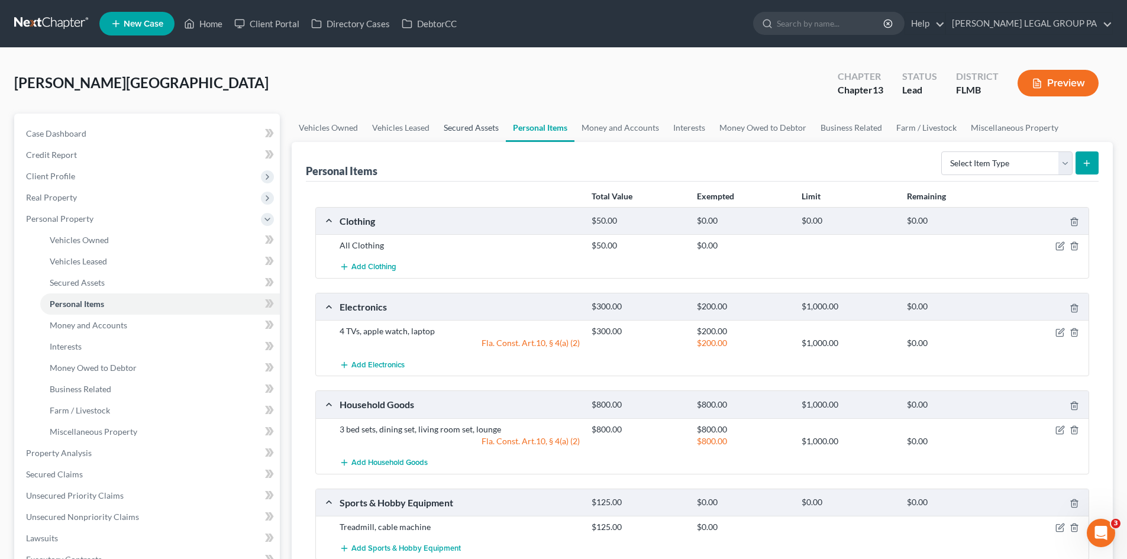
click at [464, 123] on link "Secured Assets" at bounding box center [471, 128] width 69 height 28
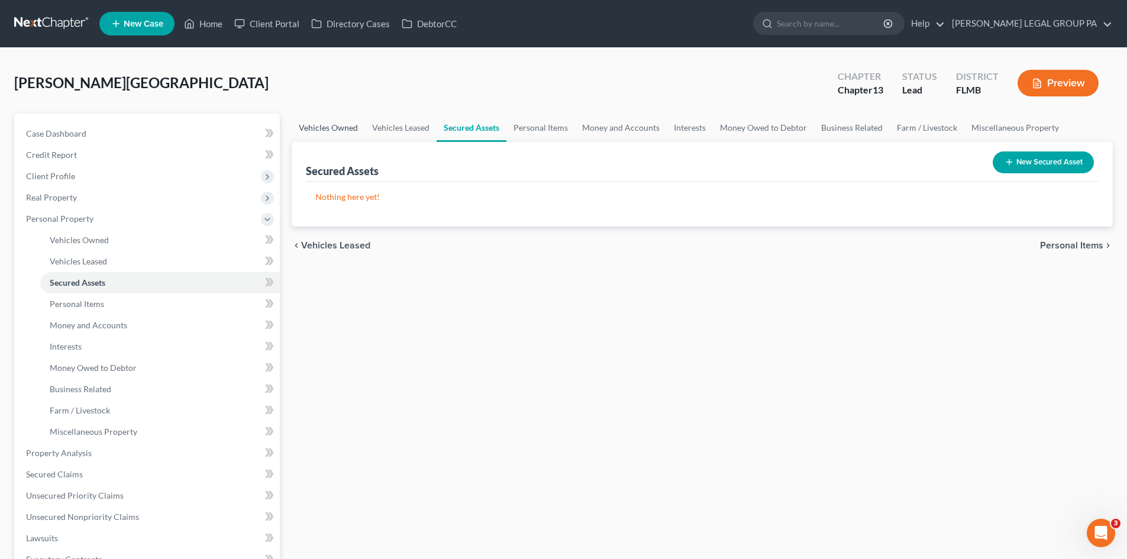
click at [346, 130] on link "Vehicles Owned" at bounding box center [328, 128] width 73 height 28
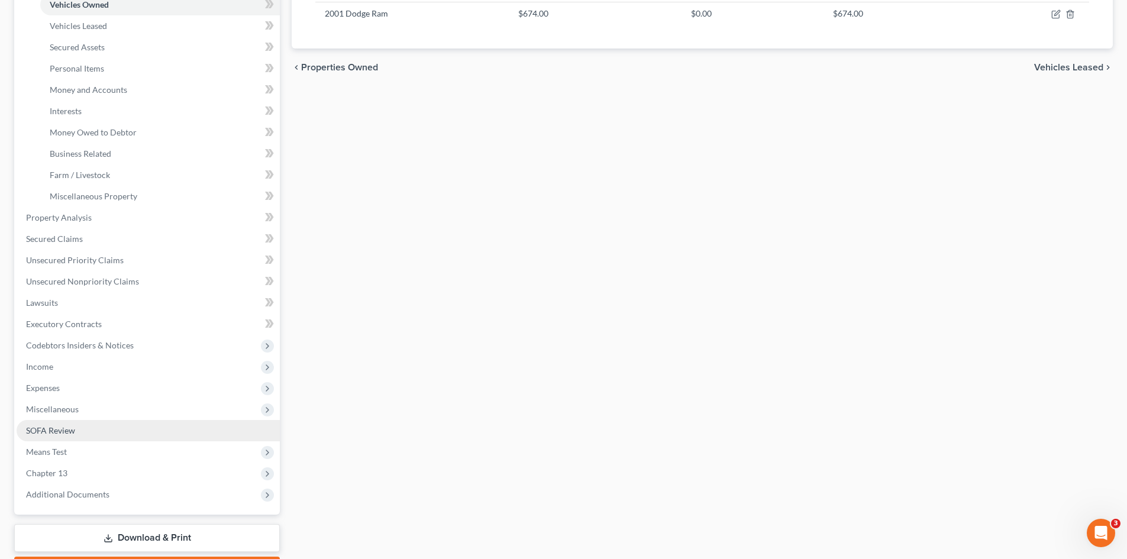
scroll to position [237, 0]
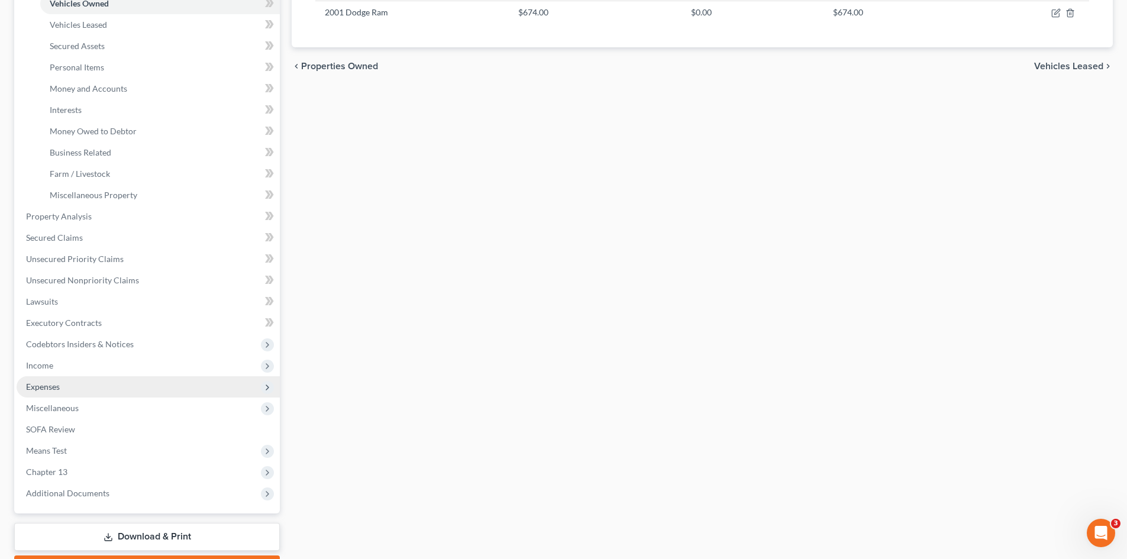
drag, startPoint x: 84, startPoint y: 361, endPoint x: 87, endPoint y: 383, distance: 22.7
click at [84, 361] on span "Income" at bounding box center [148, 365] width 263 height 21
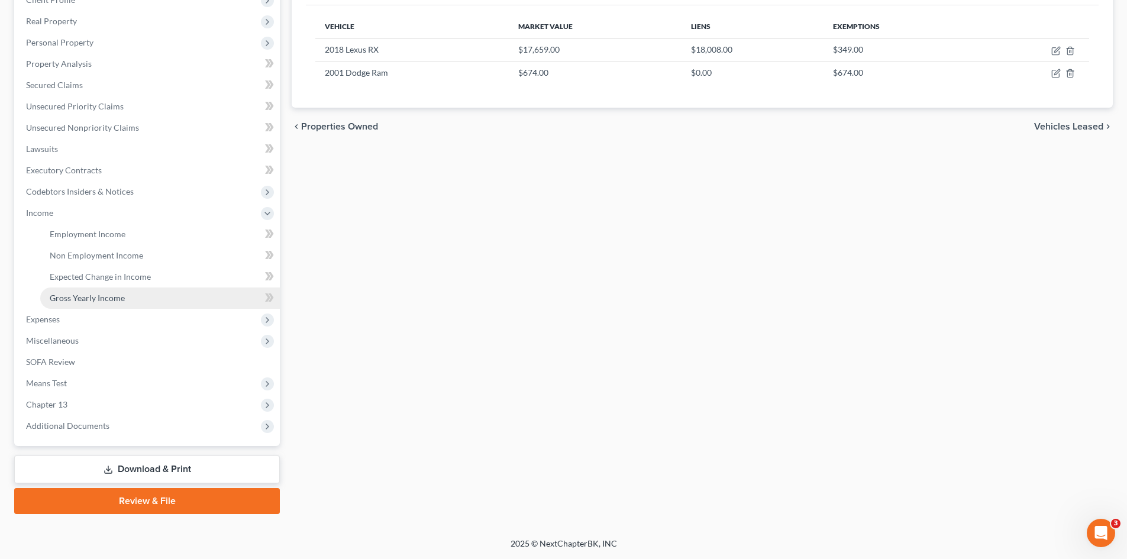
scroll to position [176, 0]
click at [76, 311] on span "Expenses" at bounding box center [148, 319] width 263 height 21
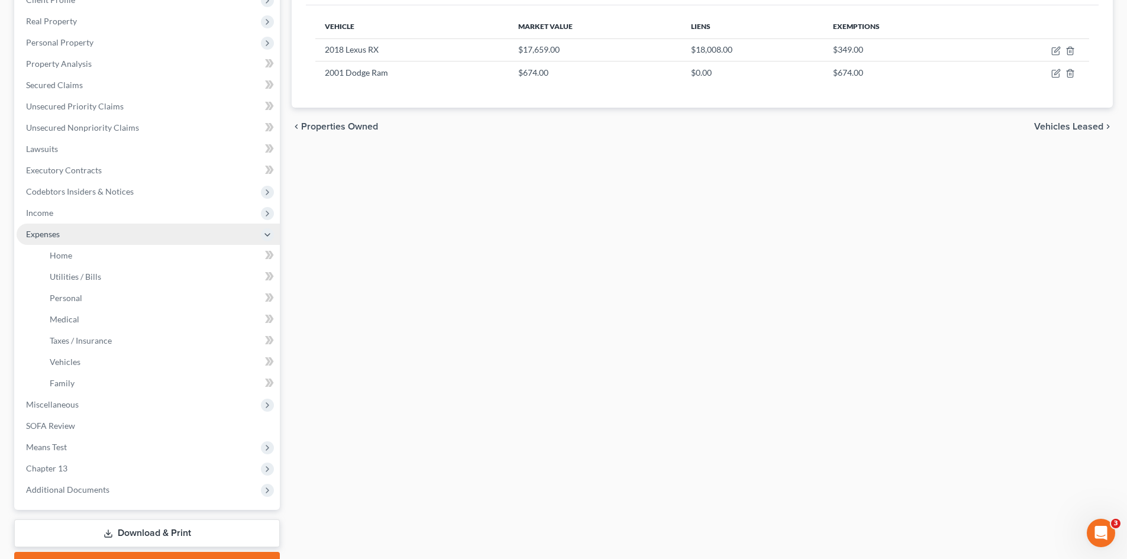
scroll to position [214, 0]
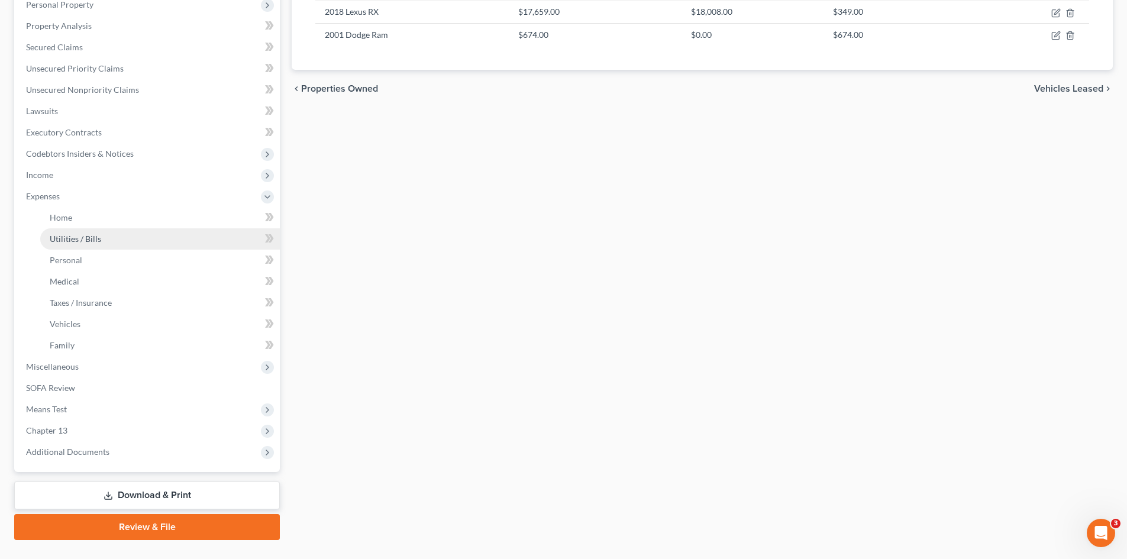
click at [101, 228] on link "Utilities / Bills" at bounding box center [160, 238] width 240 height 21
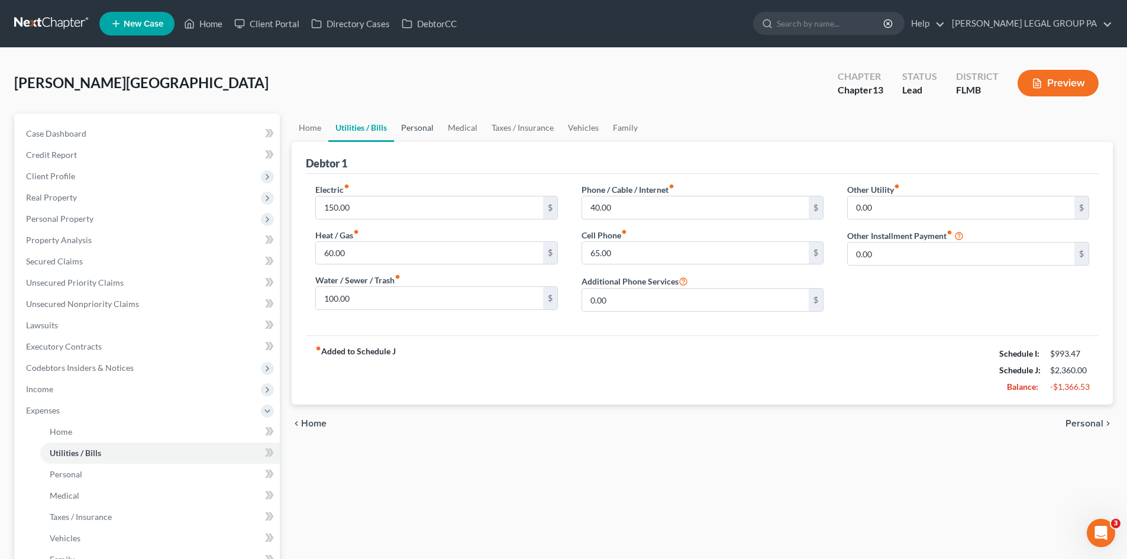
click at [414, 119] on link "Personal" at bounding box center [417, 128] width 47 height 28
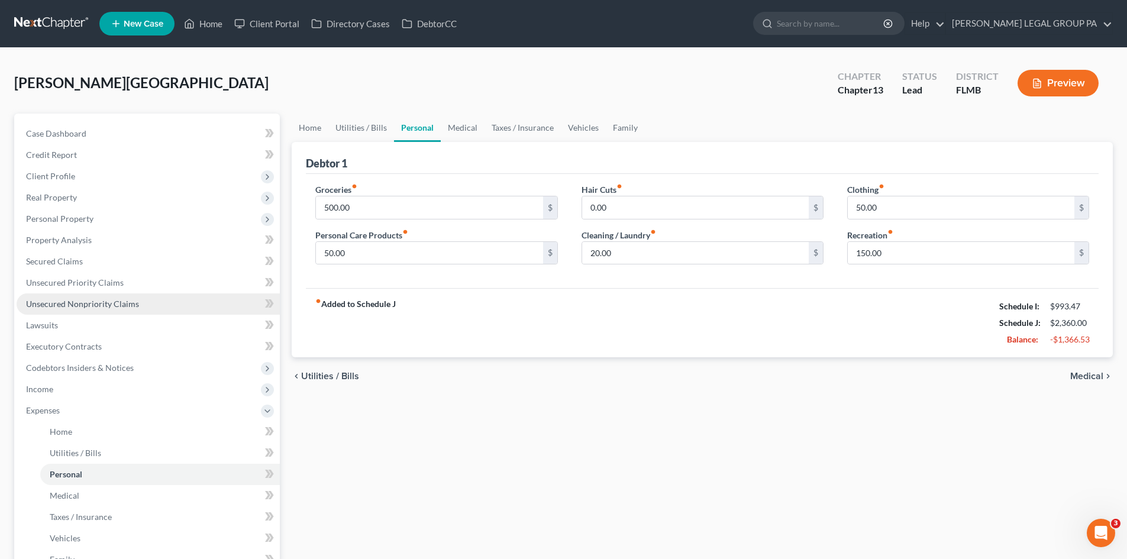
click at [129, 302] on span "Unsecured Nonpriority Claims" at bounding box center [82, 304] width 113 height 10
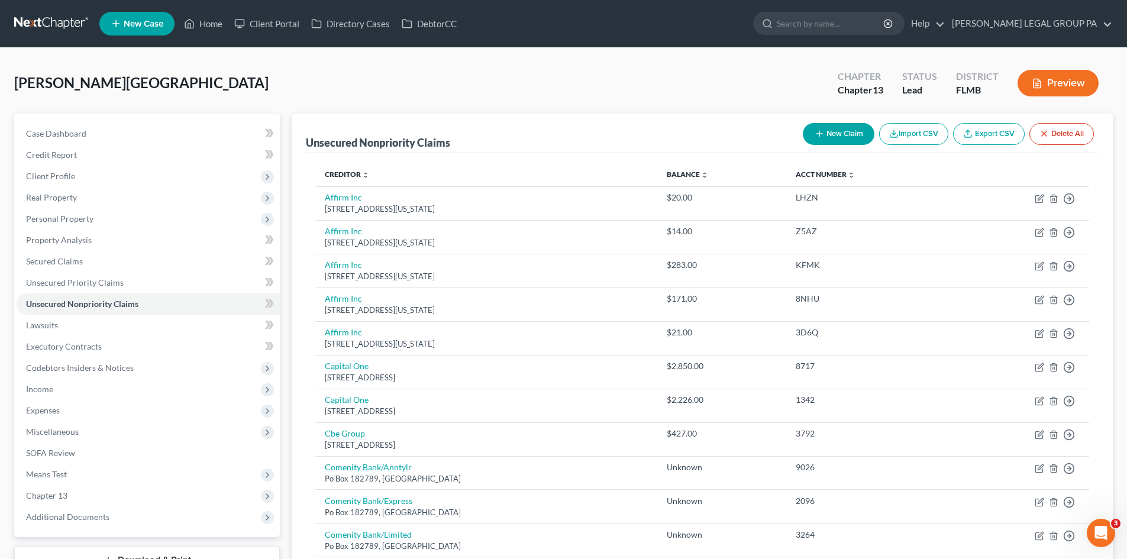
click at [838, 136] on button "New Claim" at bounding box center [839, 134] width 72 height 22
select select "0"
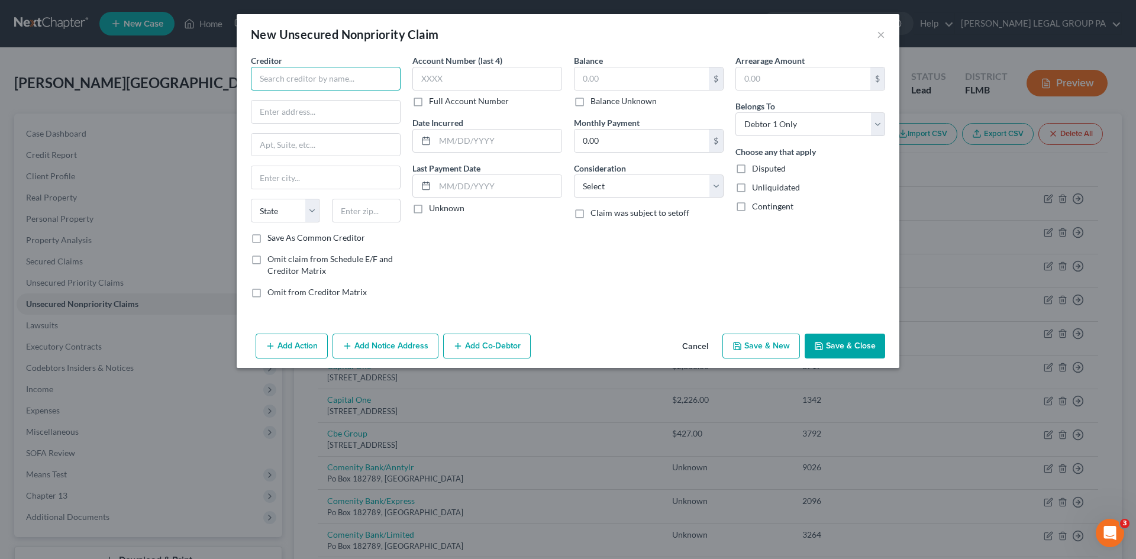
click at [326, 75] on input "text" at bounding box center [326, 79] width 150 height 24
drag, startPoint x: 354, startPoint y: 76, endPoint x: 34, endPoint y: 248, distance: 363.4
click at [354, 76] on input "St. Petersburg" at bounding box center [326, 79] width 150 height 24
click at [260, 81] on input "St. Petersburg" at bounding box center [326, 79] width 150 height 24
type input "City of St. Petersburg"
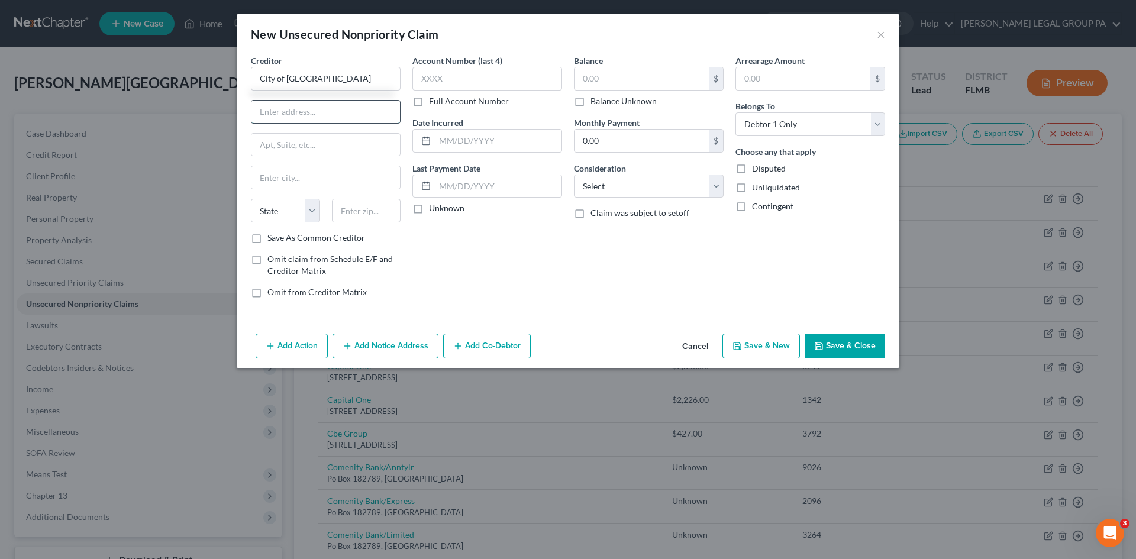
click at [299, 106] on input "text" at bounding box center [325, 112] width 148 height 22
type input "P.O. Box 33034"
click at [350, 205] on input "text" at bounding box center [366, 211] width 69 height 24
type input "33733"
click at [520, 298] on div "Account Number (last 4) Full Account Number Date Incurred Last Payment Date Unk…" at bounding box center [487, 180] width 162 height 253
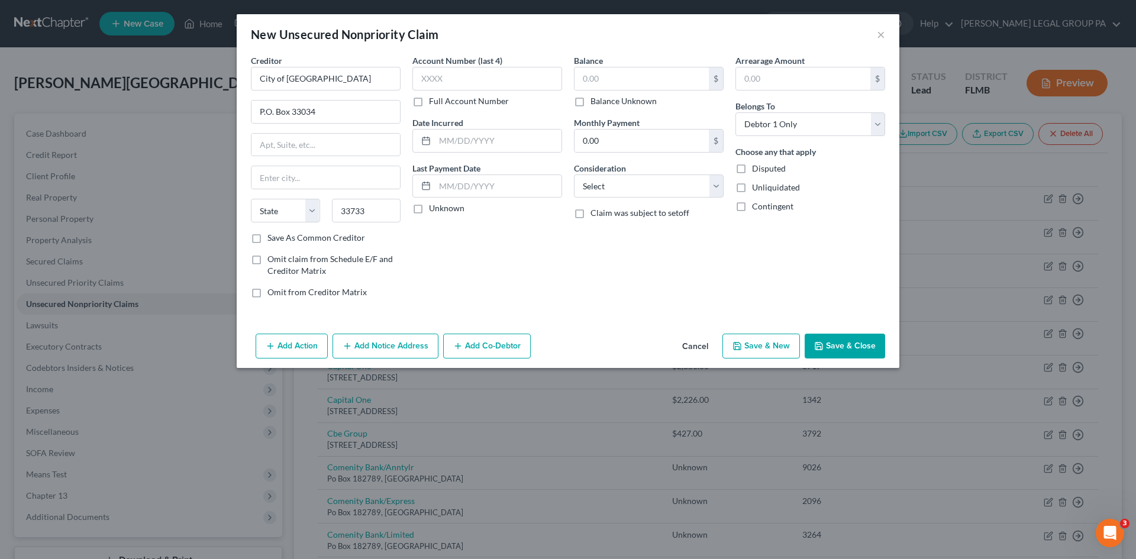
type input "Saint Petersburg"
select select "9"
click at [267, 240] on label "Save As Common Creditor" at bounding box center [316, 238] width 98 height 12
click at [272, 240] on input "Save As Common Creditor" at bounding box center [276, 236] width 8 height 8
checkbox input "true"
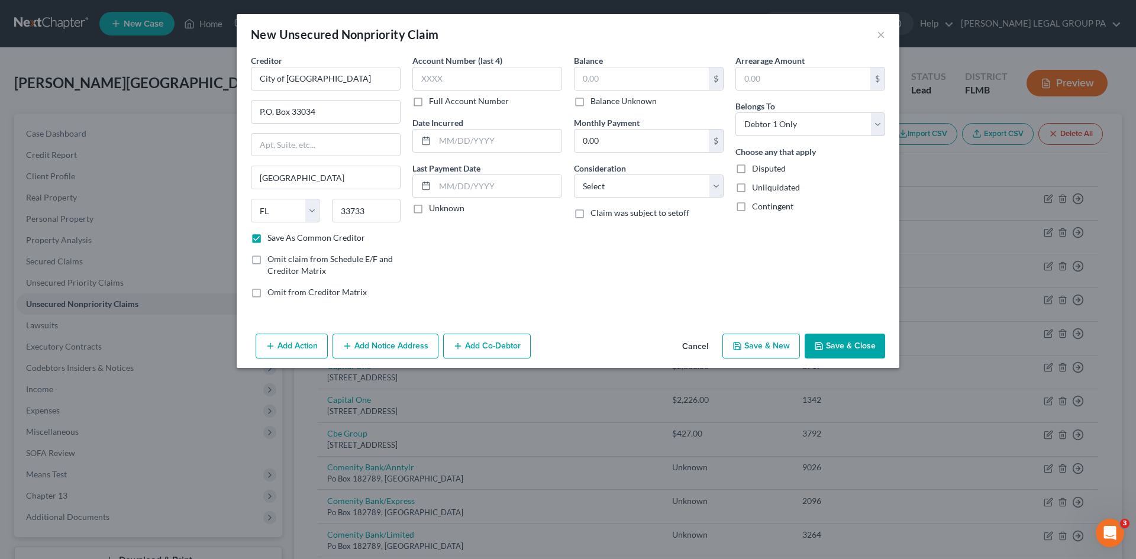
click at [429, 102] on label "Full Account Number" at bounding box center [469, 101] width 80 height 12
click at [434, 102] on input "Full Account Number" at bounding box center [438, 99] width 8 height 8
click at [480, 77] on input "text" at bounding box center [487, 79] width 150 height 24
type input "372460-194893"
click at [612, 80] on input "text" at bounding box center [641, 78] width 134 height 22
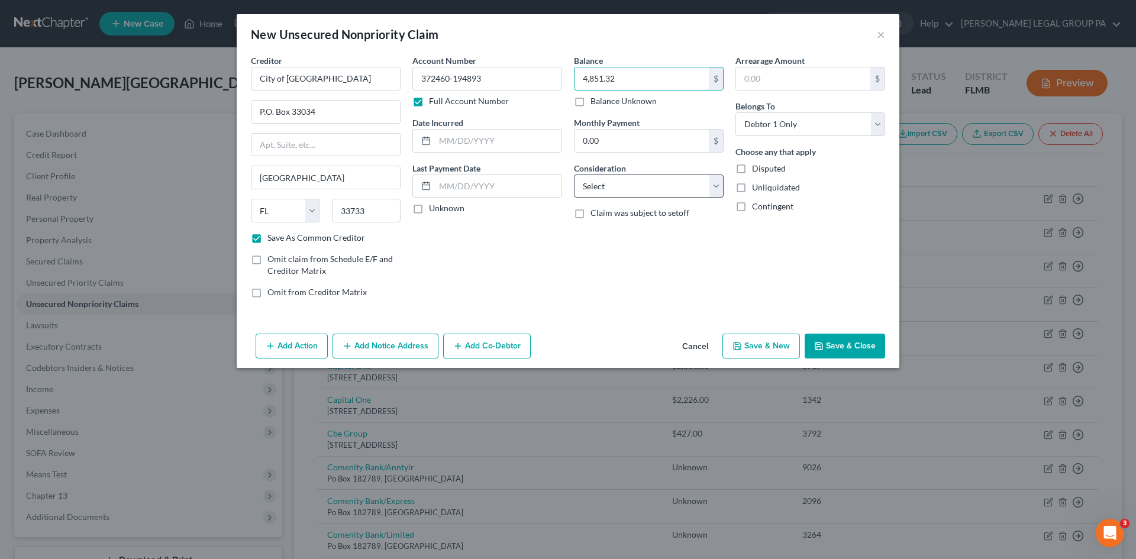
type input "4,851.32"
drag, startPoint x: 658, startPoint y: 185, endPoint x: 668, endPoint y: 196, distance: 15.1
click at [658, 185] on select "Select Cable / Satellite Services Collection Agency Credit Card Debt Debt Couns…" at bounding box center [649, 187] width 150 height 24
select select "20"
click at [574, 175] on select "Select Cable / Satellite Services Collection Agency Credit Card Debt Debt Couns…" at bounding box center [649, 187] width 150 height 24
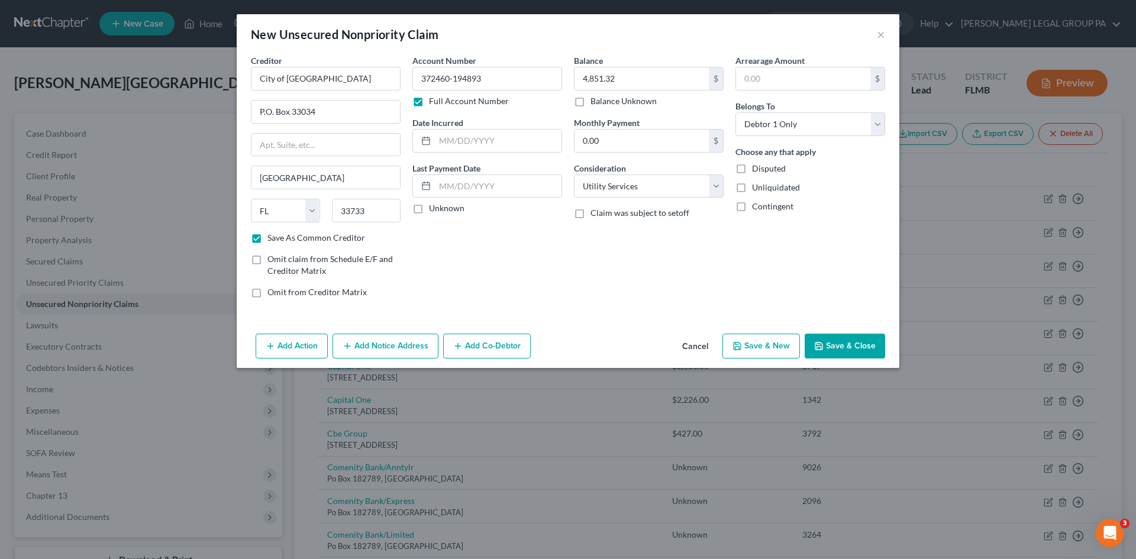
click at [811, 289] on div "Arrearage Amount $ Belongs To * Select Debtor 1 Only Debtor 2 Only Debtor 1 And…" at bounding box center [810, 180] width 162 height 253
click at [627, 76] on input "4,851.32" at bounding box center [641, 78] width 134 height 22
type input "5,098.14"
click at [856, 345] on button "Save & Close" at bounding box center [845, 346] width 80 height 25
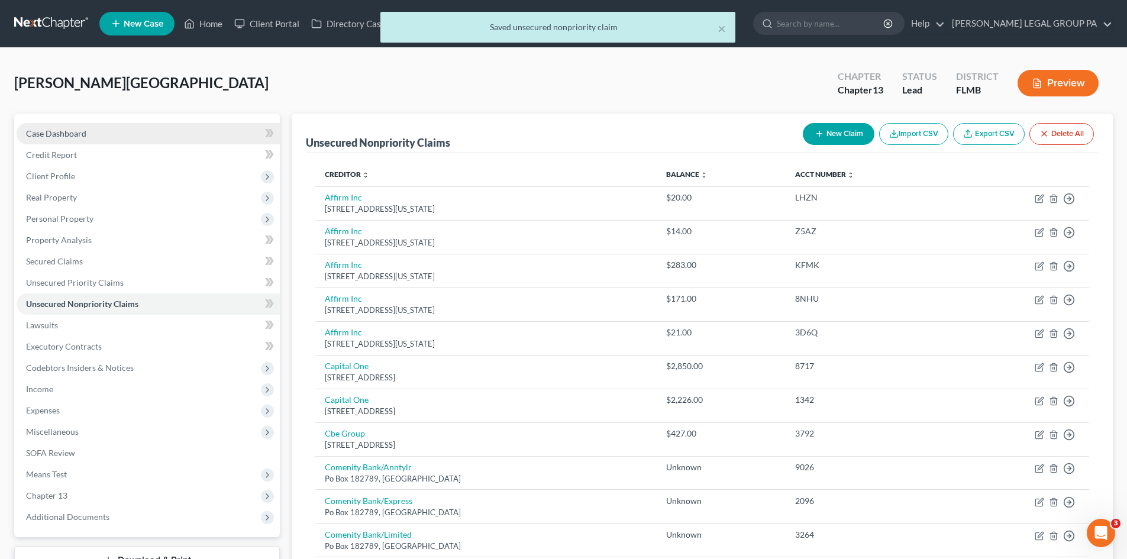
click at [120, 127] on link "Case Dashboard" at bounding box center [148, 133] width 263 height 21
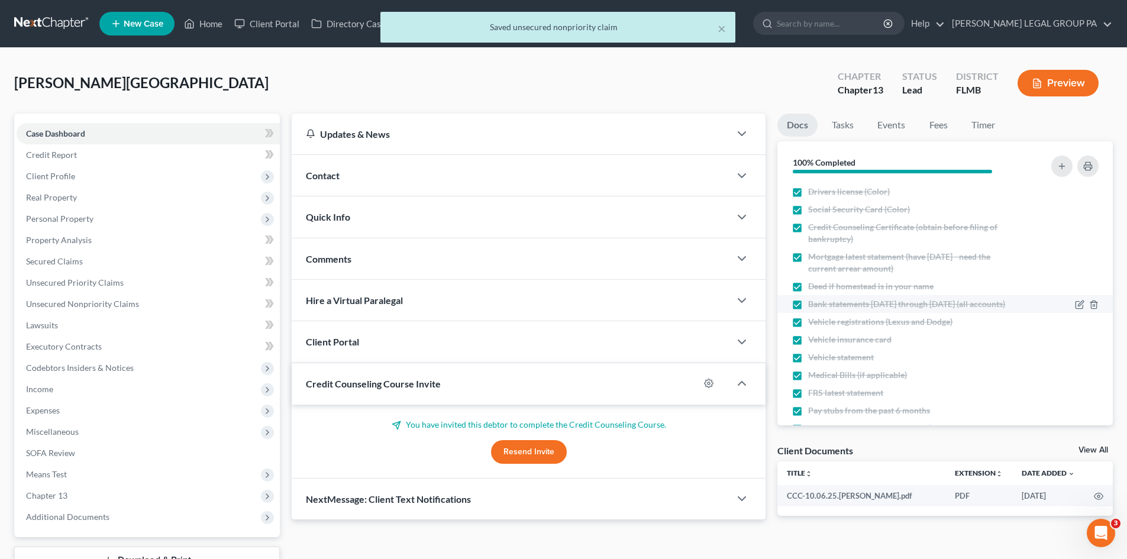
scroll to position [208, 0]
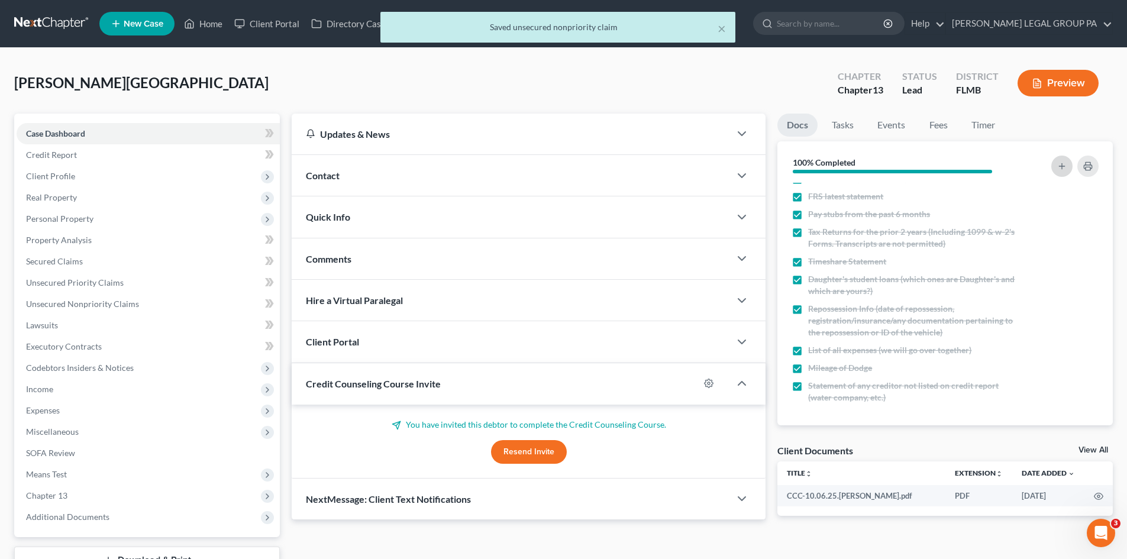
click at [1066, 170] on icon "button" at bounding box center [1061, 166] width 9 height 9
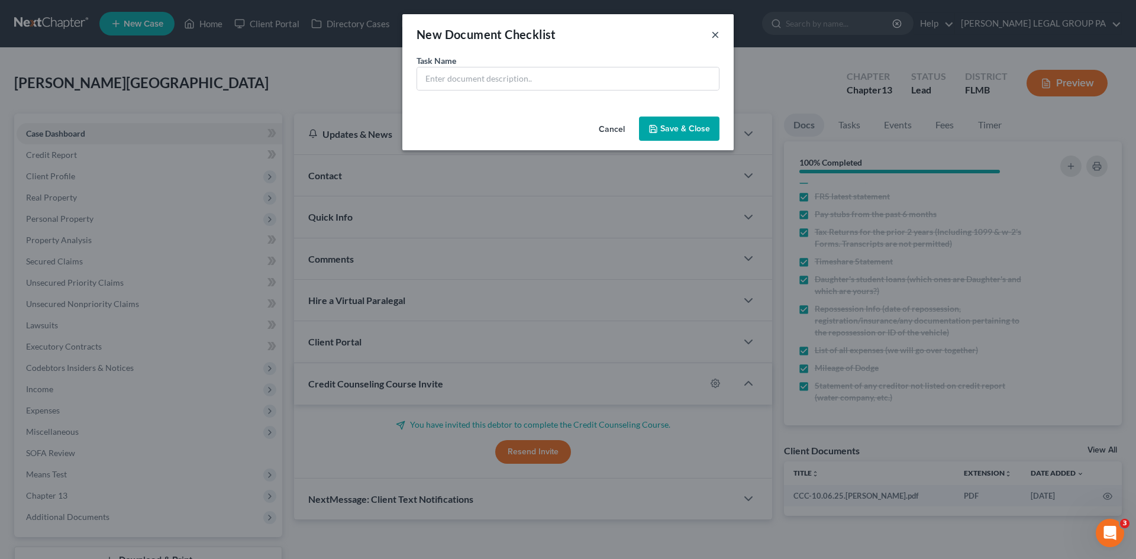
click at [715, 35] on button "×" at bounding box center [715, 34] width 8 height 14
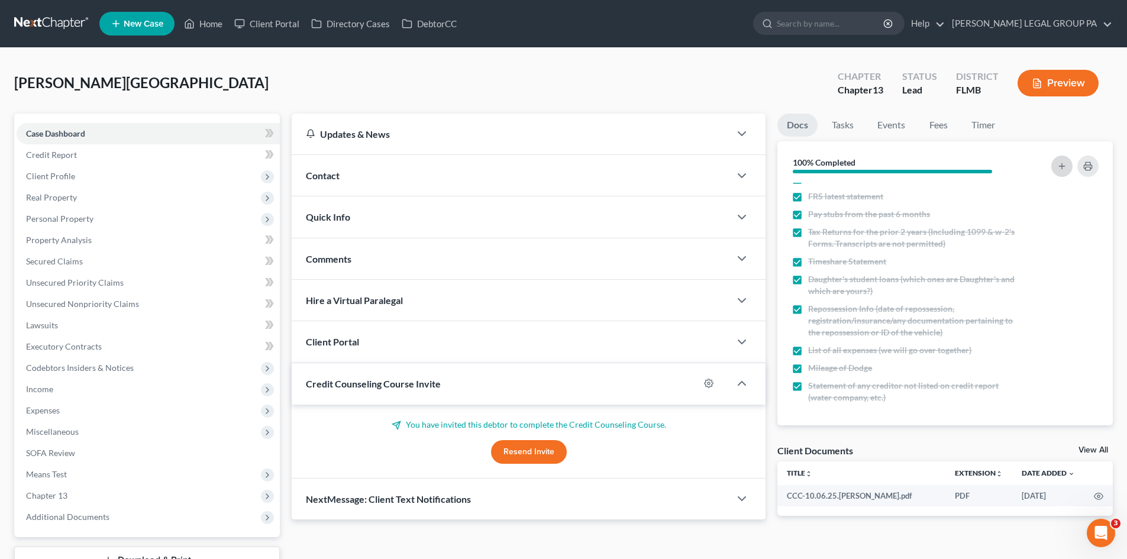
click at [1057, 163] on icon "button" at bounding box center [1061, 166] width 9 height 9
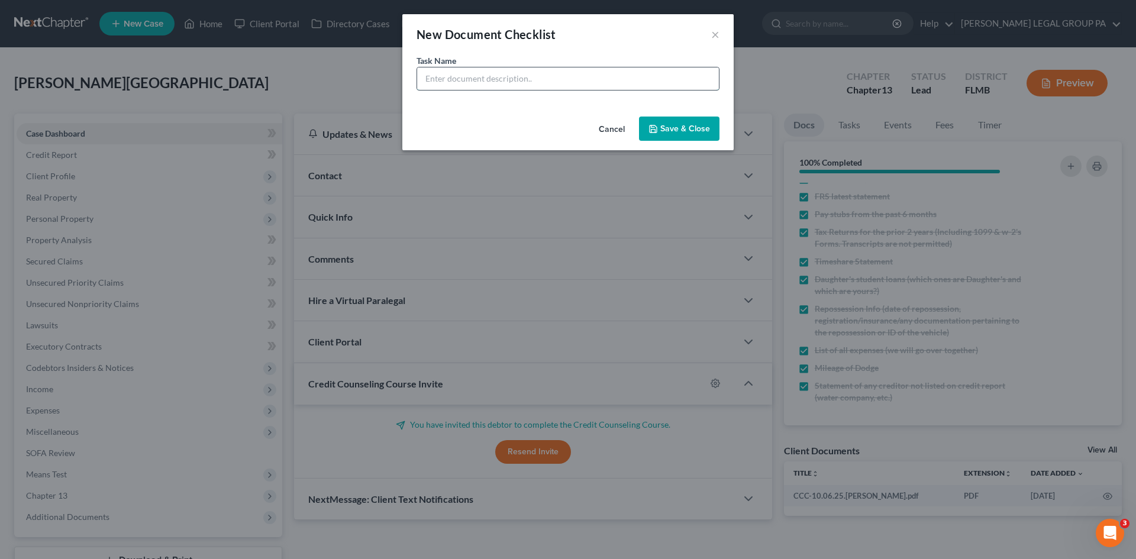
click at [479, 85] on input "text" at bounding box center [568, 78] width 302 height 22
click at [474, 84] on input "Payoff" at bounding box center [568, 78] width 302 height 22
click at [454, 77] on input "Payoff" at bounding box center [568, 78] width 302 height 22
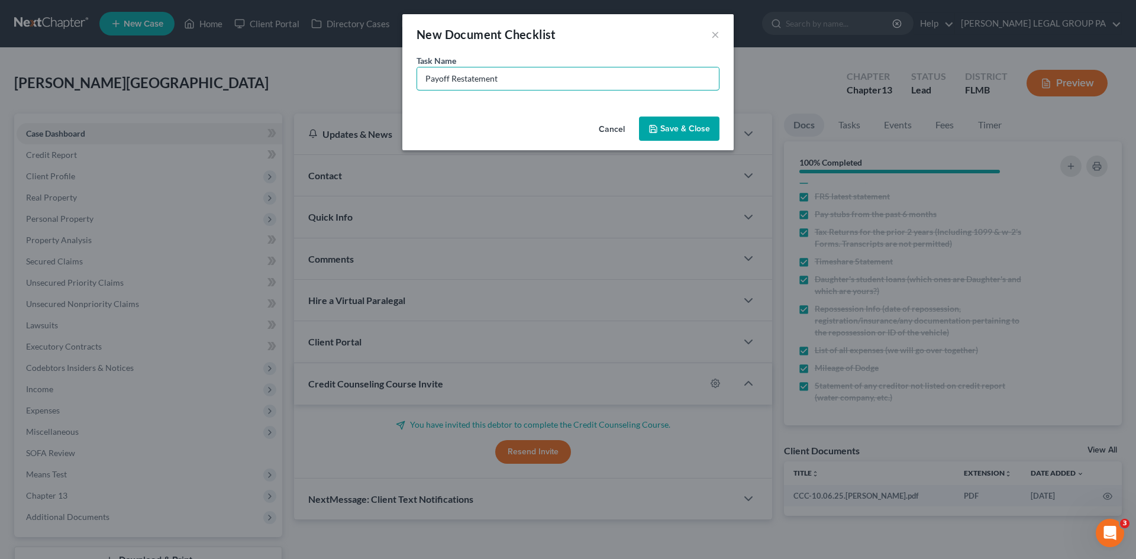
drag, startPoint x: 450, startPoint y: 79, endPoint x: 408, endPoint y: 76, distance: 42.7
click at [406, 77] on div "Task Name * Payoff Restatement" at bounding box center [567, 82] width 331 height 57
click at [432, 79] on input "mortgage Restatement" at bounding box center [568, 78] width 302 height 22
click at [573, 89] on input "Mortgage Restatement" at bounding box center [568, 78] width 302 height 22
type input "Mortgage Restatement Amount"
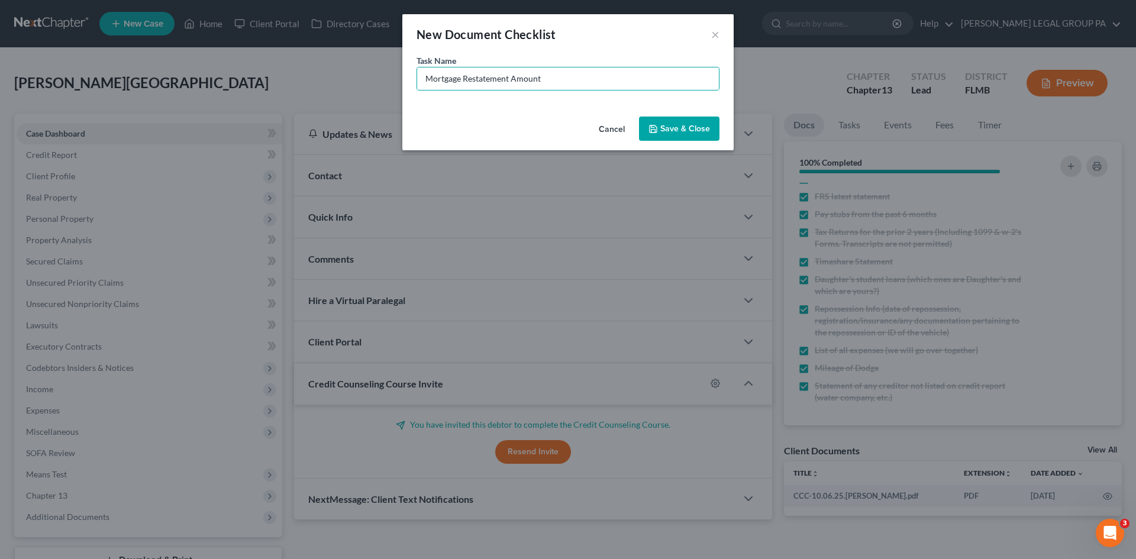
click at [667, 132] on button "Save & Close" at bounding box center [679, 129] width 80 height 25
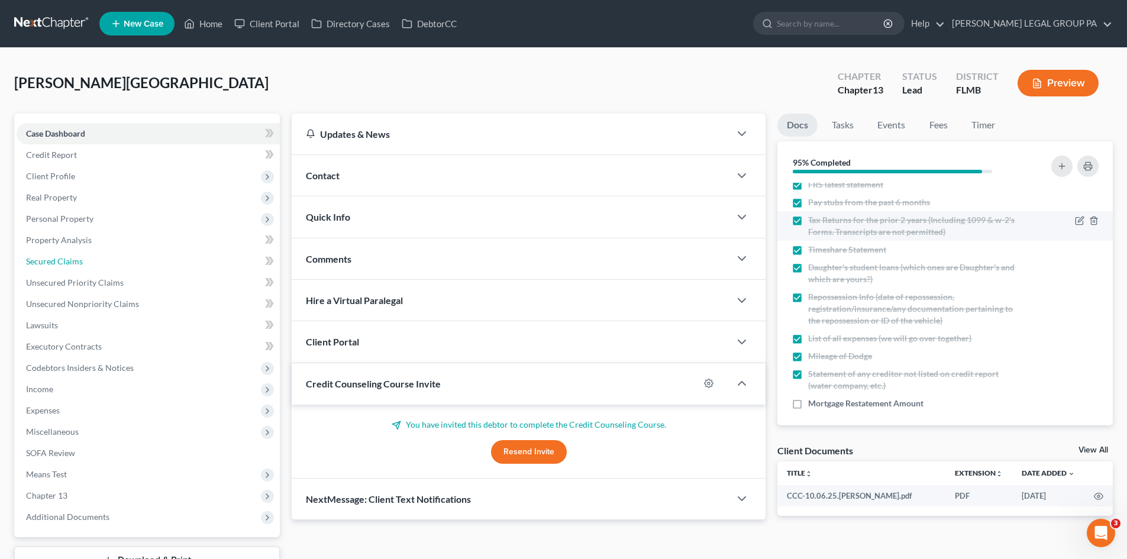
drag, startPoint x: 86, startPoint y: 257, endPoint x: 988, endPoint y: 245, distance: 902.3
click at [86, 257] on link "Secured Claims" at bounding box center [148, 261] width 263 height 21
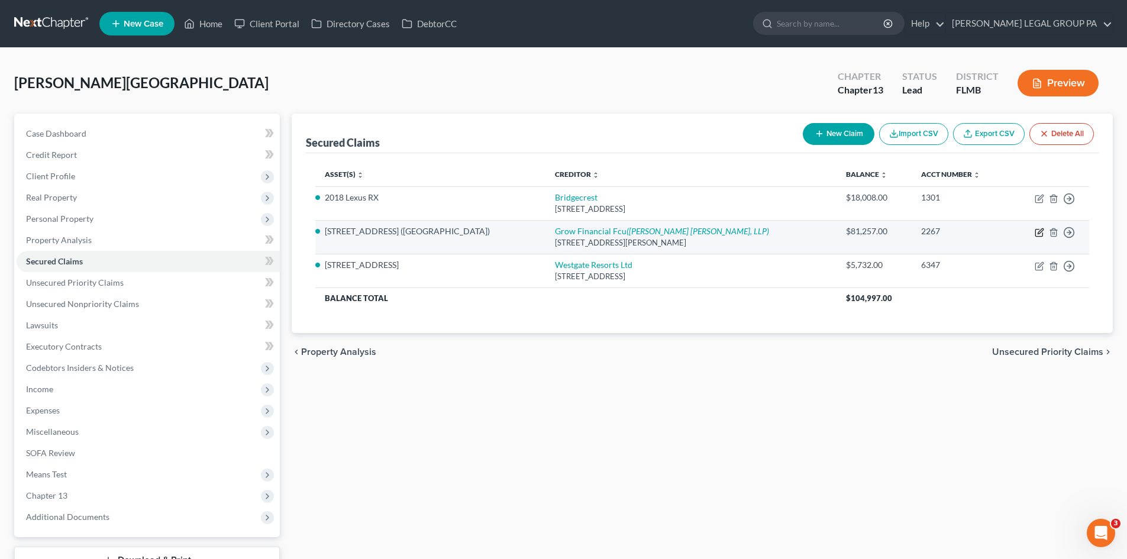
click at [1038, 233] on icon "button" at bounding box center [1040, 230] width 5 height 5
select select "33"
select select "3"
select select "0"
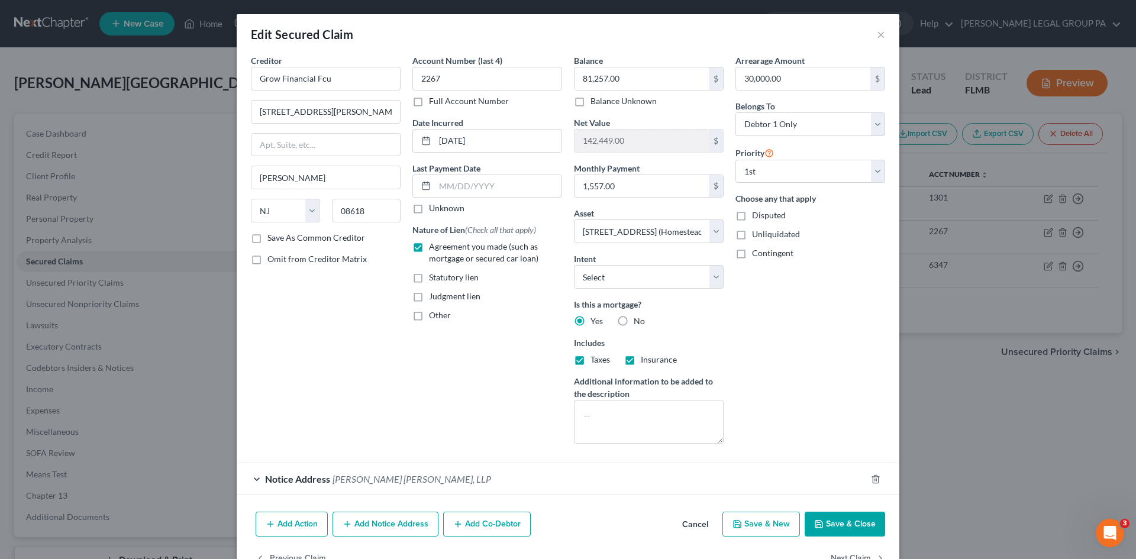
click at [429, 476] on span "McCalla Raymer Leibert Pierce, LLP" at bounding box center [411, 478] width 159 height 11
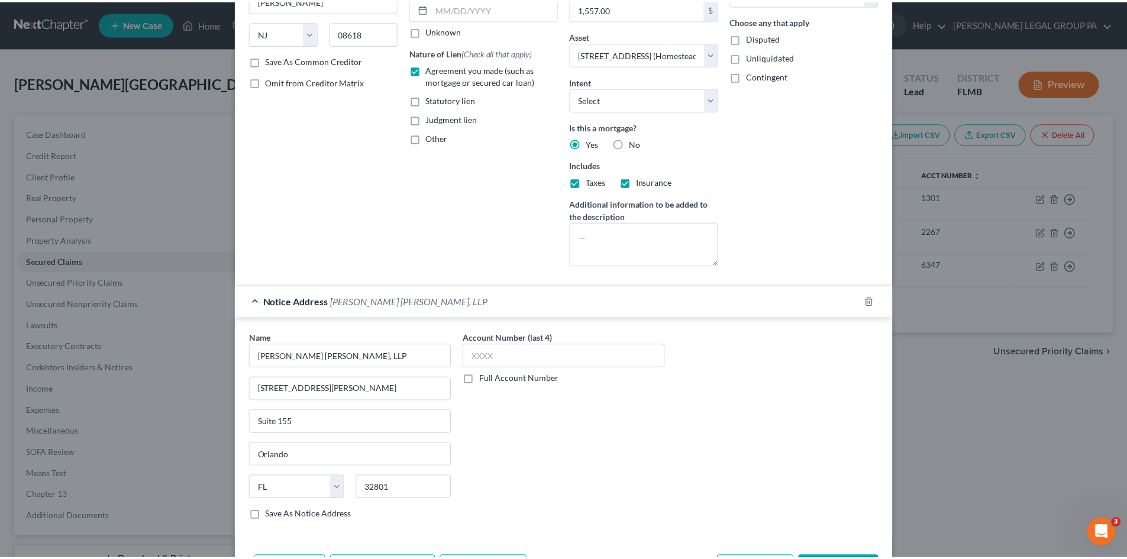
scroll to position [257, 0]
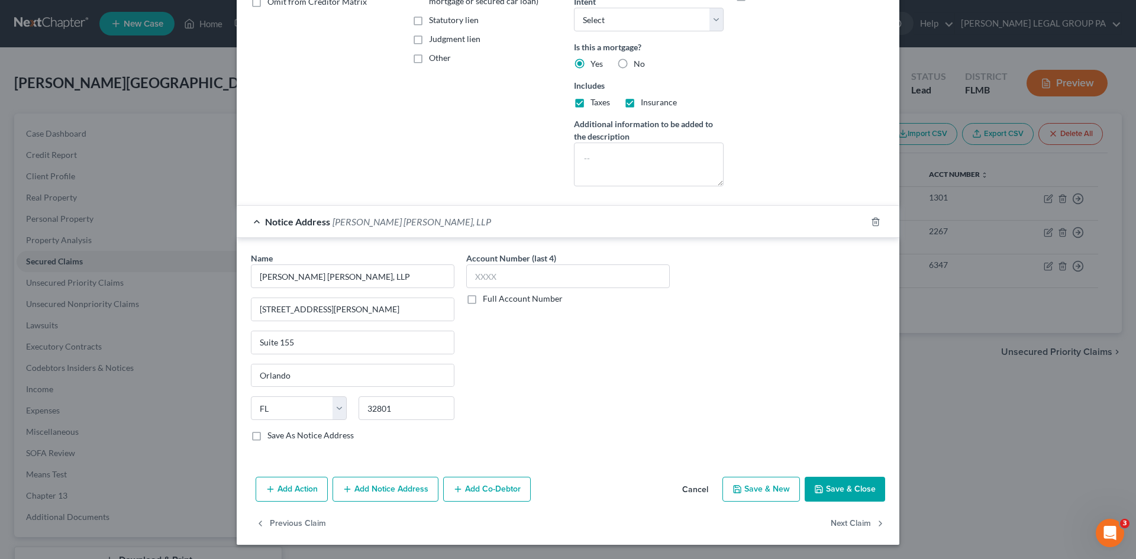
click at [828, 483] on button "Save & Close" at bounding box center [845, 489] width 80 height 25
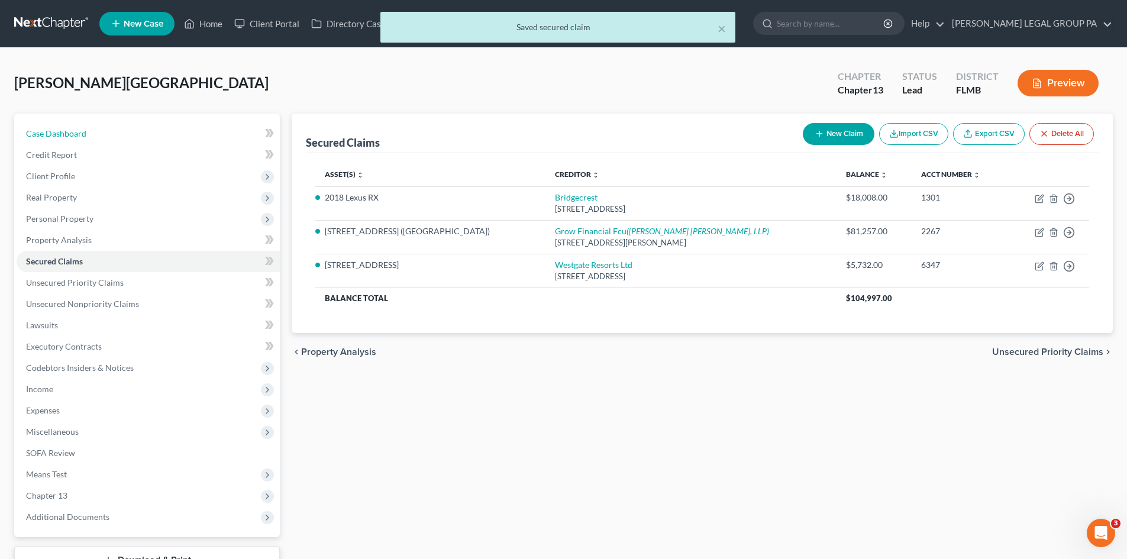
drag, startPoint x: 96, startPoint y: 133, endPoint x: 544, endPoint y: 150, distance: 448.2
click at [96, 133] on link "Case Dashboard" at bounding box center [148, 133] width 263 height 21
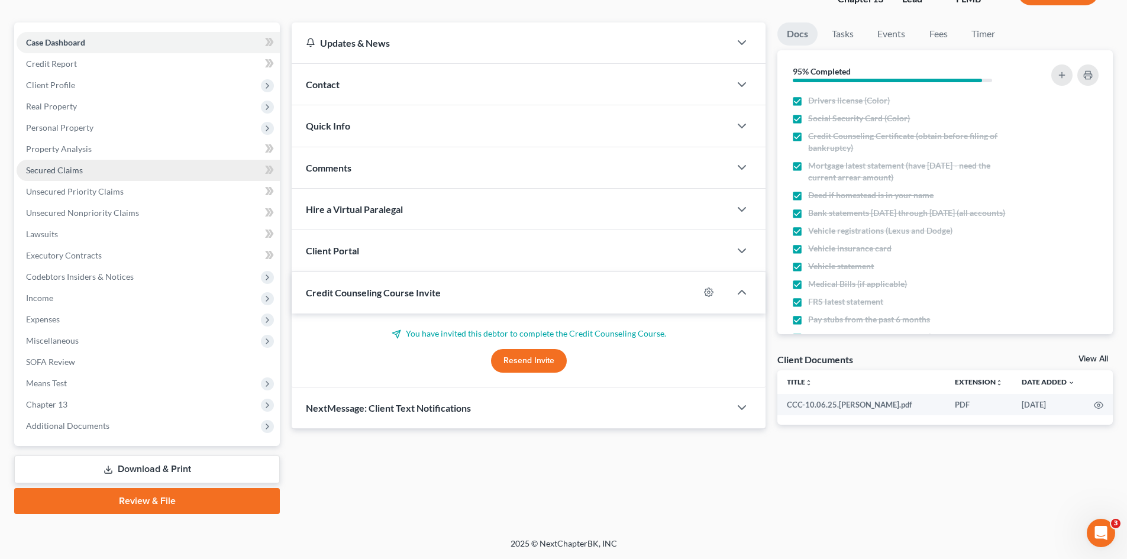
click at [77, 166] on span "Secured Claims" at bounding box center [54, 170] width 57 height 10
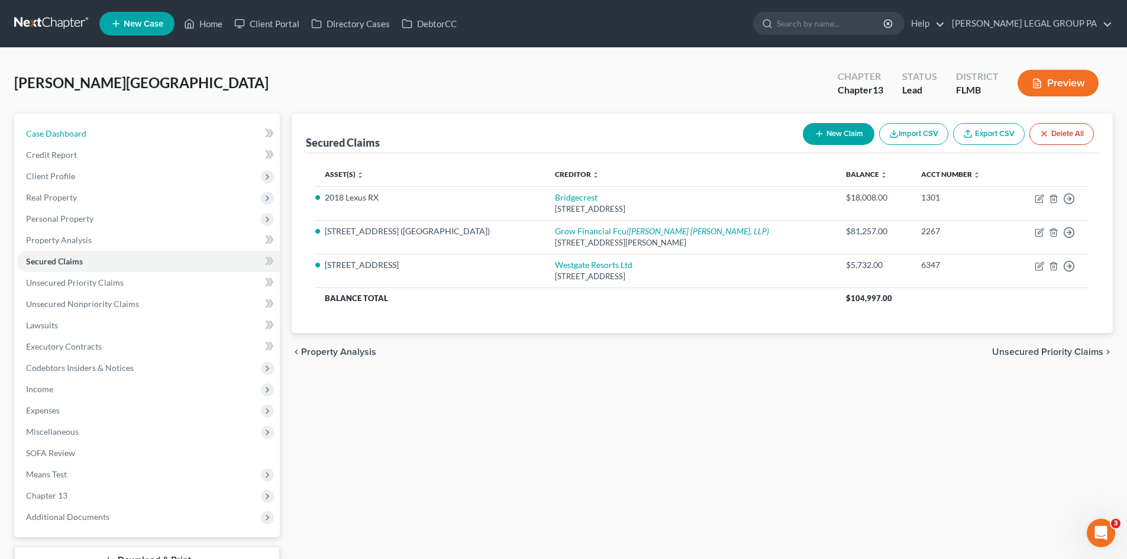
drag, startPoint x: 120, startPoint y: 131, endPoint x: 744, endPoint y: 331, distance: 655.6
click at [120, 131] on link "Case Dashboard" at bounding box center [148, 133] width 263 height 21
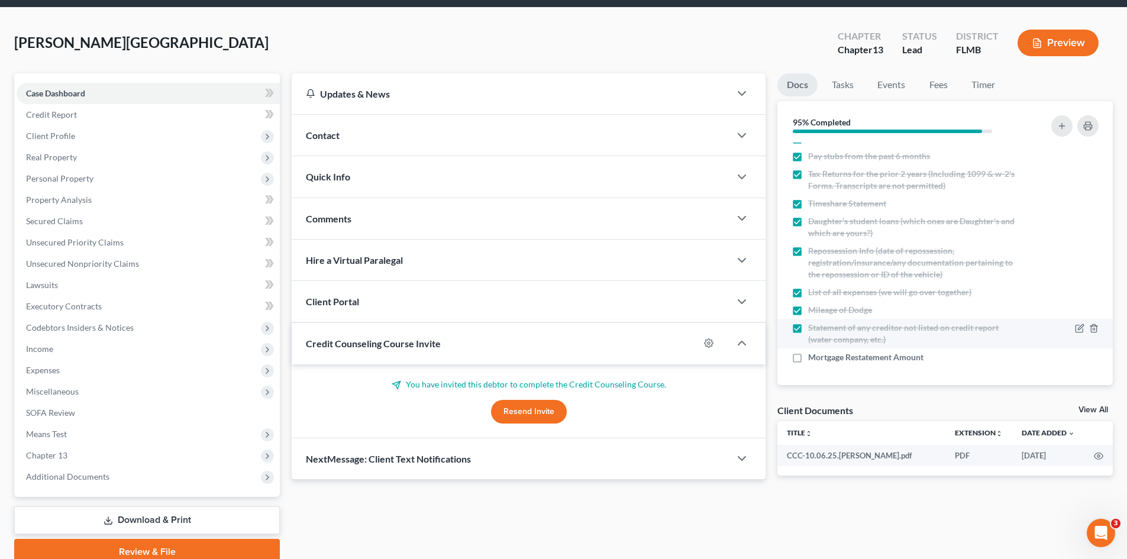
scroll to position [59, 0]
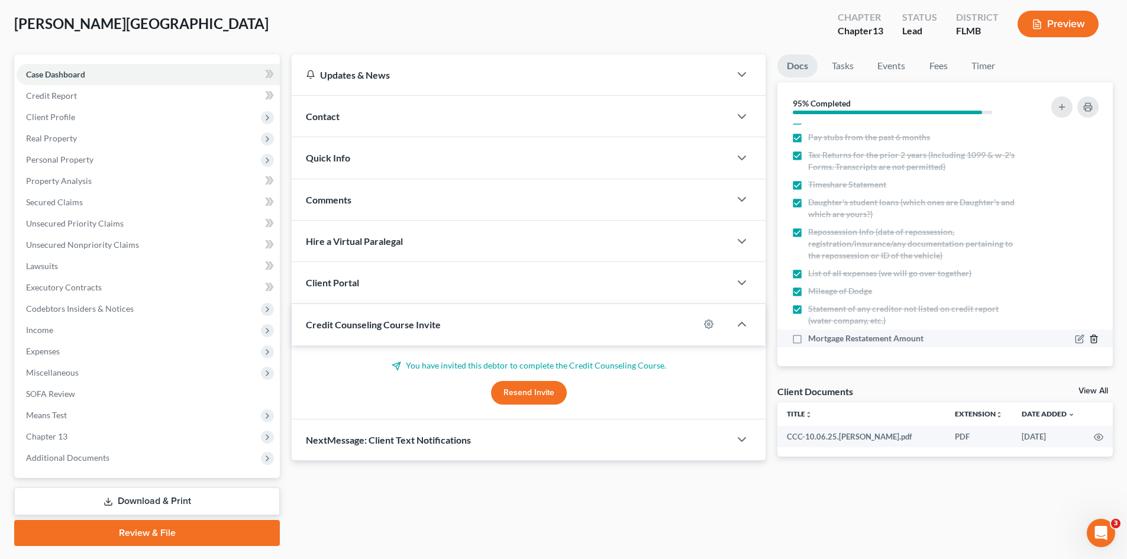
click at [1089, 340] on icon "button" at bounding box center [1093, 338] width 9 height 9
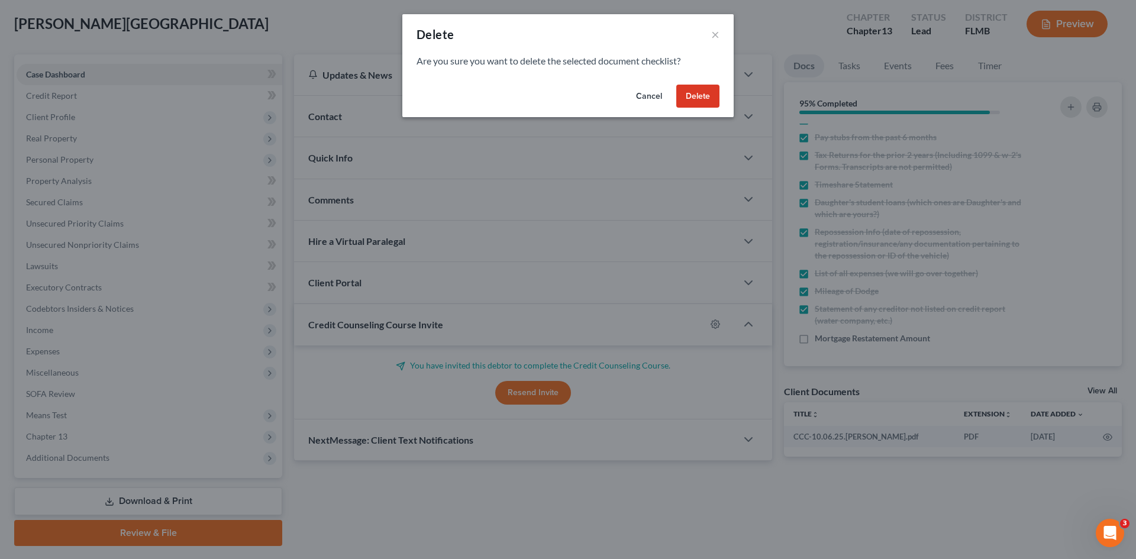
click at [699, 97] on button "Delete" at bounding box center [697, 97] width 43 height 24
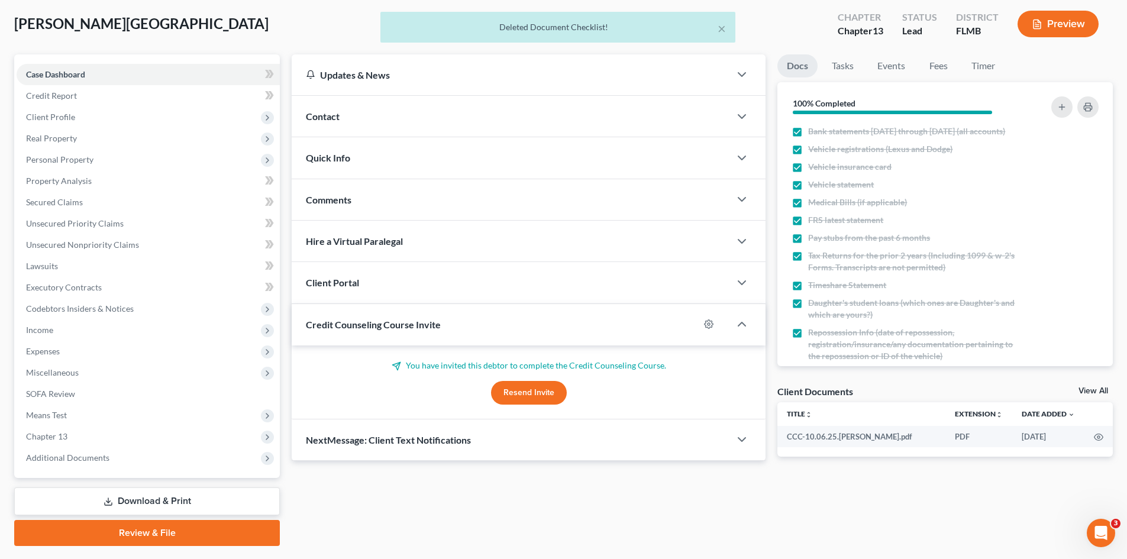
scroll to position [118, 0]
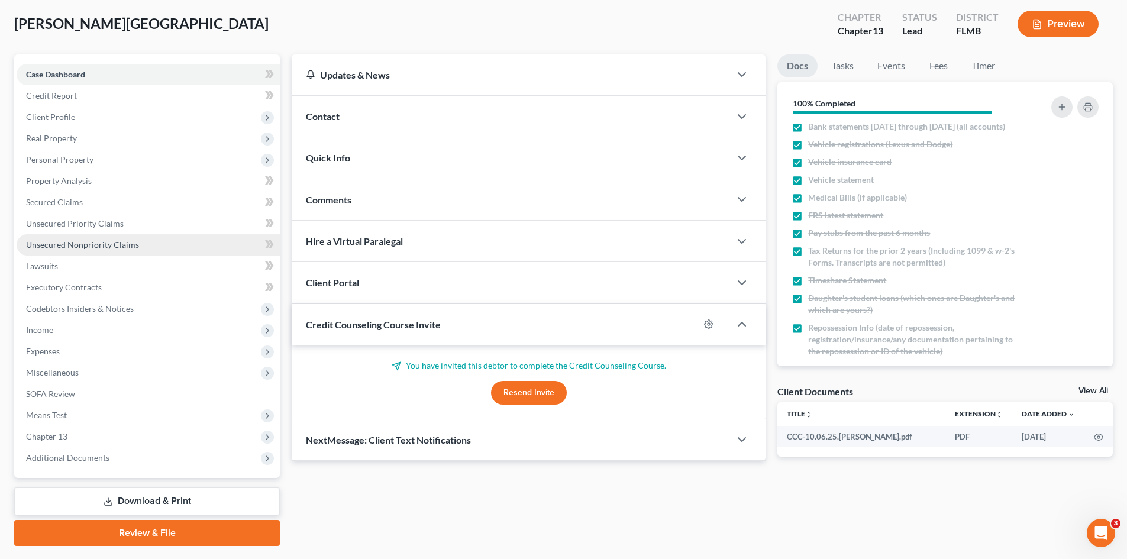
click at [140, 251] on link "Unsecured Nonpriority Claims" at bounding box center [148, 244] width 263 height 21
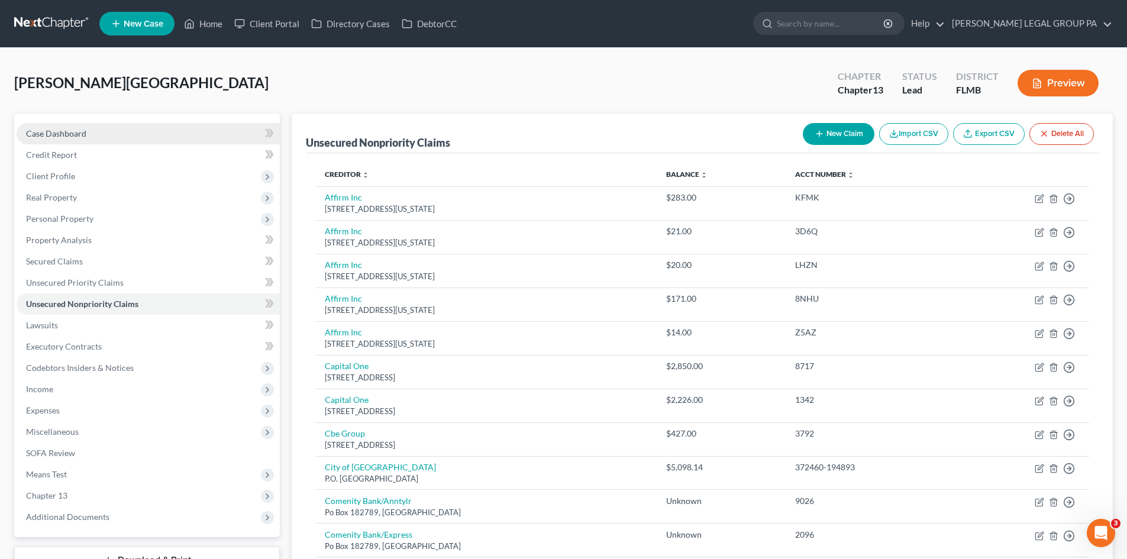
click at [82, 140] on link "Case Dashboard" at bounding box center [148, 133] width 263 height 21
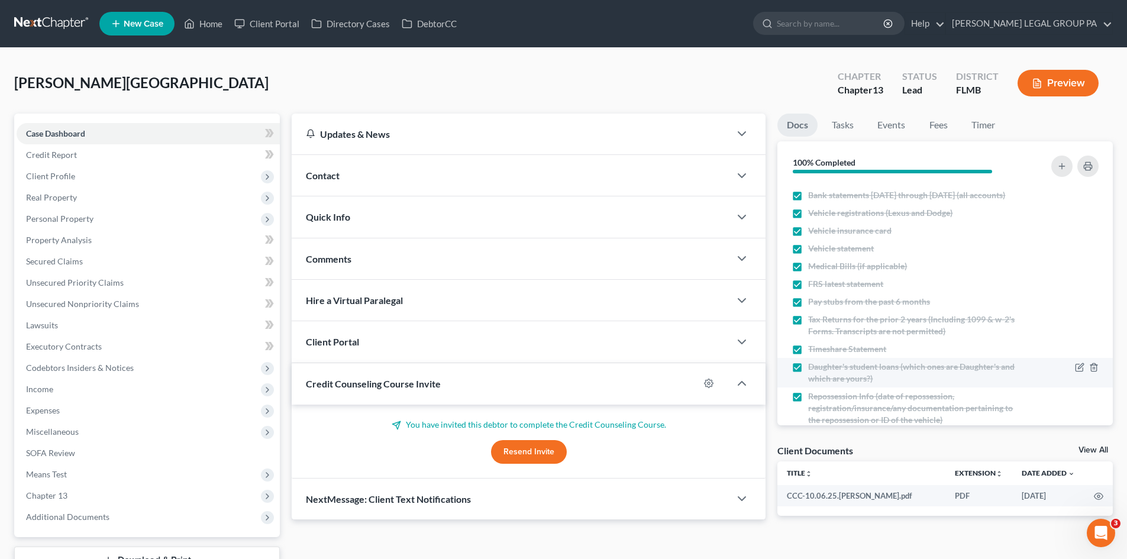
scroll to position [208, 0]
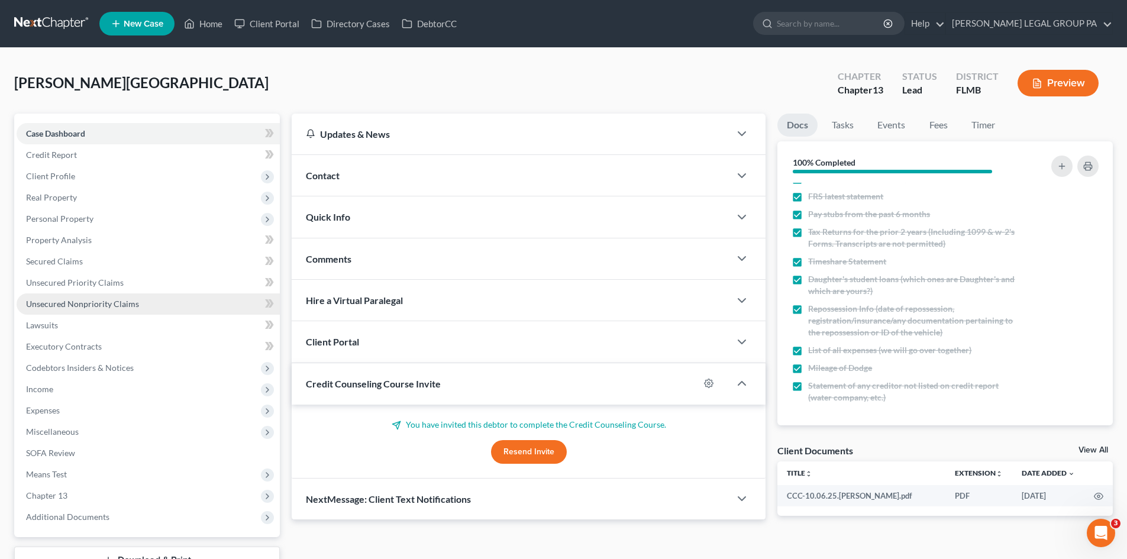
click at [144, 306] on link "Unsecured Nonpriority Claims" at bounding box center [148, 303] width 263 height 21
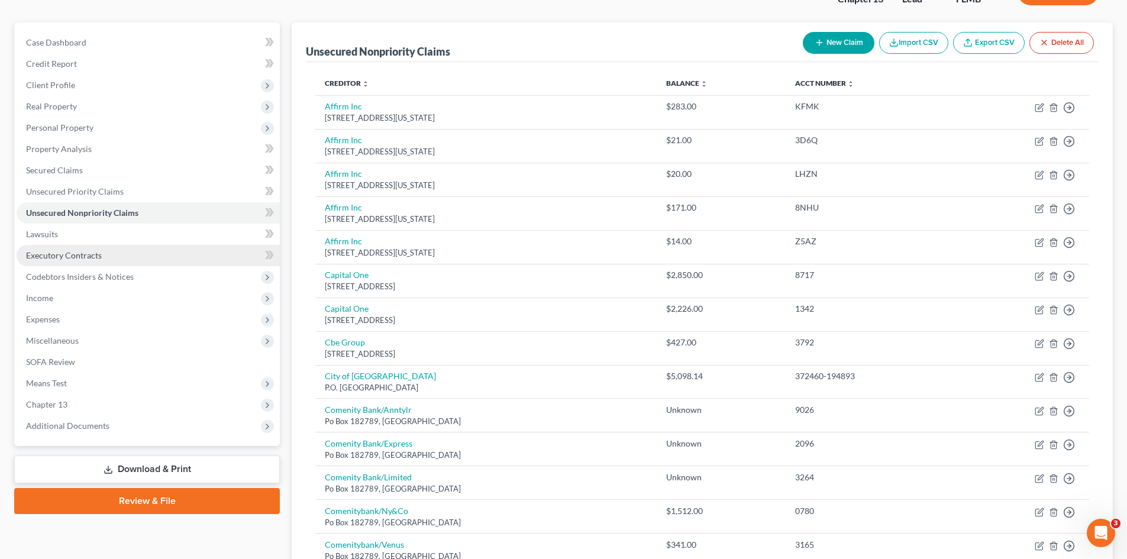
scroll to position [150, 0]
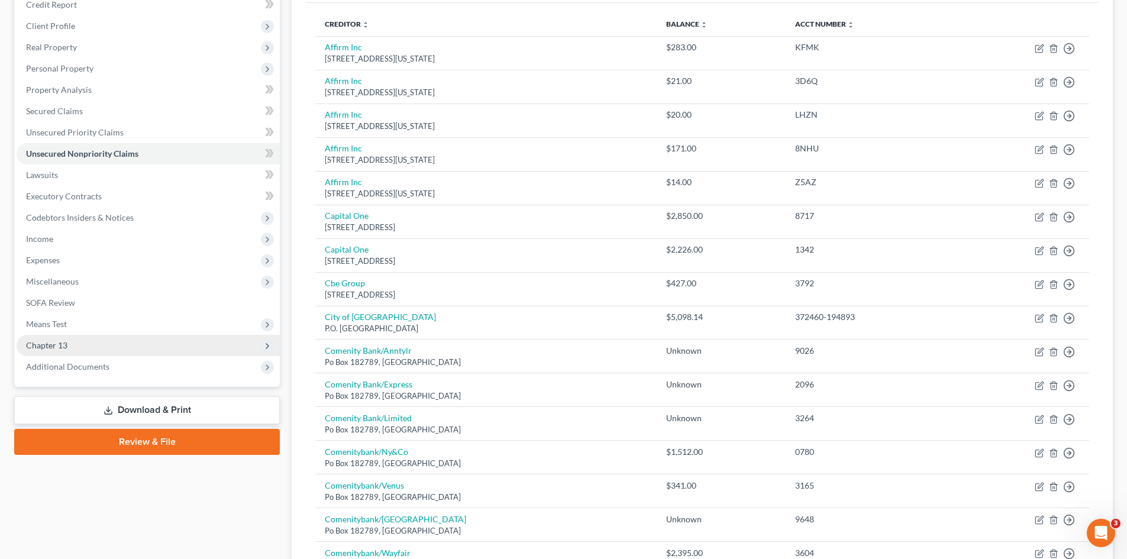
click at [117, 339] on span "Chapter 13" at bounding box center [148, 345] width 263 height 21
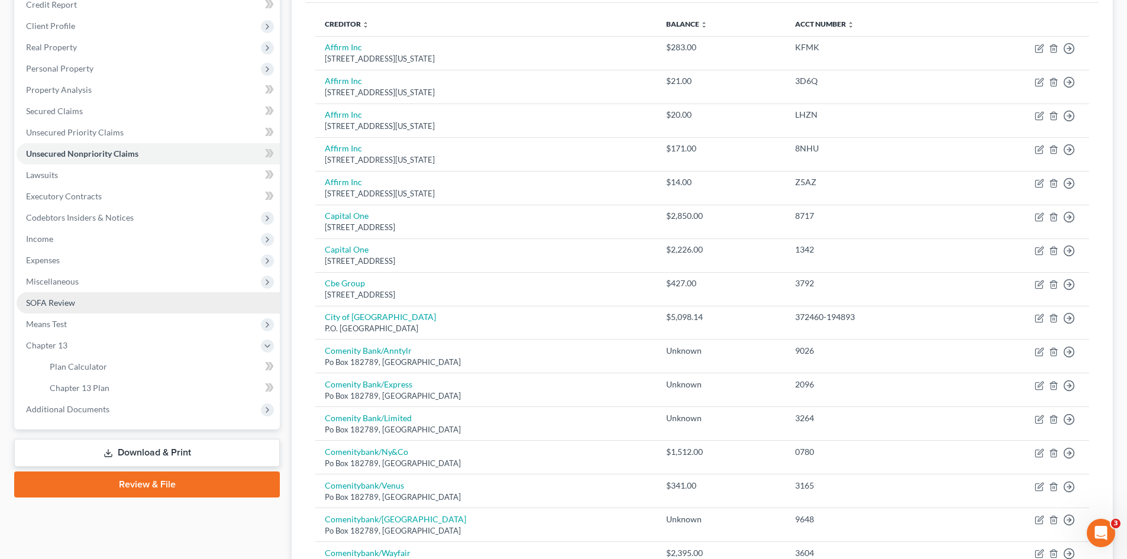
click at [108, 308] on link "SOFA Review" at bounding box center [148, 302] width 263 height 21
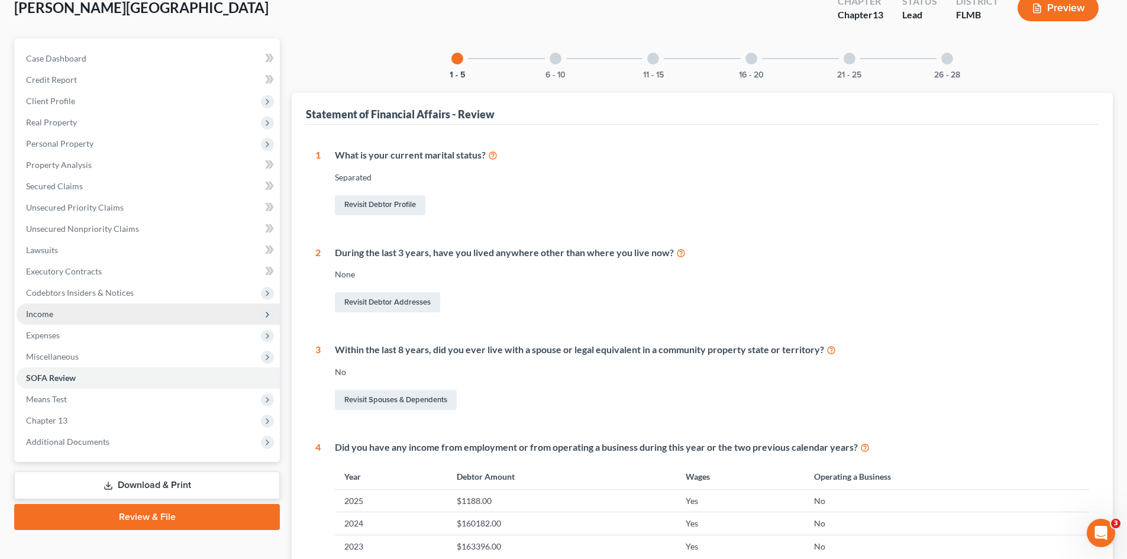
scroll to position [118, 0]
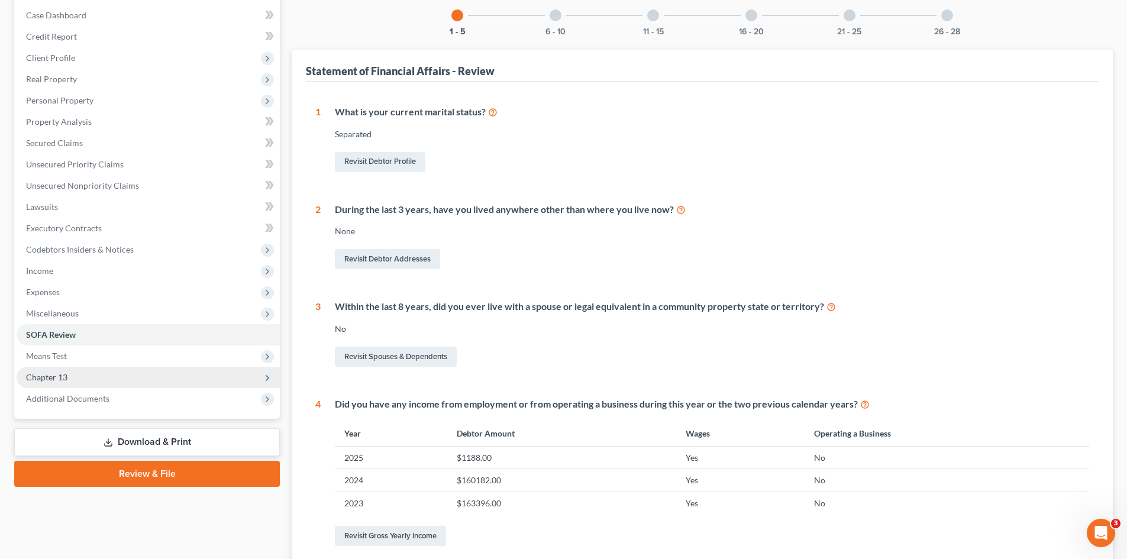
click at [149, 380] on span "Chapter 13" at bounding box center [148, 377] width 263 height 21
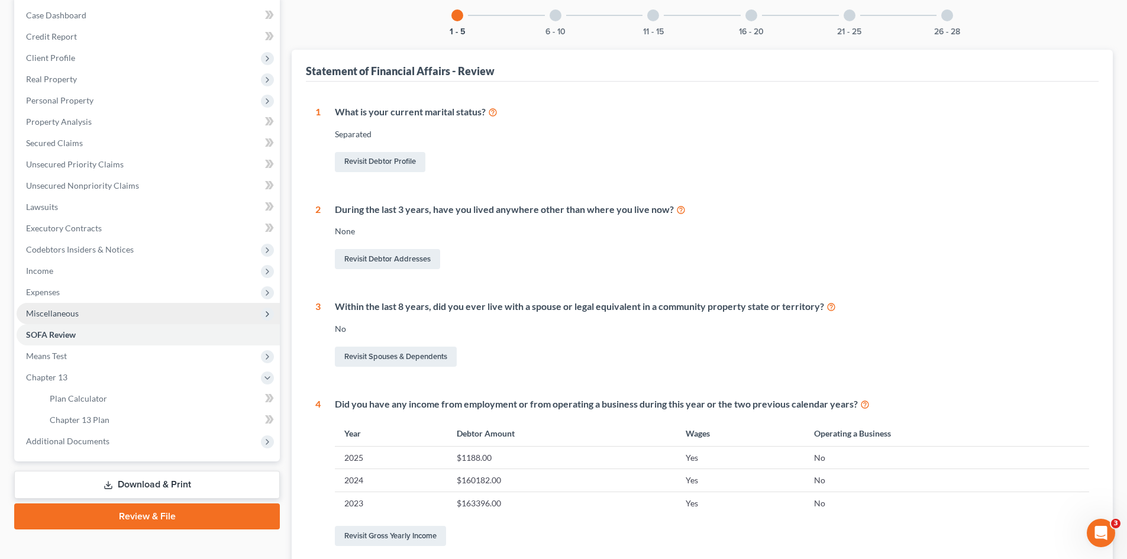
click at [99, 314] on span "Miscellaneous" at bounding box center [148, 313] width 263 height 21
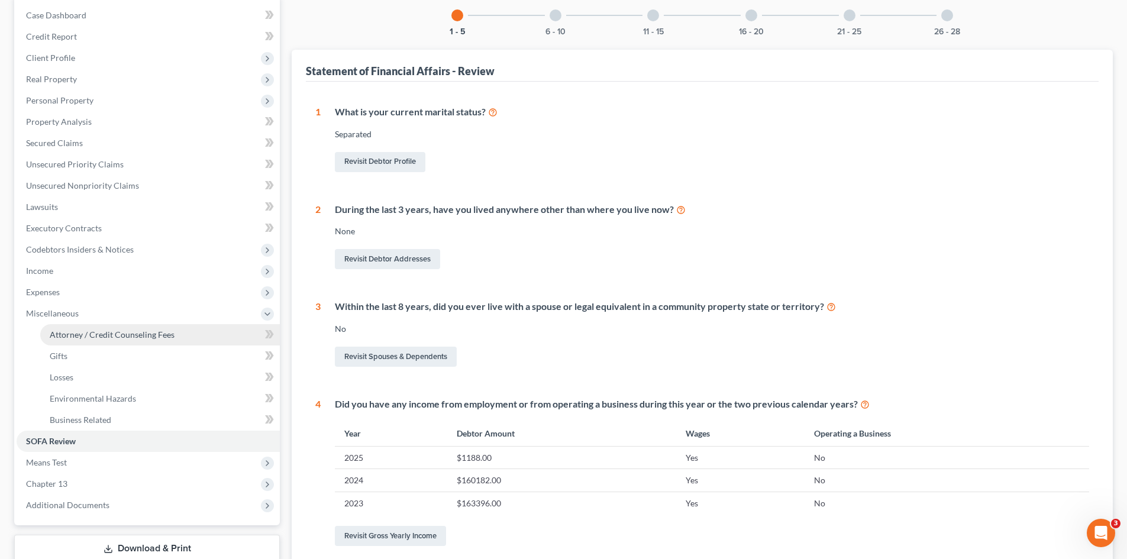
click at [162, 341] on link "Attorney / Credit Counseling Fees" at bounding box center [160, 334] width 240 height 21
select select "0"
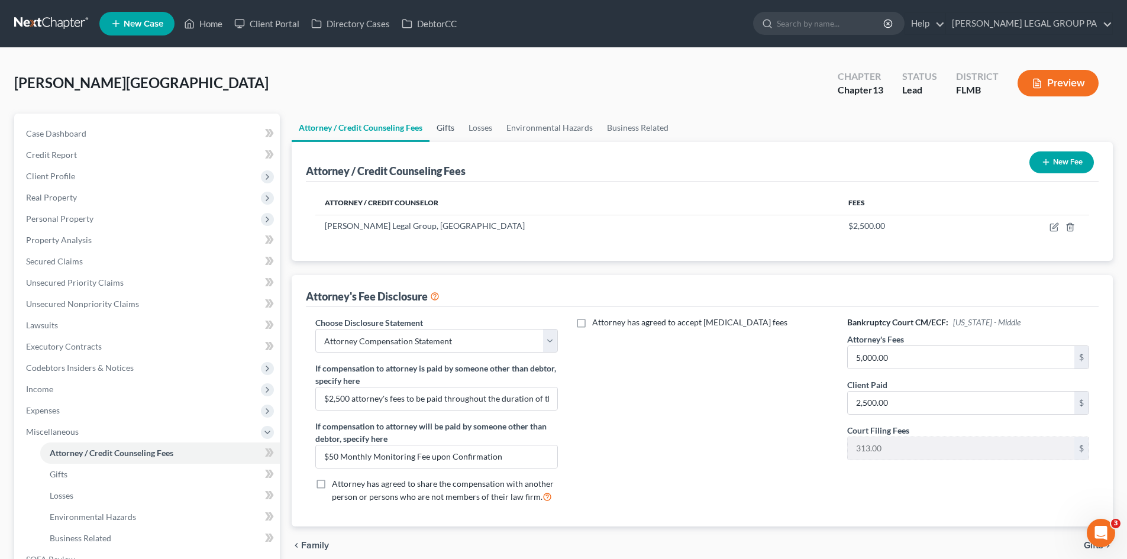
click at [446, 130] on link "Gifts" at bounding box center [446, 128] width 32 height 28
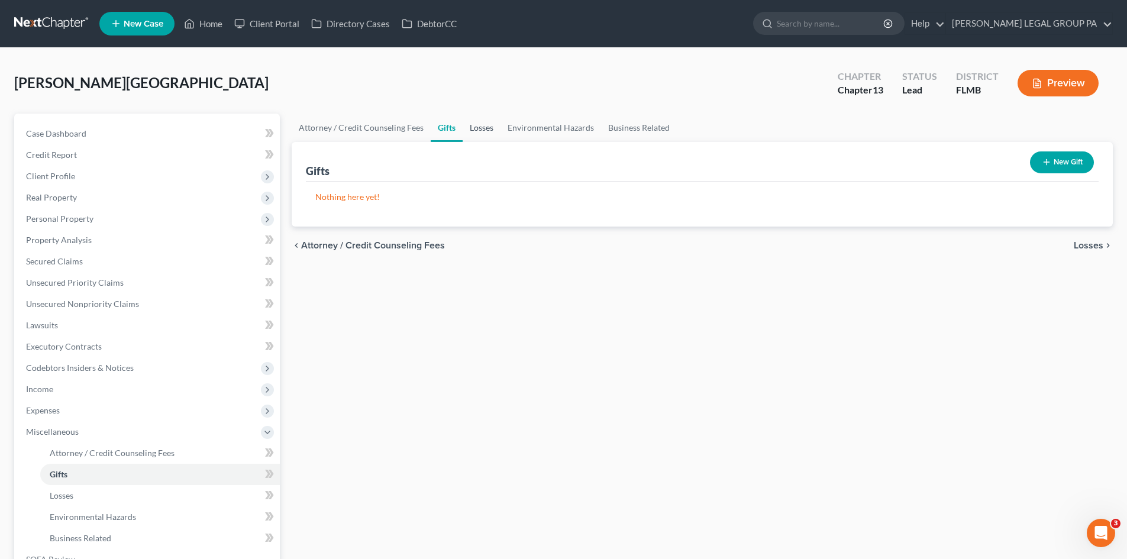
click at [485, 130] on link "Losses" at bounding box center [482, 128] width 38 height 28
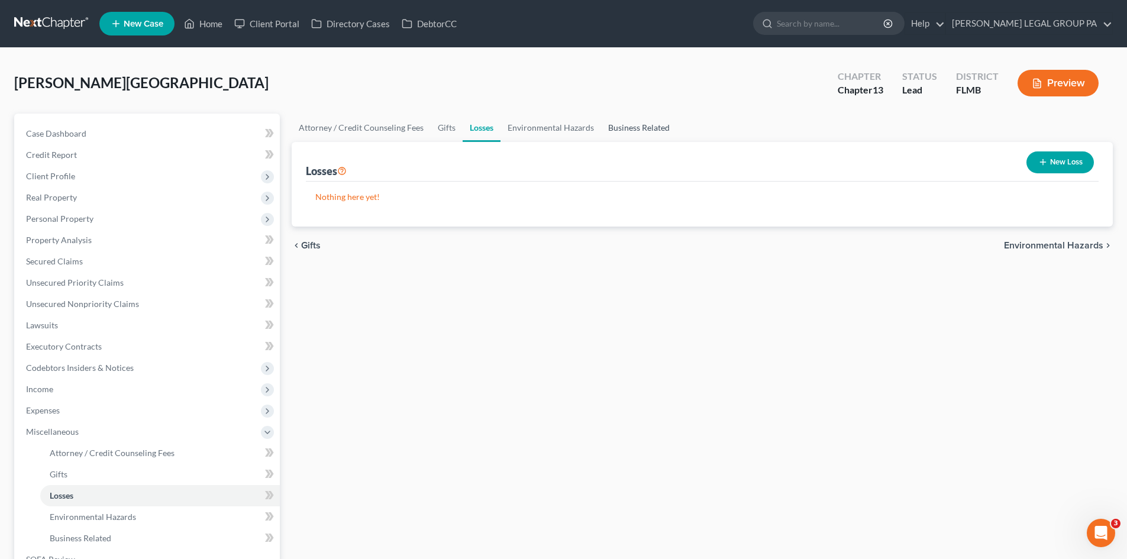
click at [637, 131] on link "Business Related" at bounding box center [639, 128] width 76 height 28
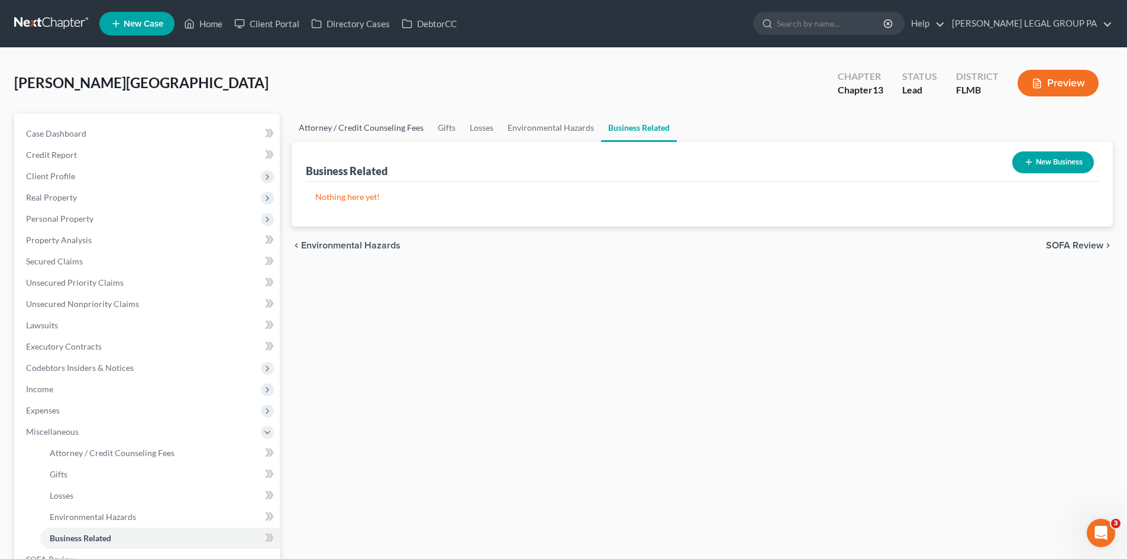
click at [344, 131] on link "Attorney / Credit Counseling Fees" at bounding box center [361, 128] width 139 height 28
select select "0"
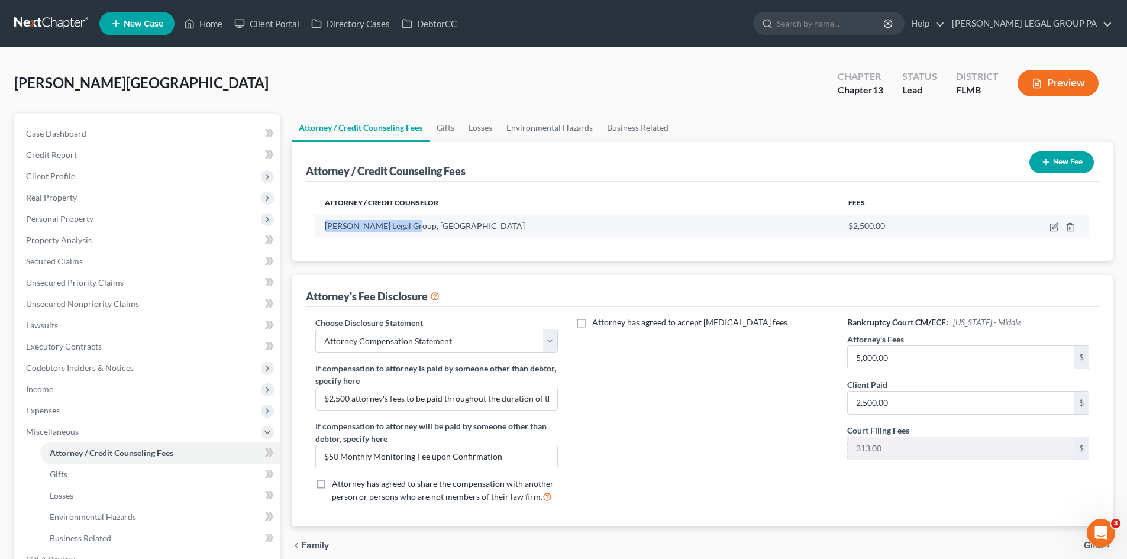
drag, startPoint x: 412, startPoint y: 228, endPoint x: 328, endPoint y: 227, distance: 83.4
click at [328, 227] on div "Weller Legal Group, PA" at bounding box center [577, 226] width 505 height 12
click at [318, 226] on td "Weller Legal Group, PA" at bounding box center [577, 226] width 524 height 22
click at [407, 226] on div "Weller Legal Group, PA" at bounding box center [577, 226] width 505 height 12
click at [408, 228] on span "Weller Legal Group, PA" at bounding box center [425, 226] width 200 height 10
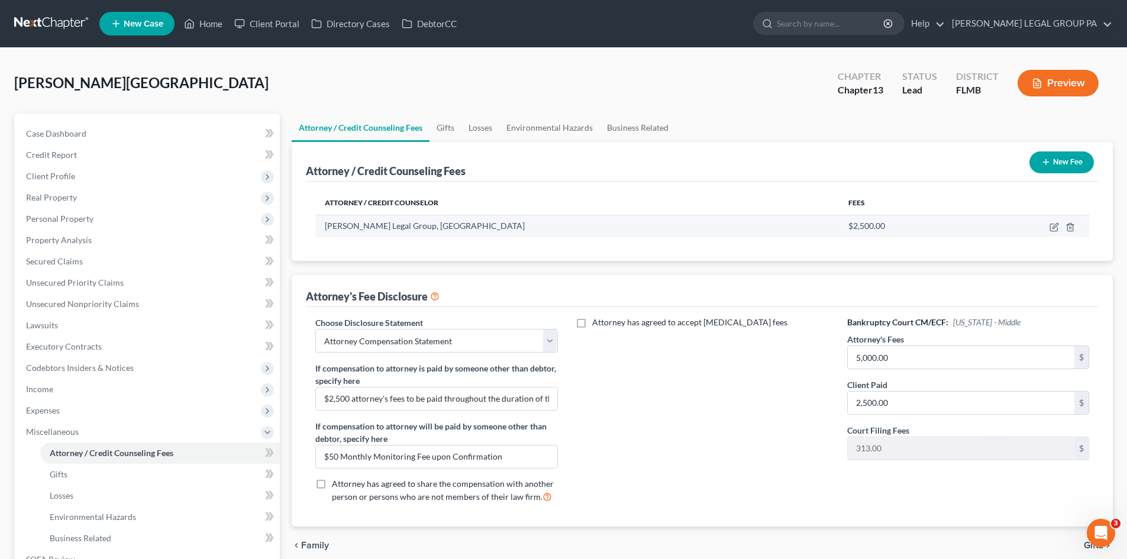
click at [407, 230] on div "Weller Legal Group, PA" at bounding box center [577, 226] width 505 height 12
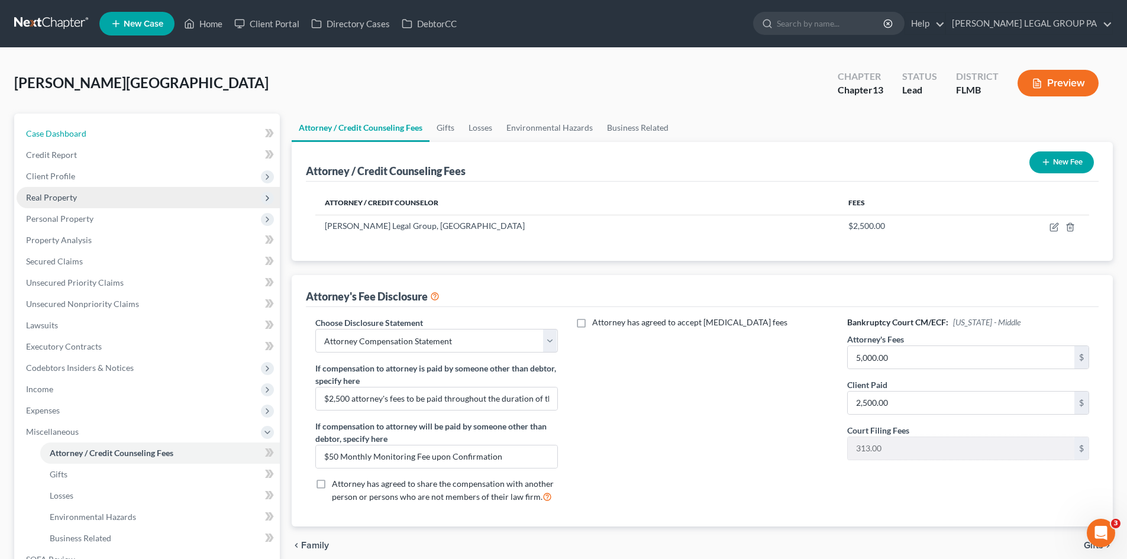
drag, startPoint x: 88, startPoint y: 137, endPoint x: 109, endPoint y: 195, distance: 61.8
click at [88, 137] on link "Case Dashboard" at bounding box center [148, 133] width 263 height 21
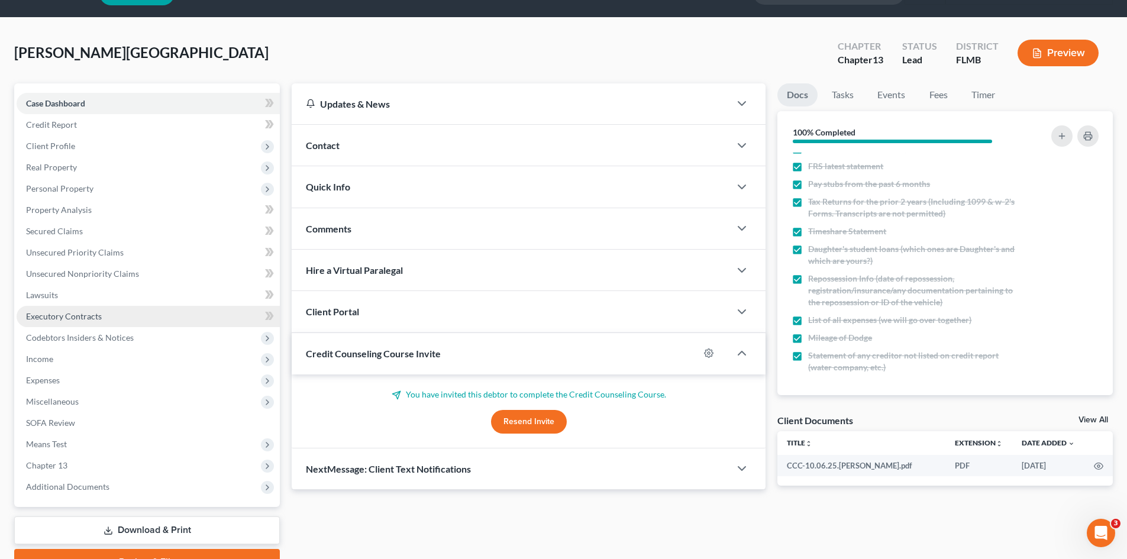
scroll to position [59, 0]
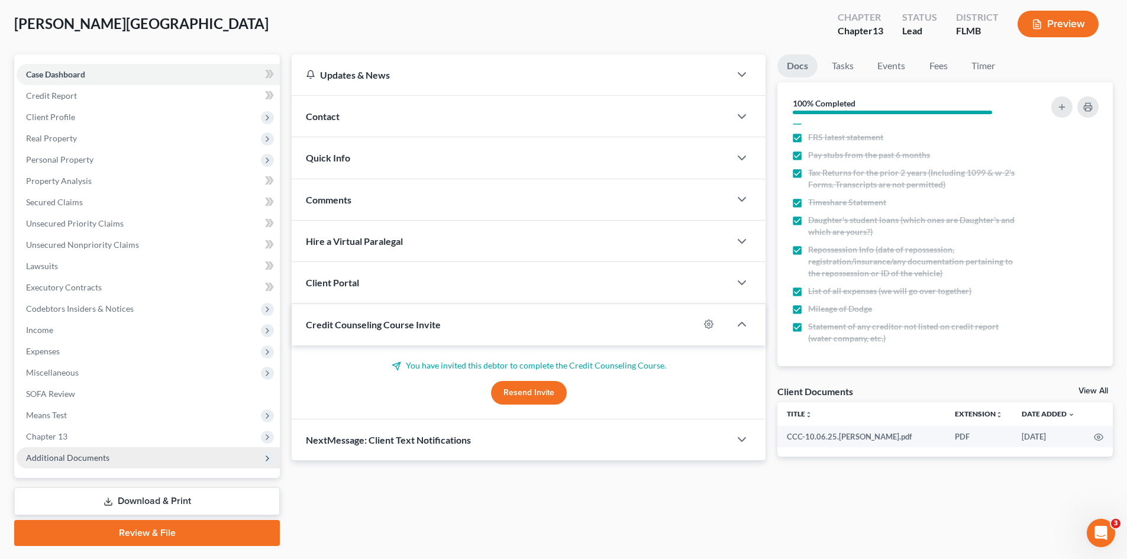
drag, startPoint x: 106, startPoint y: 437, endPoint x: 131, endPoint y: 455, distance: 31.4
click at [106, 437] on span "Chapter 13" at bounding box center [148, 436] width 263 height 21
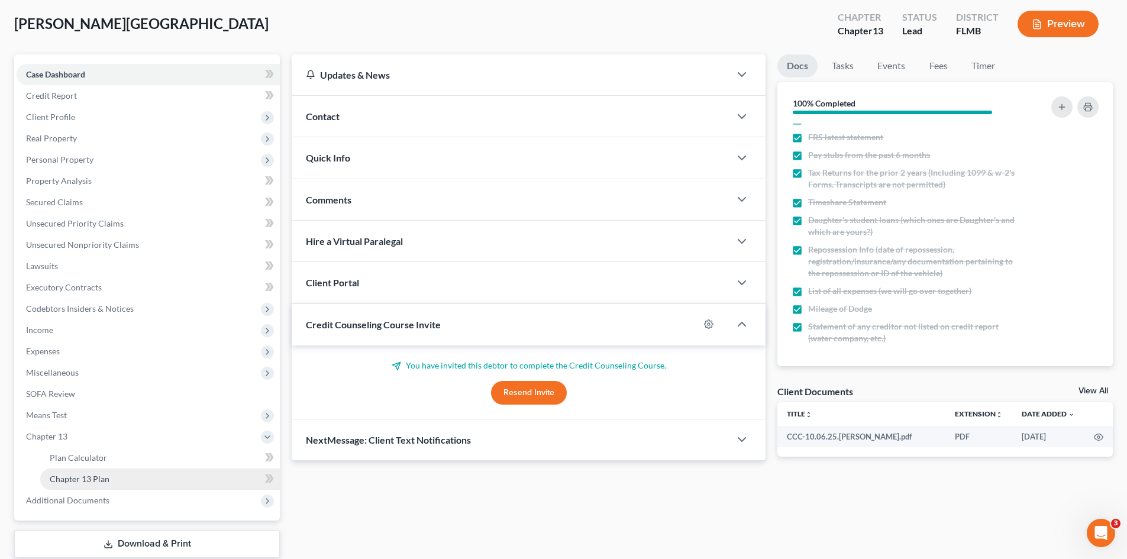
click at [130, 479] on link "Chapter 13 Plan" at bounding box center [160, 479] width 240 height 21
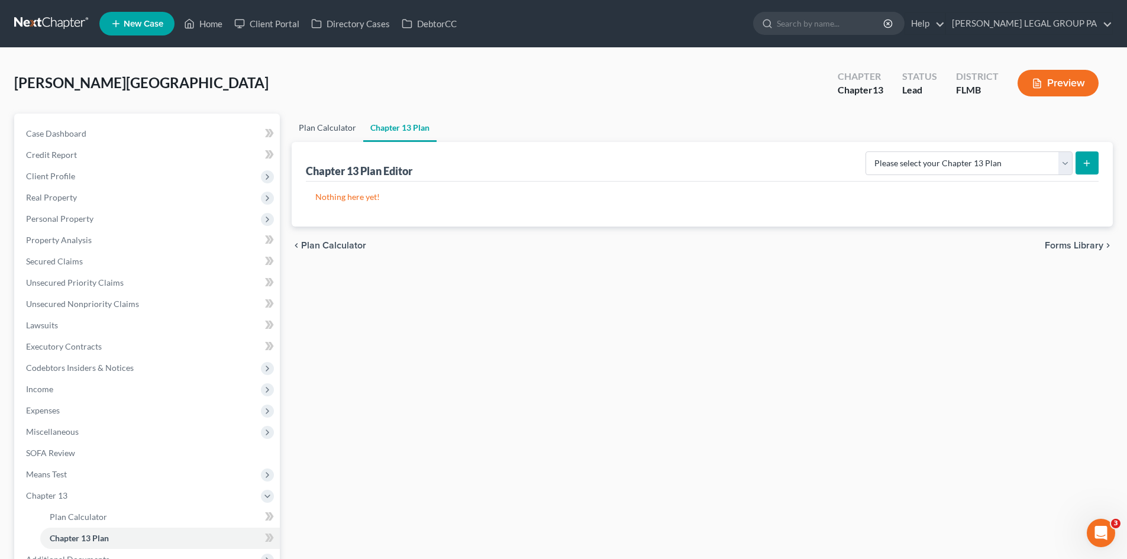
click at [335, 129] on link "Plan Calculator" at bounding box center [328, 128] width 72 height 28
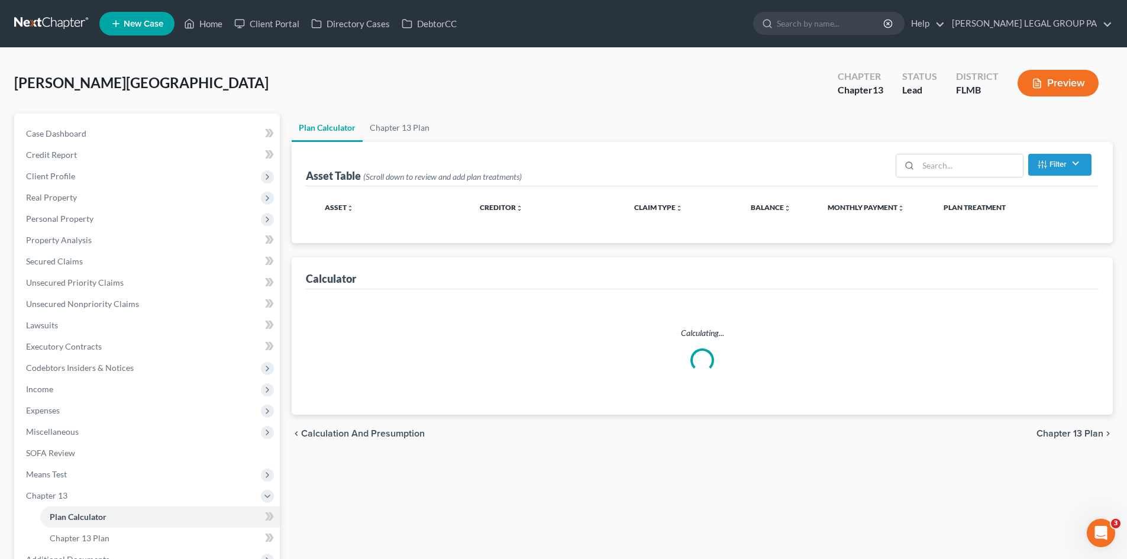
select select "59"
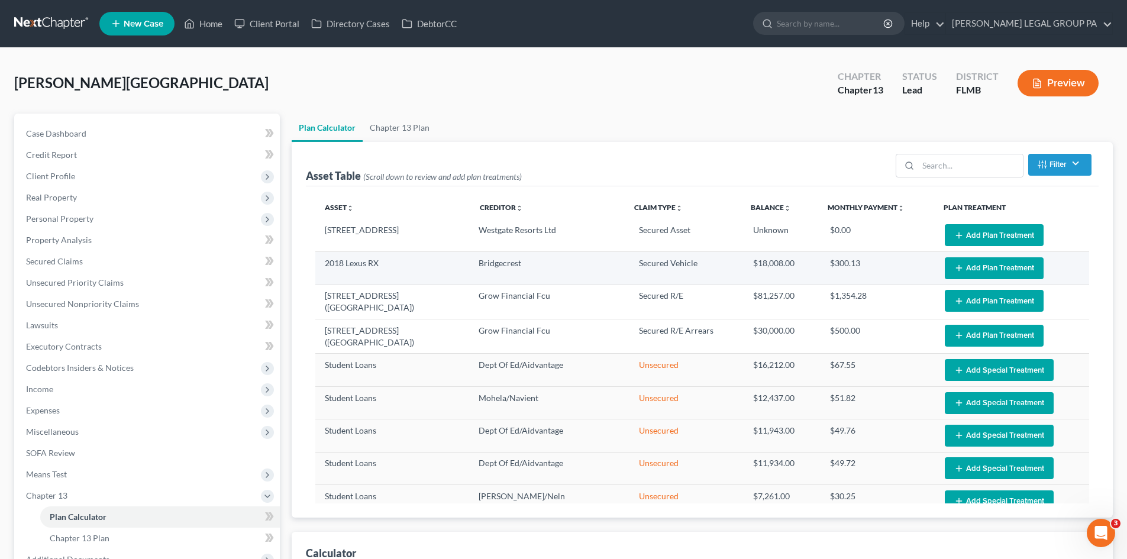
select select "59"
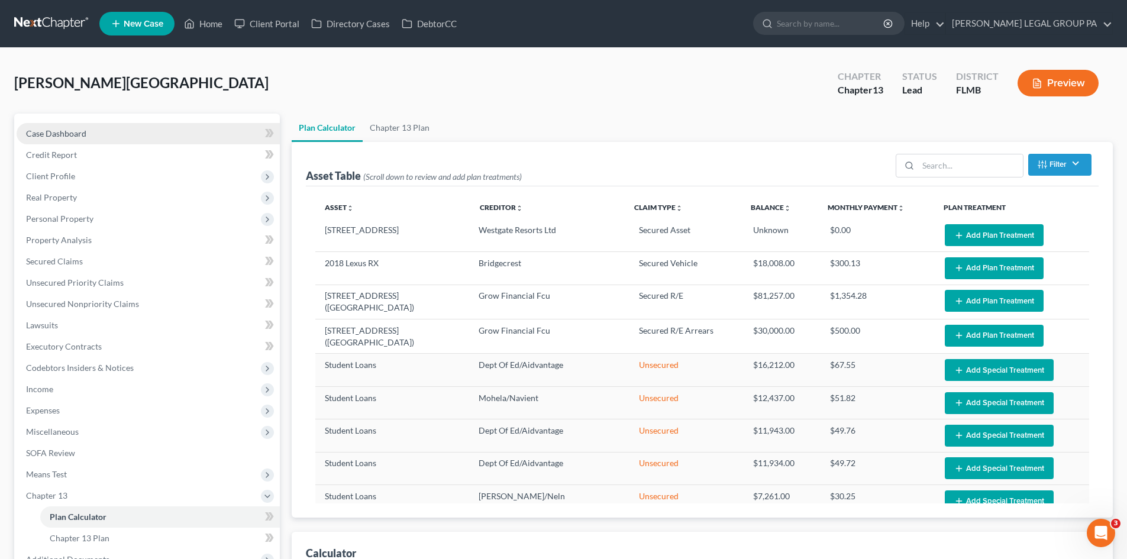
click at [113, 130] on link "Case Dashboard" at bounding box center [148, 133] width 263 height 21
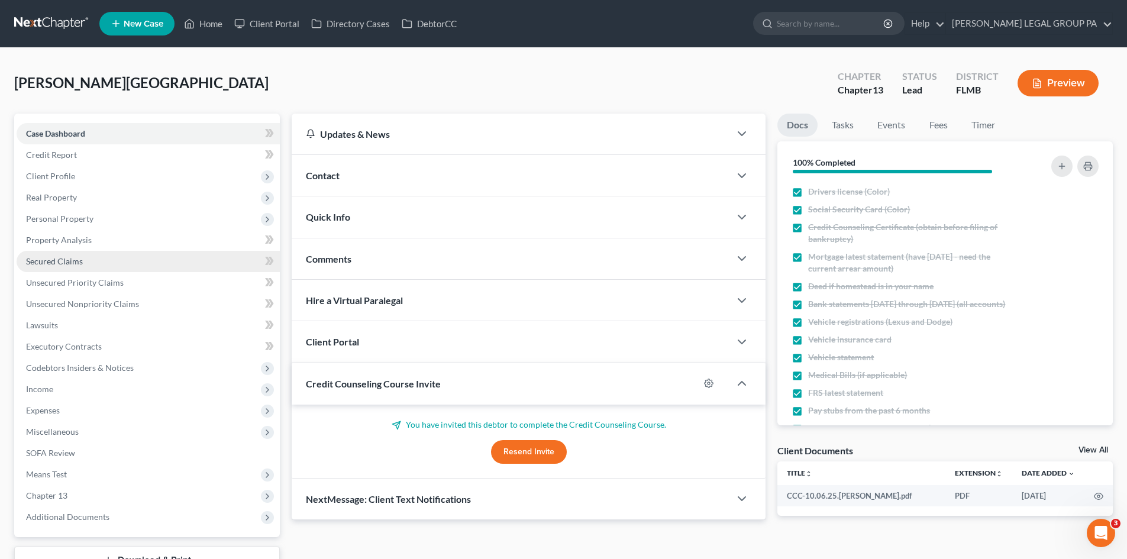
click at [75, 264] on span "Secured Claims" at bounding box center [54, 261] width 57 height 10
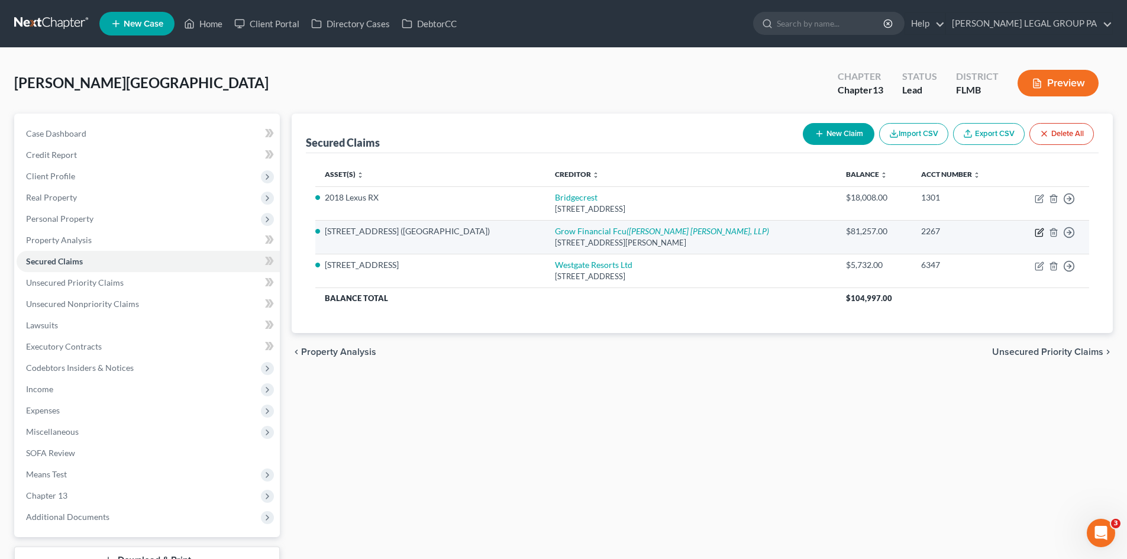
click at [1038, 233] on icon "button" at bounding box center [1040, 230] width 5 height 5
select select "33"
select select "3"
select select "0"
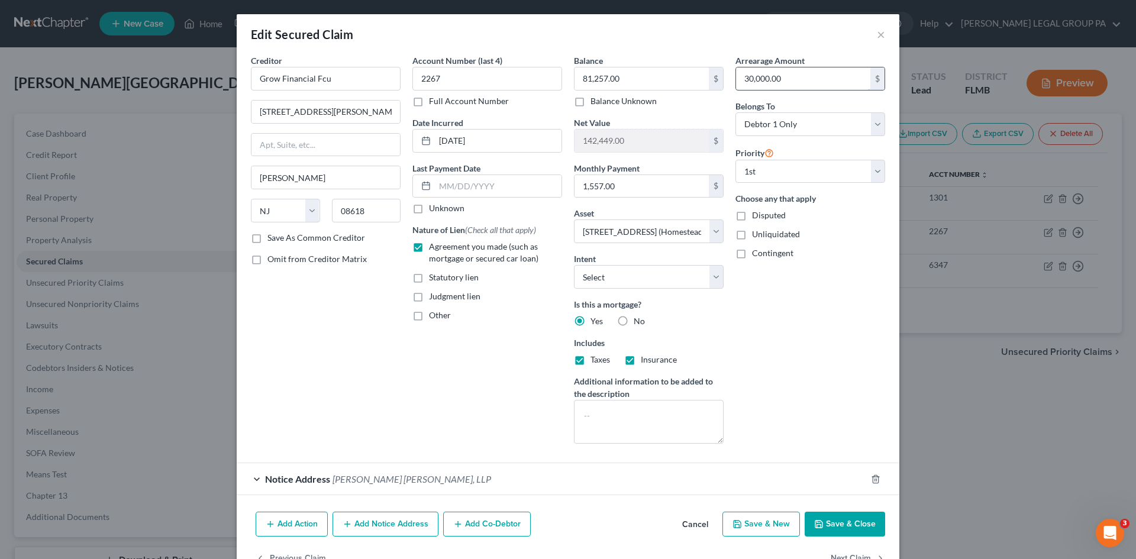
click at [825, 82] on input "30,000.00" at bounding box center [803, 78] width 134 height 22
type input "35,000.00"
click at [852, 518] on button "Save & Close" at bounding box center [845, 524] width 80 height 25
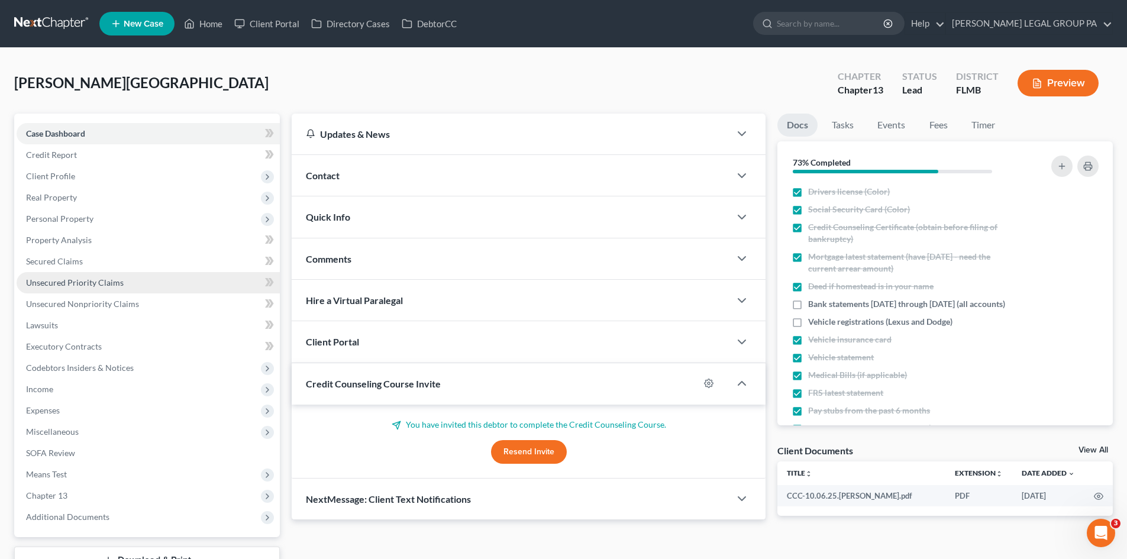
scroll to position [208, 0]
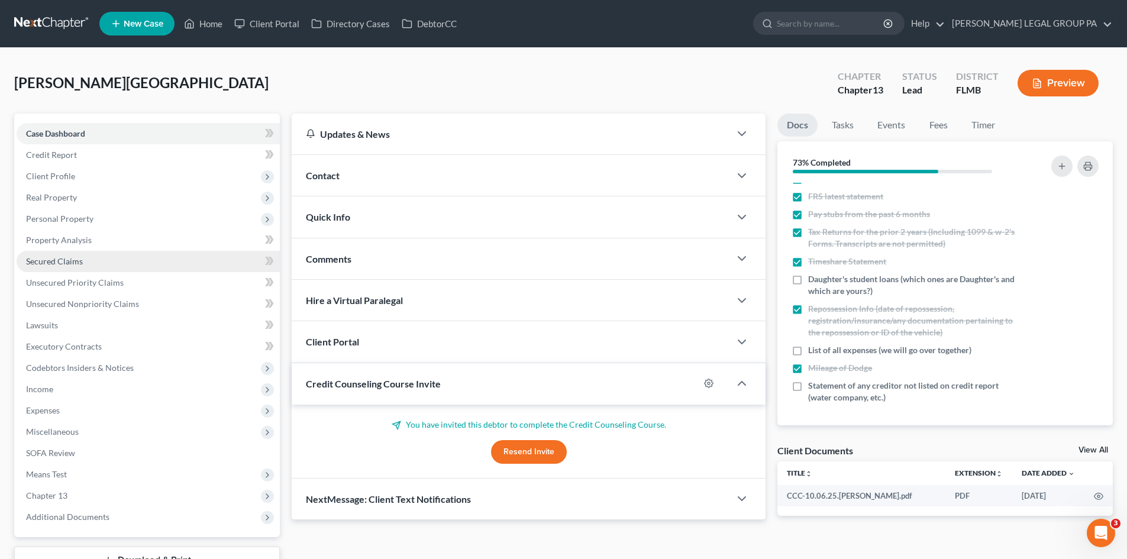
click at [95, 266] on link "Secured Claims" at bounding box center [148, 261] width 263 height 21
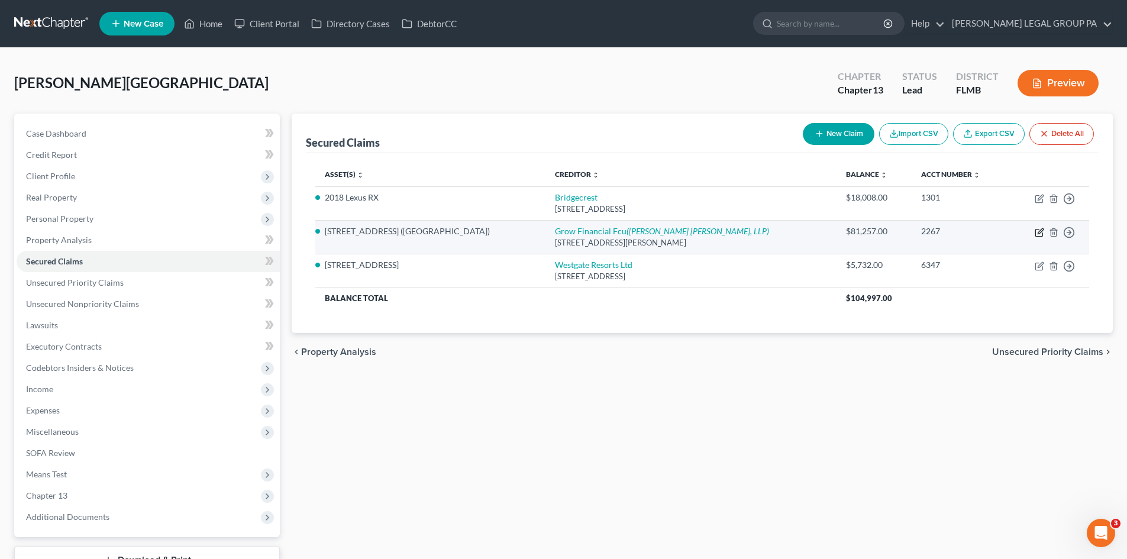
click at [1039, 237] on icon "button" at bounding box center [1038, 233] width 7 height 7
select select "33"
select select "0"
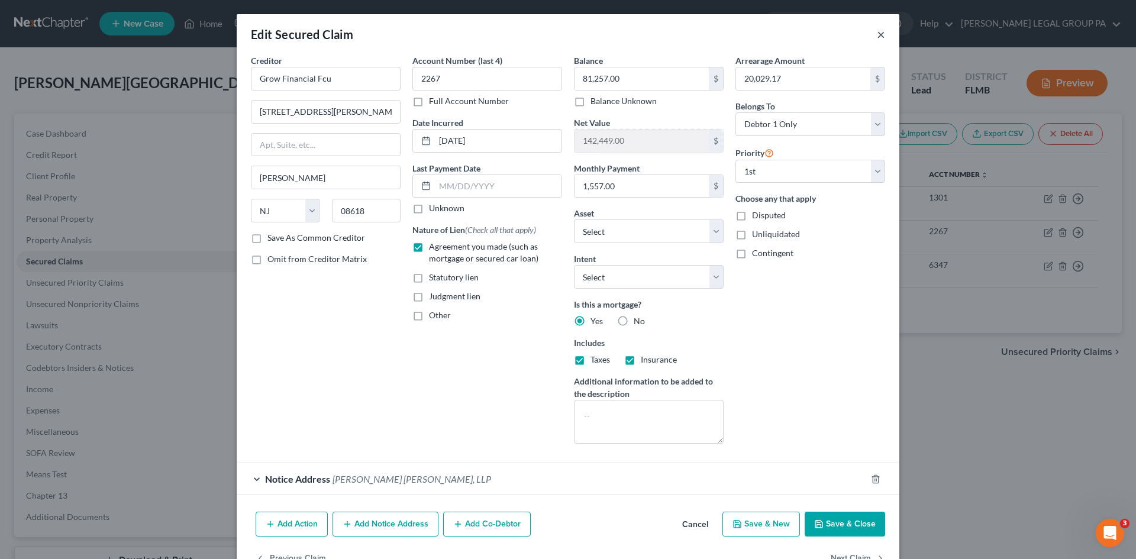
drag, startPoint x: 874, startPoint y: 34, endPoint x: 865, endPoint y: 39, distance: 10.9
click at [877, 34] on button "×" at bounding box center [881, 34] width 8 height 14
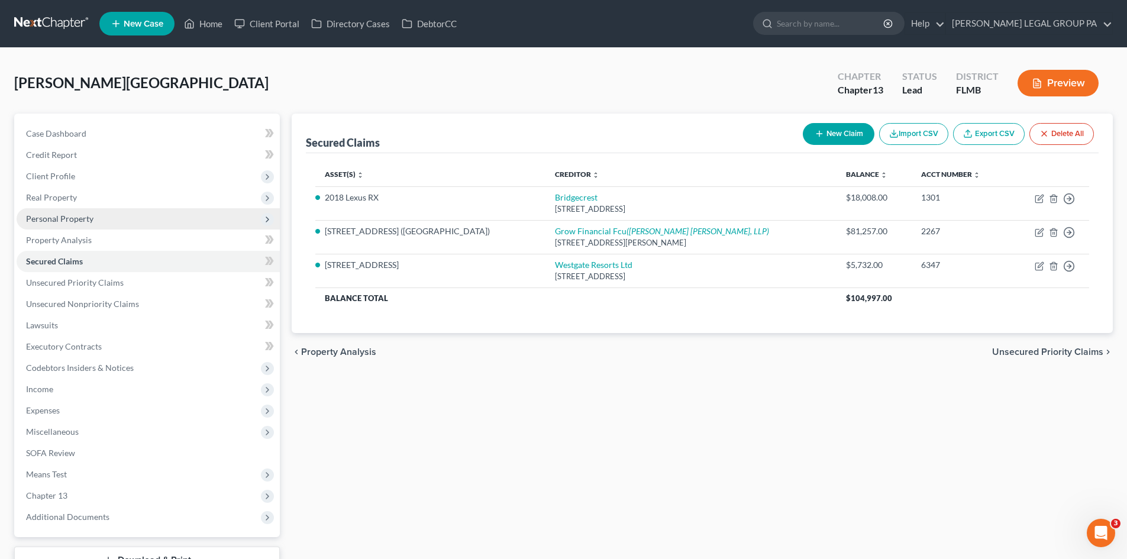
click at [122, 219] on span "Personal Property" at bounding box center [148, 218] width 263 height 21
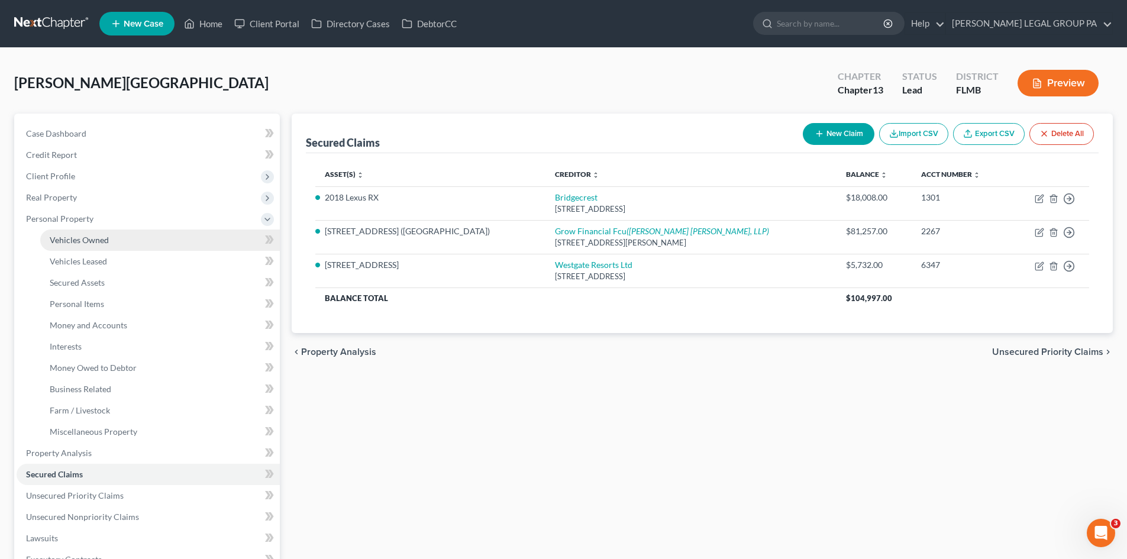
click at [114, 241] on link "Vehicles Owned" at bounding box center [160, 240] width 240 height 21
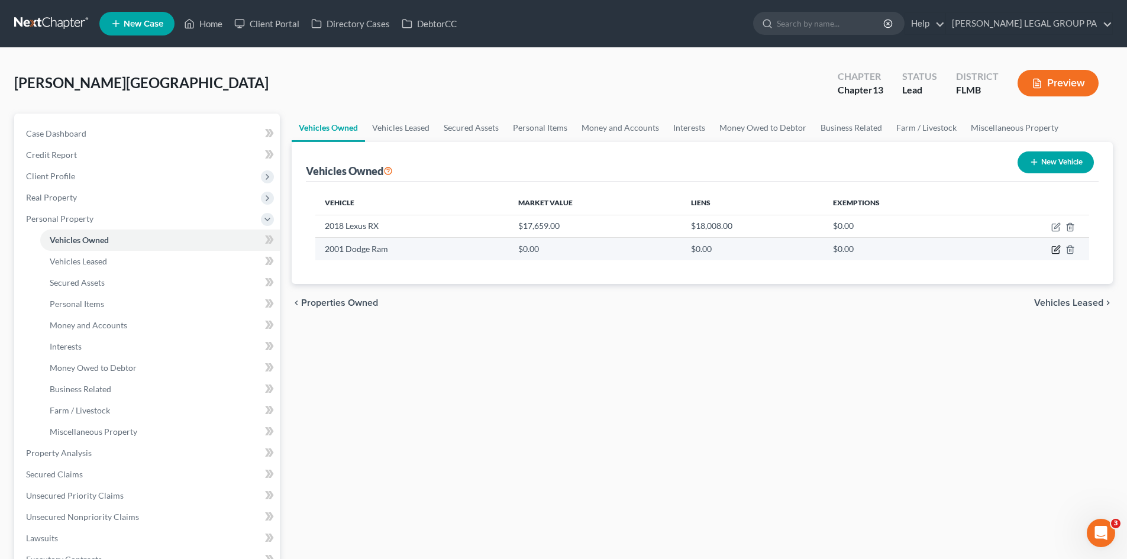
click at [1058, 248] on icon "button" at bounding box center [1055, 249] width 9 height 9
select select "0"
select select "25"
select select "2"
select select "0"
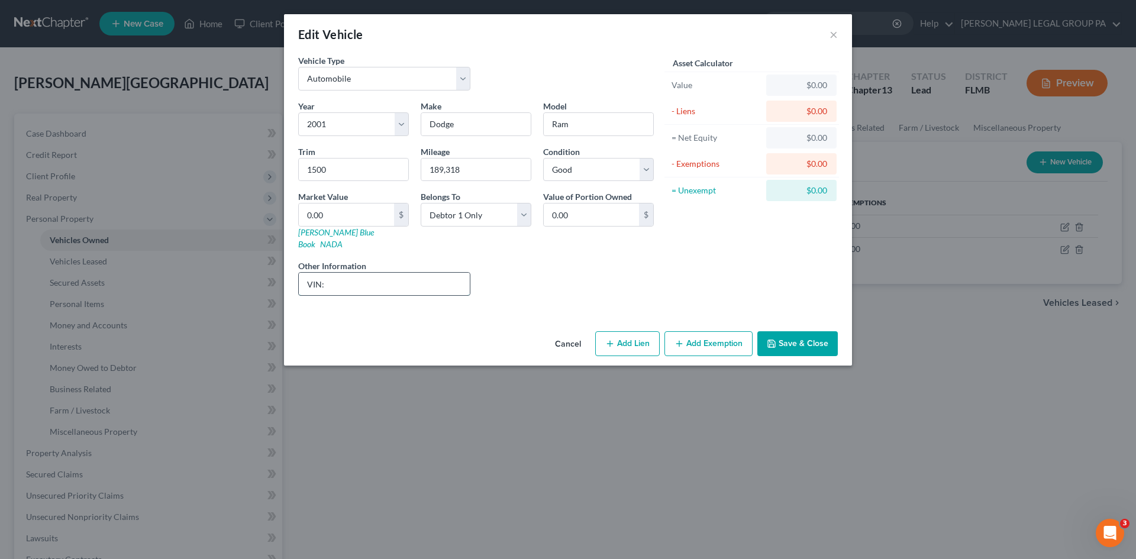
click at [393, 273] on input "VIN:" at bounding box center [384, 284] width 171 height 22
type input "VIN: 1B7HC13Z61J223004"
click at [806, 332] on button "Save & Close" at bounding box center [797, 343] width 80 height 25
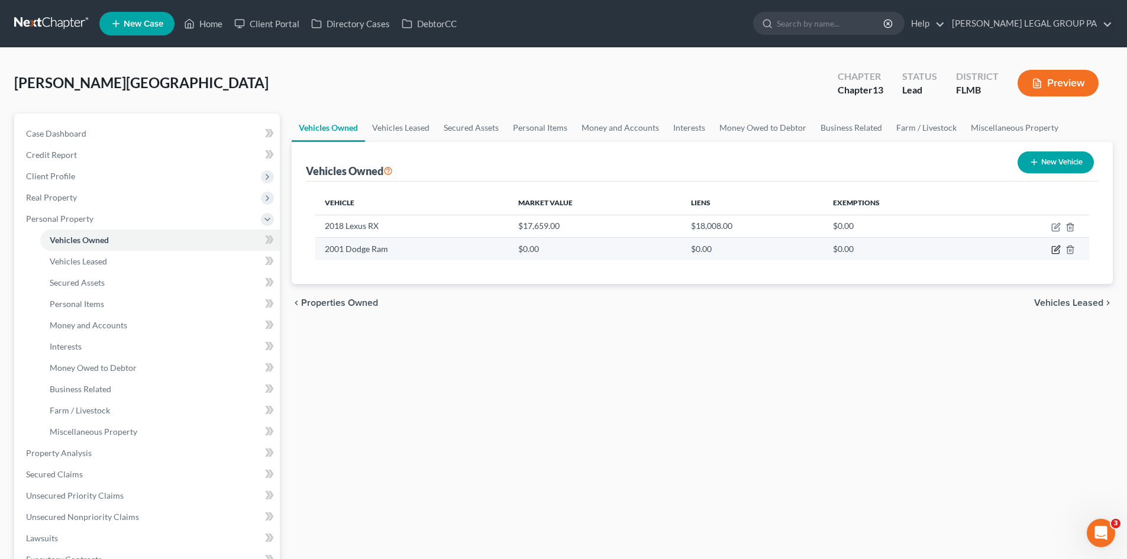
click at [1055, 248] on icon "button" at bounding box center [1055, 249] width 9 height 9
select select "0"
select select "25"
select select "2"
select select "0"
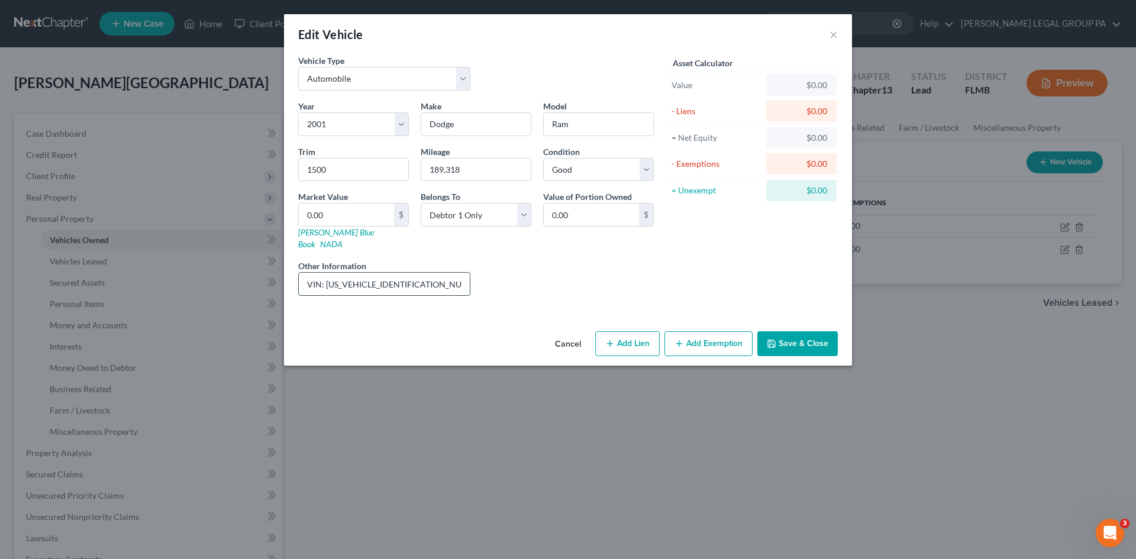
click at [367, 273] on input "VIN: 1B7HC13Z61J223004" at bounding box center [384, 284] width 171 height 22
click at [800, 331] on button "Save & Close" at bounding box center [797, 343] width 80 height 25
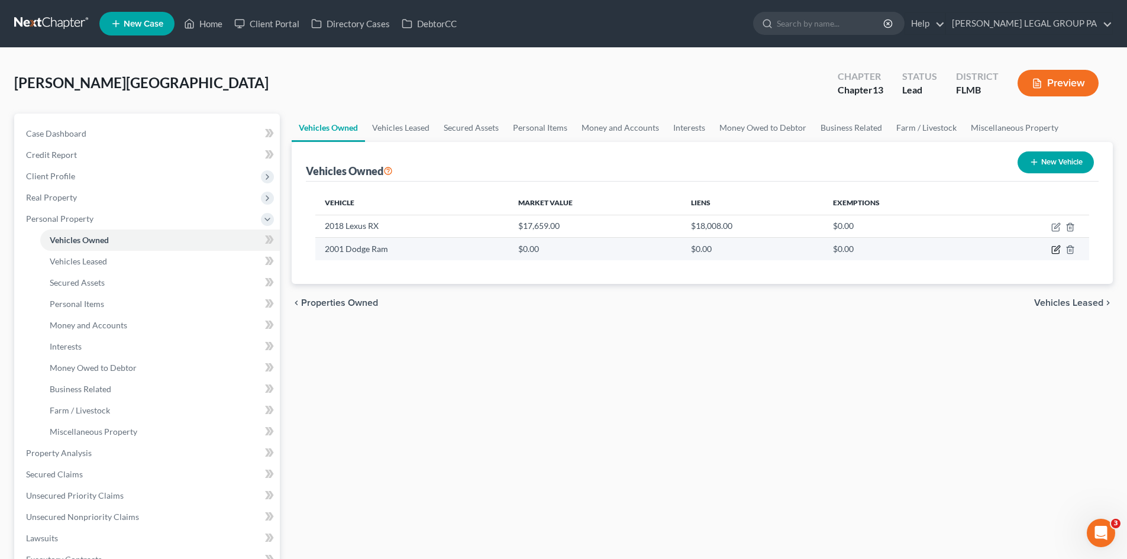
click at [1057, 252] on icon "button" at bounding box center [1055, 249] width 9 height 9
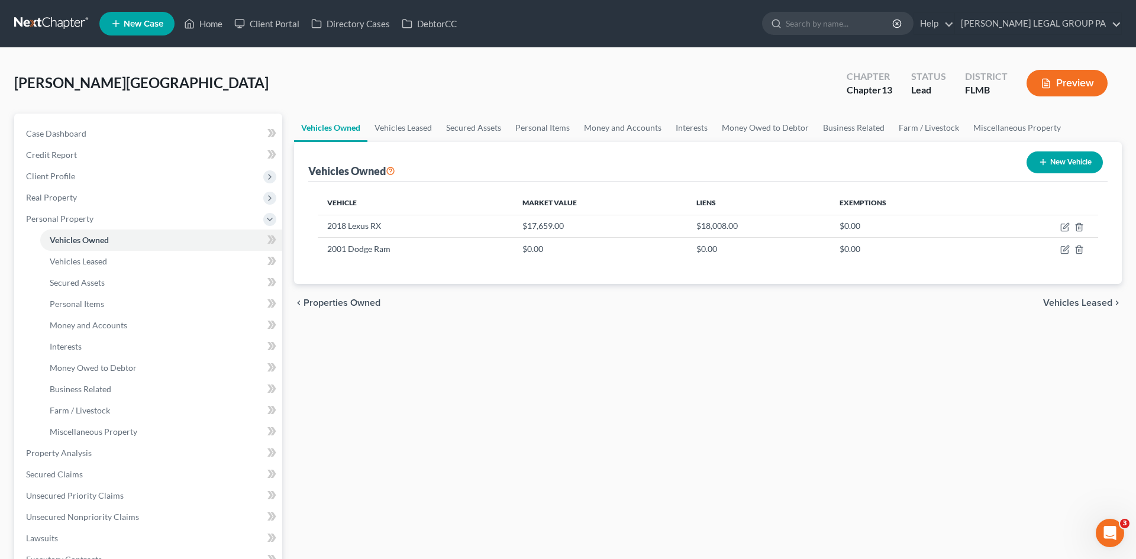
select select "0"
select select "25"
select select "2"
select select "0"
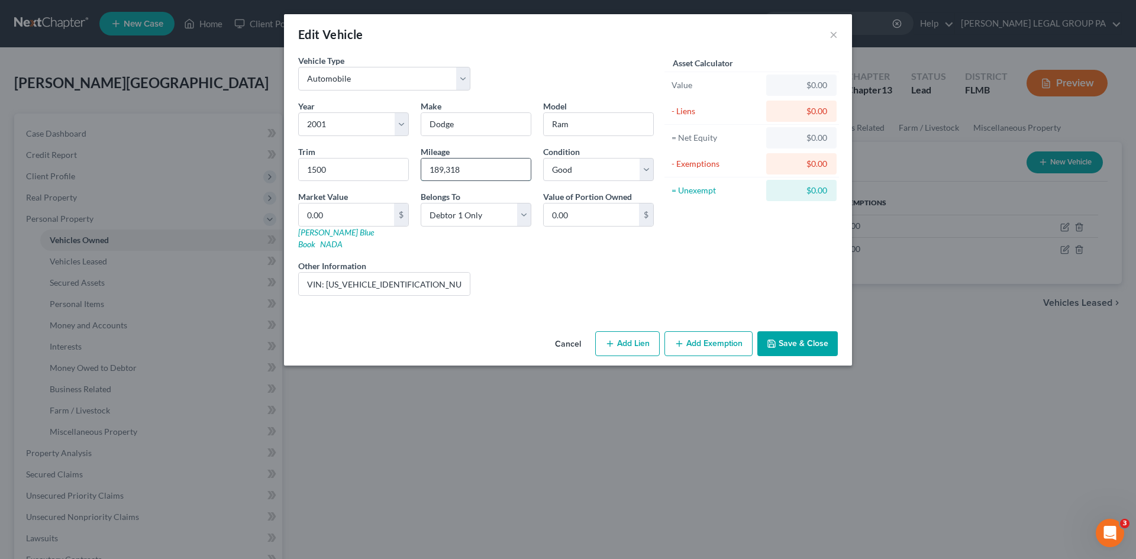
click at [443, 172] on input "189,318" at bounding box center [475, 170] width 109 height 22
click at [518, 169] on input "189,318" at bounding box center [475, 170] width 109 height 22
click at [347, 208] on input "0.00" at bounding box center [346, 215] width 95 height 22
type input "6"
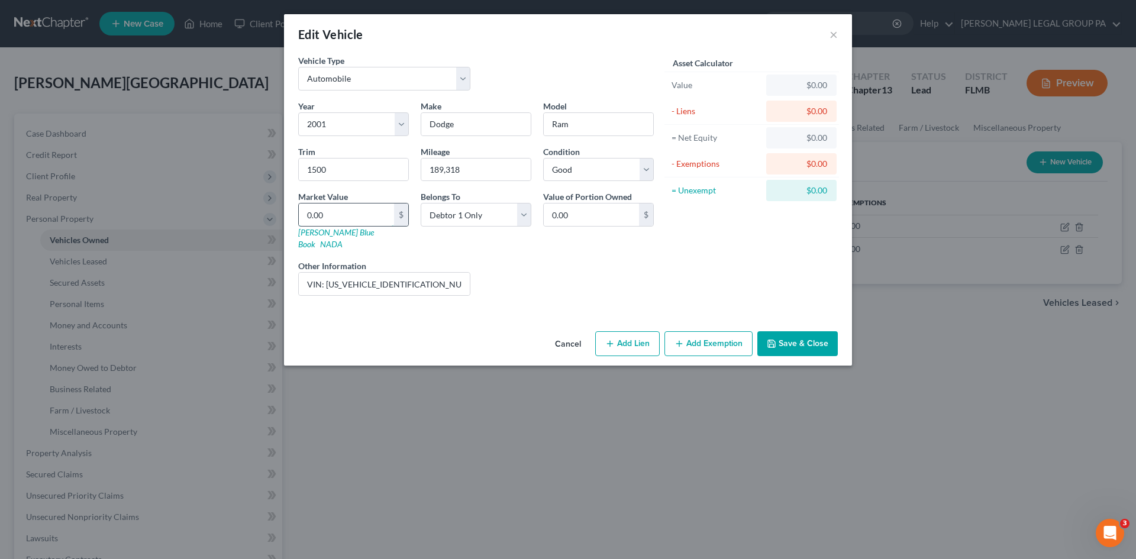
type input "6.00"
type input "67"
type input "67.00"
type input "674"
type input "674.00"
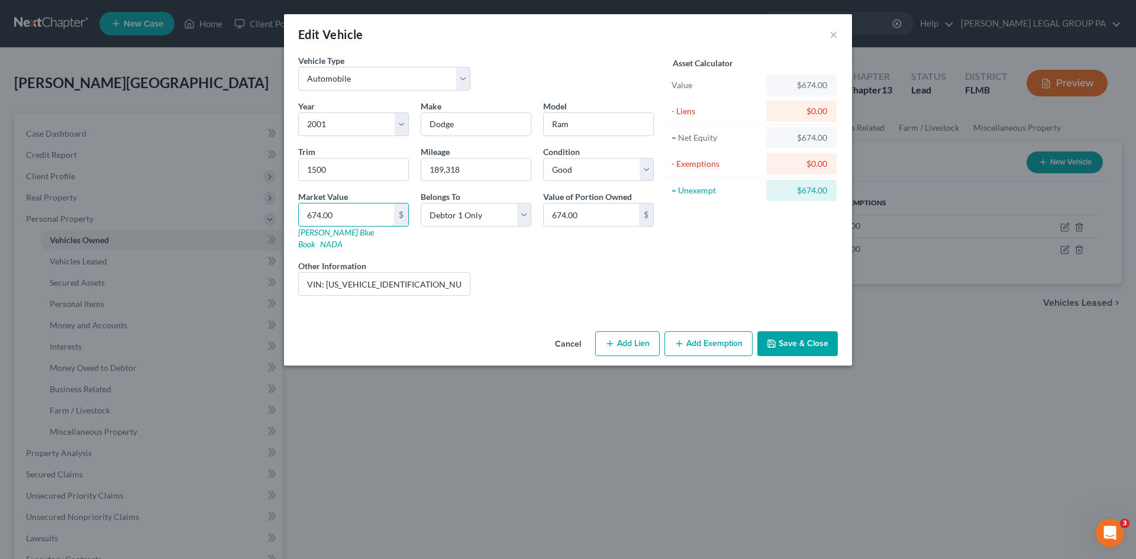
type input "674.00"
click at [709, 339] on button "Add Exemption" at bounding box center [708, 343] width 88 height 25
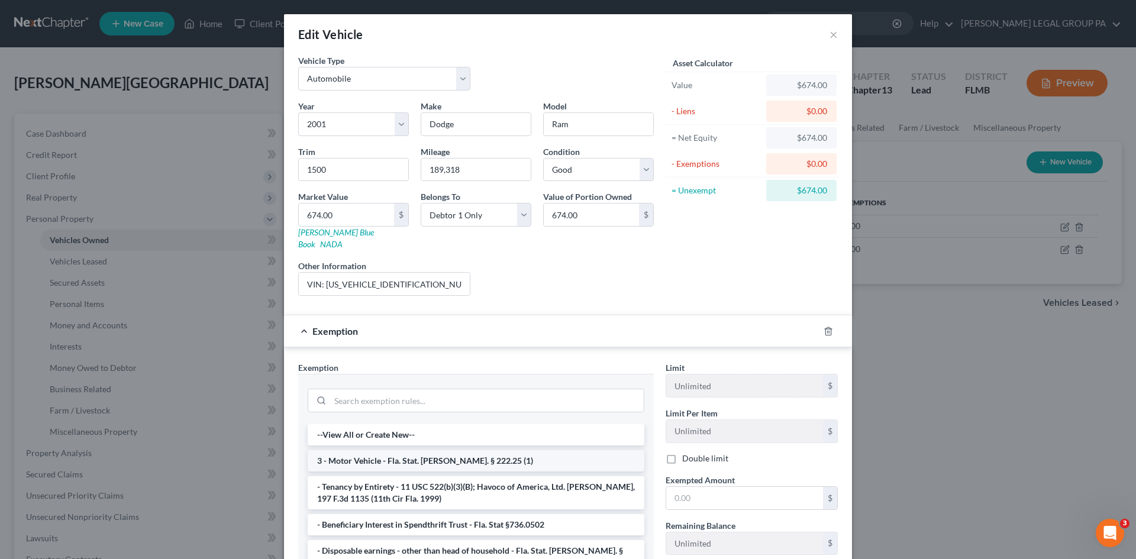
click at [434, 450] on li "3 - Motor Vehicle - Fla. Stat. Ann. § 222.25 (1)" at bounding box center [476, 460] width 337 height 21
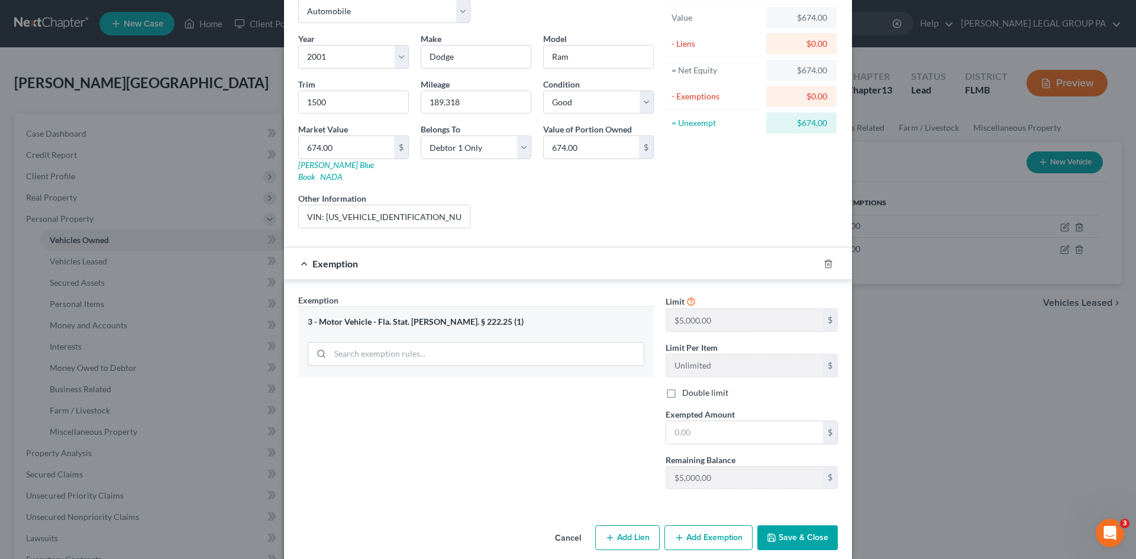
scroll to position [70, 0]
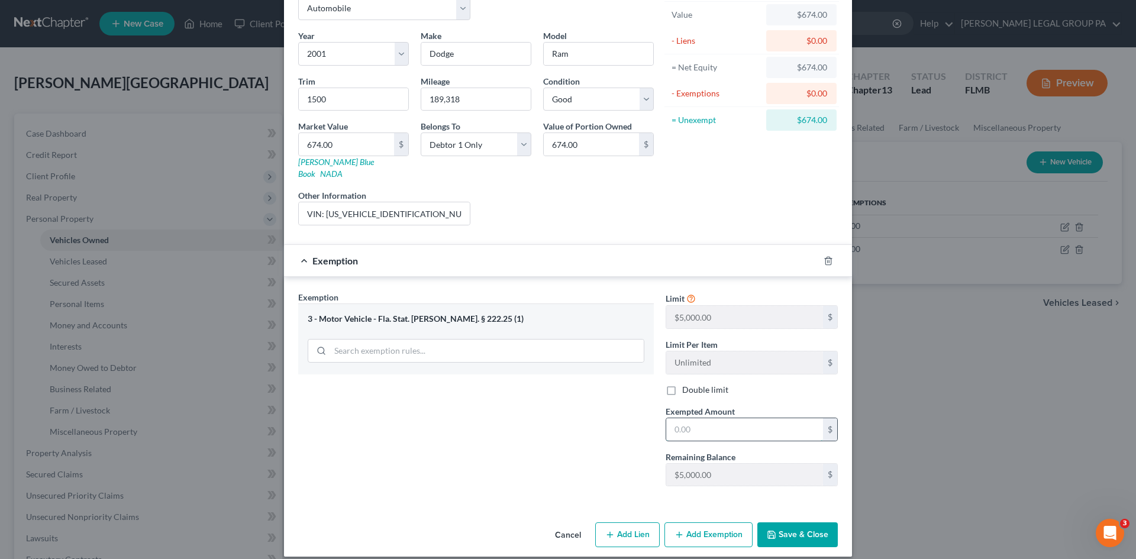
click at [736, 418] on input "text" at bounding box center [744, 429] width 157 height 22
type input "674.00"
click at [805, 522] on button "Save & Close" at bounding box center [797, 534] width 80 height 25
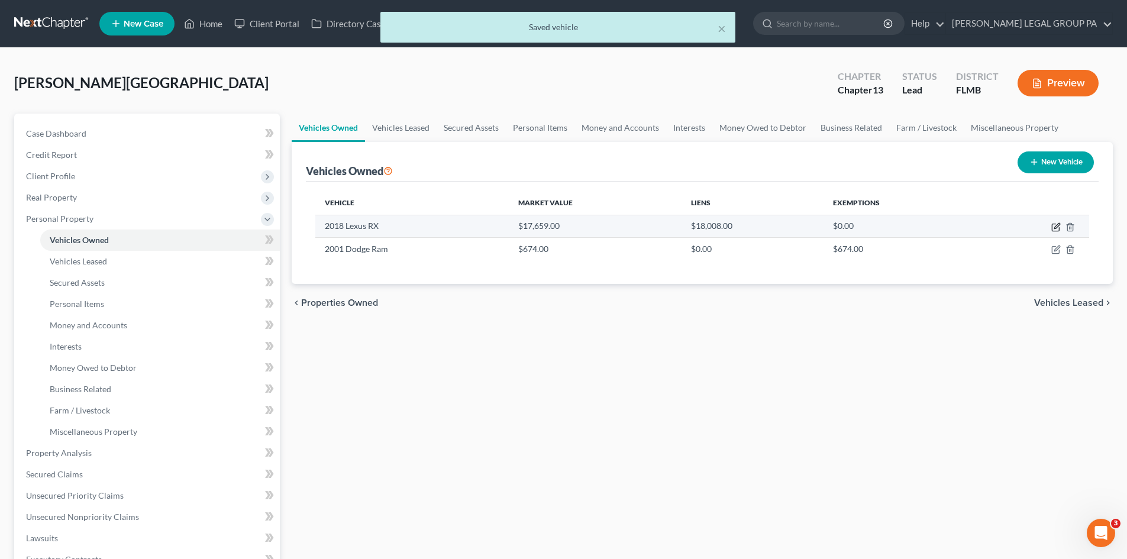
click at [1053, 227] on icon "button" at bounding box center [1055, 226] width 9 height 9
select select "0"
select select "8"
select select "2"
select select "0"
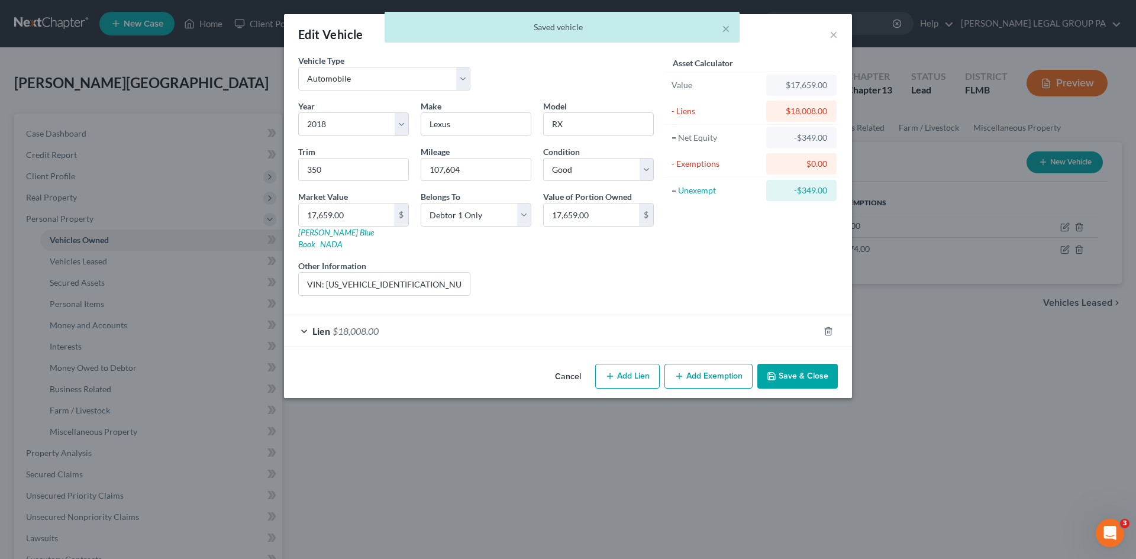
click at [454, 318] on div "Lien $18,008.00" at bounding box center [551, 330] width 535 height 31
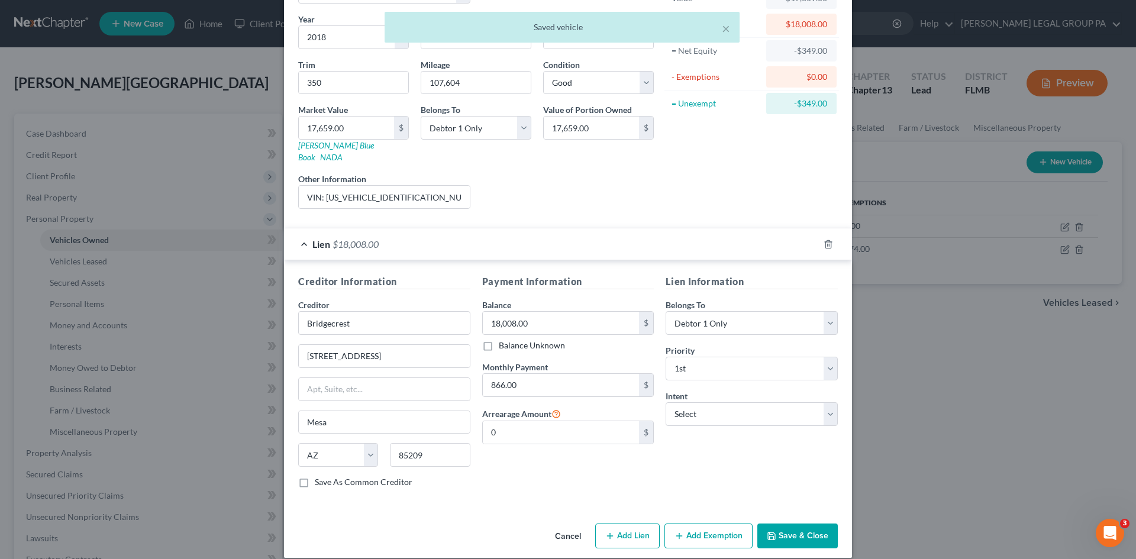
scroll to position [88, 0]
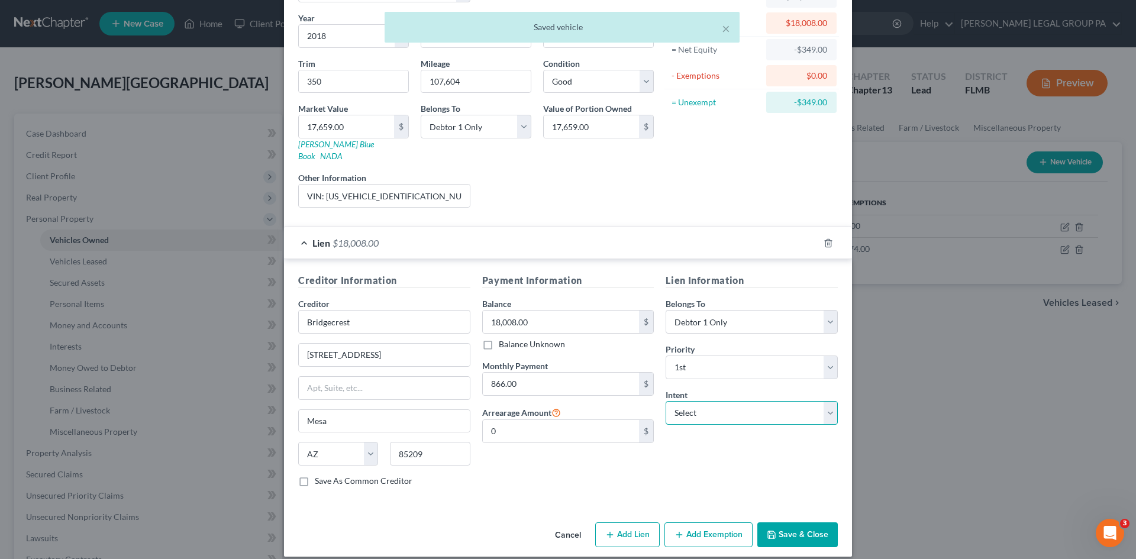
click at [719, 401] on select "Select Surrender Redeem Reaffirm Avoid Other" at bounding box center [752, 413] width 172 height 24
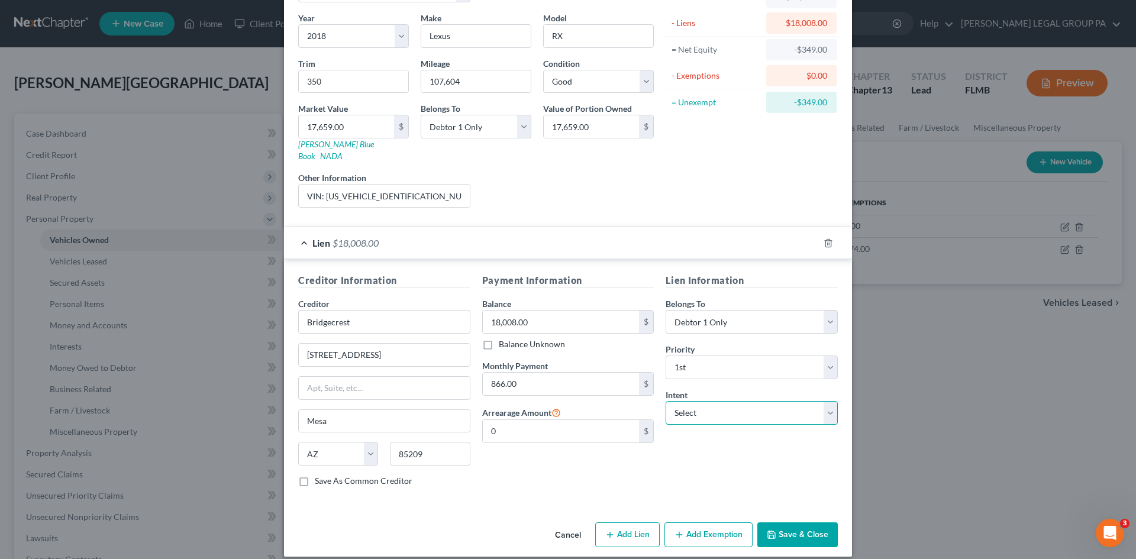
click at [709, 402] on select "Select Surrender Redeem Reaffirm Avoid Other" at bounding box center [752, 413] width 172 height 24
select select "2"
click at [666, 401] on select "Select Surrender Redeem Reaffirm Avoid Other" at bounding box center [752, 413] width 172 height 24
click at [708, 464] on div "Lien Information Belongs To * Select Debtor 1 Only Debtor 2 Only Debtor 1 And D…" at bounding box center [752, 384] width 184 height 223
click at [716, 527] on button "Add Exemption" at bounding box center [708, 534] width 88 height 25
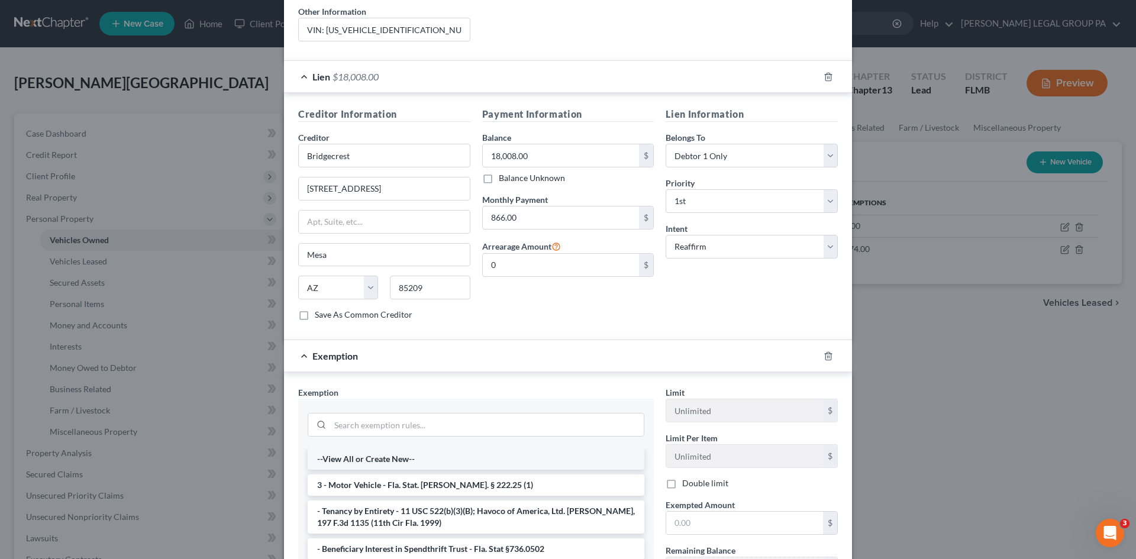
scroll to position [266, 0]
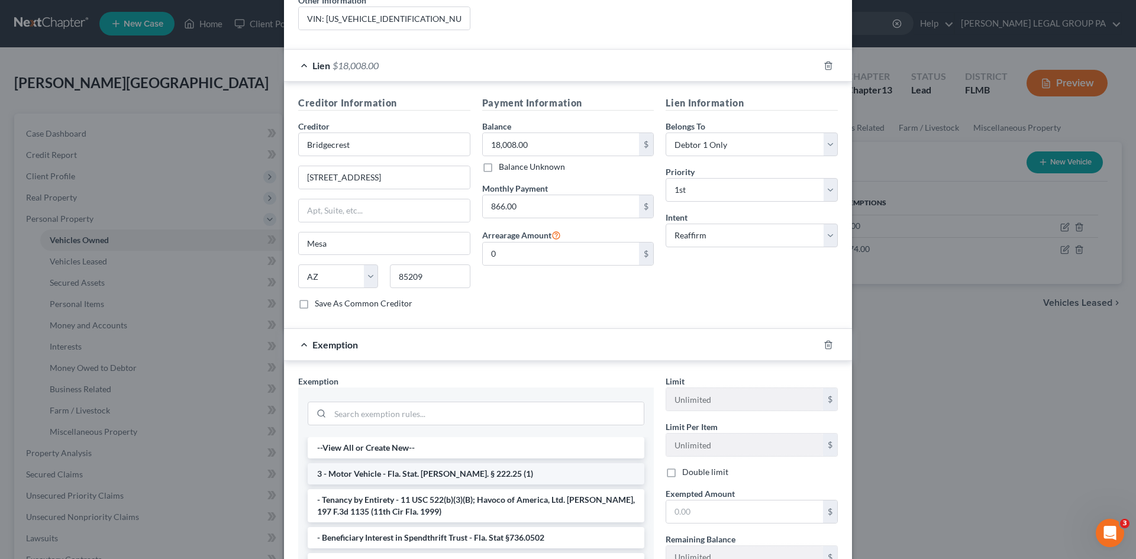
click at [415, 466] on li "3 - Motor Vehicle - Fla. Stat. Ann. § 222.25 (1)" at bounding box center [476, 473] width 337 height 21
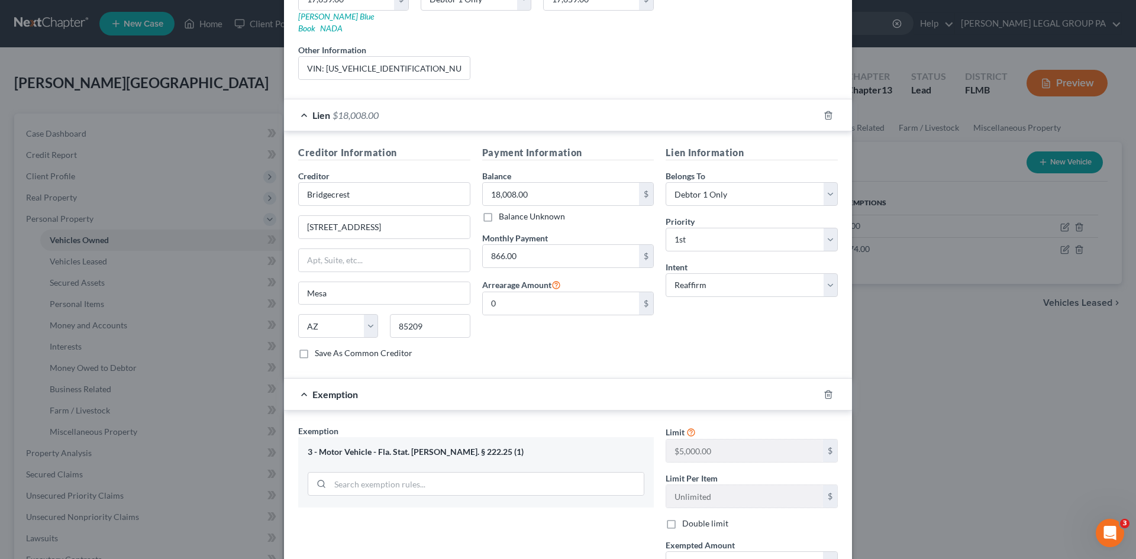
scroll to position [147, 0]
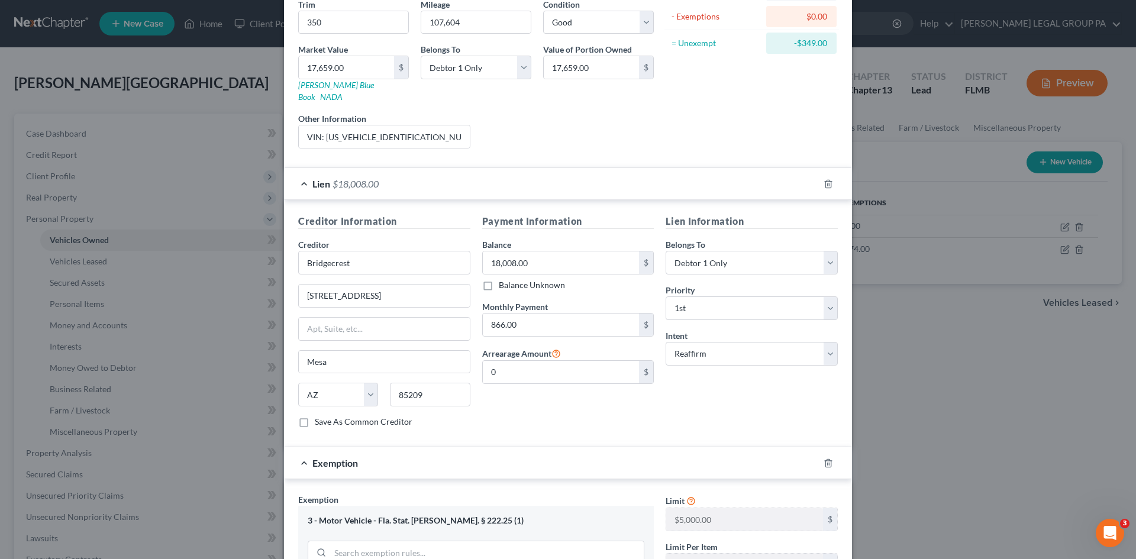
click at [799, 41] on div "-$349.00" at bounding box center [801, 43] width 51 height 12
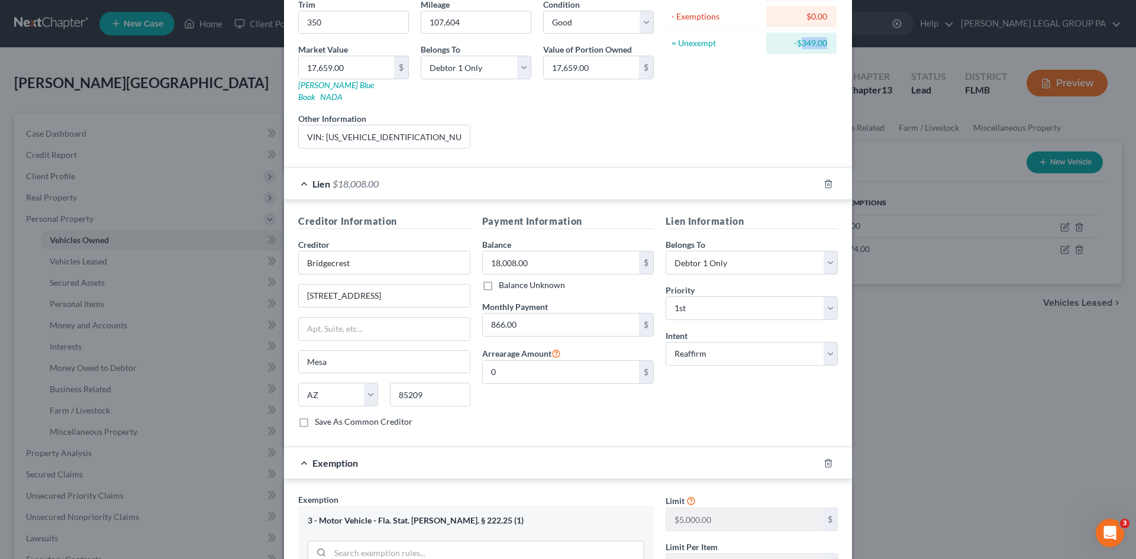
copy div "349.00"
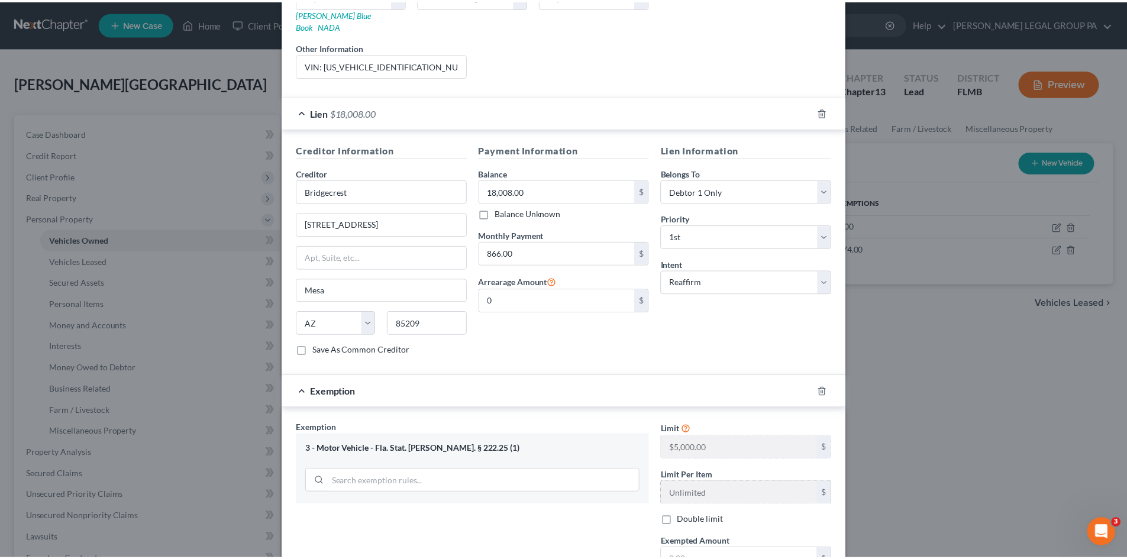
scroll to position [325, 0]
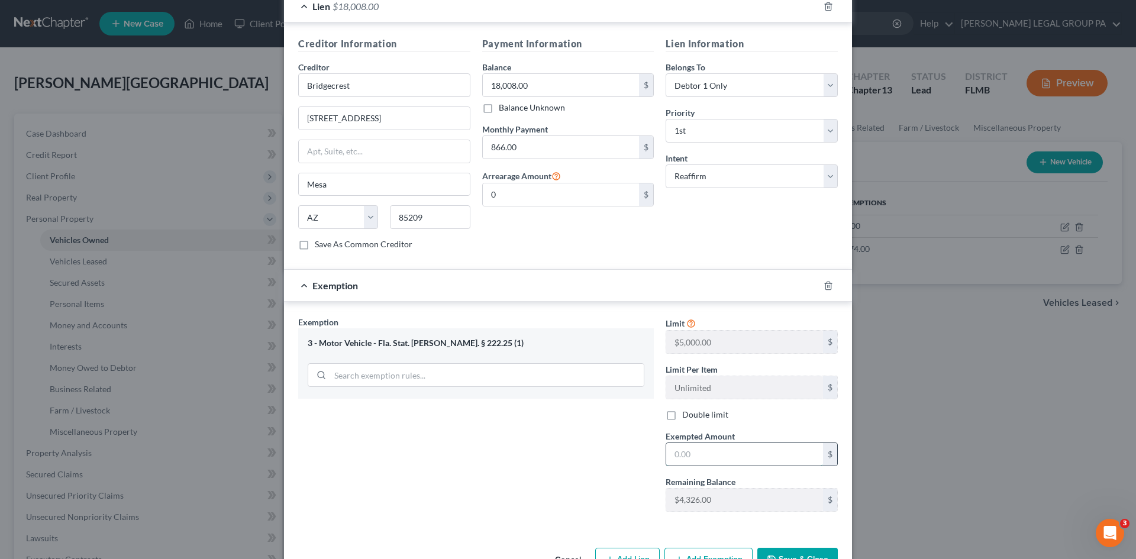
click at [709, 443] on input "text" at bounding box center [744, 454] width 157 height 22
paste input "349.00"
type input "349.00"
click at [792, 548] on button "Save & Close" at bounding box center [797, 560] width 80 height 25
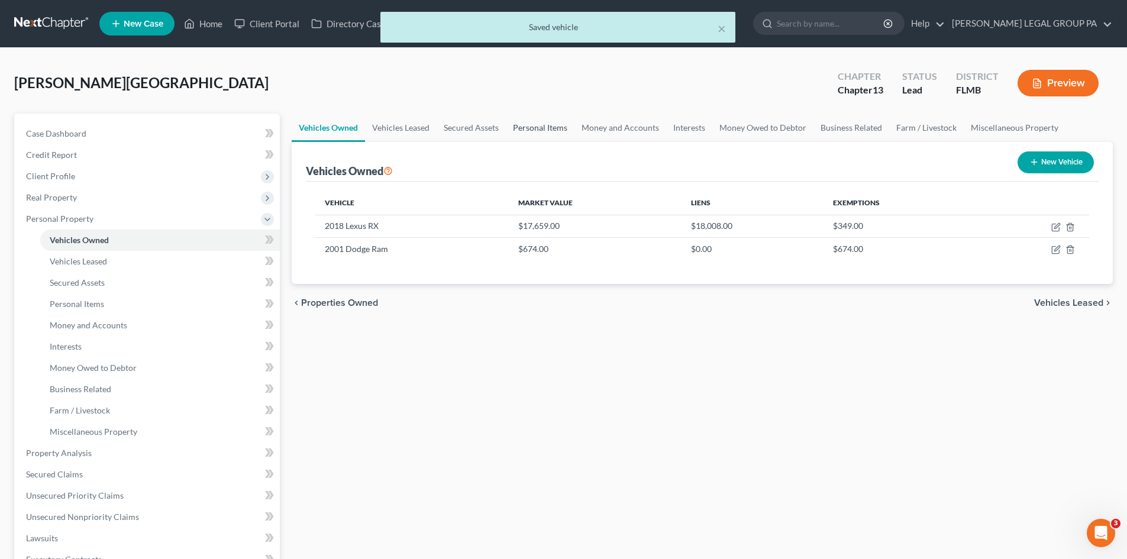
click at [509, 122] on link "Personal Items" at bounding box center [540, 128] width 69 height 28
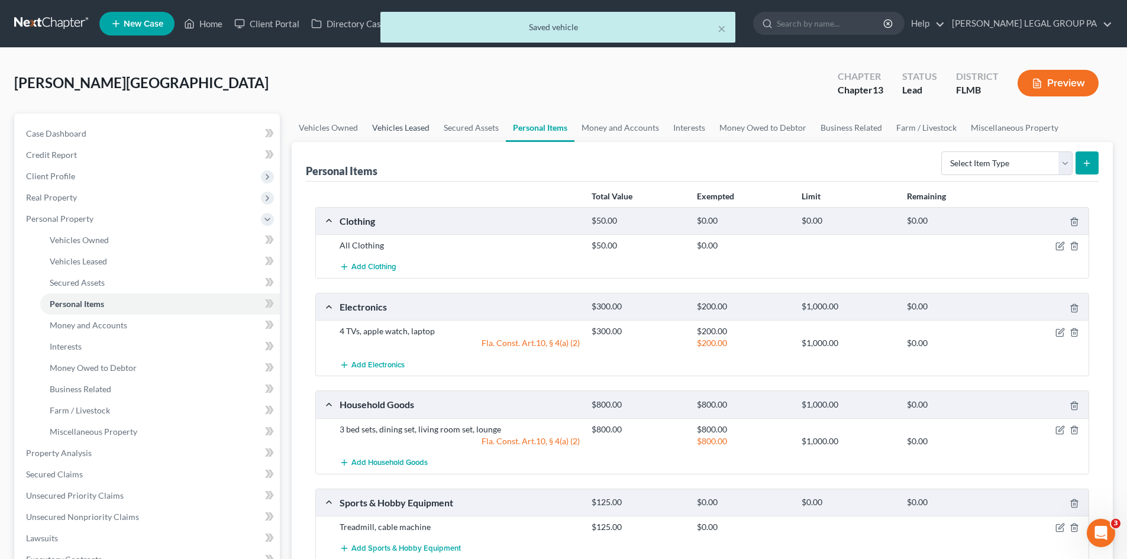
click at [415, 127] on link "Vehicles Leased" at bounding box center [401, 128] width 72 height 28
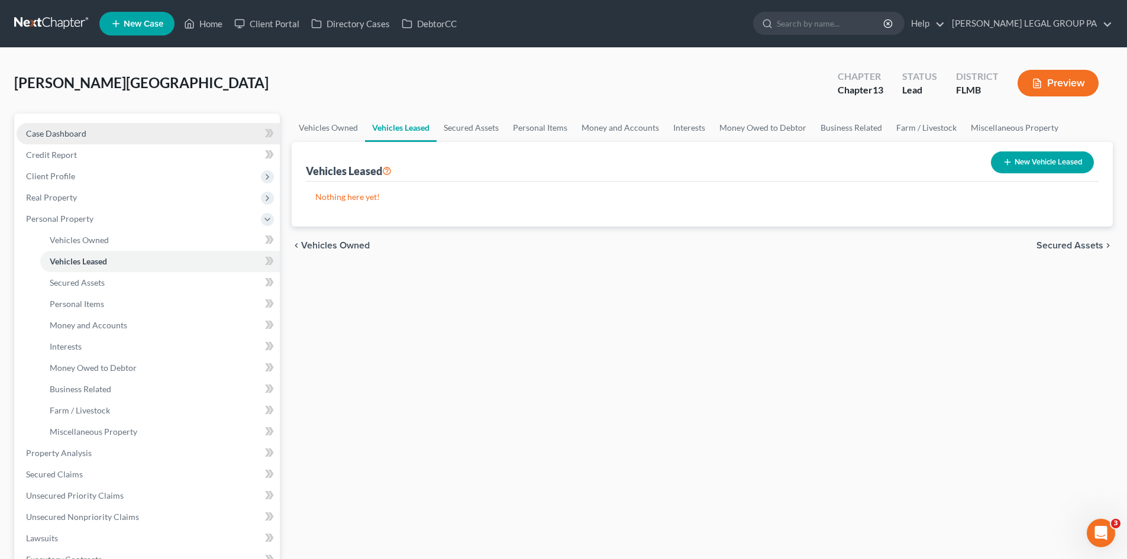
click at [77, 138] on link "Case Dashboard" at bounding box center [148, 133] width 263 height 21
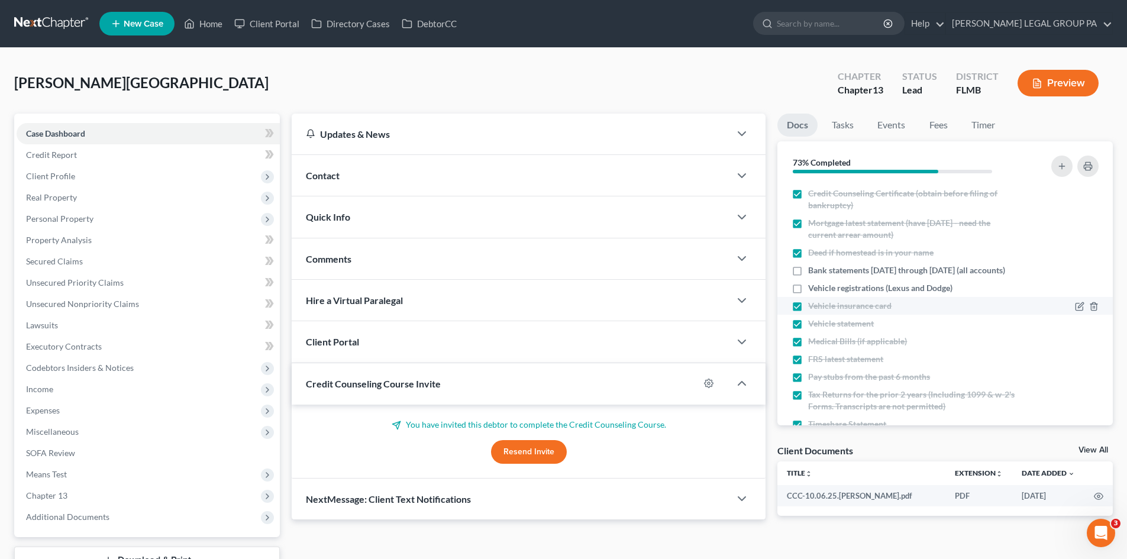
scroll to position [59, 0]
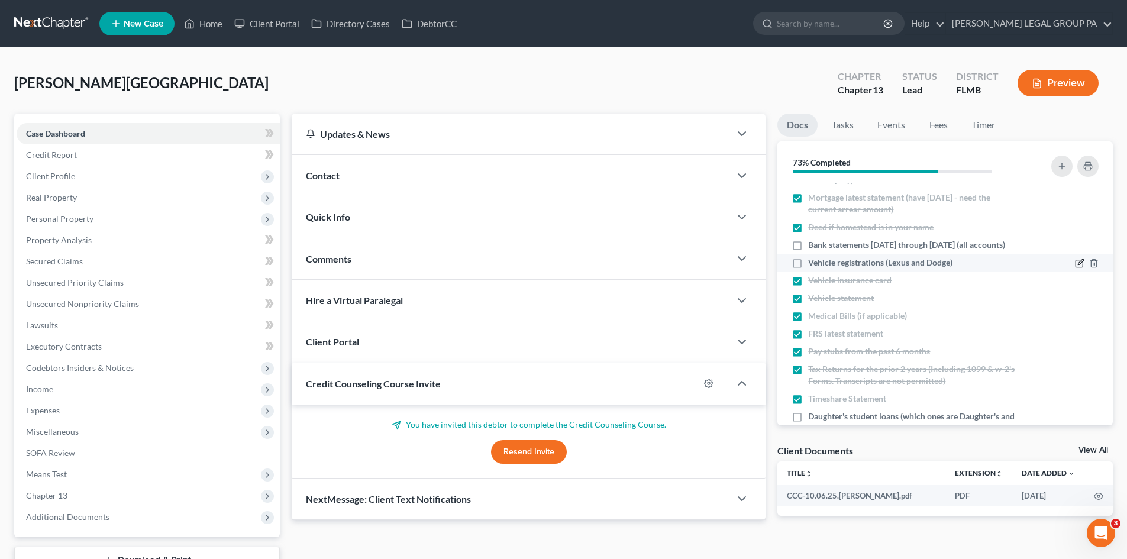
click at [1075, 268] on icon "button" at bounding box center [1079, 263] width 9 height 9
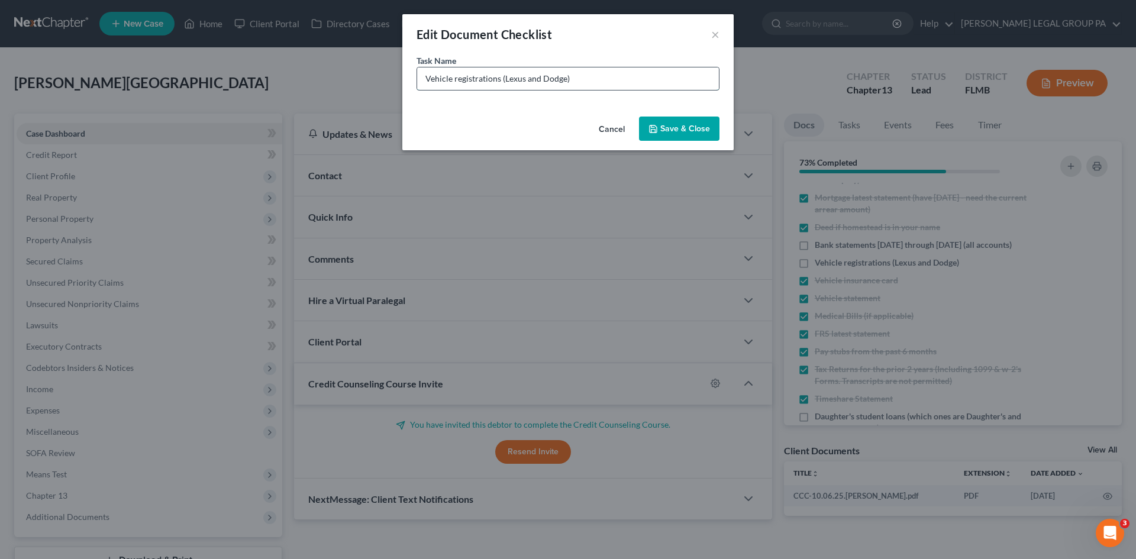
click at [499, 75] on input "Vehicle registrations (Lexus and Dodge)" at bounding box center [568, 78] width 302 height 22
click at [548, 78] on input "Vehicle registration (Lexus and Dodge)" at bounding box center [568, 78] width 302 height 22
type input "Vehicle registration (Lexus)"
click at [669, 127] on button "Save & Close" at bounding box center [679, 129] width 80 height 25
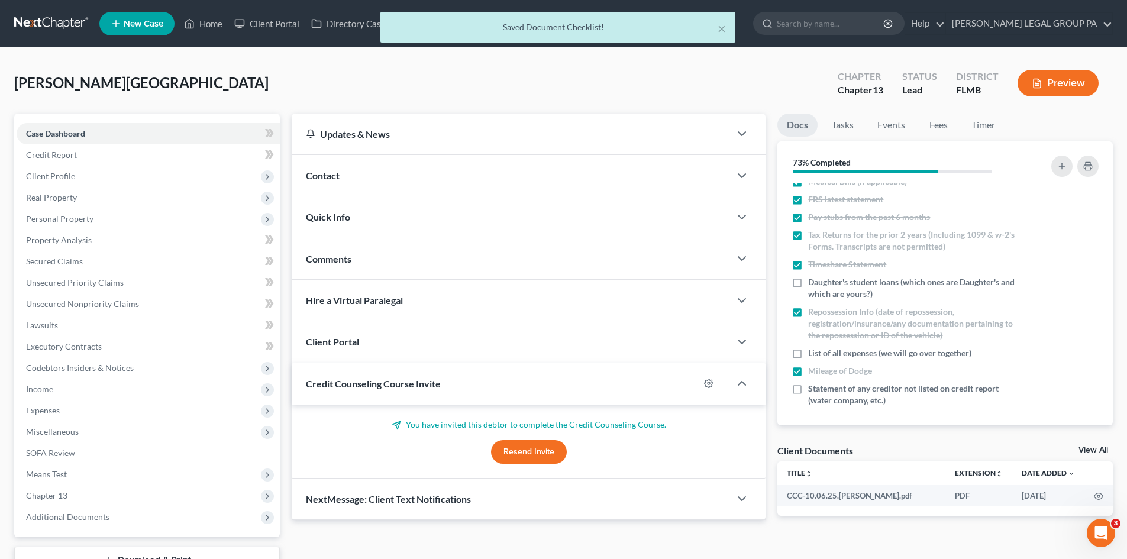
scroll to position [208, 0]
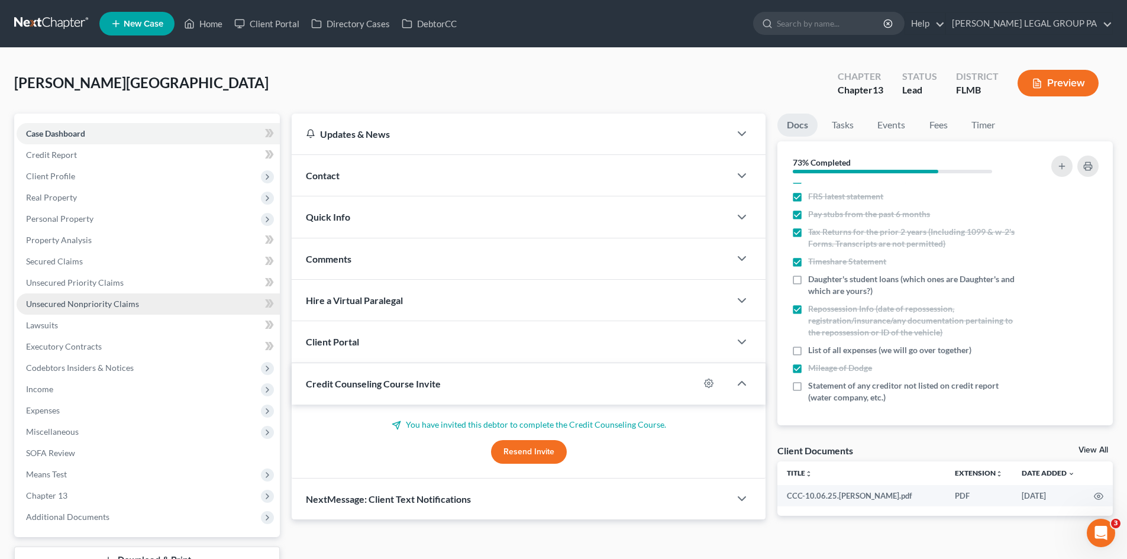
click at [93, 300] on span "Unsecured Nonpriority Claims" at bounding box center [82, 304] width 113 height 10
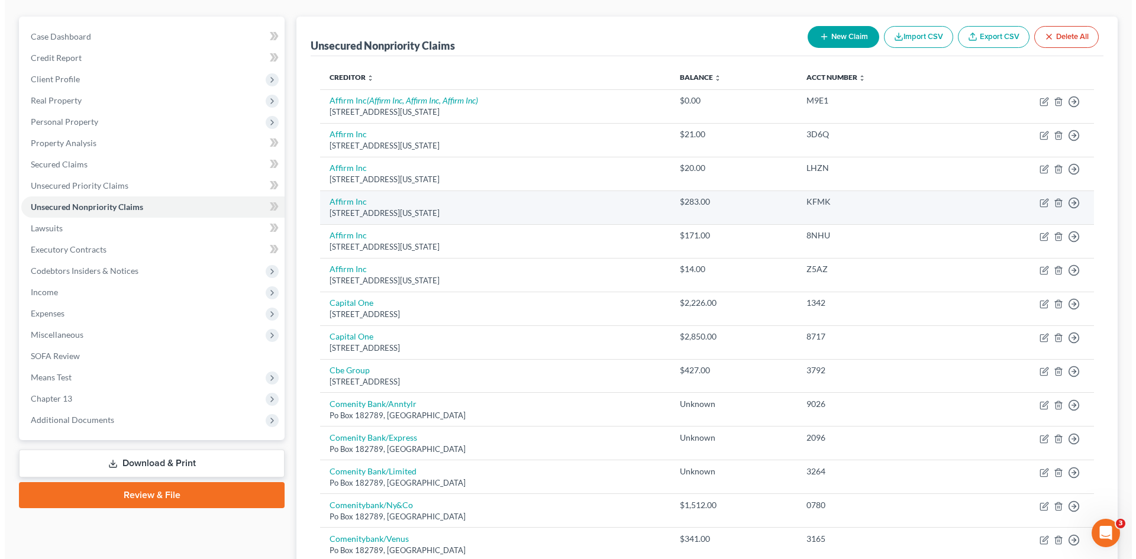
scroll to position [118, 0]
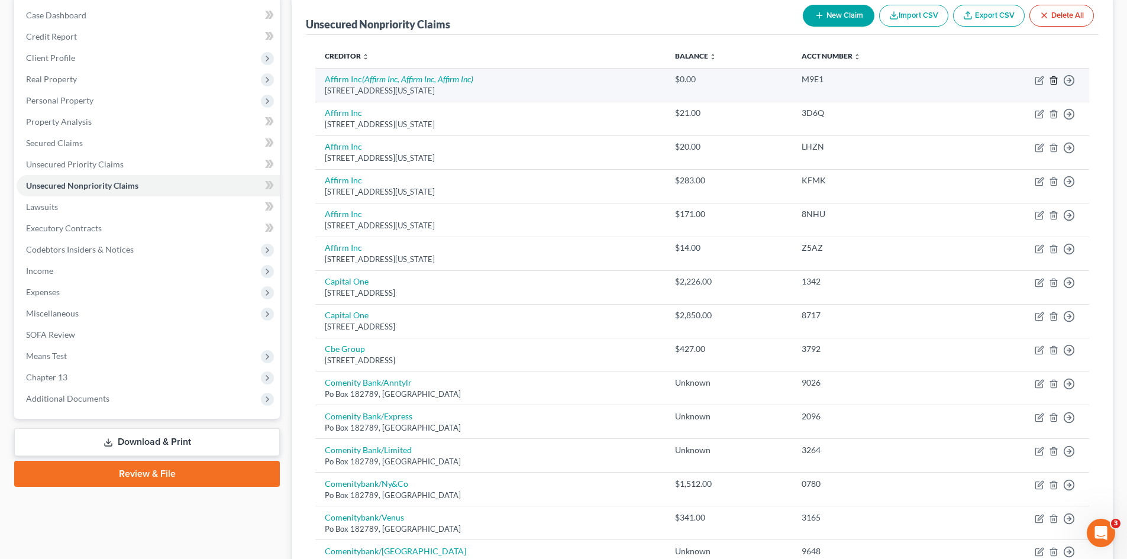
click at [1053, 79] on icon "button" at bounding box center [1053, 80] width 9 height 9
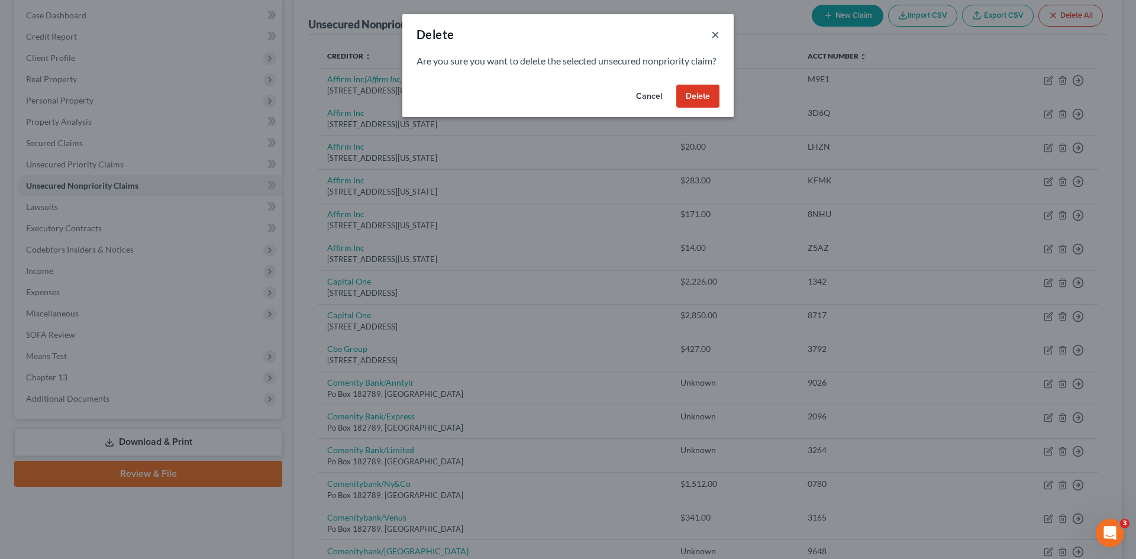
click at [719, 37] on button "×" at bounding box center [715, 34] width 8 height 14
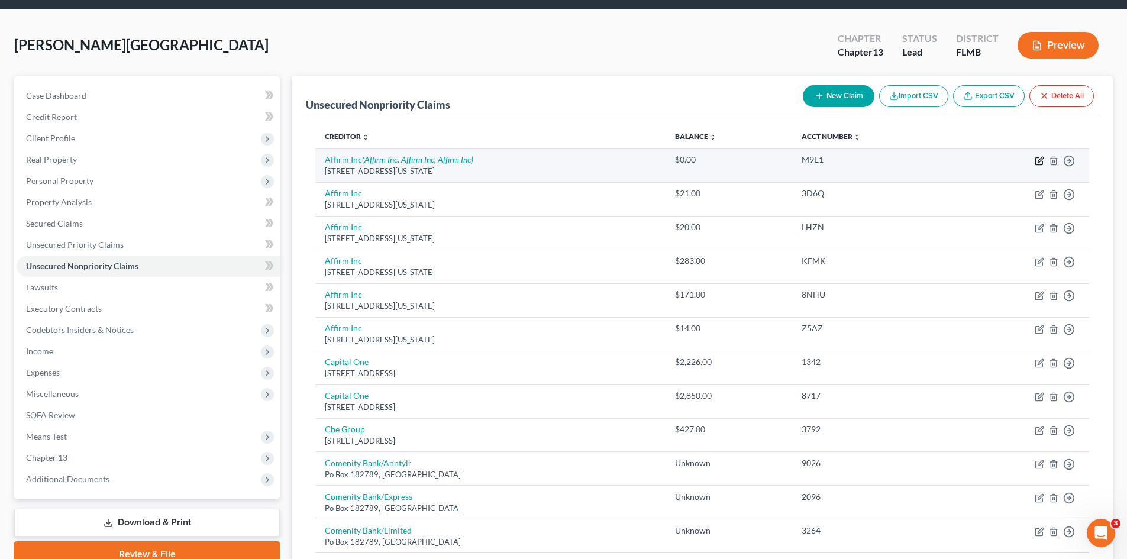
scroll to position [0, 0]
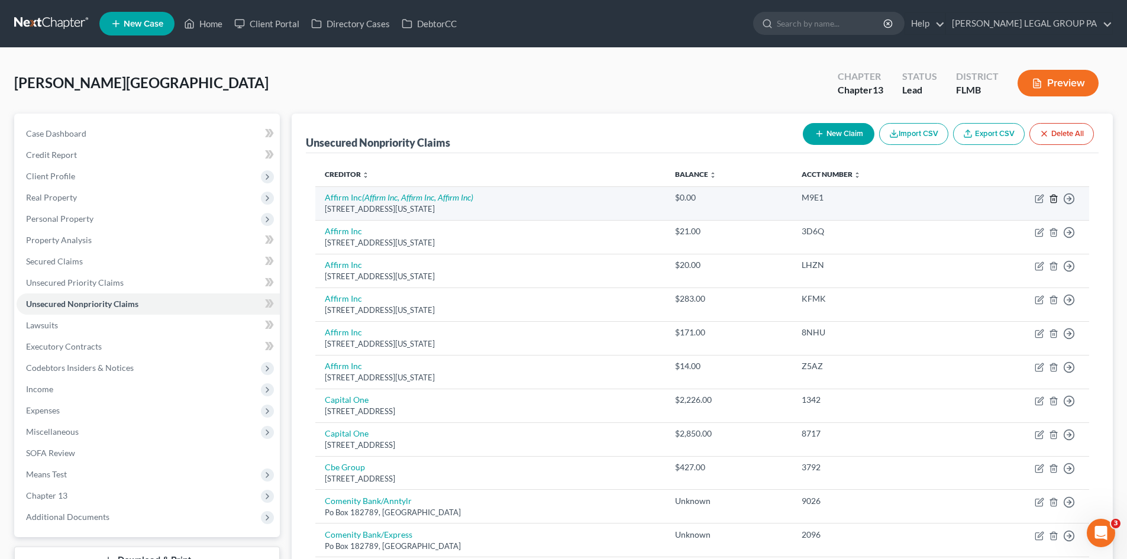
click at [1051, 201] on icon "button" at bounding box center [1053, 199] width 5 height 8
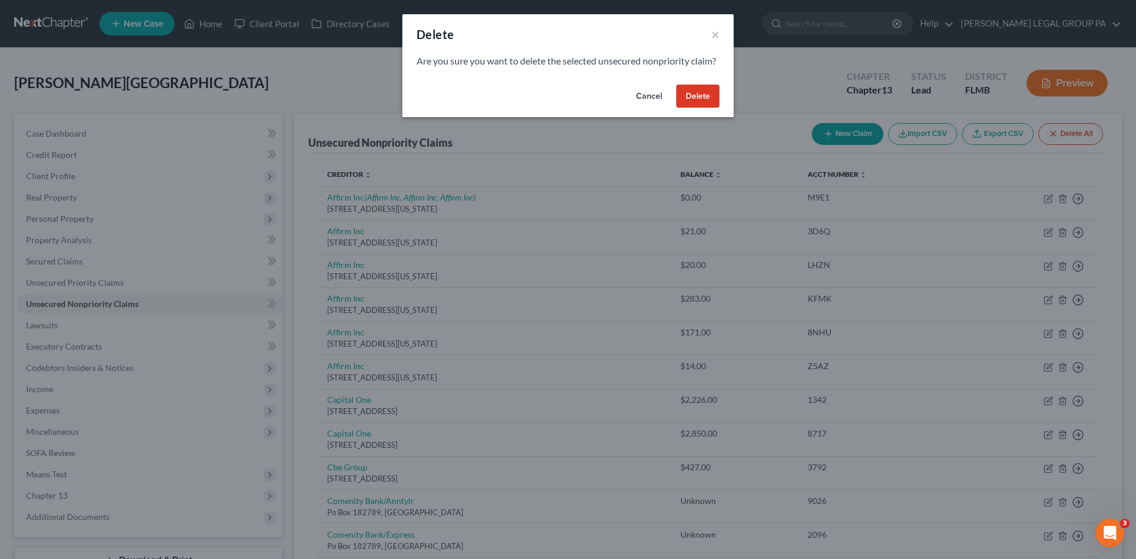
click at [709, 108] on button "Delete" at bounding box center [697, 97] width 43 height 24
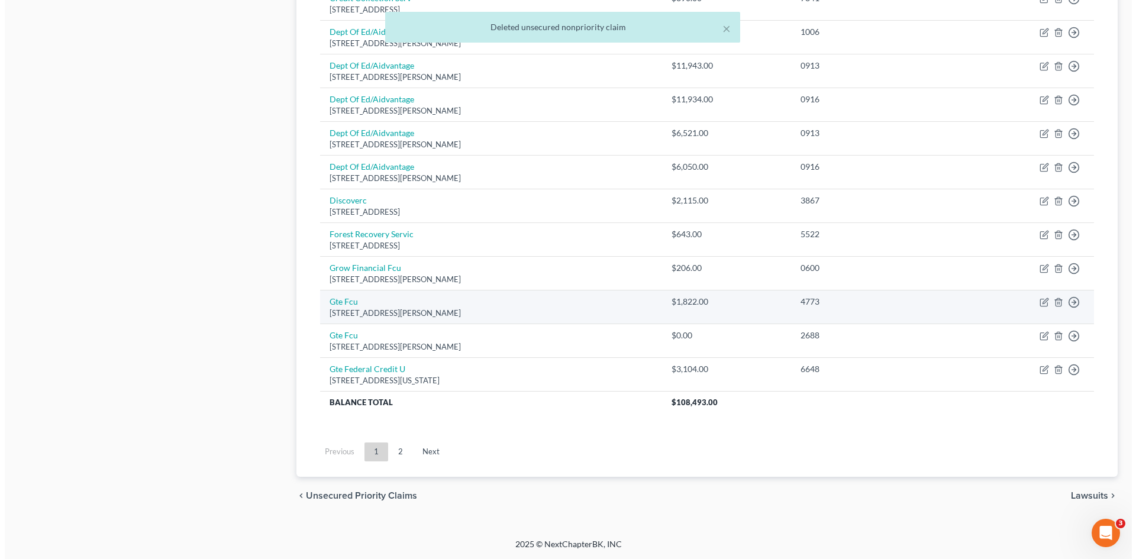
scroll to position [773, 0]
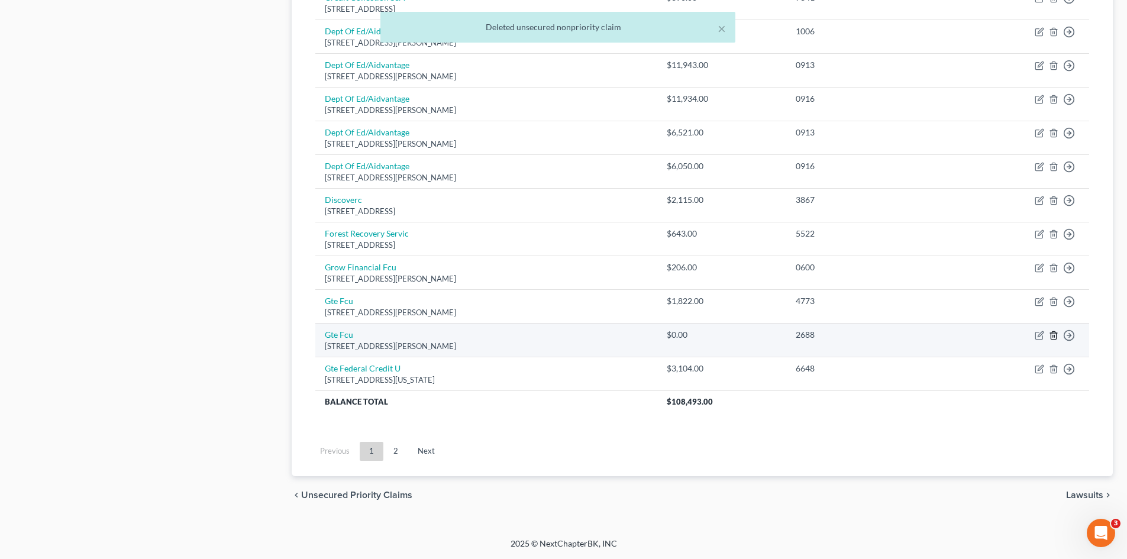
click at [1055, 335] on icon "button" at bounding box center [1053, 335] width 9 height 9
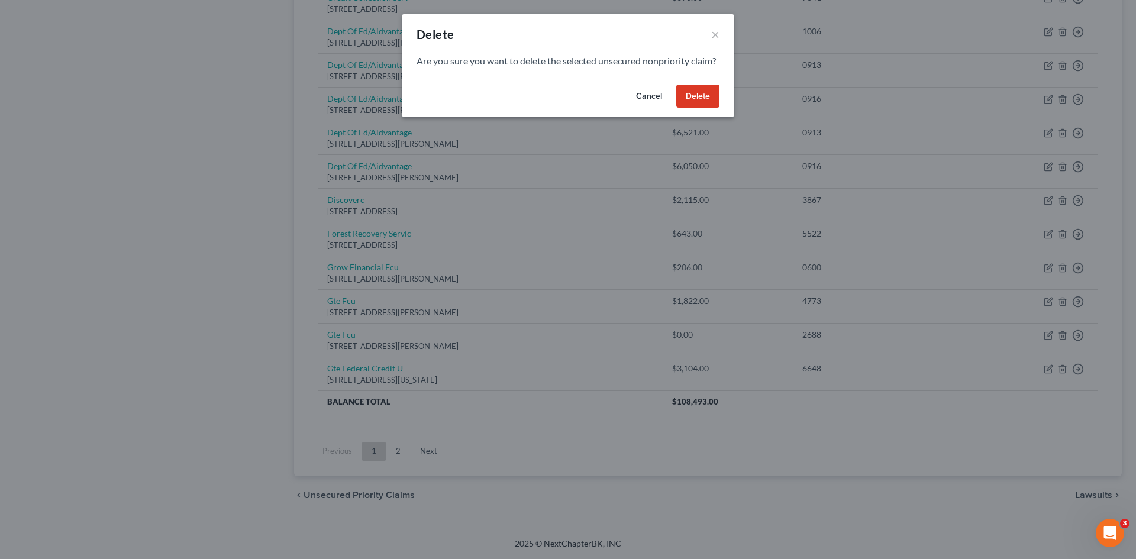
click at [718, 108] on button "Delete" at bounding box center [697, 97] width 43 height 24
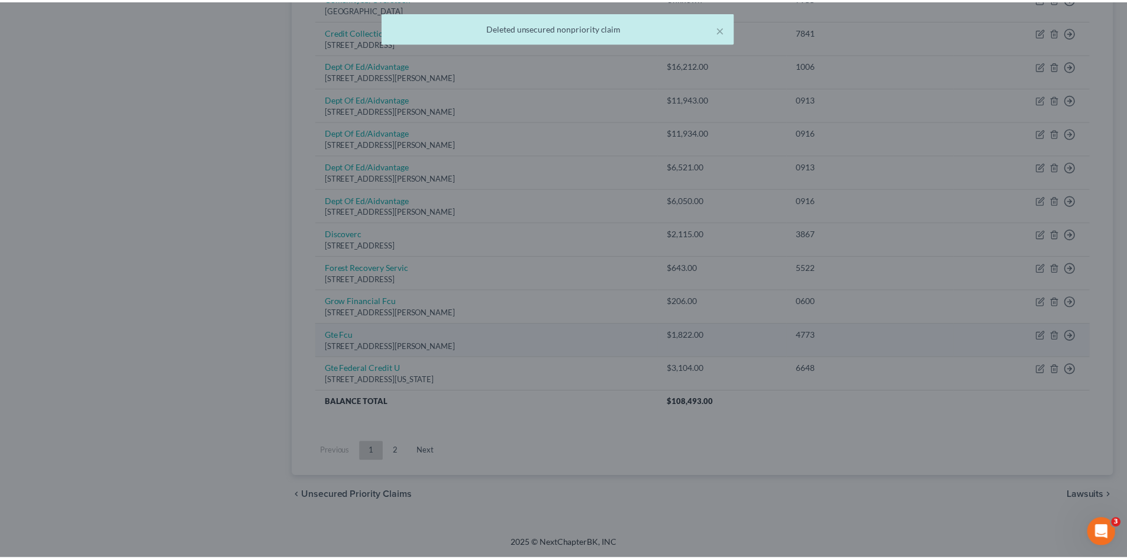
scroll to position [740, 0]
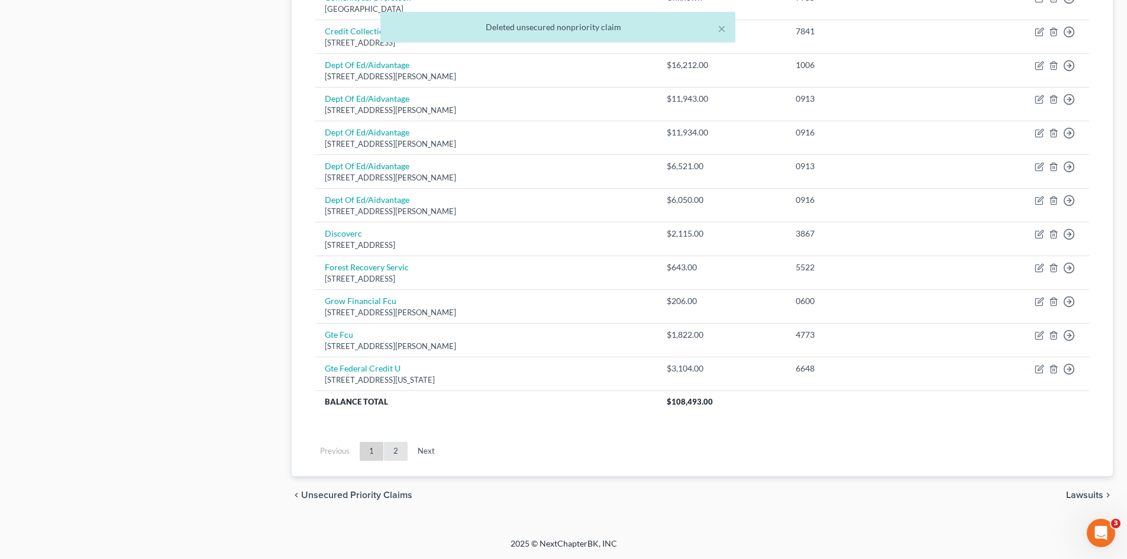
click at [389, 448] on link "2" at bounding box center [396, 451] width 24 height 19
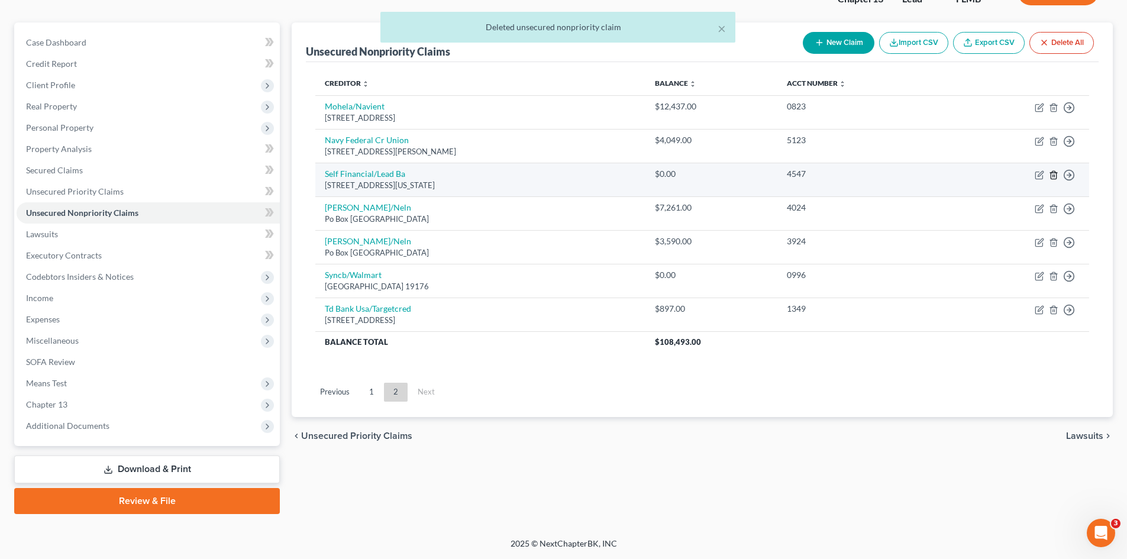
click at [1055, 173] on polyline "button" at bounding box center [1053, 173] width 7 height 0
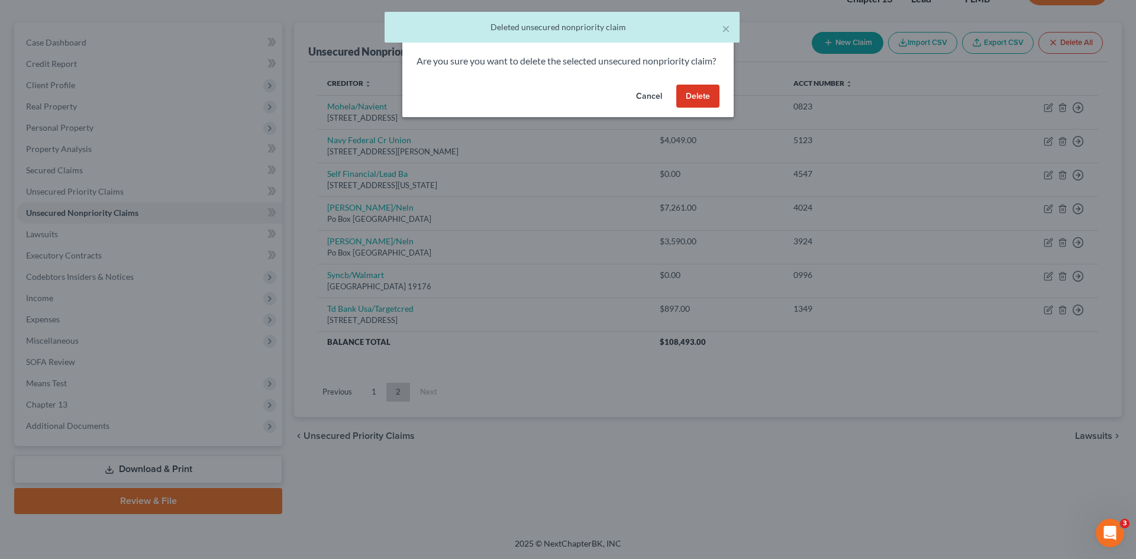
click at [713, 108] on button "Delete" at bounding box center [697, 97] width 43 height 24
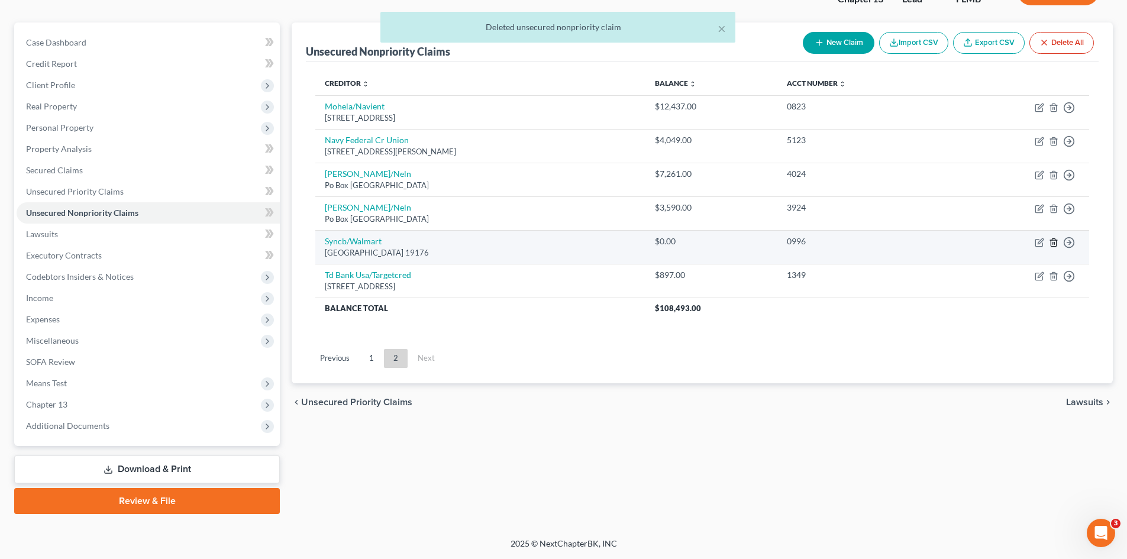
click at [1056, 241] on icon "button" at bounding box center [1053, 242] width 5 height 8
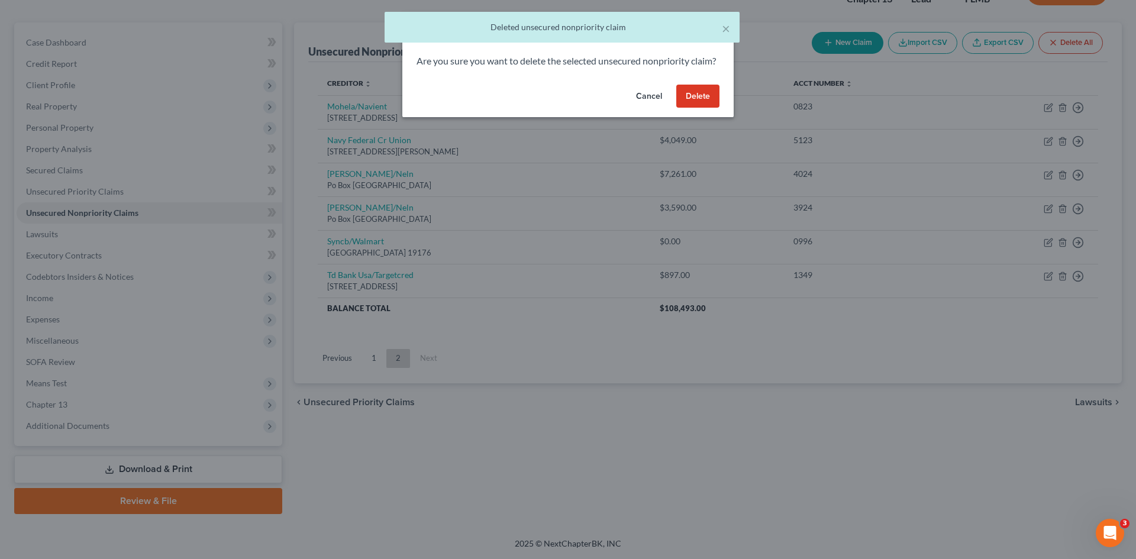
click at [695, 108] on button "Delete" at bounding box center [697, 97] width 43 height 24
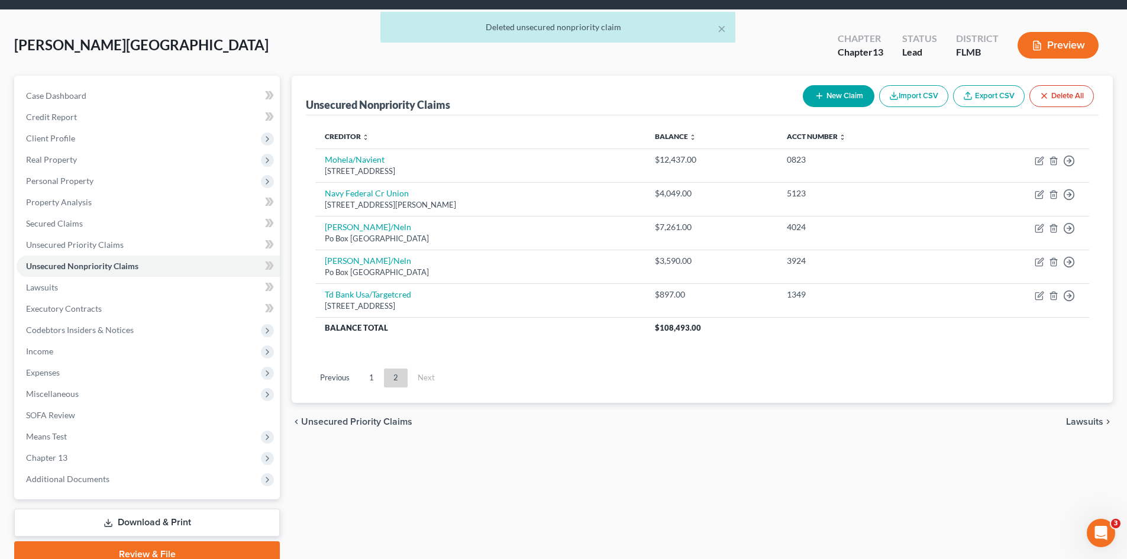
scroll to position [59, 0]
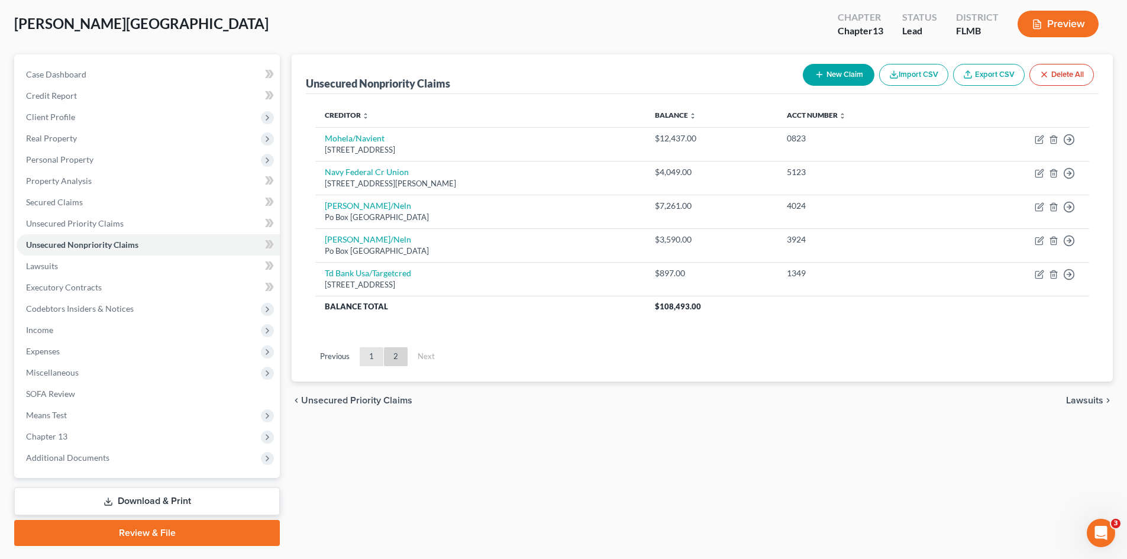
click at [372, 359] on link "1" at bounding box center [372, 356] width 24 height 19
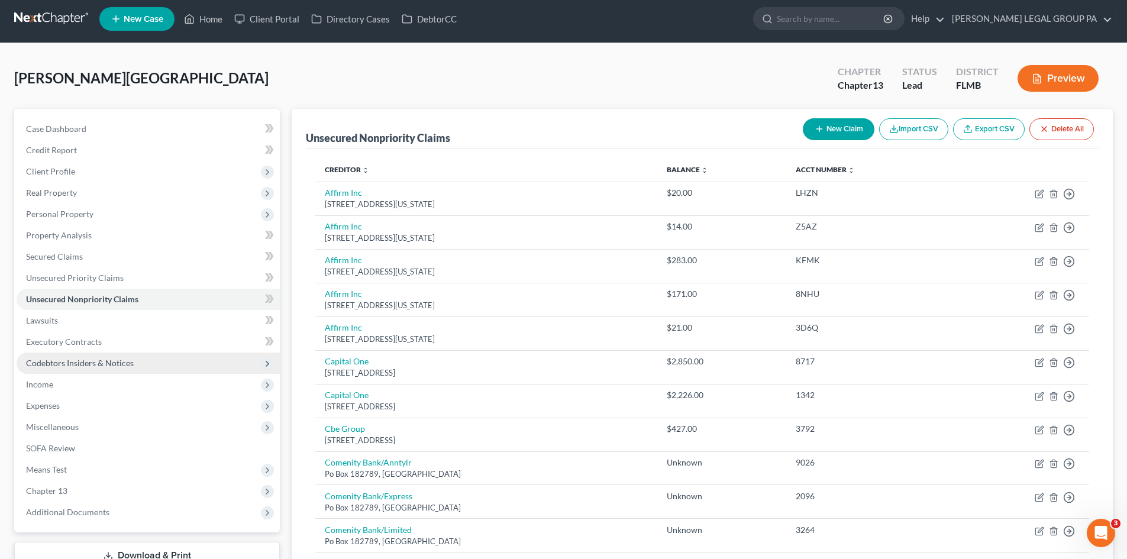
scroll to position [0, 0]
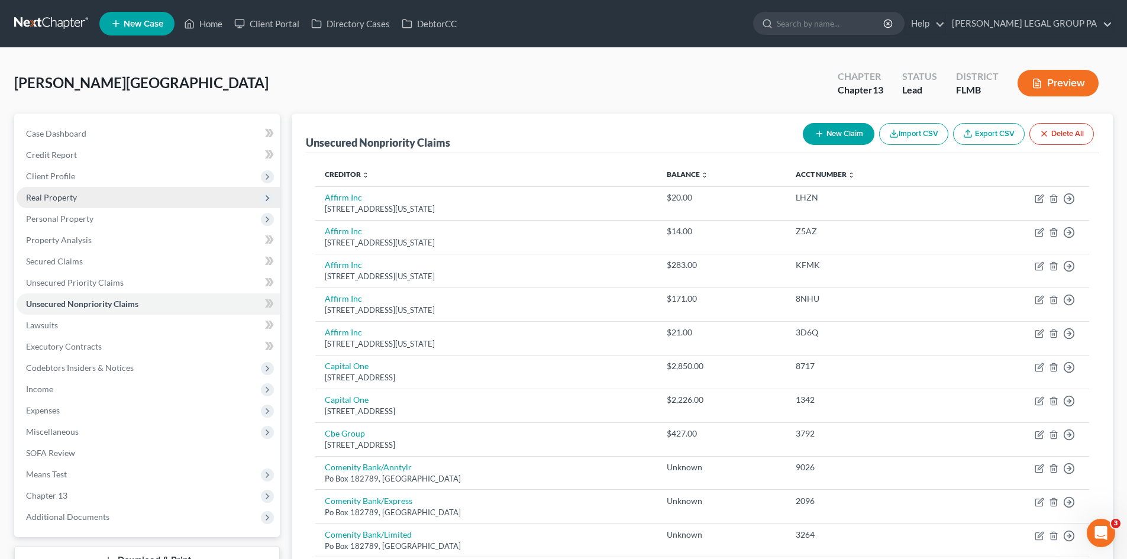
click at [80, 190] on span "Real Property" at bounding box center [148, 197] width 263 height 21
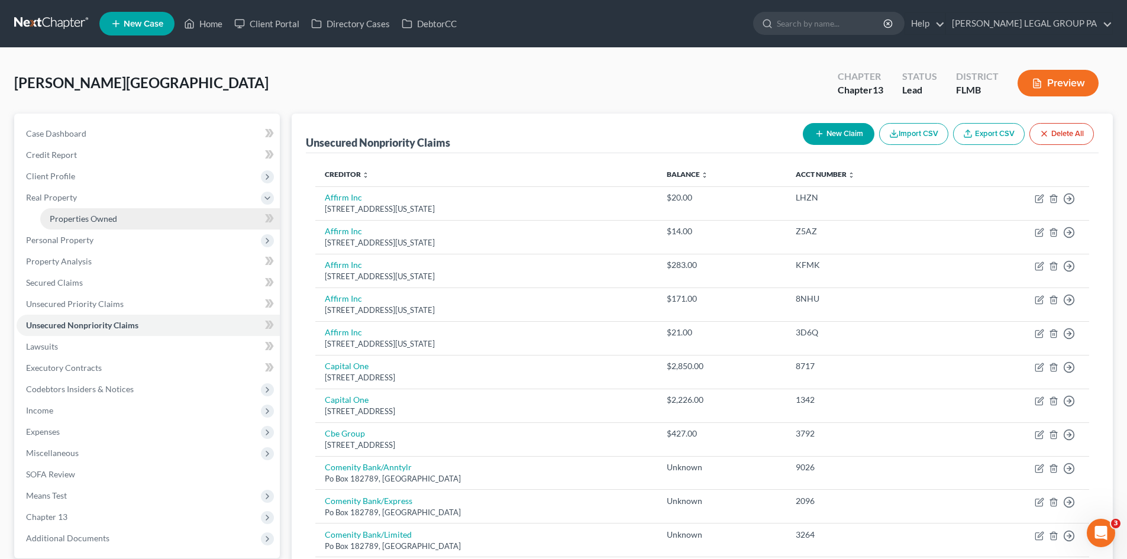
click at [88, 216] on span "Properties Owned" at bounding box center [83, 219] width 67 height 10
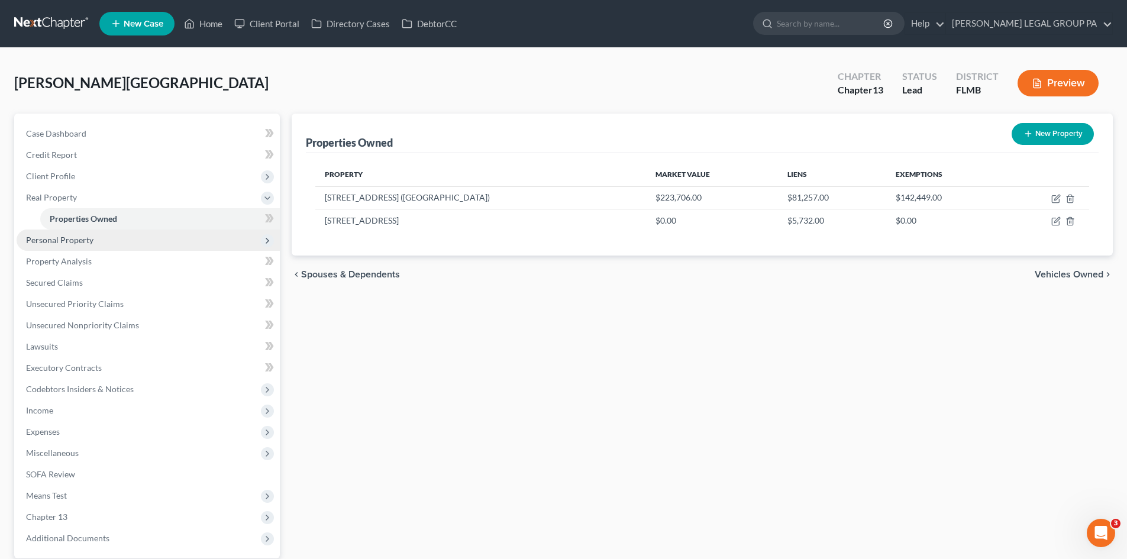
click at [44, 238] on span "Personal Property" at bounding box center [59, 240] width 67 height 10
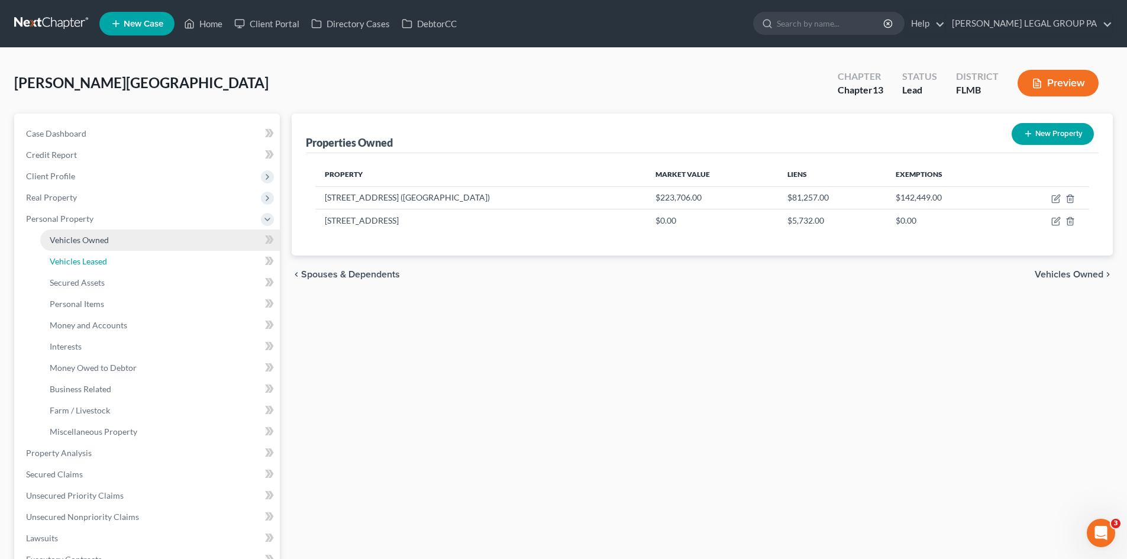
click at [71, 251] on link "Vehicles Leased" at bounding box center [160, 261] width 240 height 21
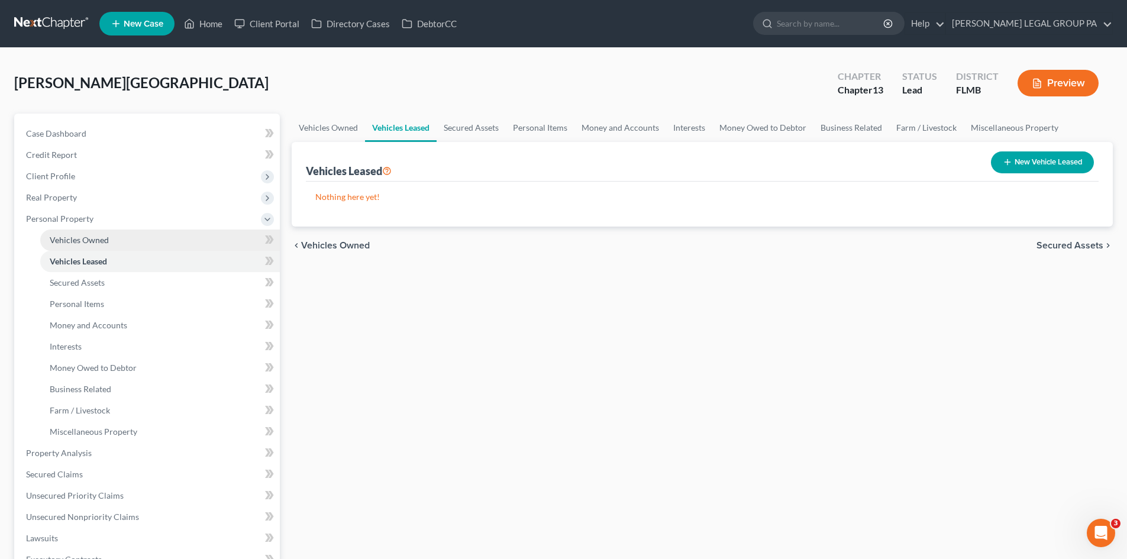
click at [84, 242] on span "Vehicles Owned" at bounding box center [79, 240] width 59 height 10
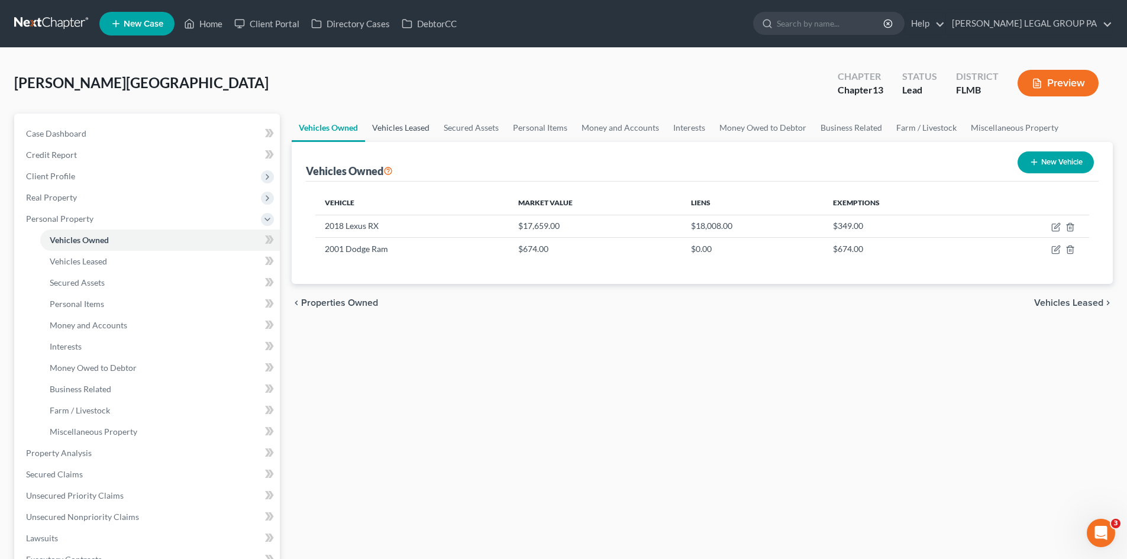
click at [409, 119] on link "Vehicles Leased" at bounding box center [401, 128] width 72 height 28
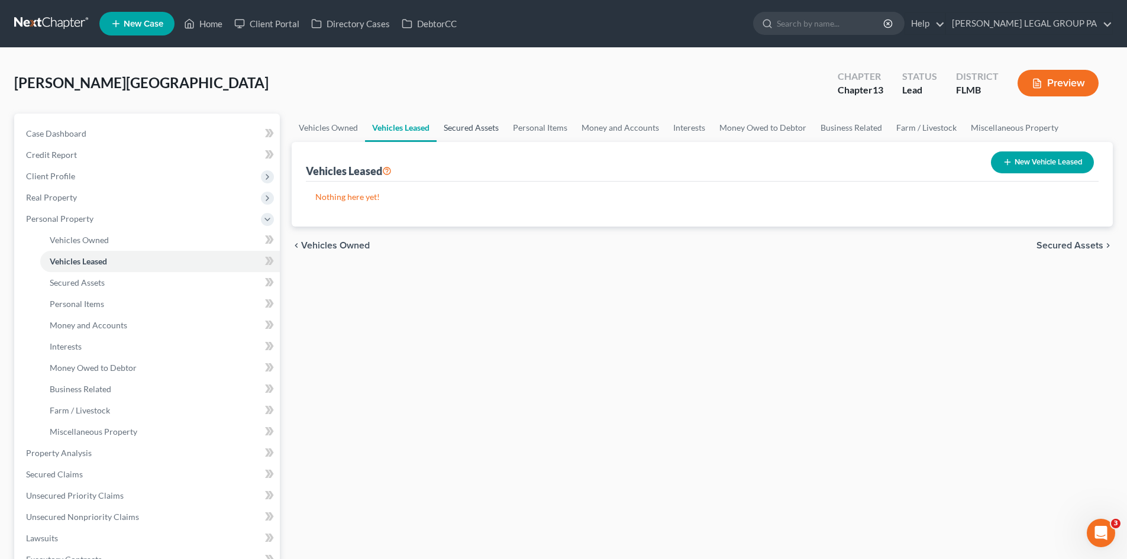
click at [464, 125] on link "Secured Assets" at bounding box center [471, 128] width 69 height 28
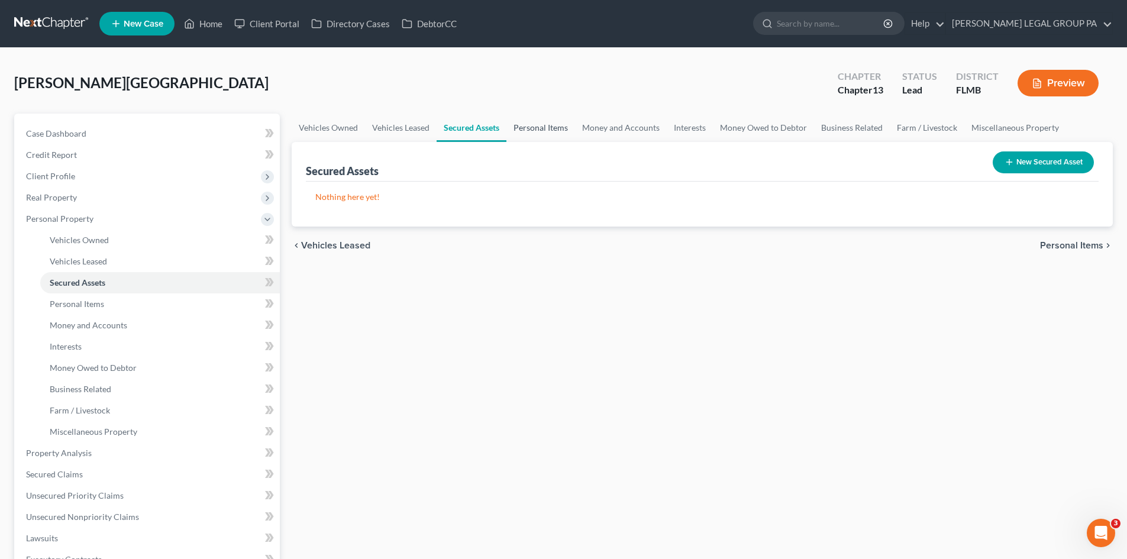
click at [545, 130] on link "Personal Items" at bounding box center [540, 128] width 69 height 28
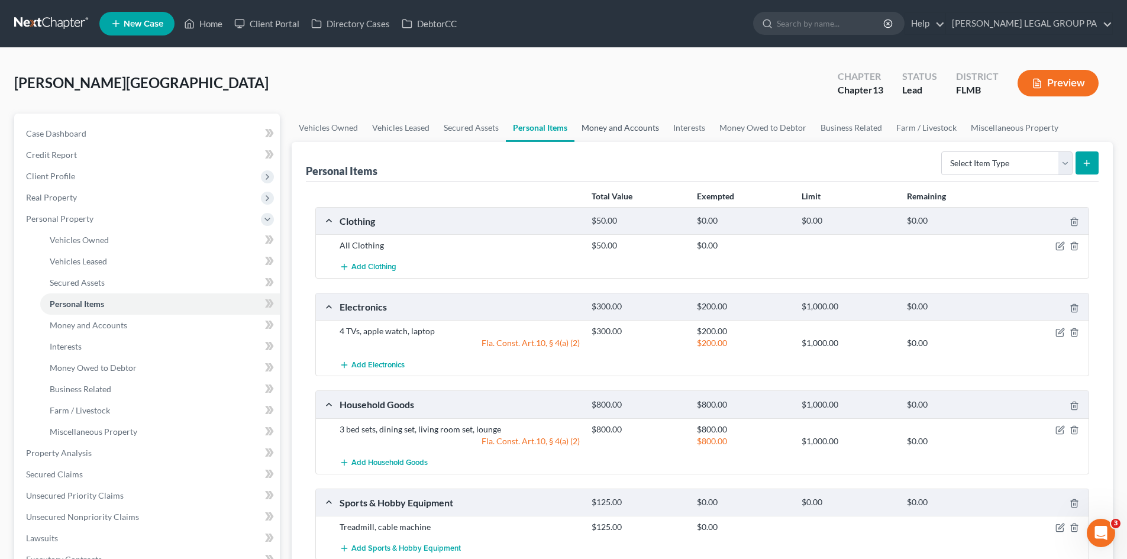
click at [621, 128] on link "Money and Accounts" at bounding box center [620, 128] width 92 height 28
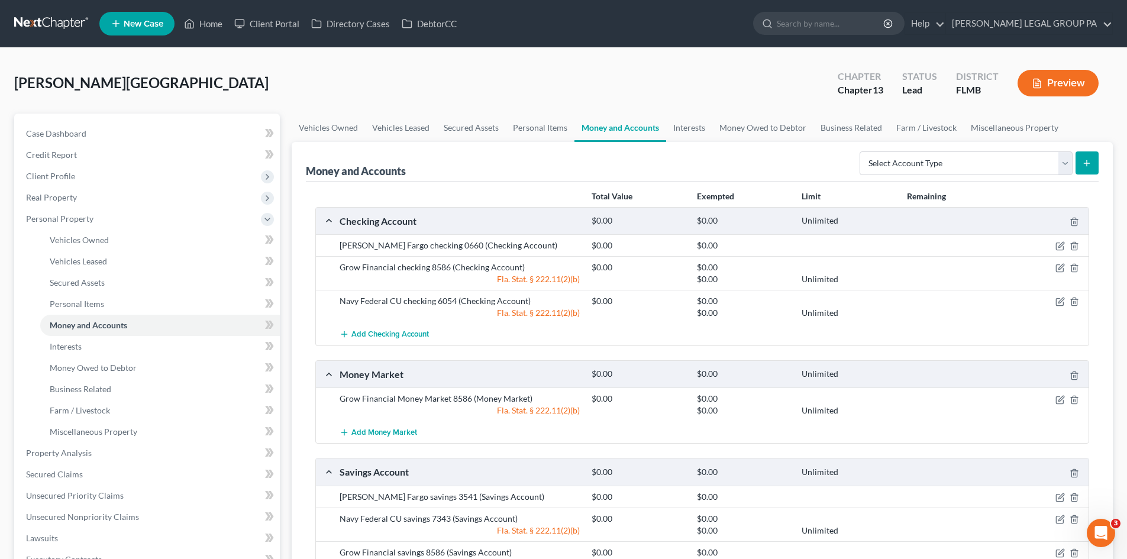
scroll to position [59, 0]
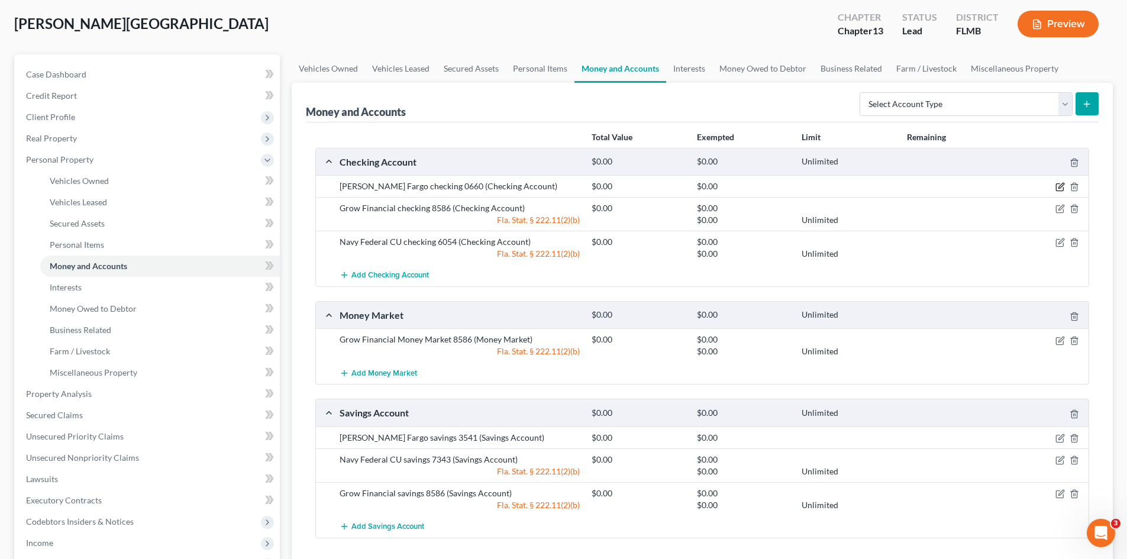
click at [1055, 189] on icon "button" at bounding box center [1059, 186] width 9 height 9
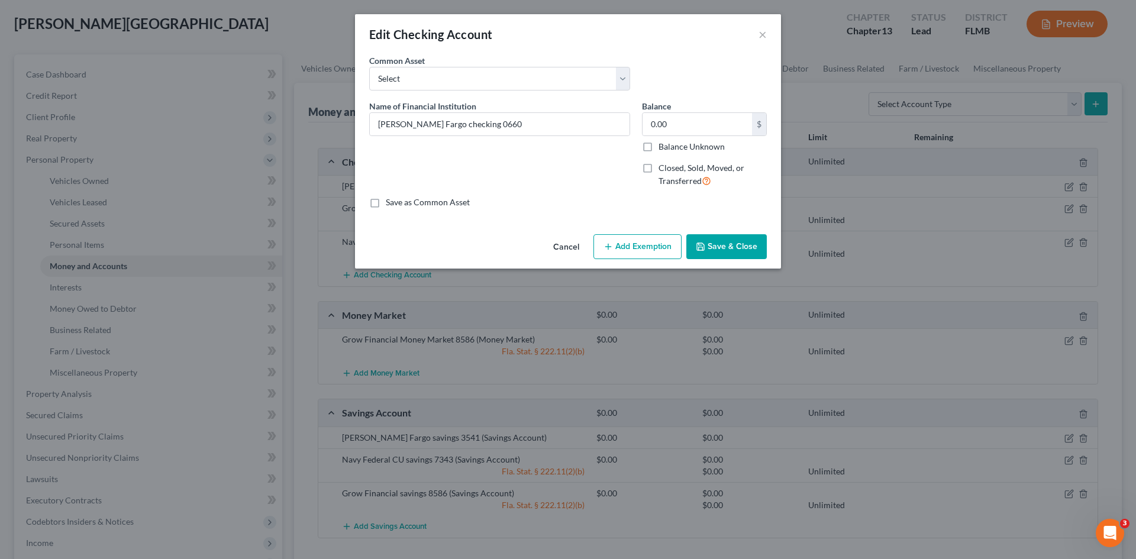
click at [635, 249] on button "Add Exemption" at bounding box center [637, 246] width 88 height 25
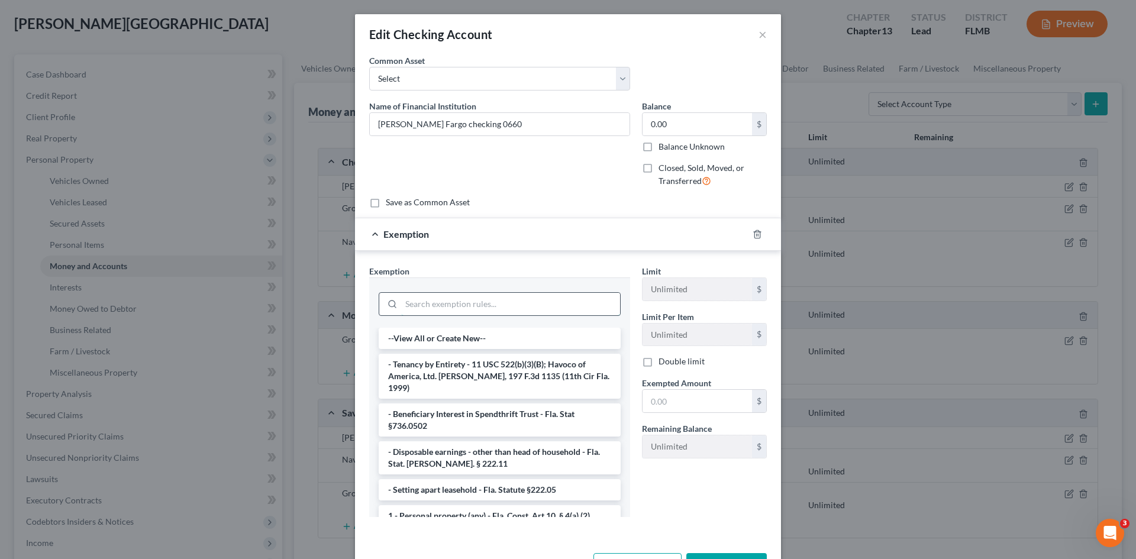
drag, startPoint x: 462, startPoint y: 312, endPoint x: 467, endPoint y: 306, distance: 7.6
click at [466, 307] on input "search" at bounding box center [510, 304] width 219 height 22
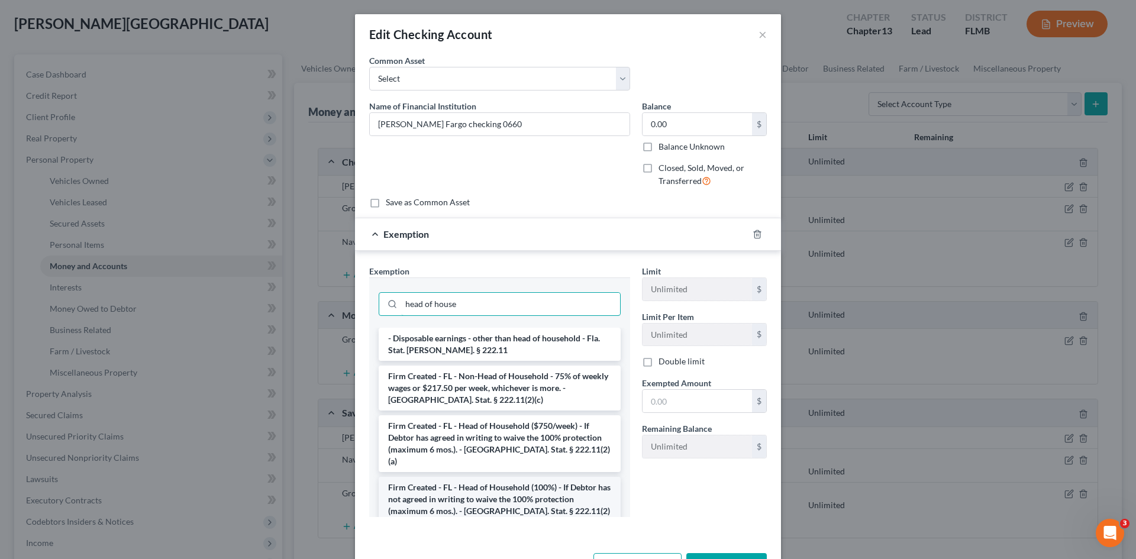
type input "head of house"
click at [491, 500] on li "Firm Created - FL - Head of Household (100%) - If Debtor has not agreed in writ…" at bounding box center [500, 505] width 242 height 57
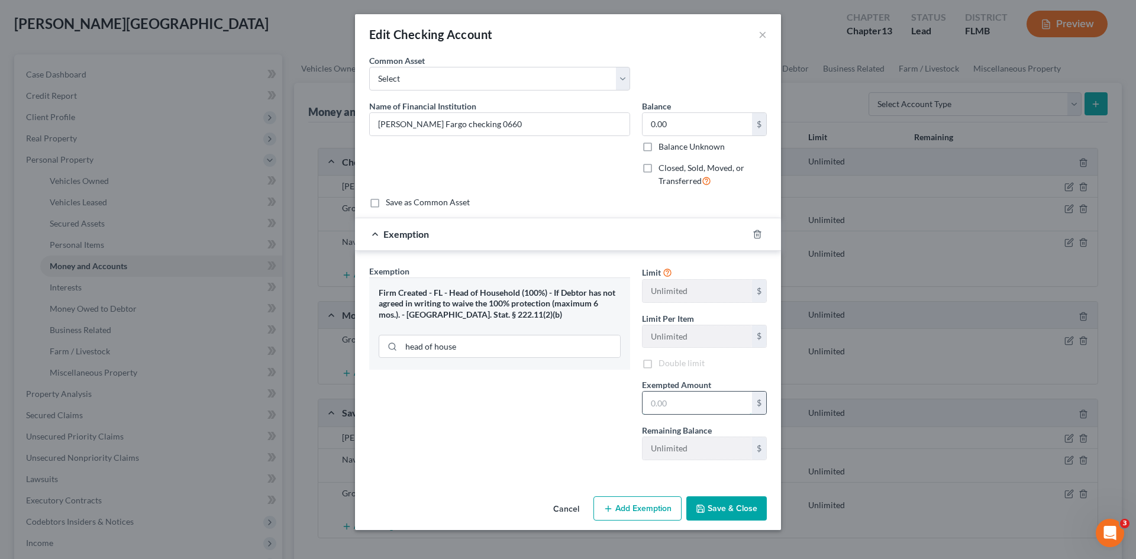
click at [683, 408] on input "text" at bounding box center [696, 403] width 109 height 22
type input "0.00"
drag, startPoint x: 599, startPoint y: 457, endPoint x: 696, endPoint y: 477, distance: 99.8
click at [602, 457] on div "Exemption Set must be selected for CA. Exemption * Firm Created - FL - Head of …" at bounding box center [499, 367] width 273 height 205
click at [726, 508] on button "Save & Close" at bounding box center [726, 508] width 80 height 25
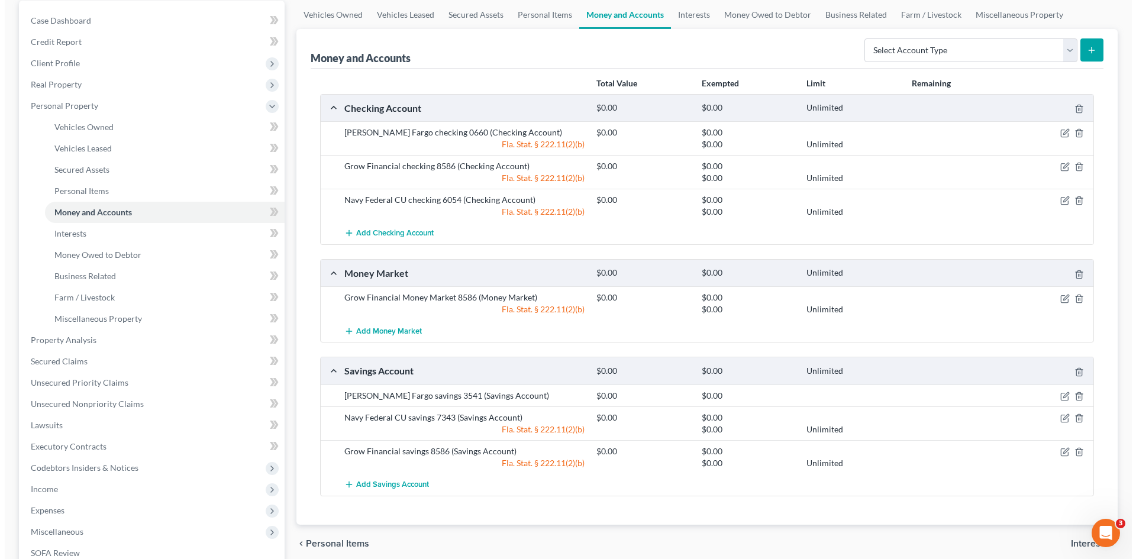
scroll to position [118, 0]
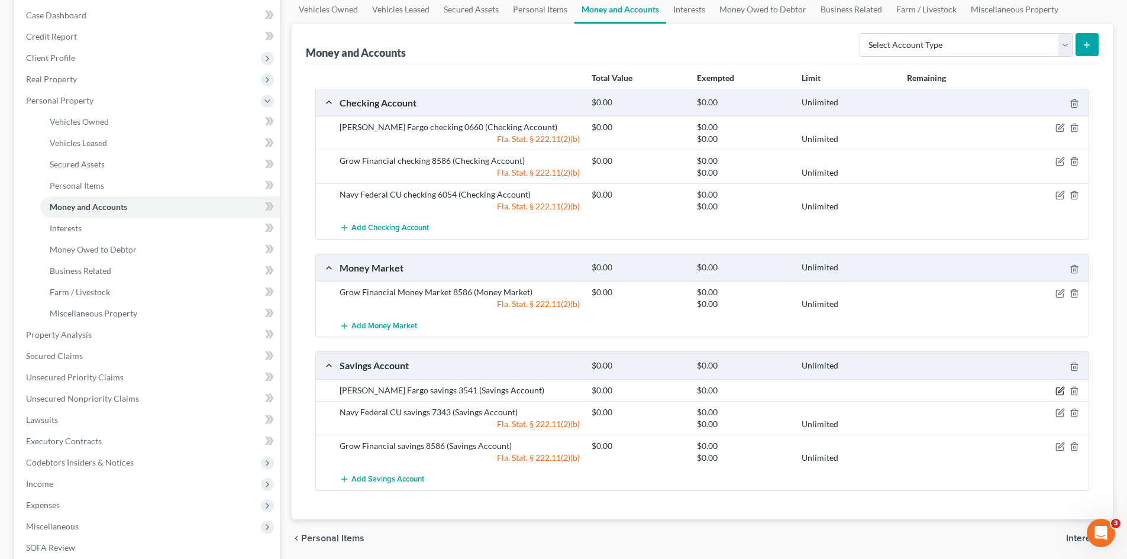
click at [1059, 390] on icon "button" at bounding box center [1059, 390] width 9 height 9
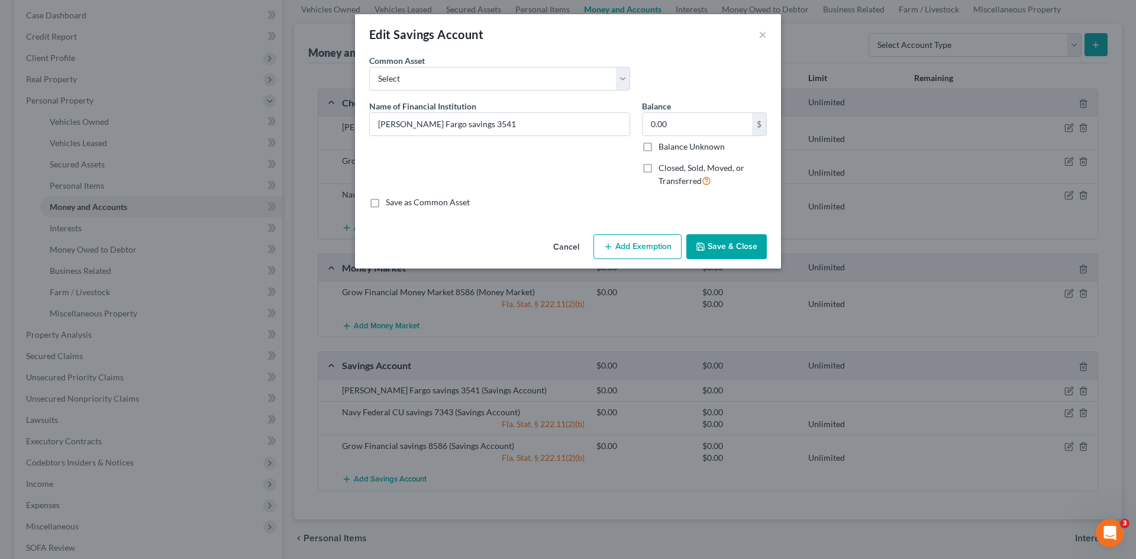
click at [638, 235] on button "Add Exemption" at bounding box center [637, 246] width 88 height 25
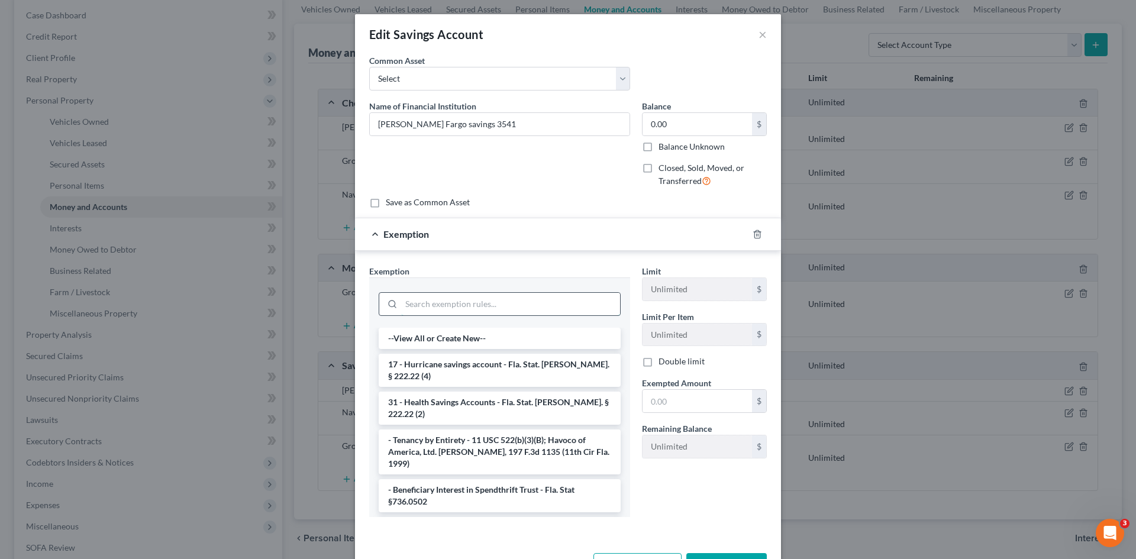
click at [456, 305] on input "search" at bounding box center [510, 304] width 219 height 22
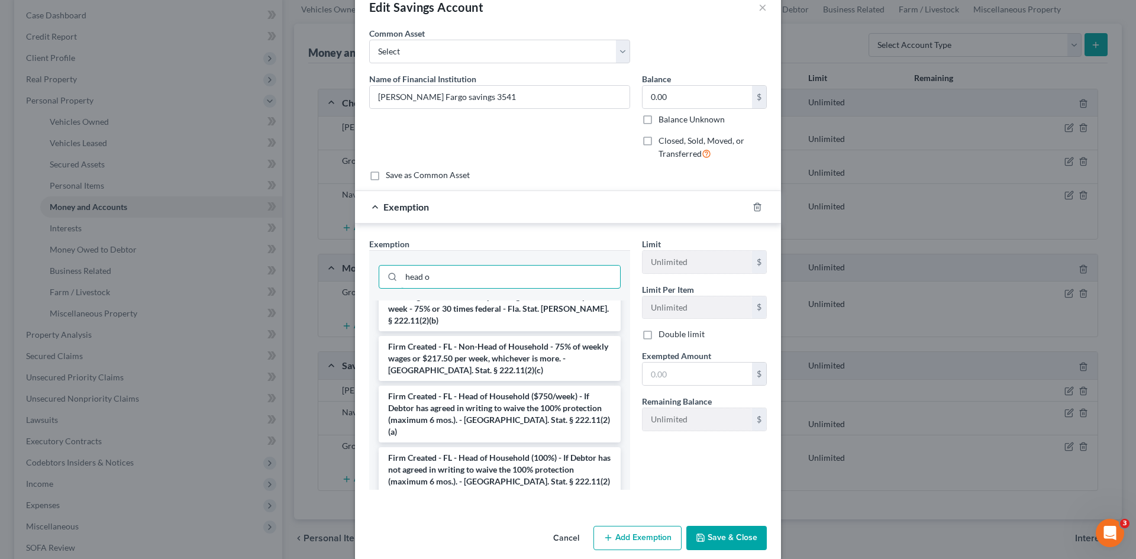
scroll to position [42, 0]
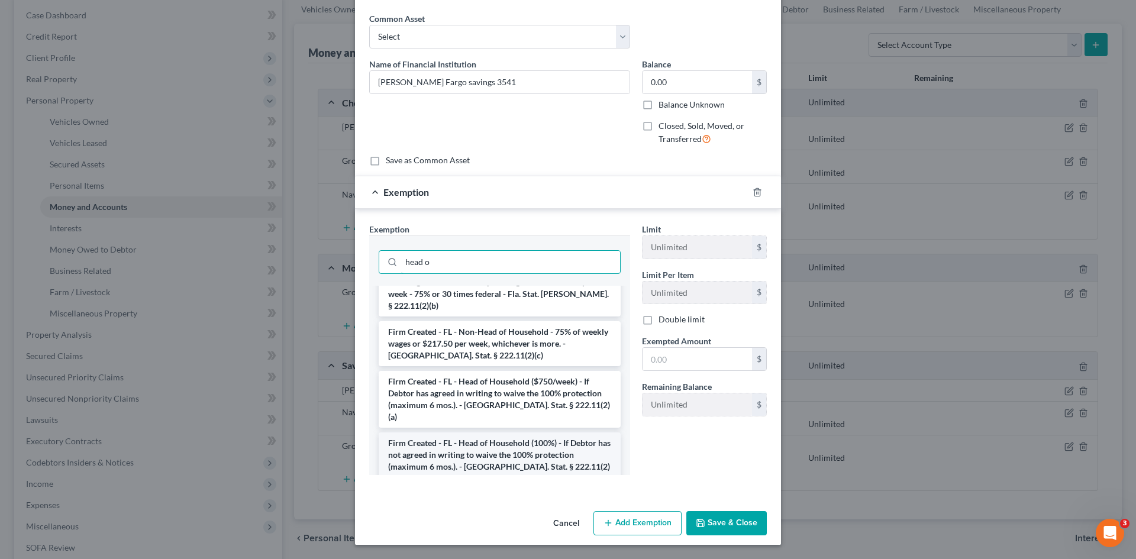
type input "head o"
click at [525, 440] on li "Firm Created - FL - Head of Household (100%) - If Debtor has not agreed in writ…" at bounding box center [500, 460] width 242 height 57
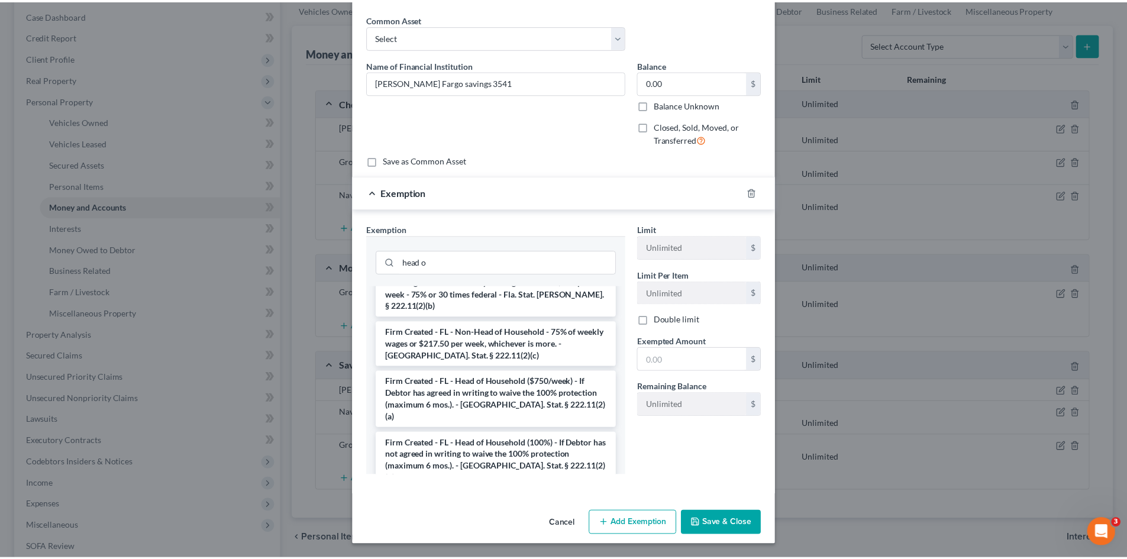
scroll to position [0, 0]
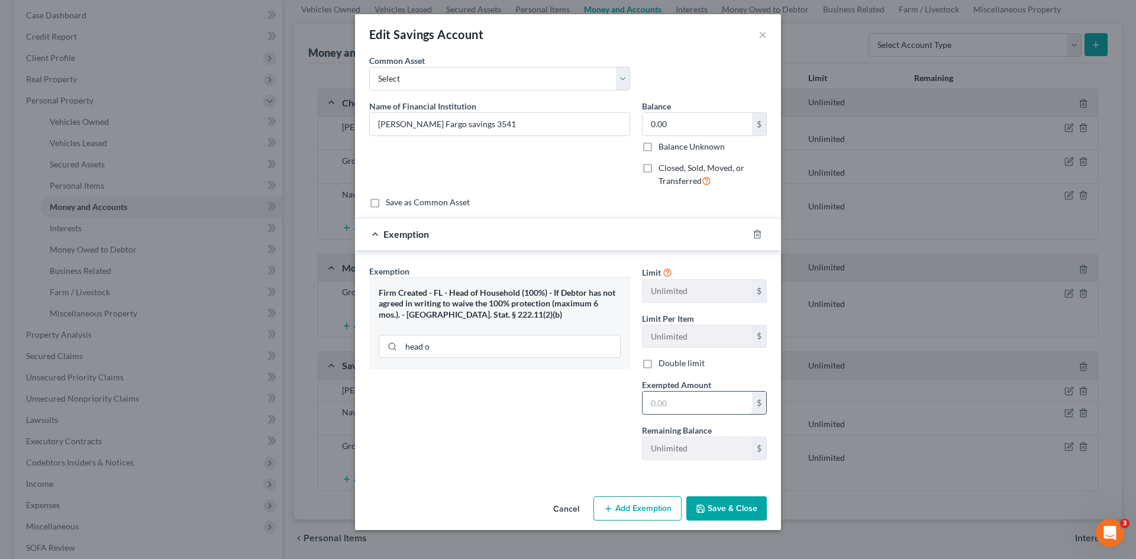
click at [687, 406] on input "text" at bounding box center [696, 403] width 109 height 22
type input "0.00"
click at [724, 501] on button "Save & Close" at bounding box center [726, 508] width 80 height 25
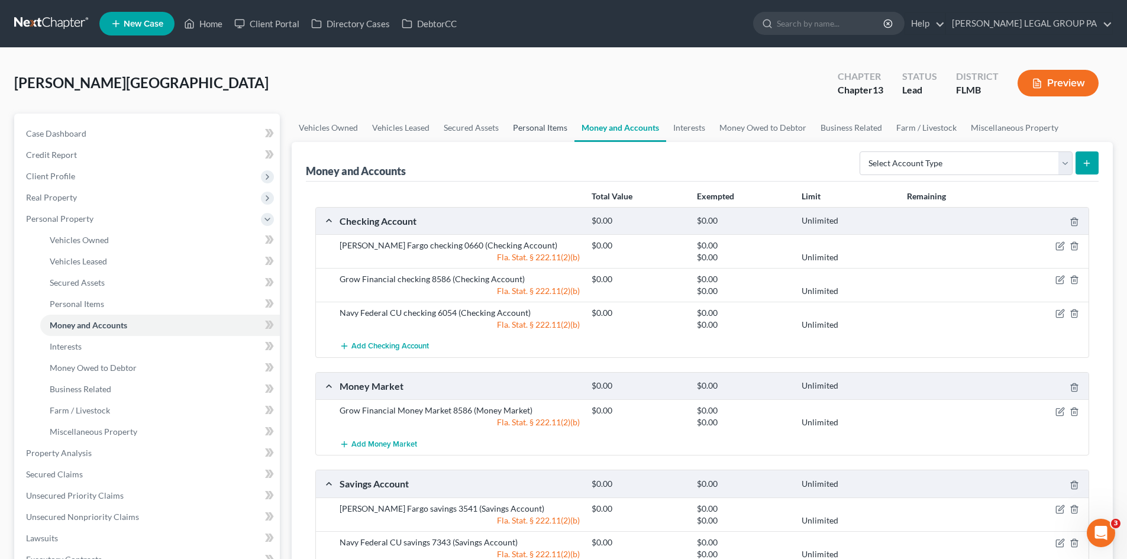
click at [527, 134] on link "Personal Items" at bounding box center [540, 128] width 69 height 28
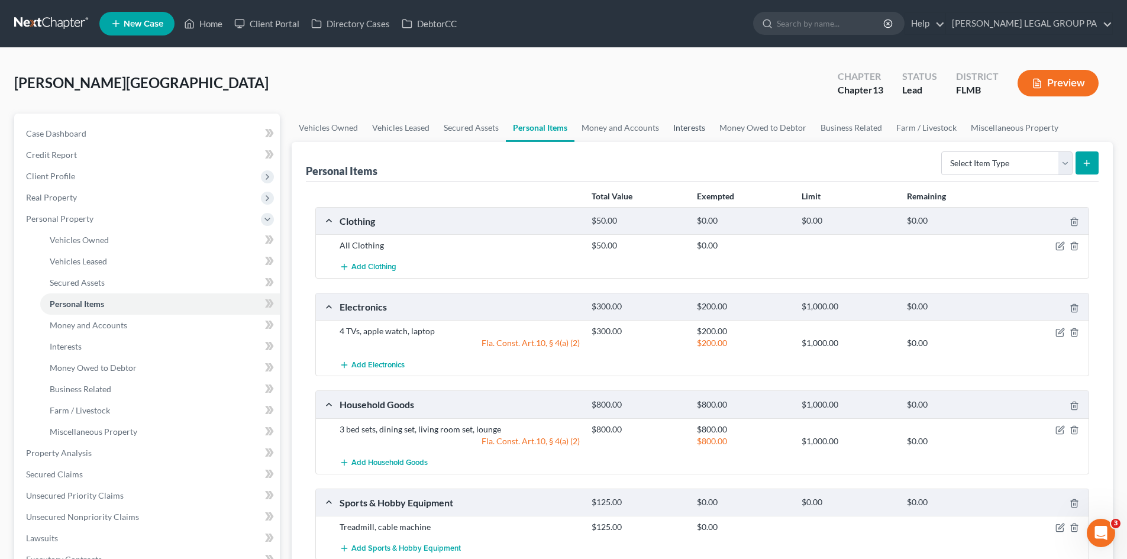
click at [686, 124] on link "Interests" at bounding box center [689, 128] width 46 height 28
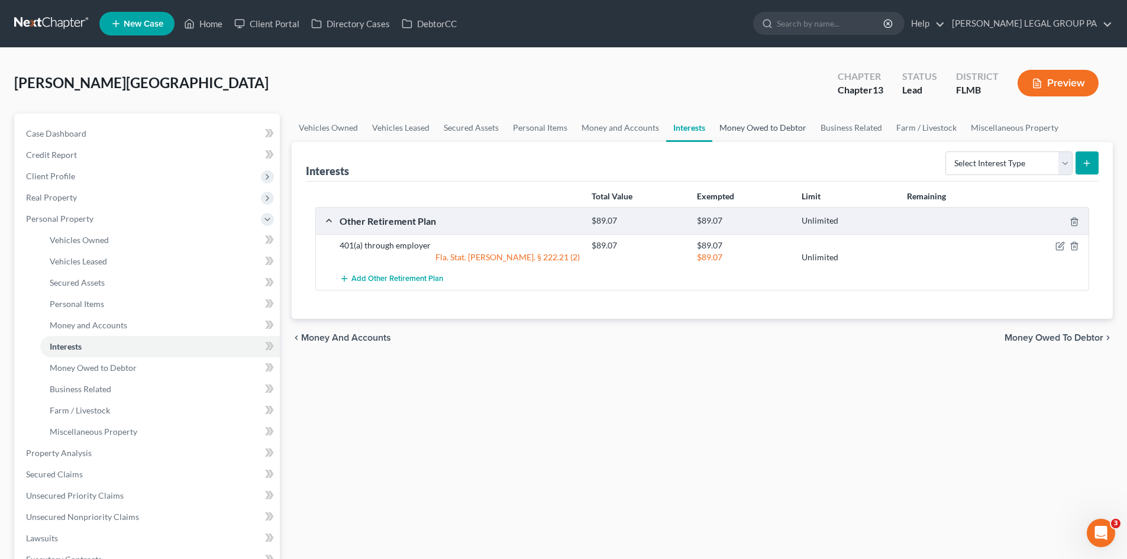
click at [747, 127] on link "Money Owed to Debtor" at bounding box center [762, 128] width 101 height 28
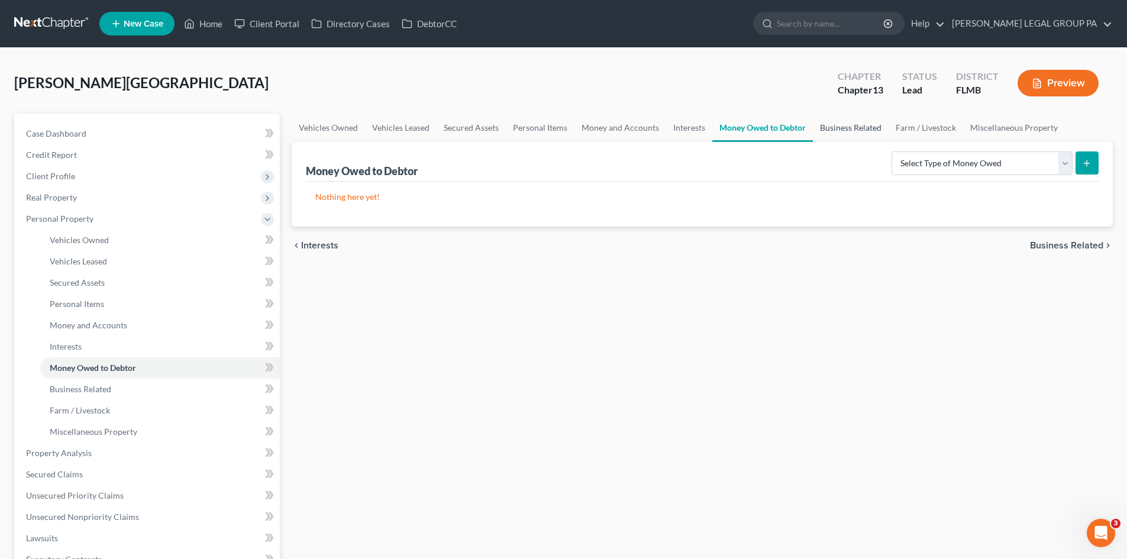
click at [839, 127] on link "Business Related" at bounding box center [851, 128] width 76 height 28
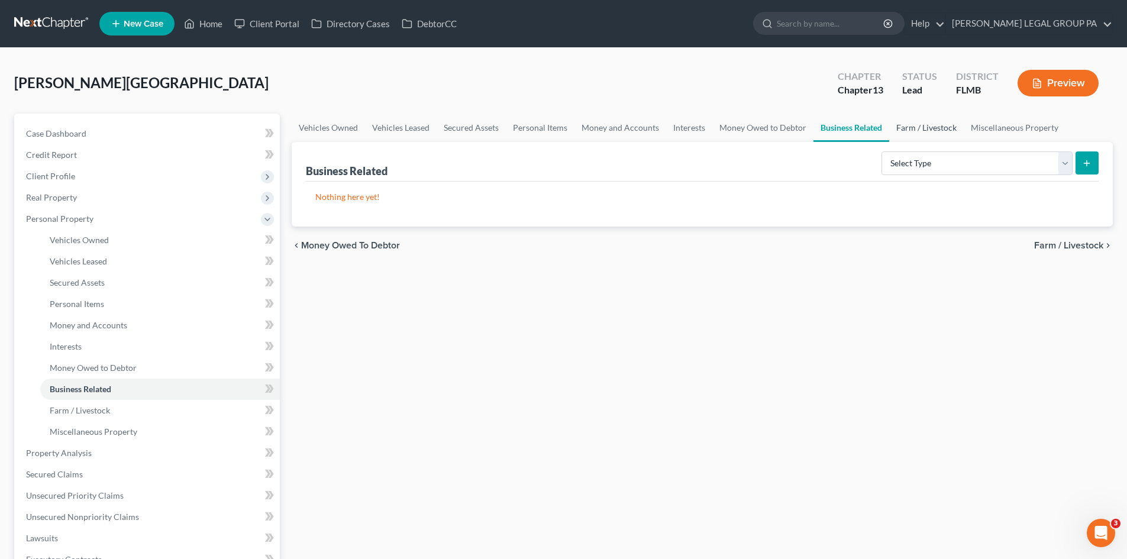
click at [905, 127] on link "Farm / Livestock" at bounding box center [926, 128] width 75 height 28
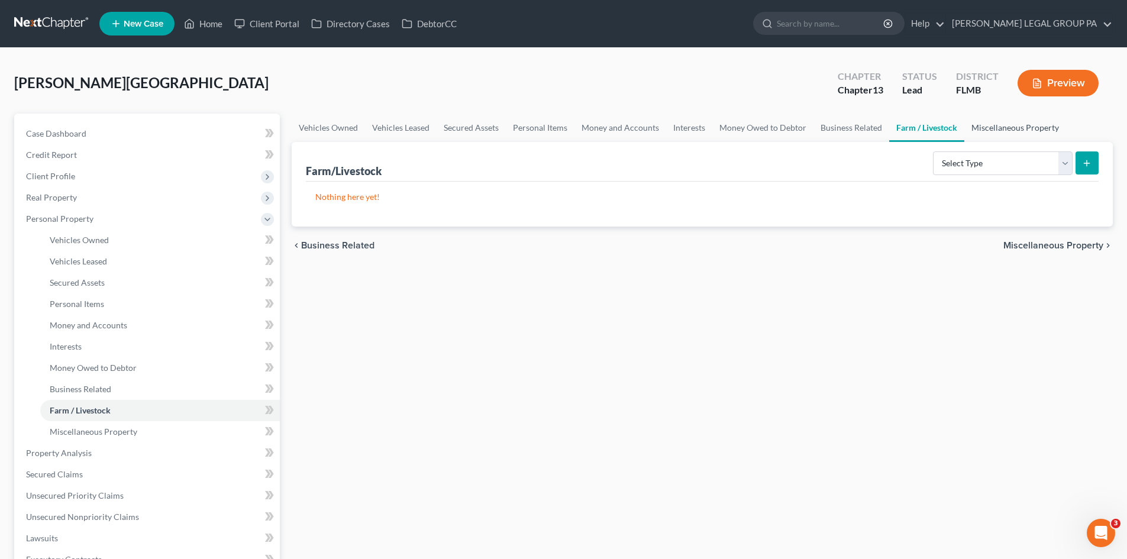
click at [1013, 126] on link "Miscellaneous Property" at bounding box center [1015, 128] width 102 height 28
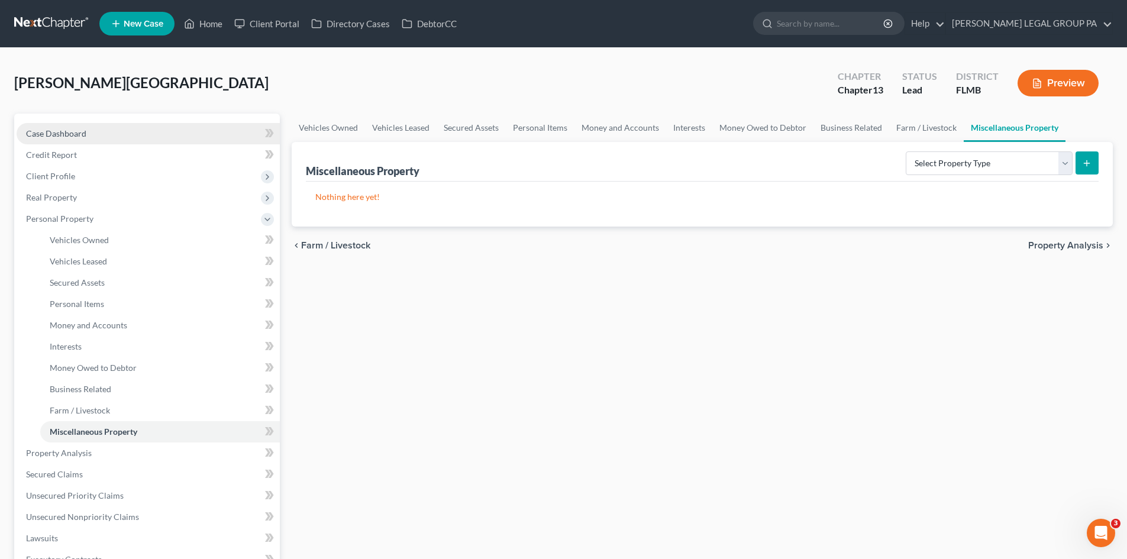
click at [122, 127] on link "Case Dashboard" at bounding box center [148, 133] width 263 height 21
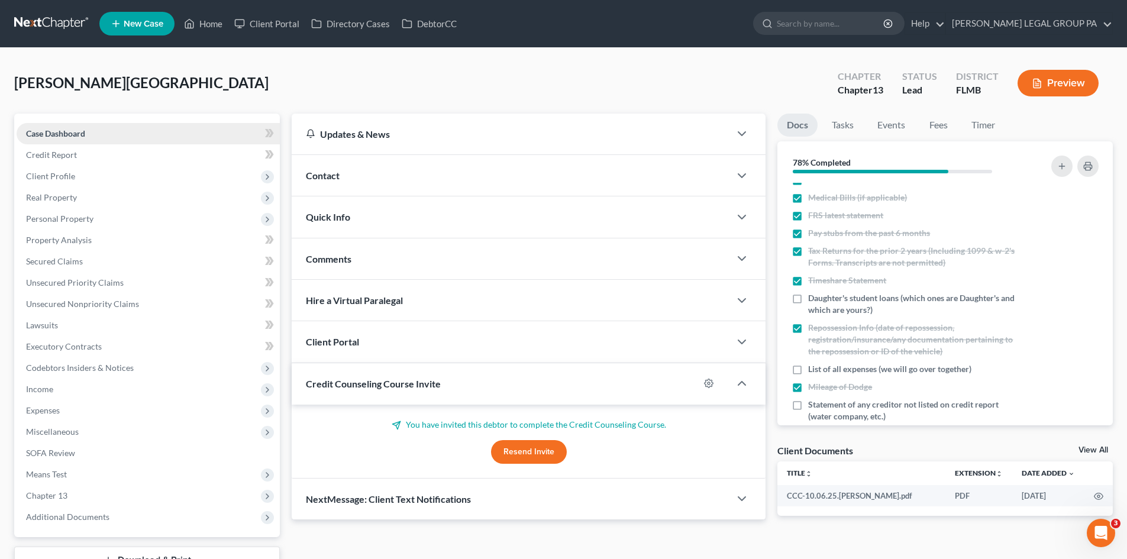
scroll to position [208, 0]
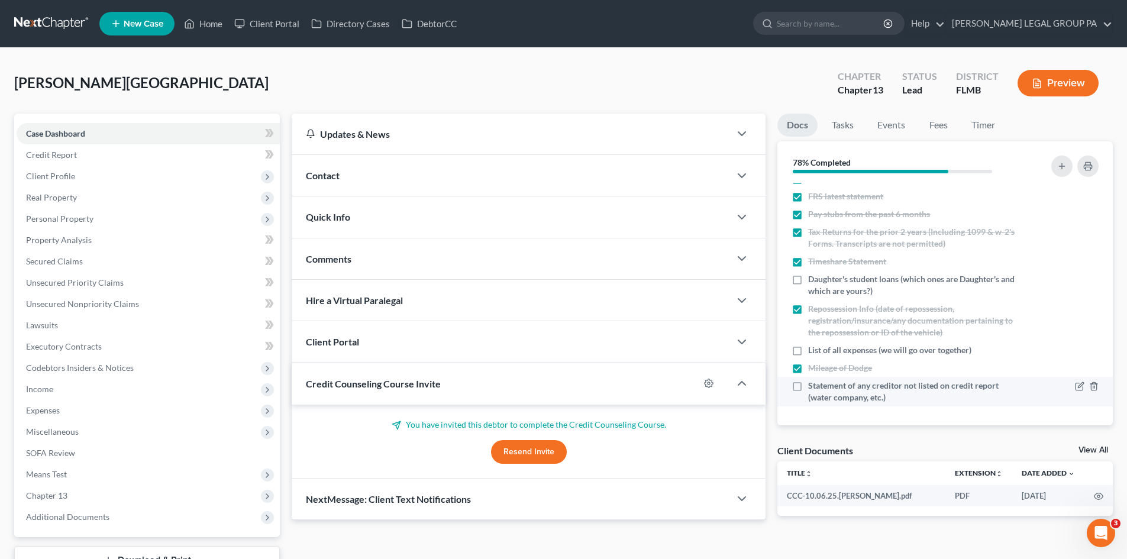
click at [808, 387] on label "Statement of any creditor not listed on credit report (water company, etc.)" at bounding box center [913, 392] width 211 height 24
click at [813, 387] on input "Statement of any creditor not listed on credit report (water company, etc.)" at bounding box center [817, 384] width 8 height 8
checkbox input "true"
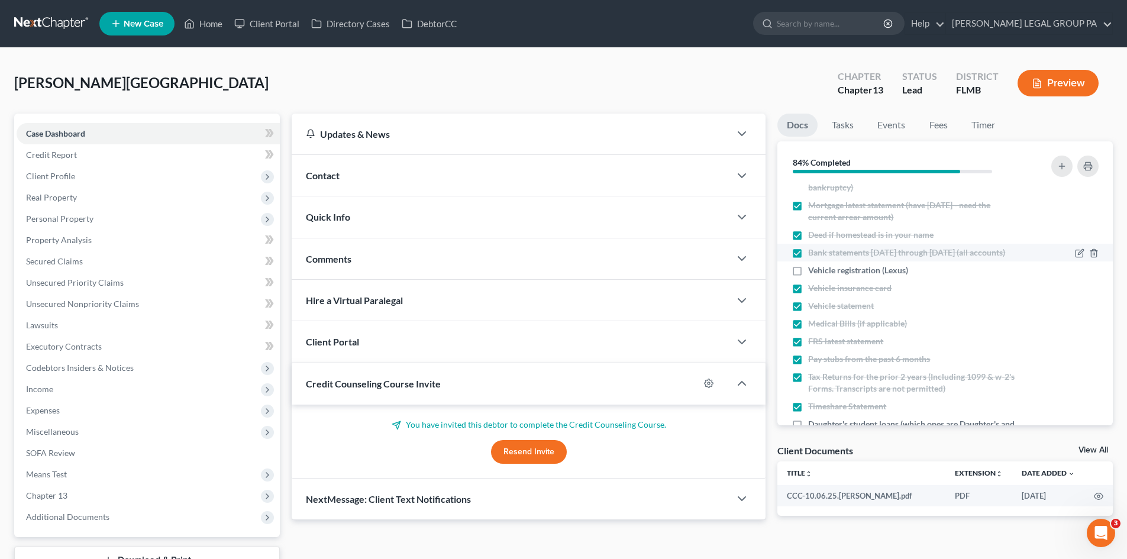
scroll to position [31, 0]
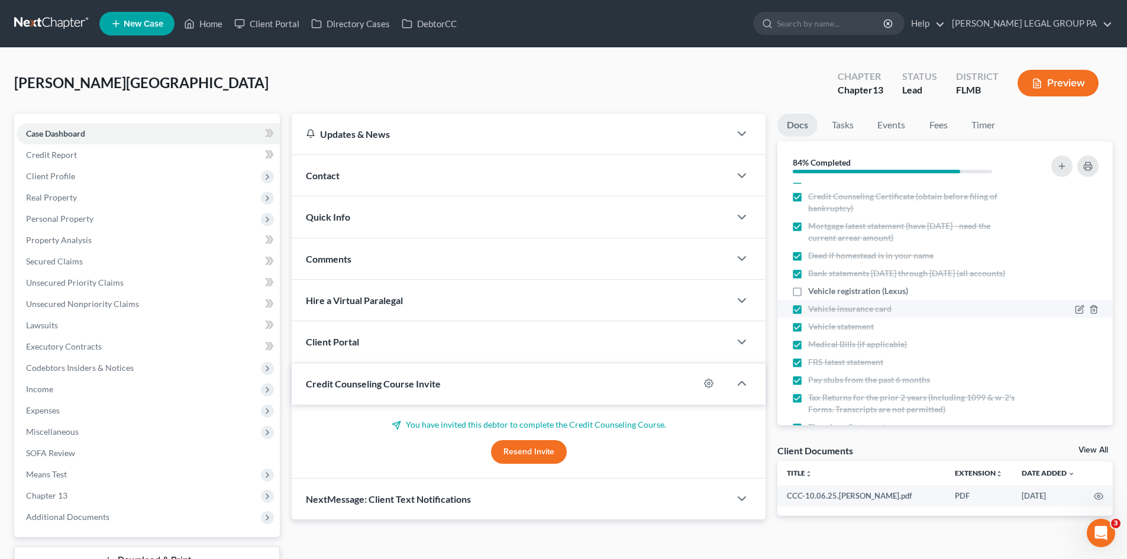
drag, startPoint x: 798, startPoint y: 302, endPoint x: 965, endPoint y: 328, distance: 168.9
click at [808, 297] on label "Vehicle registration (Lexus)" at bounding box center [858, 291] width 100 height 12
click at [813, 293] on input "Vehicle registration (Lexus)" at bounding box center [817, 289] width 8 height 8
checkbox input "true"
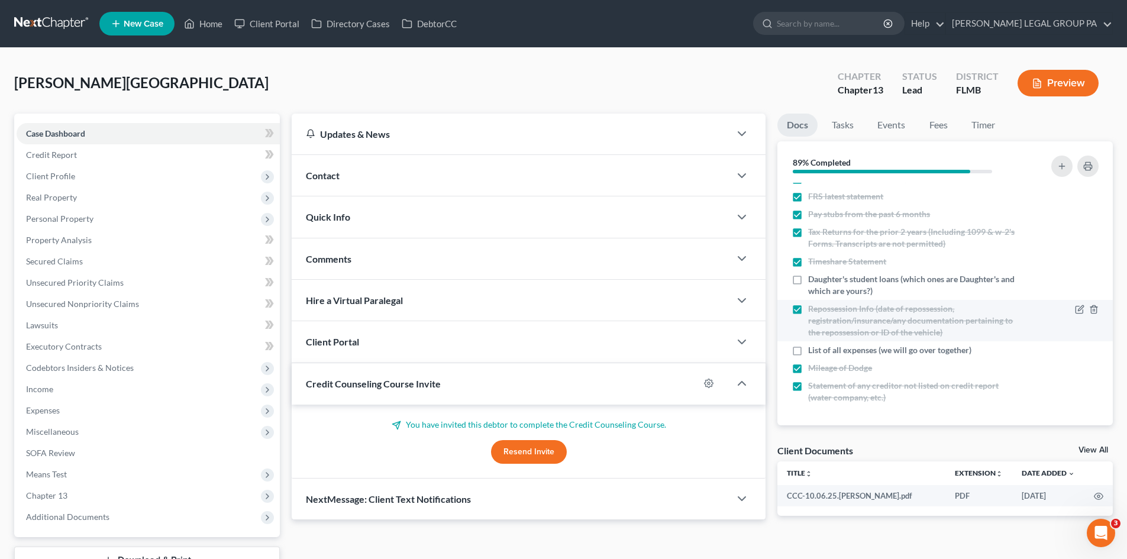
scroll to position [208, 0]
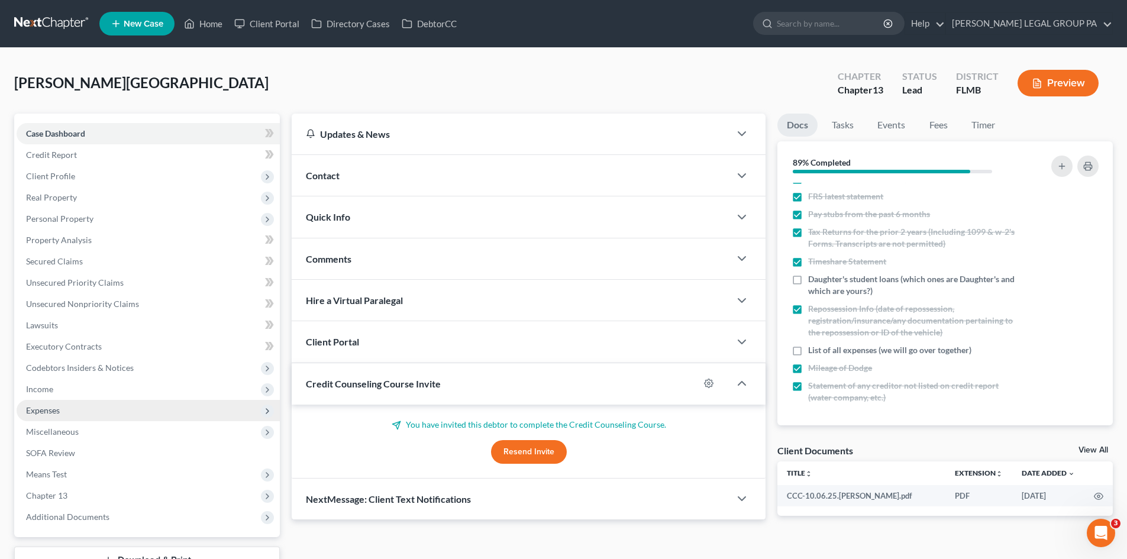
click at [121, 413] on span "Expenses" at bounding box center [148, 410] width 263 height 21
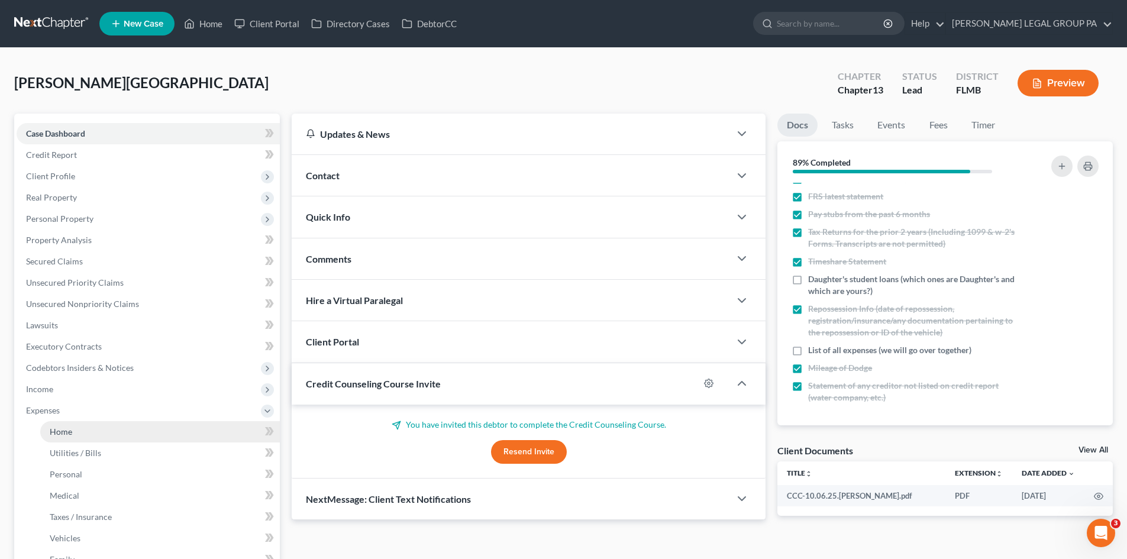
click at [93, 431] on link "Home" at bounding box center [160, 431] width 240 height 21
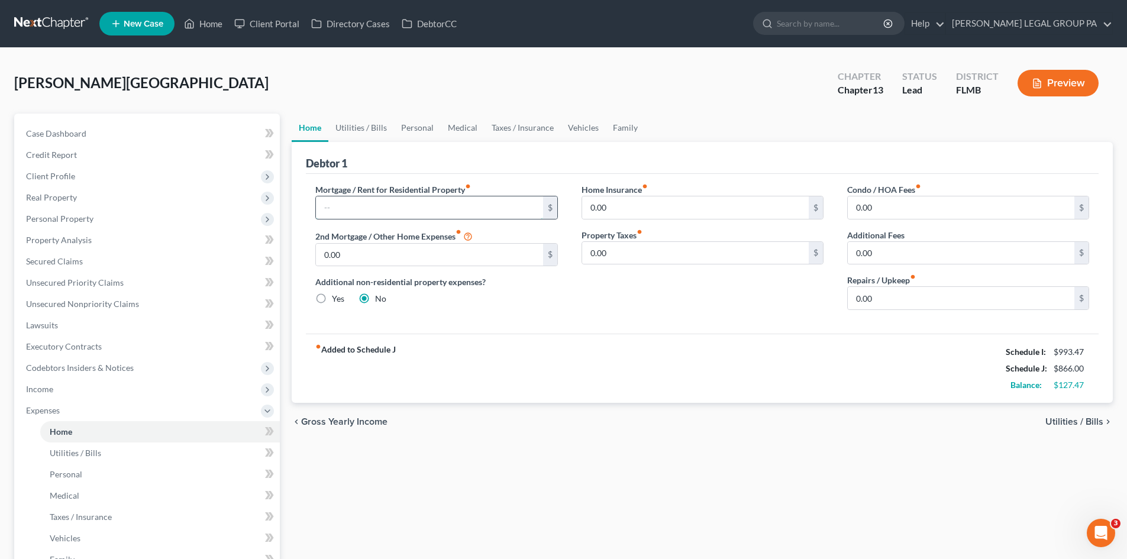
click at [403, 198] on input "text" at bounding box center [429, 207] width 227 height 22
type input "0.00"
click at [687, 441] on div "chevron_left Gross Yearly Income Utilities / Bills chevron_right" at bounding box center [702, 422] width 821 height 38
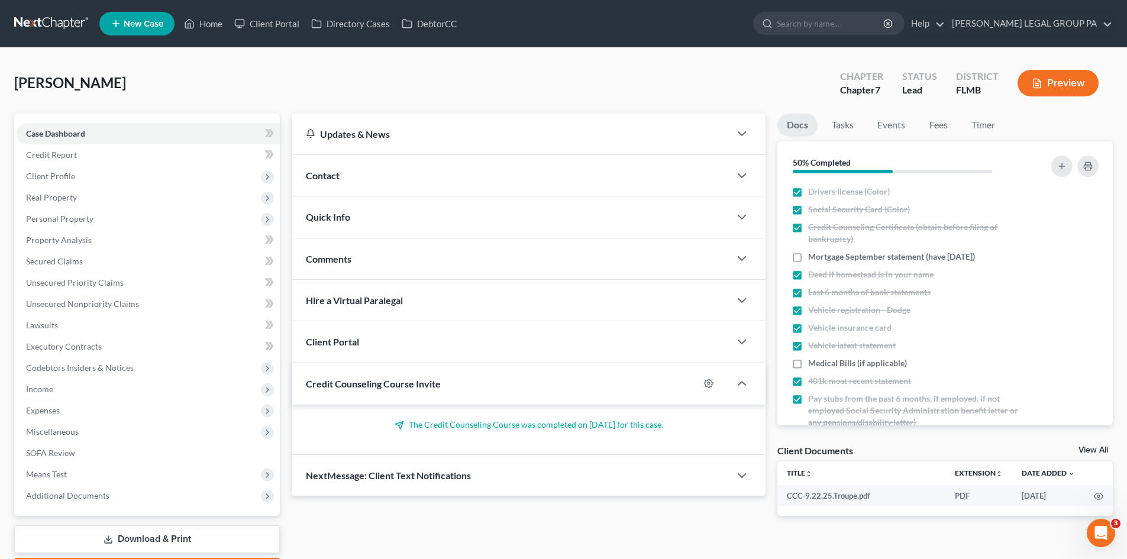
scroll to position [226, 0]
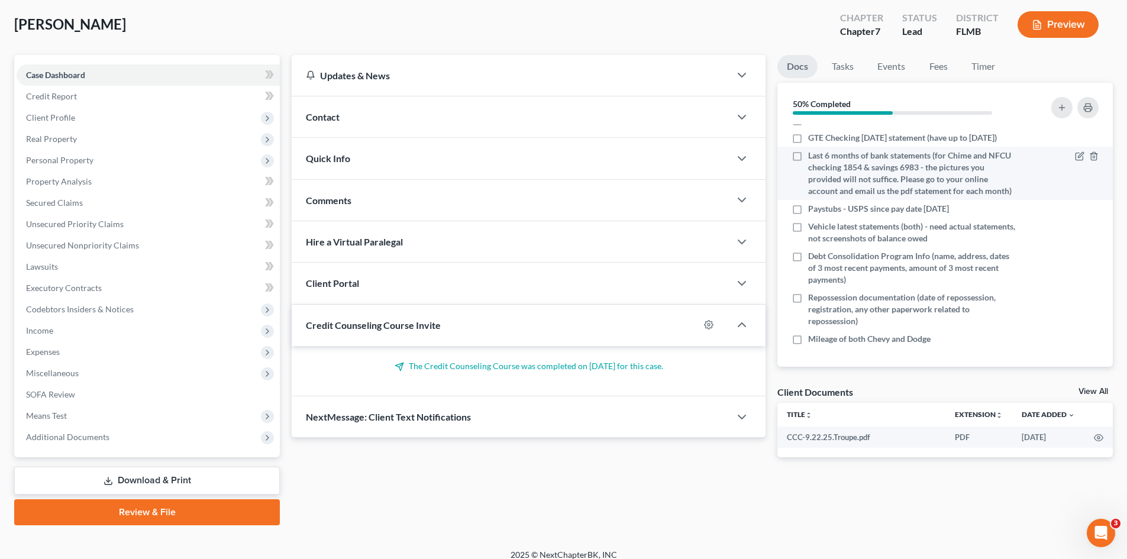
scroll to position [59, 0]
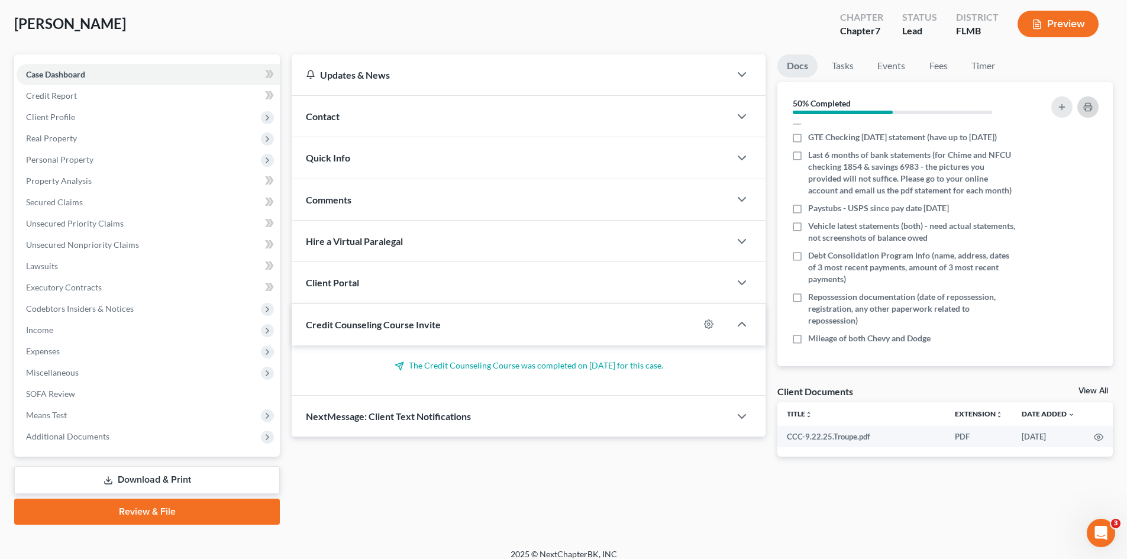
click at [1083, 109] on icon "button" at bounding box center [1087, 106] width 9 height 9
click at [726, 32] on div "Troupe, Deadrea Upgraded Chapter Chapter 7 Status Lead District FLMB Preview" at bounding box center [563, 28] width 1099 height 51
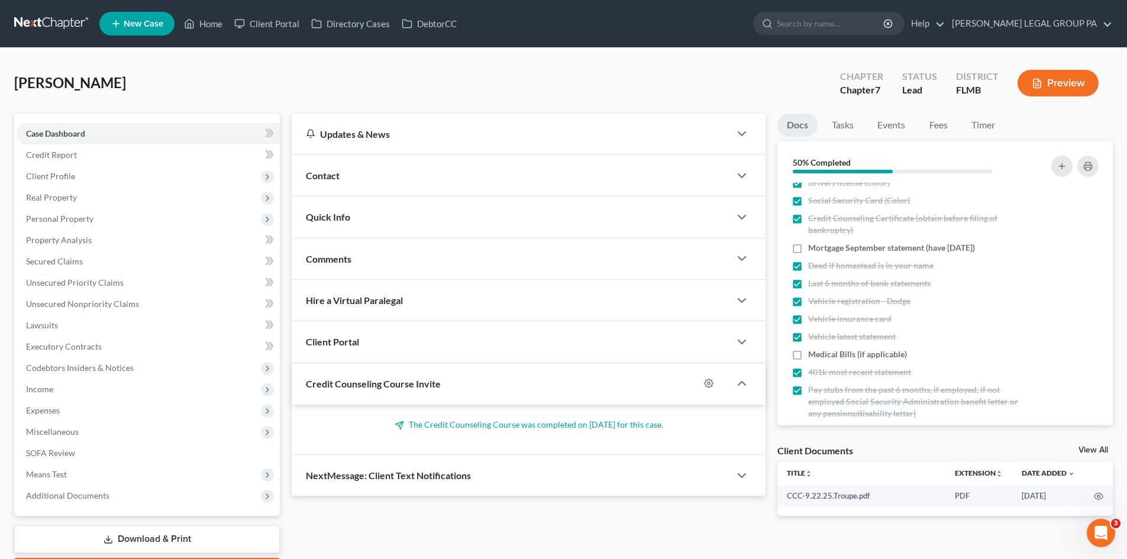
scroll to position [0, 0]
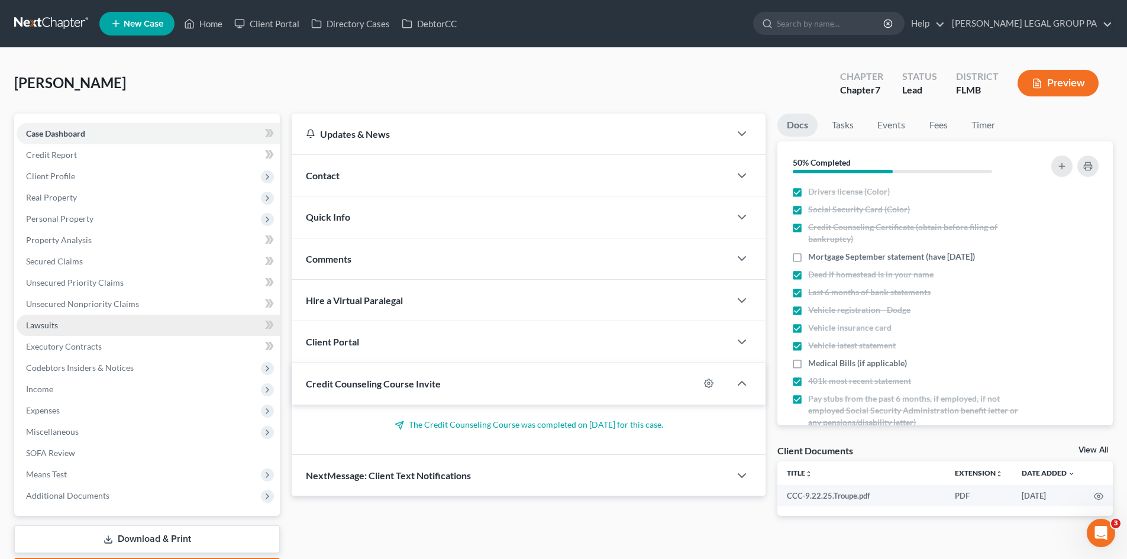
click at [141, 324] on link "Lawsuits" at bounding box center [148, 325] width 263 height 21
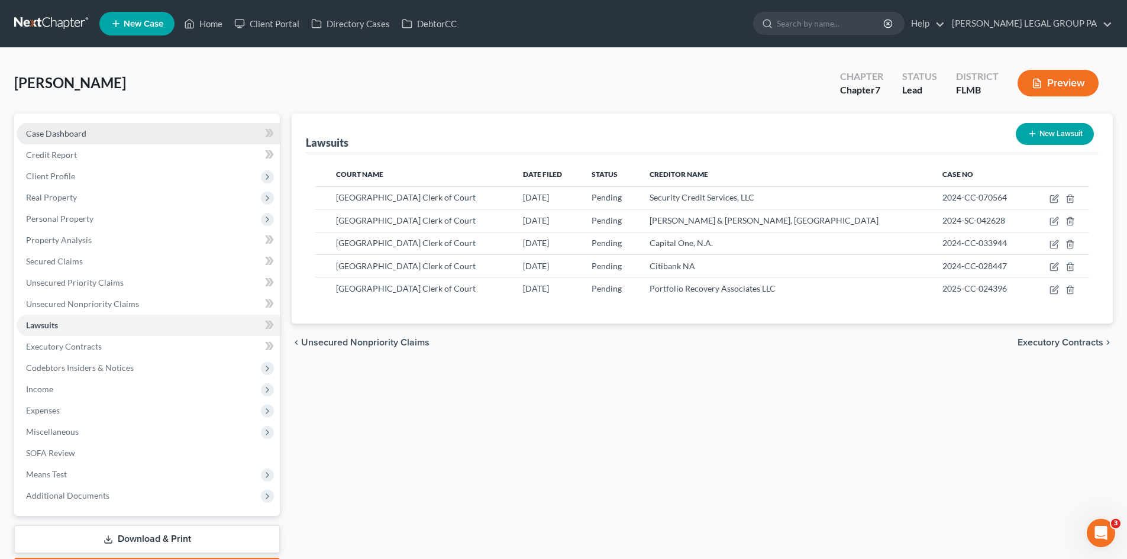
click at [112, 131] on link "Case Dashboard" at bounding box center [148, 133] width 263 height 21
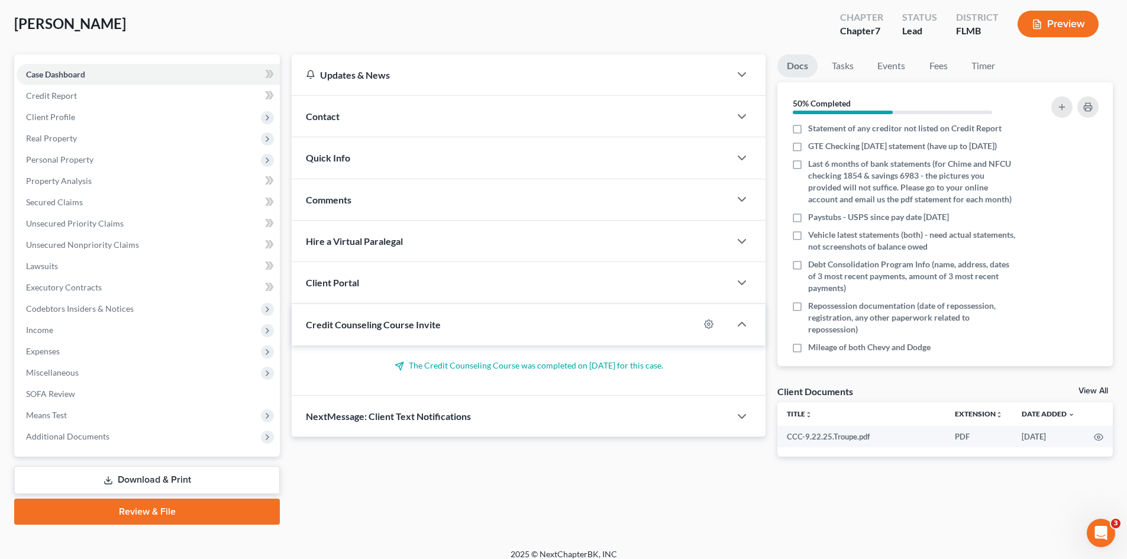
scroll to position [285, 0]
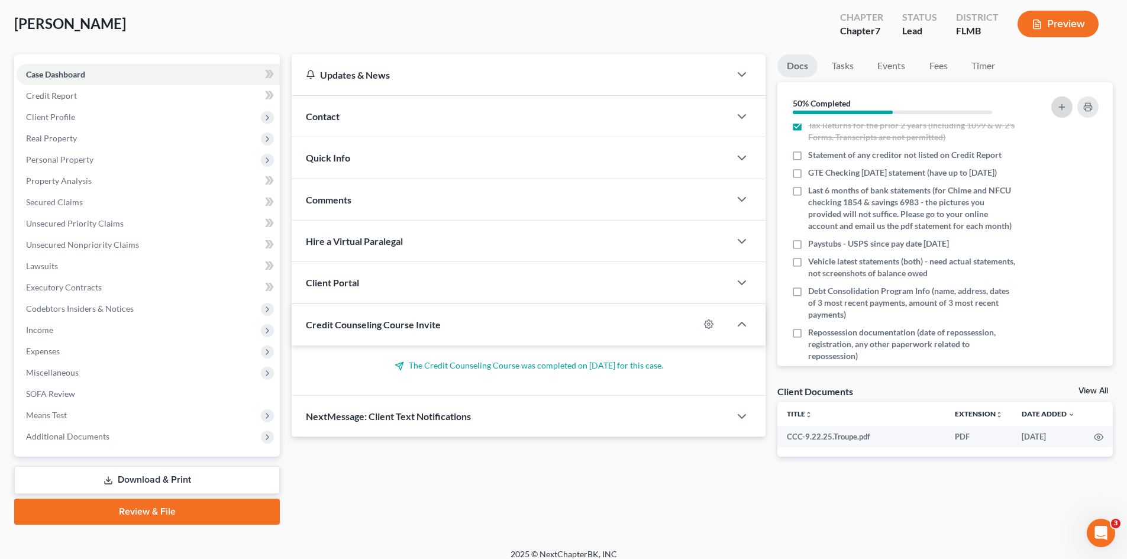
click at [1061, 109] on icon "button" at bounding box center [1061, 106] width 9 height 9
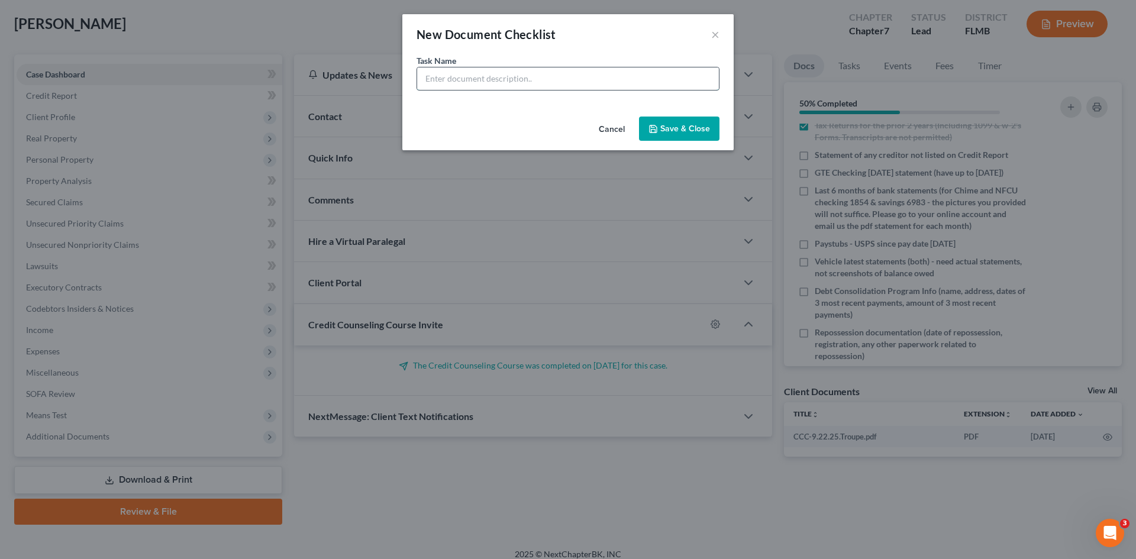
click at [560, 76] on input "text" at bounding box center [568, 78] width 302 height 22
type input "List of all Expenses (will go over together)"
click at [697, 128] on button "Save & Close" at bounding box center [679, 129] width 80 height 25
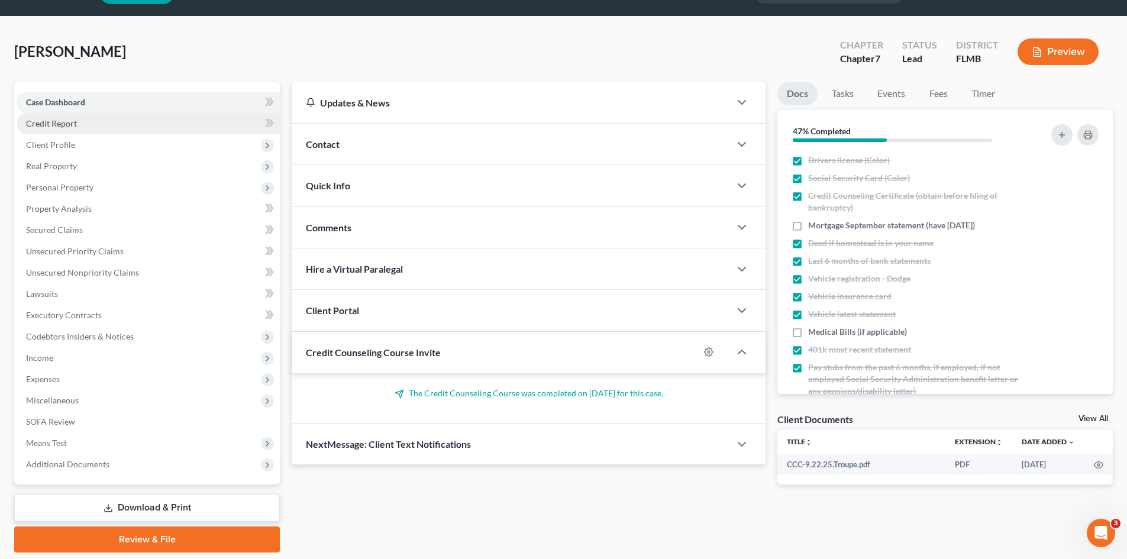
scroll to position [11, 0]
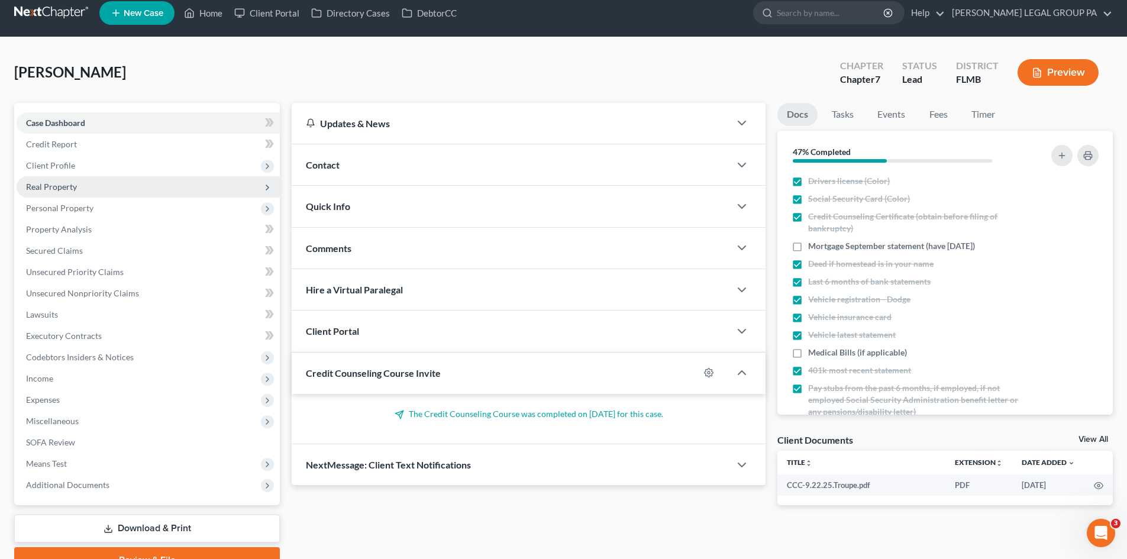
click at [102, 182] on span "Real Property" at bounding box center [148, 186] width 263 height 21
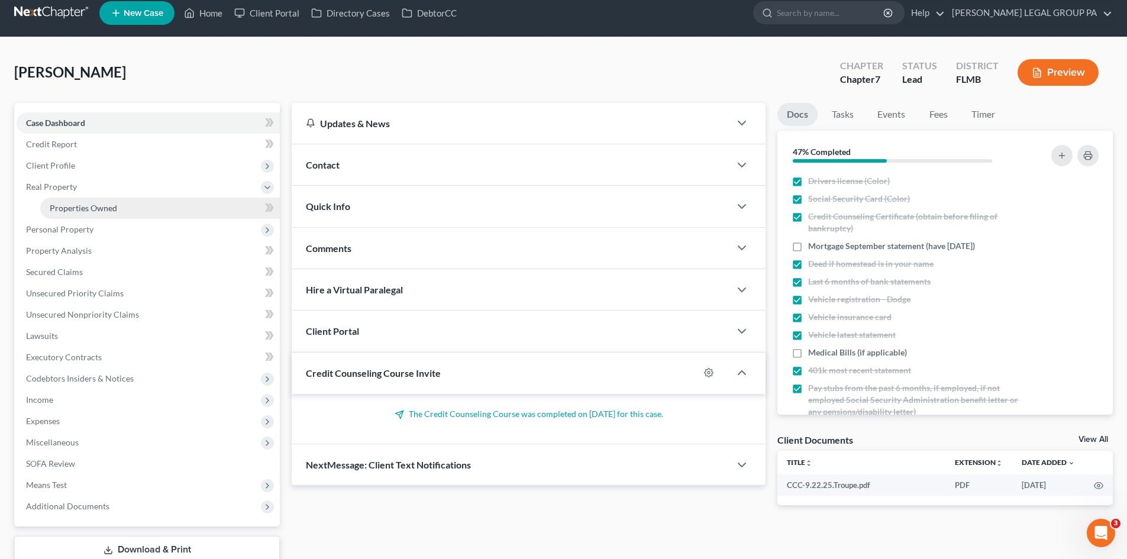
click at [105, 203] on span "Properties Owned" at bounding box center [83, 208] width 67 height 10
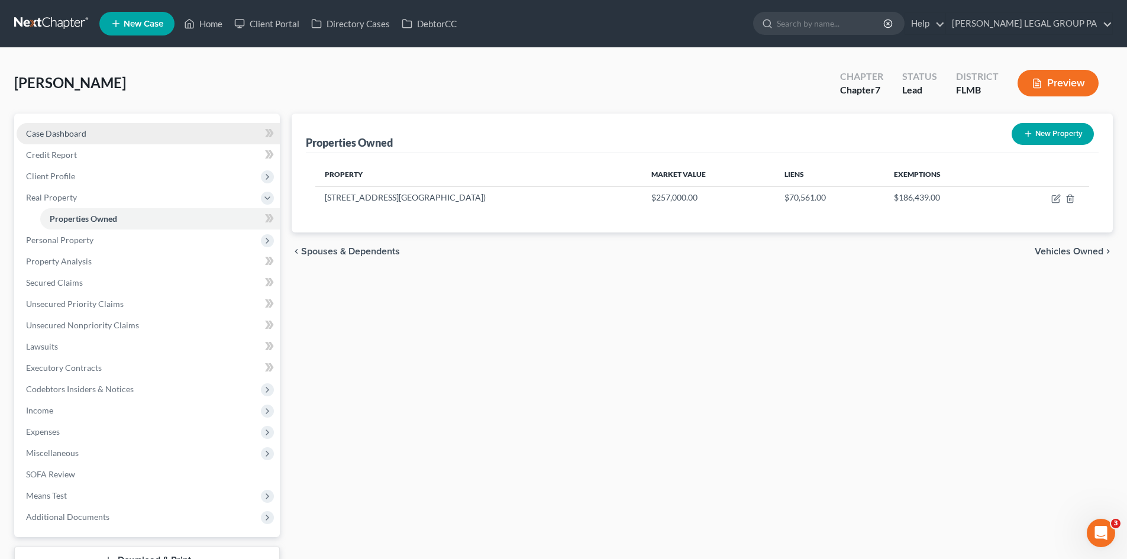
click at [66, 135] on span "Case Dashboard" at bounding box center [56, 133] width 60 height 10
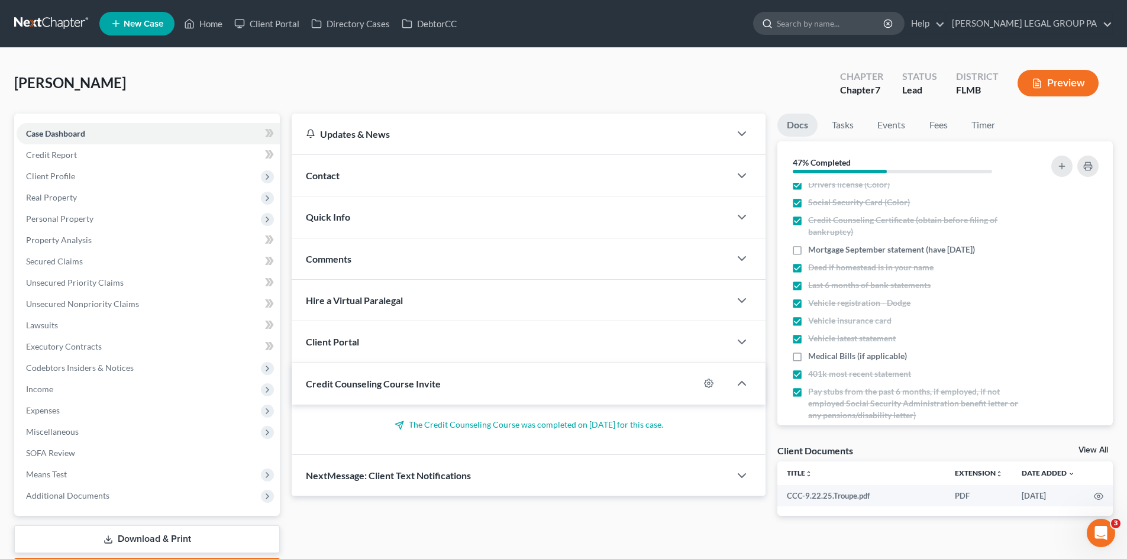
click at [881, 28] on input "search" at bounding box center [831, 23] width 108 height 22
type input "mclaren"
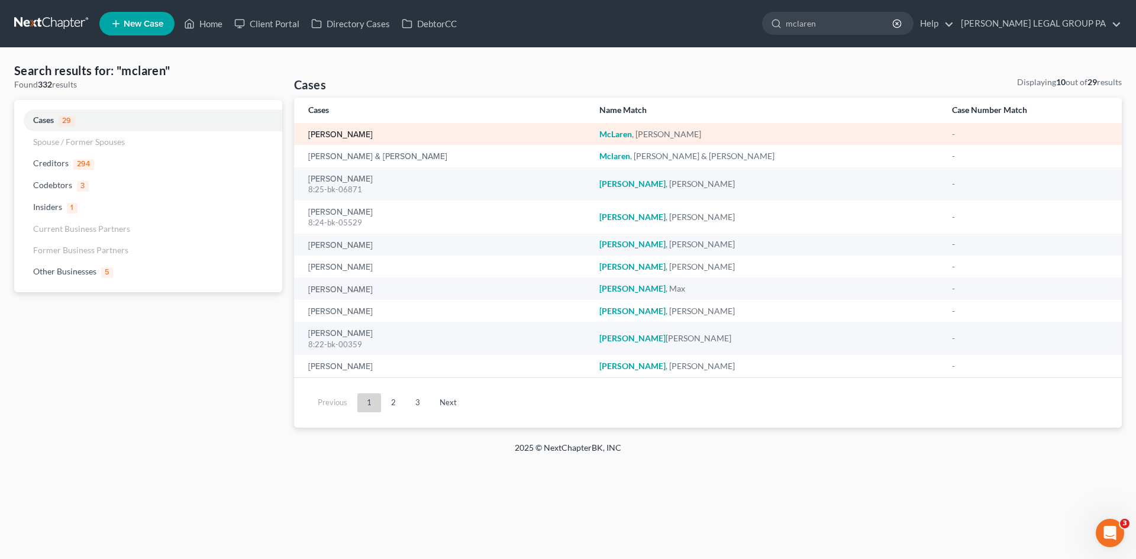
click at [357, 132] on link "McLaren, Daniel" at bounding box center [340, 135] width 64 height 8
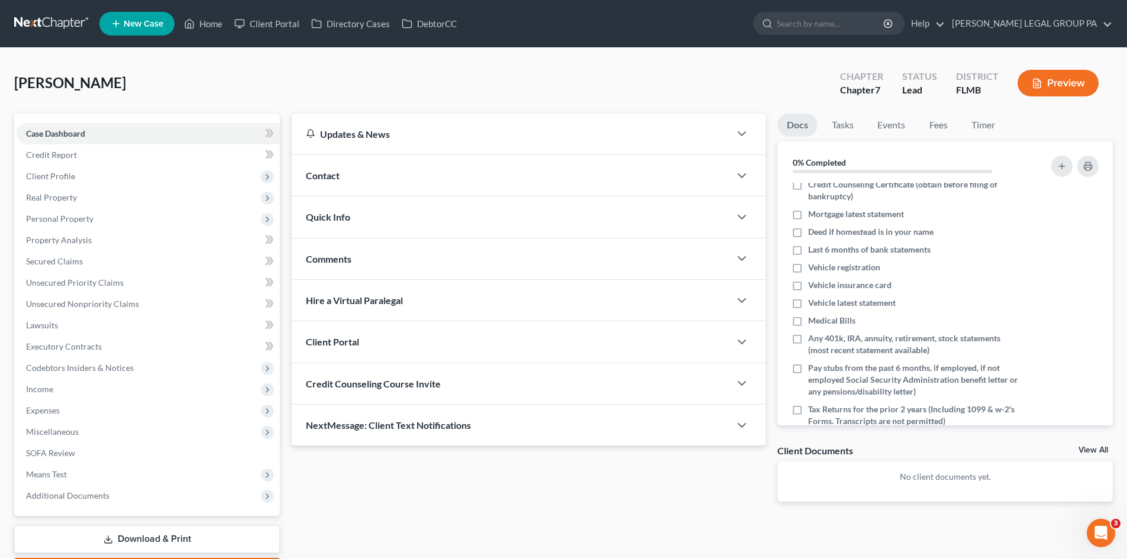
scroll to position [25, 0]
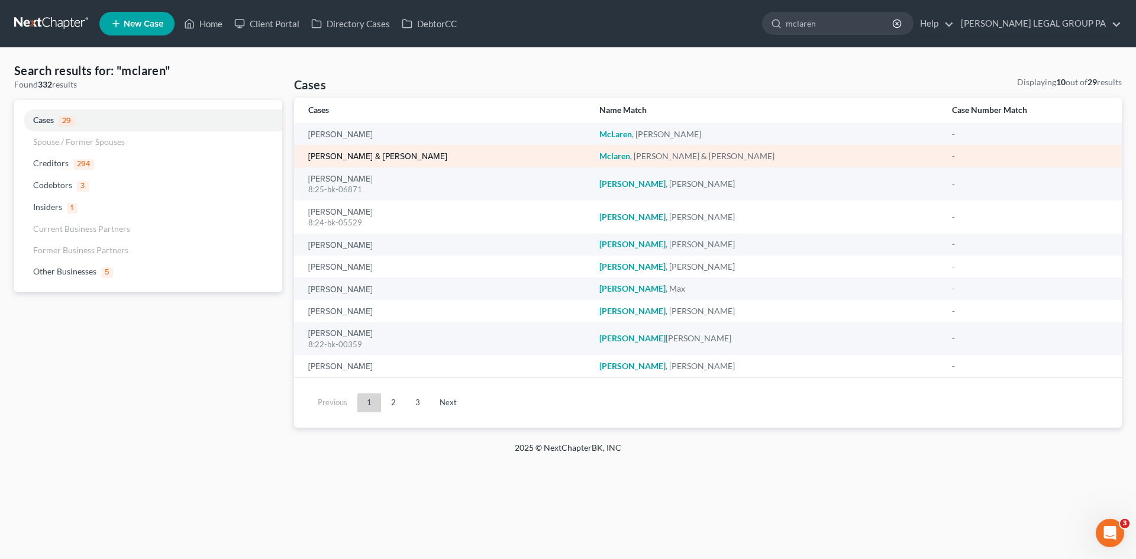
click at [370, 159] on link "Mclaren, Daniel & Donna" at bounding box center [377, 157] width 139 height 8
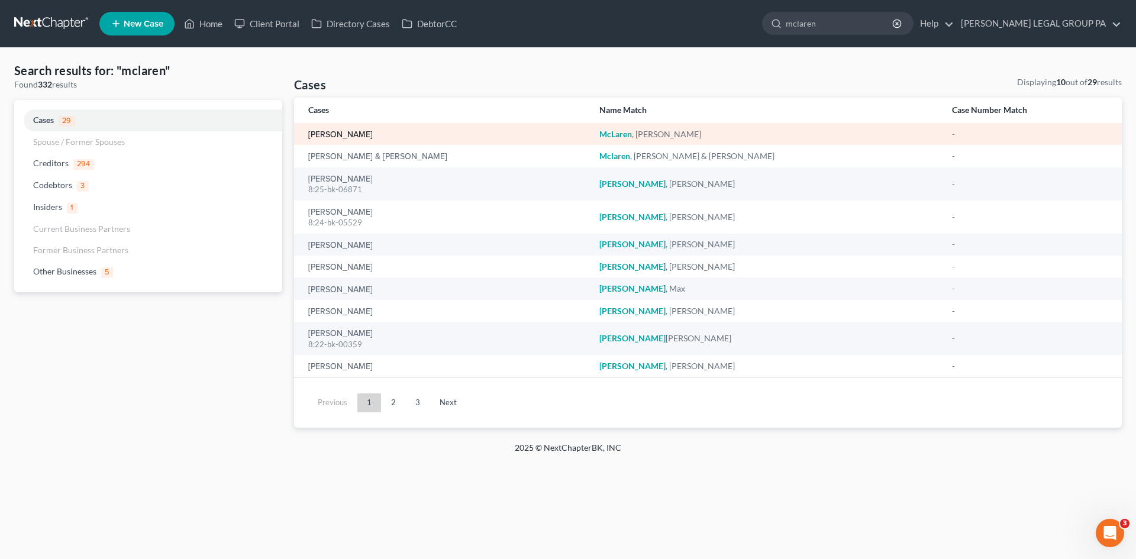
click at [345, 133] on link "McLaren, Daniel" at bounding box center [340, 135] width 64 height 8
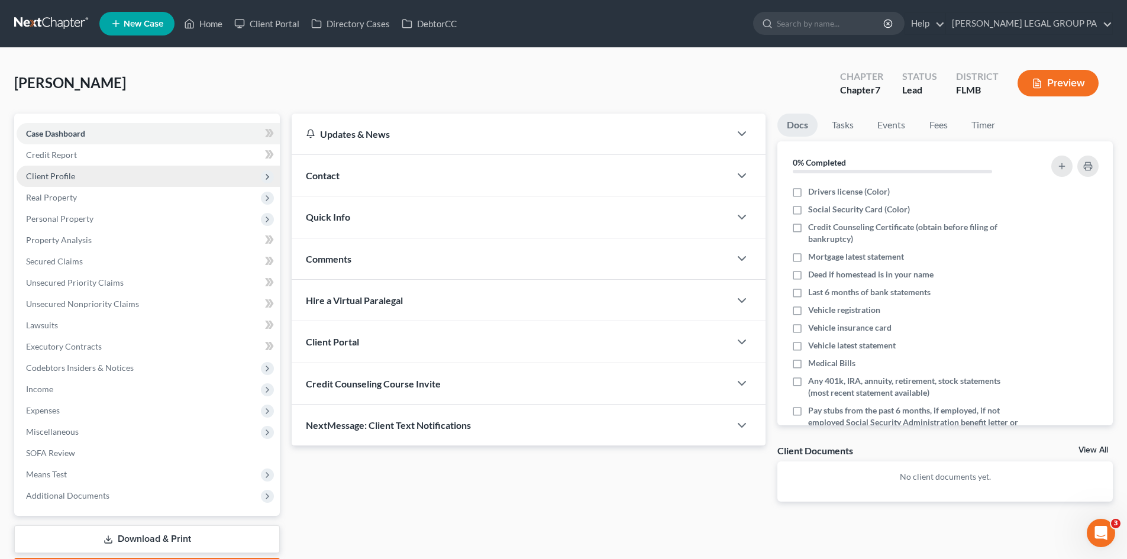
click at [76, 172] on span "Client Profile" at bounding box center [148, 176] width 263 height 21
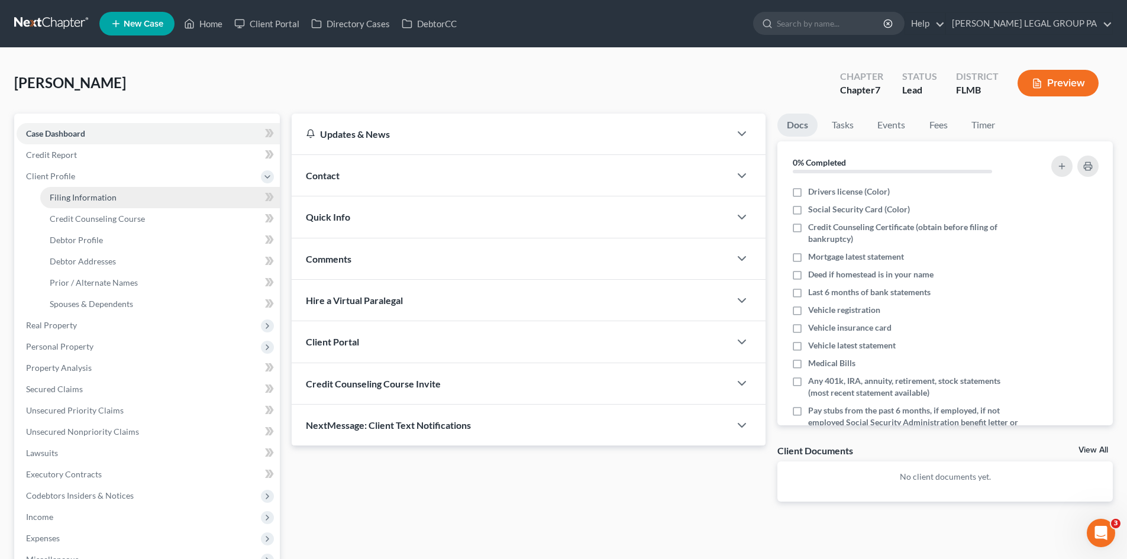
drag, startPoint x: 90, startPoint y: 193, endPoint x: 131, endPoint y: 199, distance: 41.2
click at [91, 193] on span "Filing Information" at bounding box center [83, 197] width 67 height 10
select select "1"
select select "0"
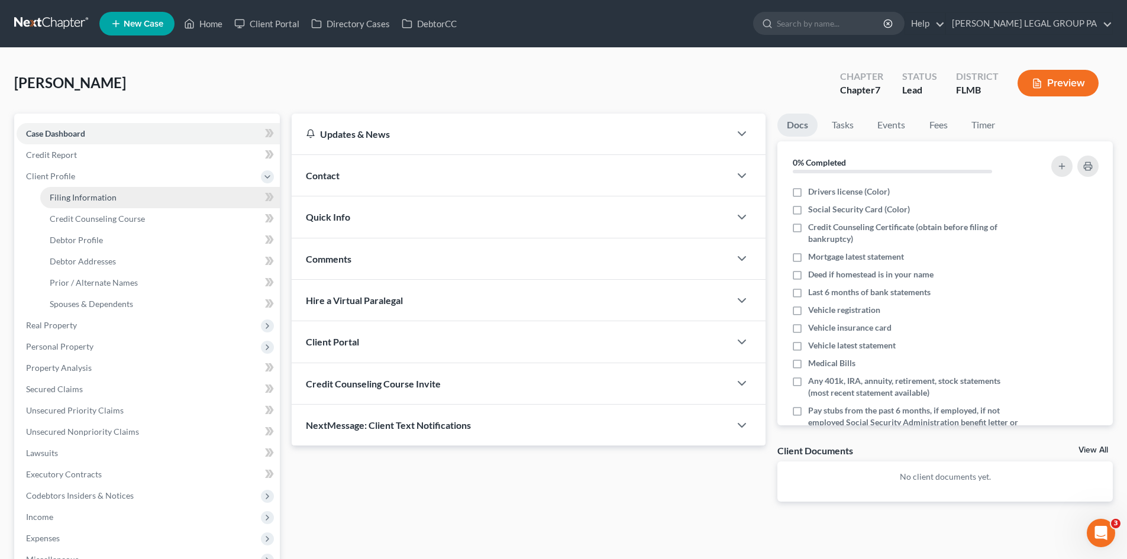
select select "9"
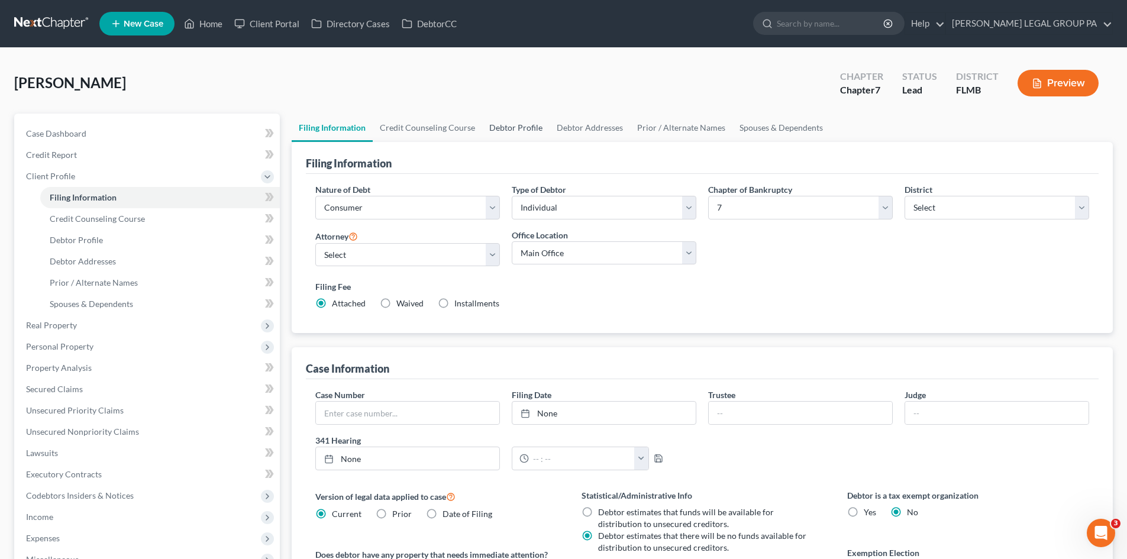
click at [519, 124] on link "Debtor Profile" at bounding box center [515, 128] width 67 height 28
select select "0"
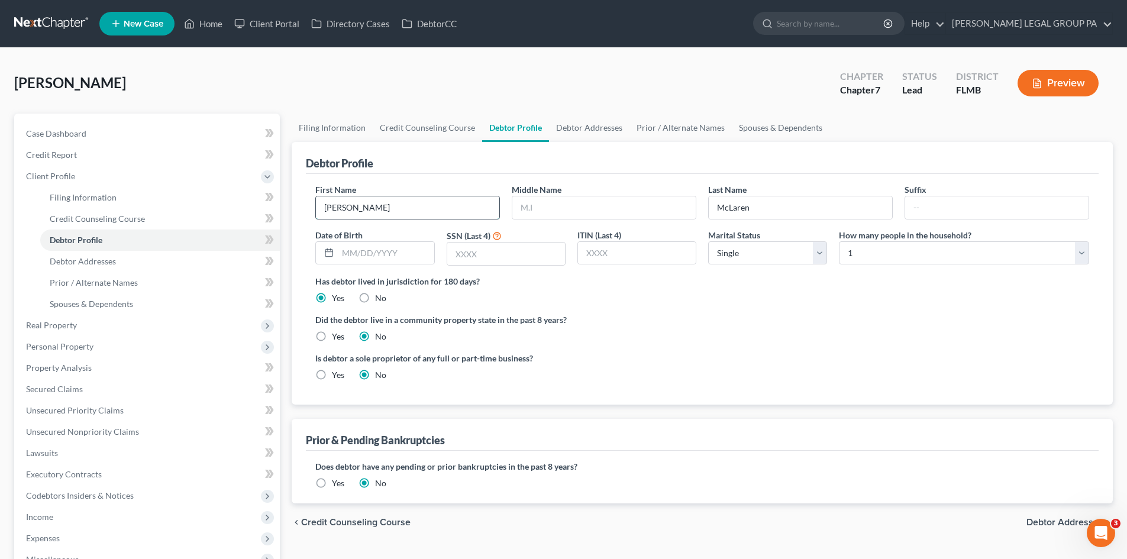
click at [318, 207] on input "Daniel" at bounding box center [407, 207] width 183 height 22
click at [712, 205] on input "McLaren" at bounding box center [800, 207] width 183 height 22
type input "(ARCHIVED) McLaren"
click at [88, 136] on link "Case Dashboard" at bounding box center [148, 133] width 263 height 21
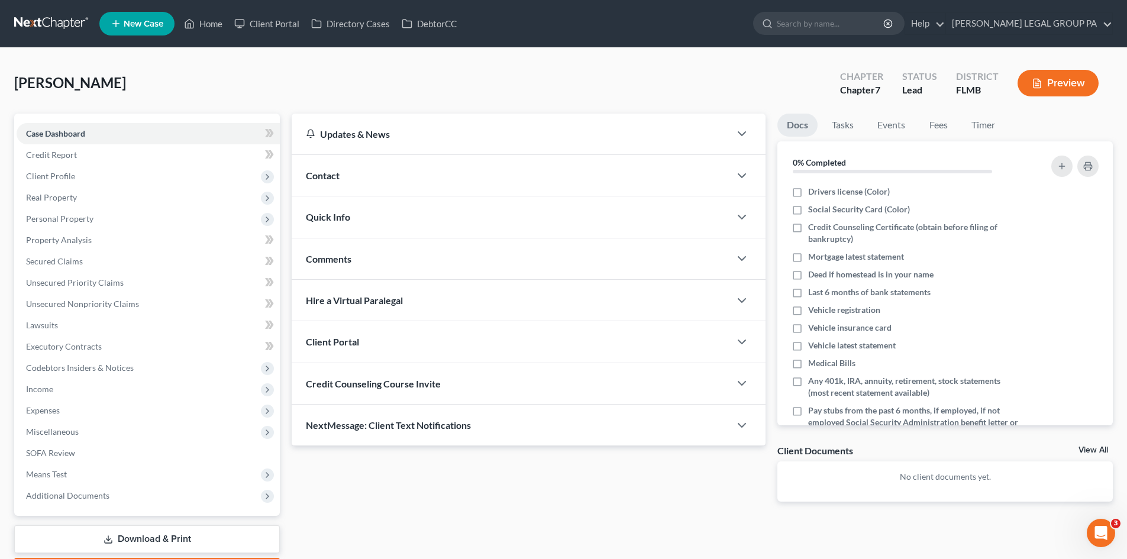
click at [64, 14] on link at bounding box center [52, 23] width 76 height 21
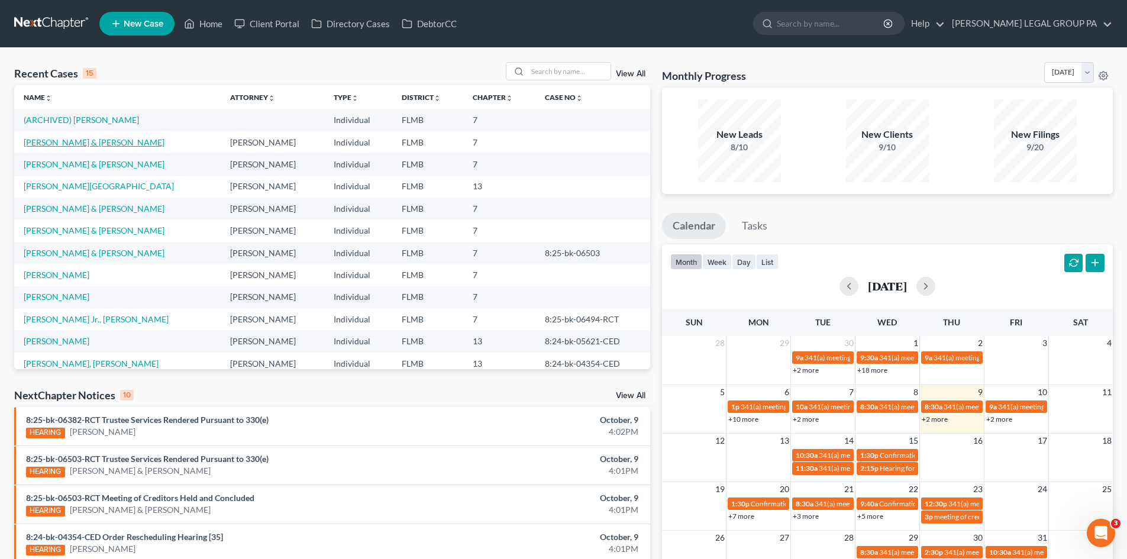
click at [105, 140] on link "[PERSON_NAME] & [PERSON_NAME]" at bounding box center [94, 142] width 141 height 10
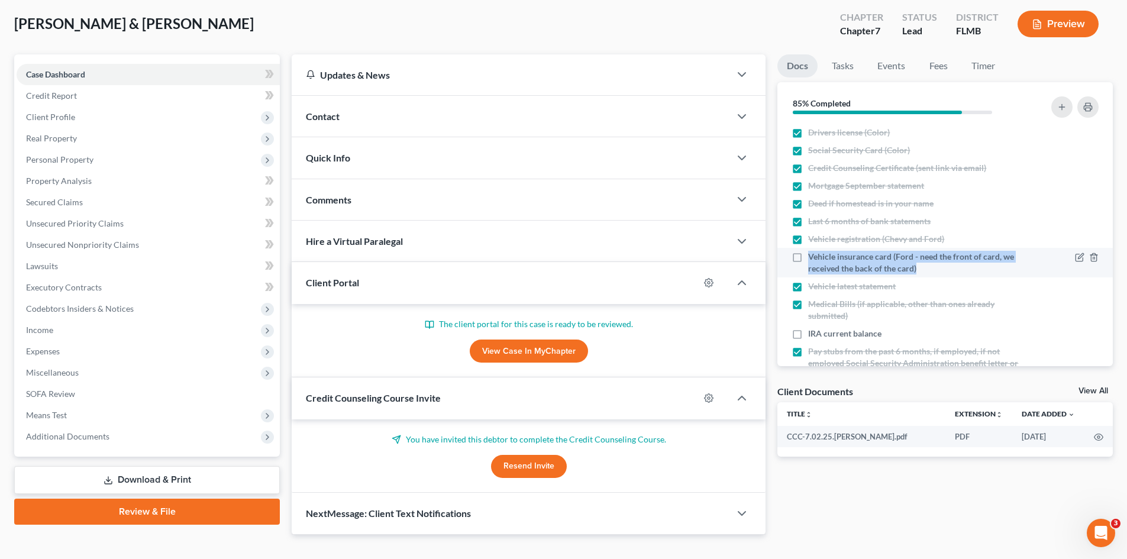
drag, startPoint x: 935, startPoint y: 270, endPoint x: 811, endPoint y: 259, distance: 124.1
click at [809, 259] on span "Vehicle insurance card (Ford - need the front of card, we received the back of …" at bounding box center [913, 263] width 211 height 24
copy span "Vehicle insurance card (Ford - need the front of card, we received the back of …"
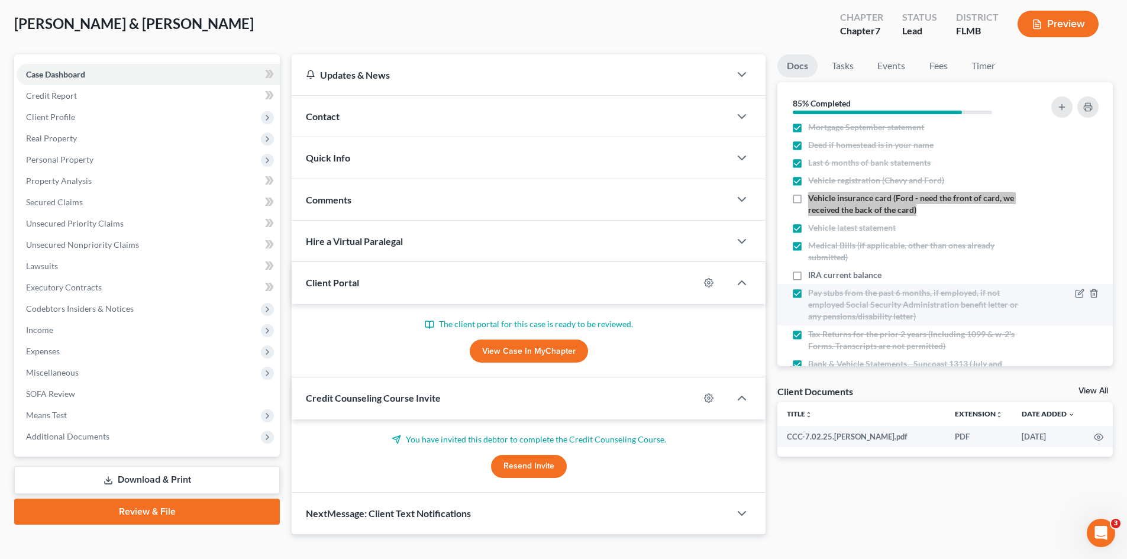
scroll to position [59, 0]
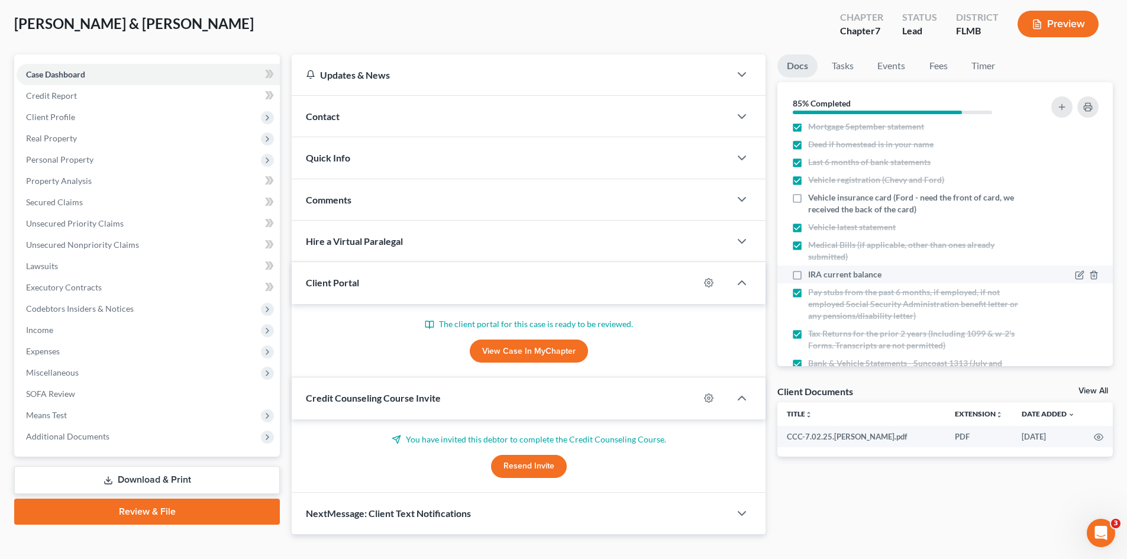
click at [845, 274] on span "IRA current balance" at bounding box center [844, 275] width 73 height 12
click at [821, 274] on input "IRA current balance" at bounding box center [817, 273] width 8 height 8
click at [845, 274] on span "IRA current balance" at bounding box center [844, 275] width 73 height 12
click at [821, 274] on input "IRA current balance" at bounding box center [817, 273] width 8 height 8
checkbox input "false"
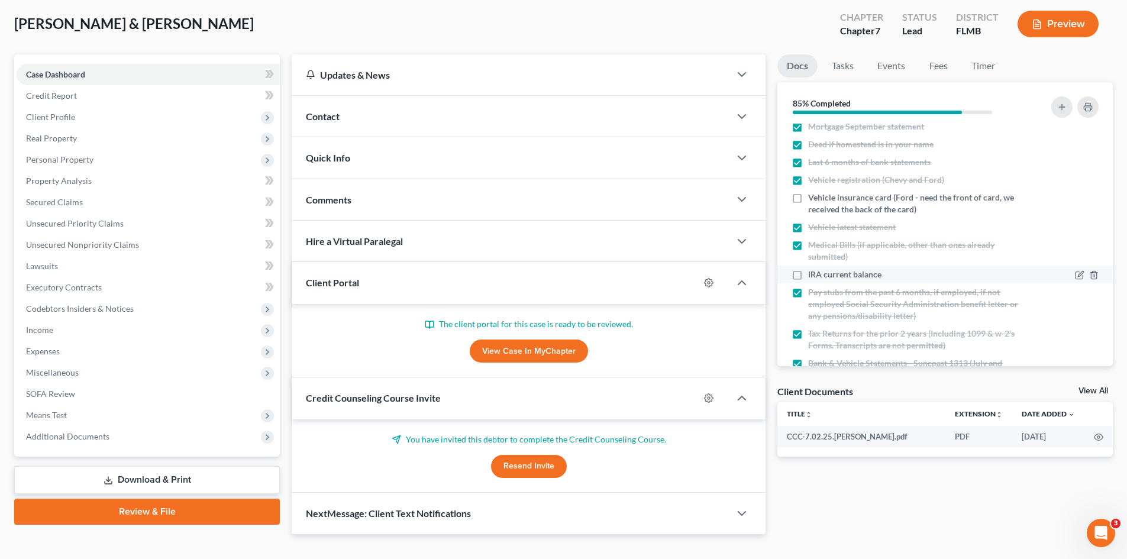
click at [884, 276] on div "IRA current balance" at bounding box center [905, 275] width 227 height 12
drag, startPoint x: 884, startPoint y: 276, endPoint x: 805, endPoint y: 276, distance: 79.3
click at [805, 276] on div "IRA current balance" at bounding box center [905, 275] width 227 height 12
copy div "IRA current balance"
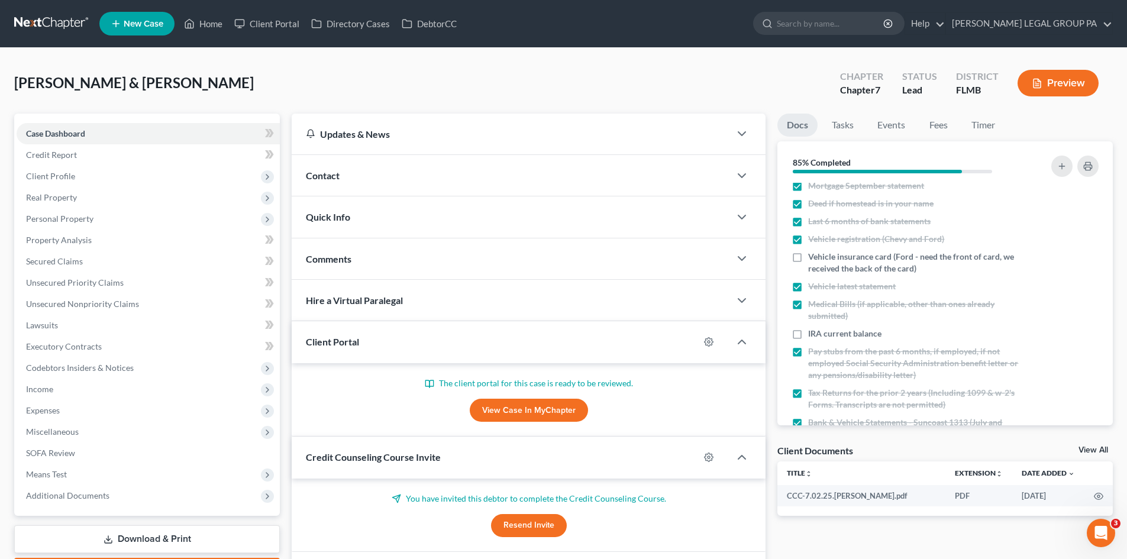
click at [787, 81] on div "[PERSON_NAME] & [PERSON_NAME] Upgraded Chapter Chapter 7 Status Lead District […" at bounding box center [563, 87] width 1099 height 51
